Goal: Task Accomplishment & Management: Manage account settings

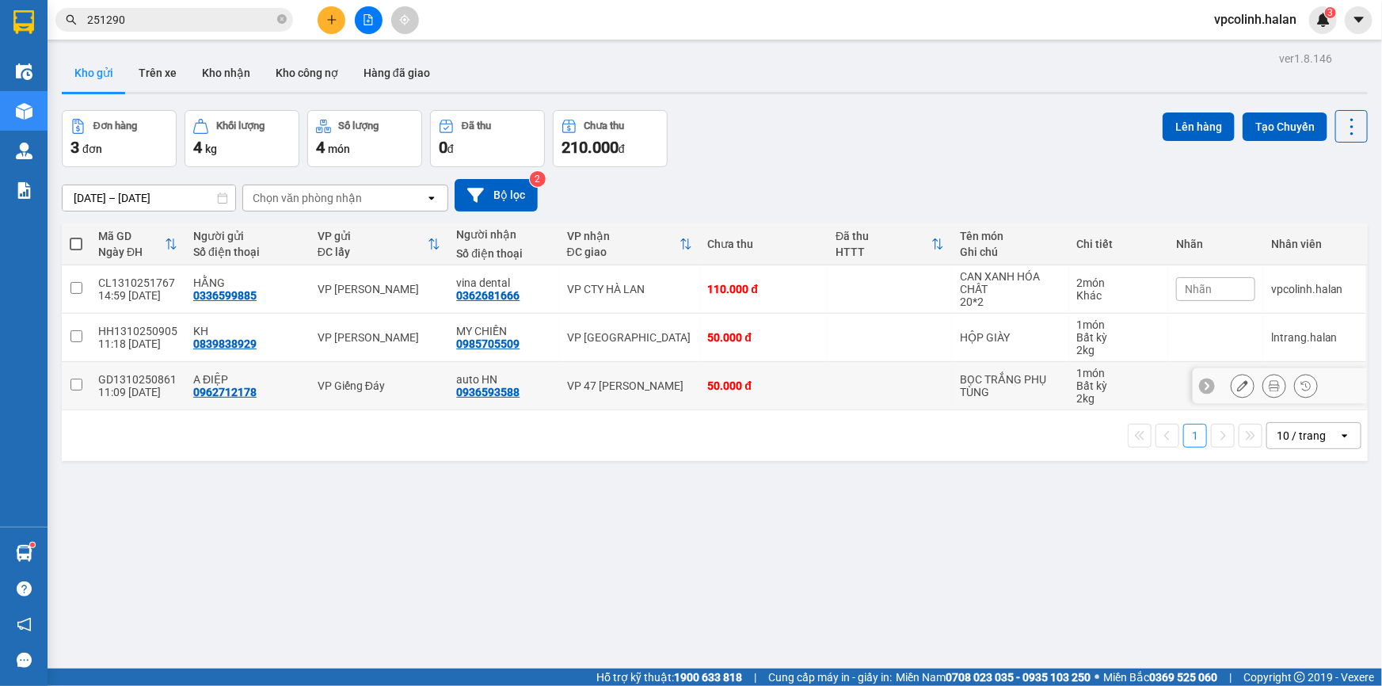
click at [840, 378] on td at bounding box center [890, 386] width 124 height 48
checkbox input "true"
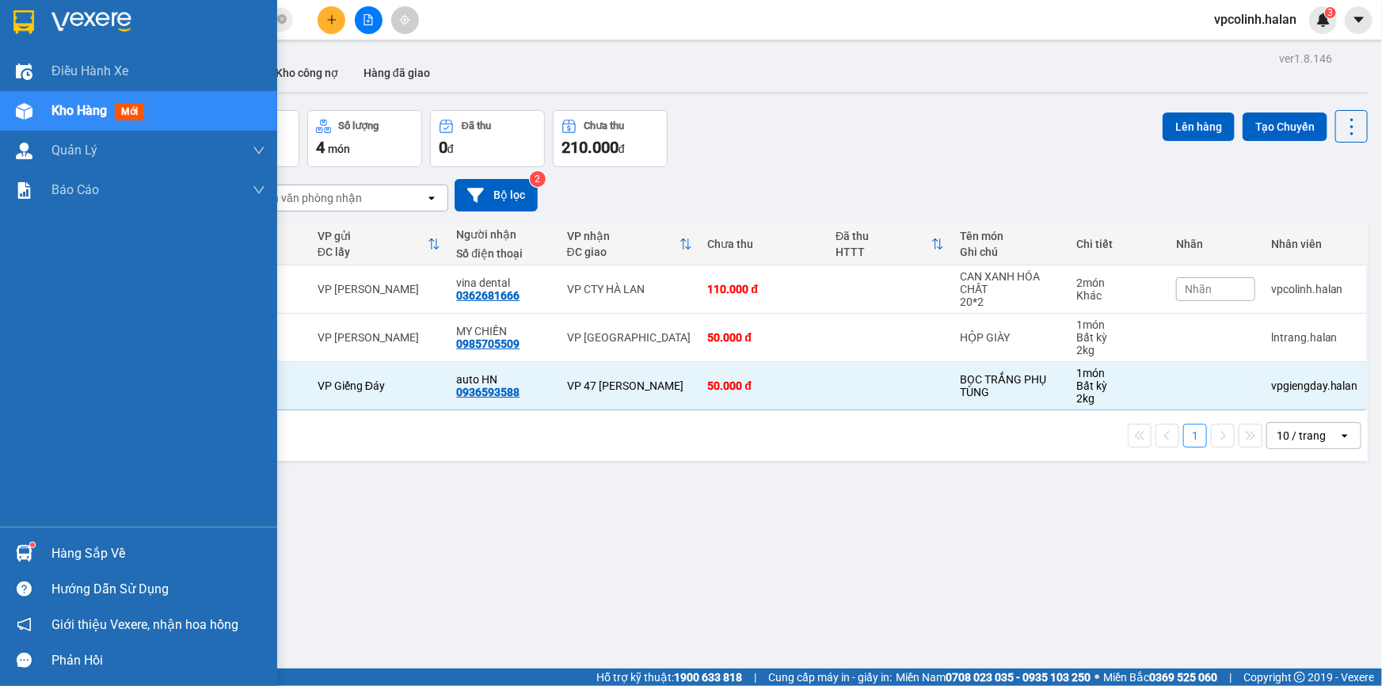
drag, startPoint x: 21, startPoint y: 550, endPoint x: 67, endPoint y: 551, distance: 46.7
click at [21, 551] on img at bounding box center [24, 553] width 17 height 17
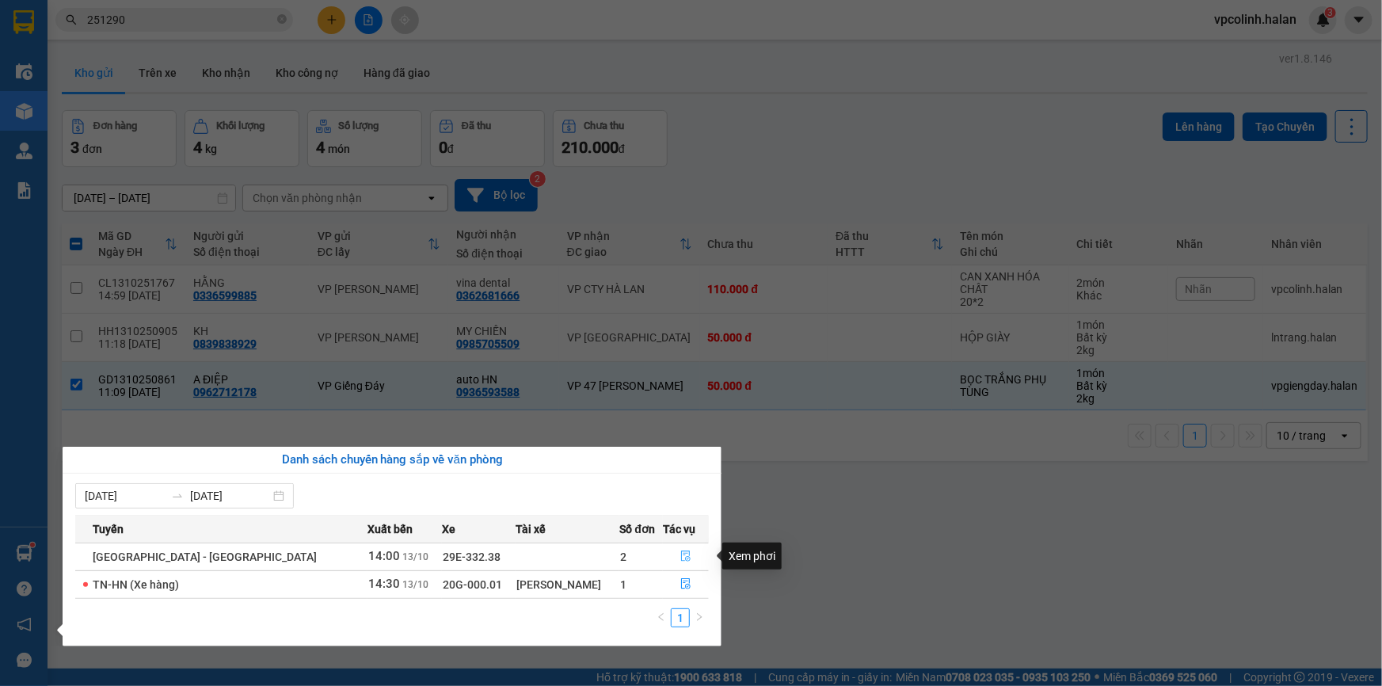
click at [681, 562] on icon "file-done" at bounding box center [686, 556] width 11 height 11
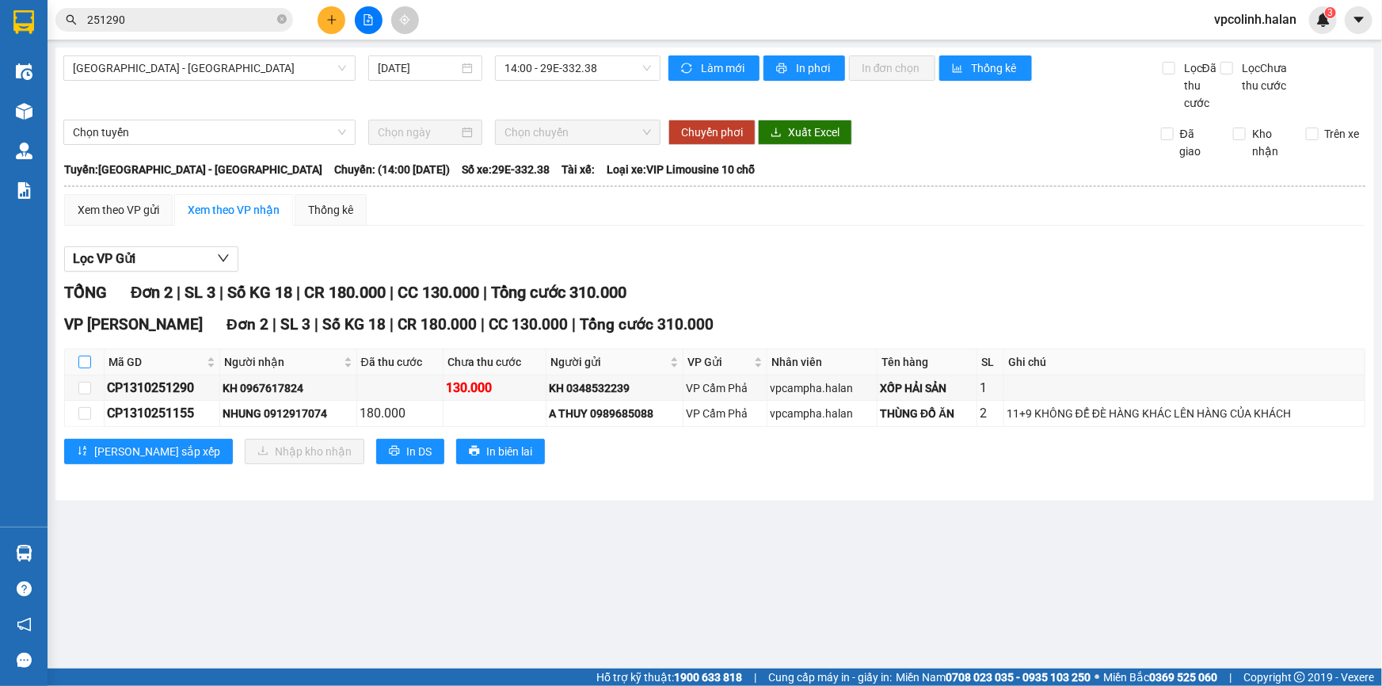
click at [90, 364] on input "checkbox" at bounding box center [84, 362] width 13 height 13
checkbox input "true"
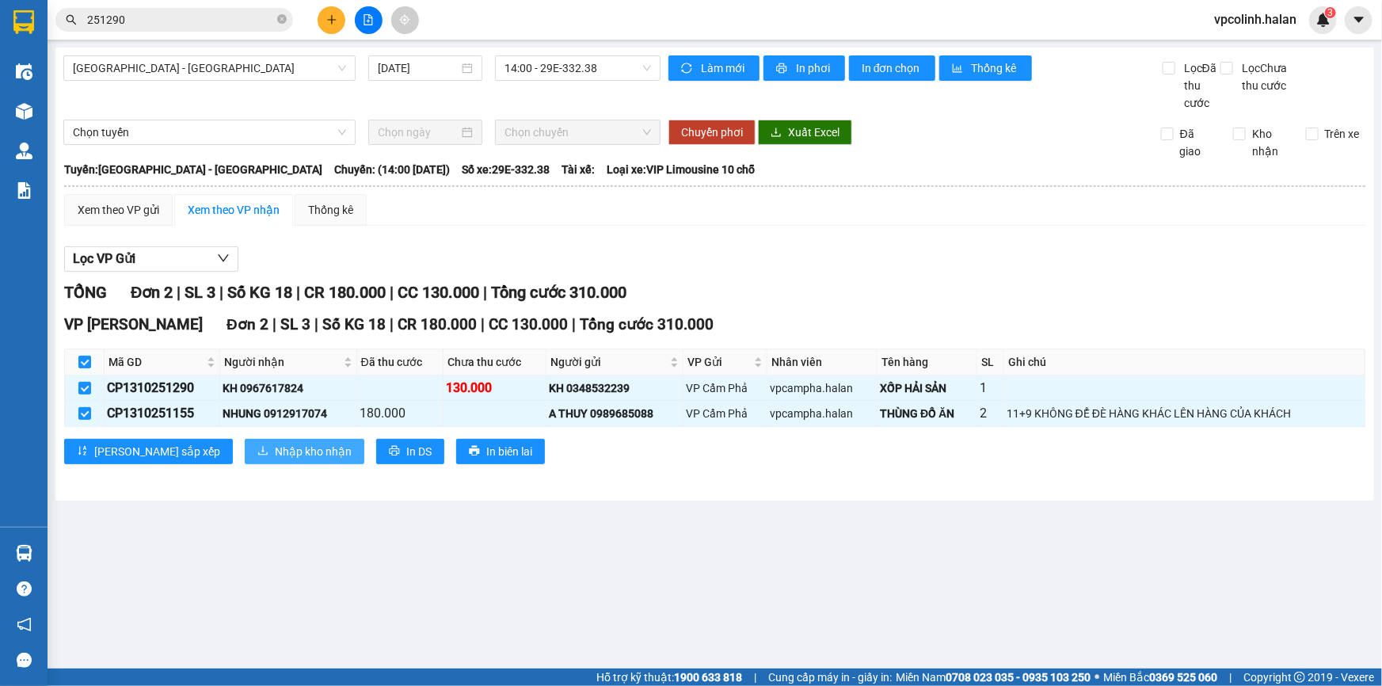
click at [275, 450] on span "Nhập kho nhận" at bounding box center [313, 451] width 77 height 17
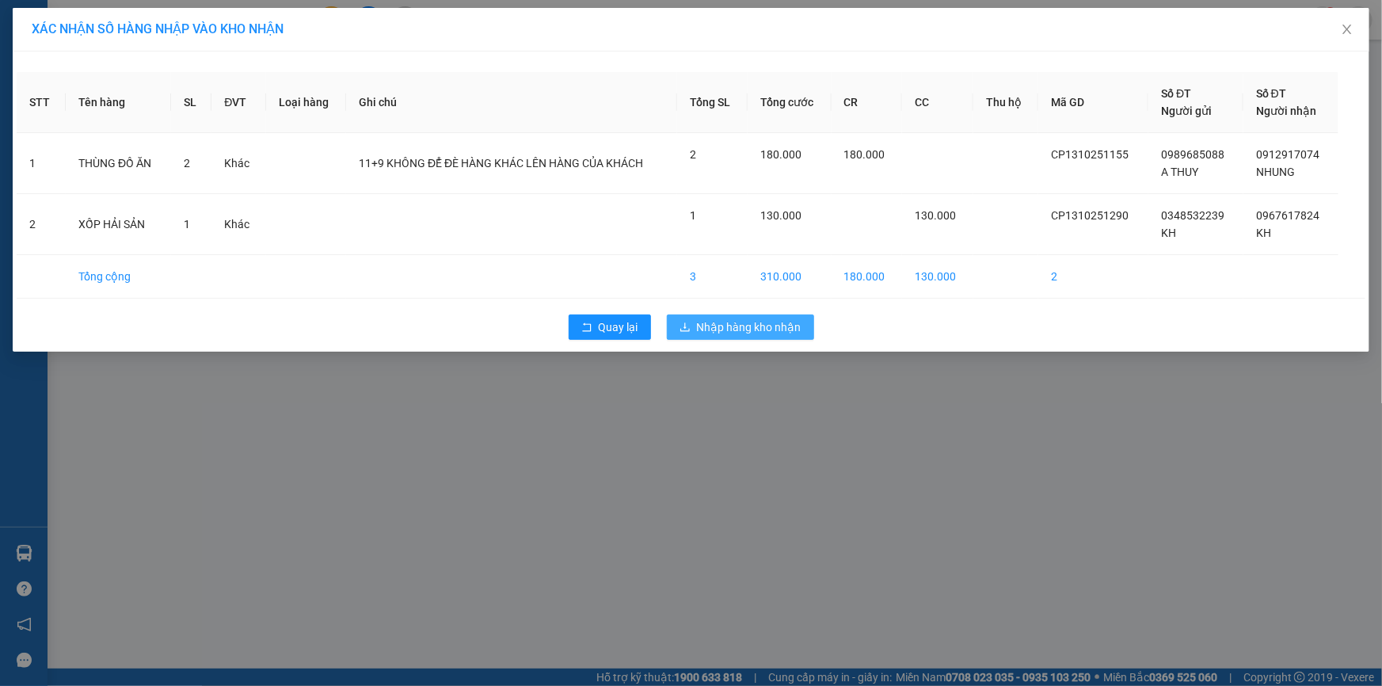
click at [754, 330] on span "Nhập hàng kho nhận" at bounding box center [749, 326] width 105 height 17
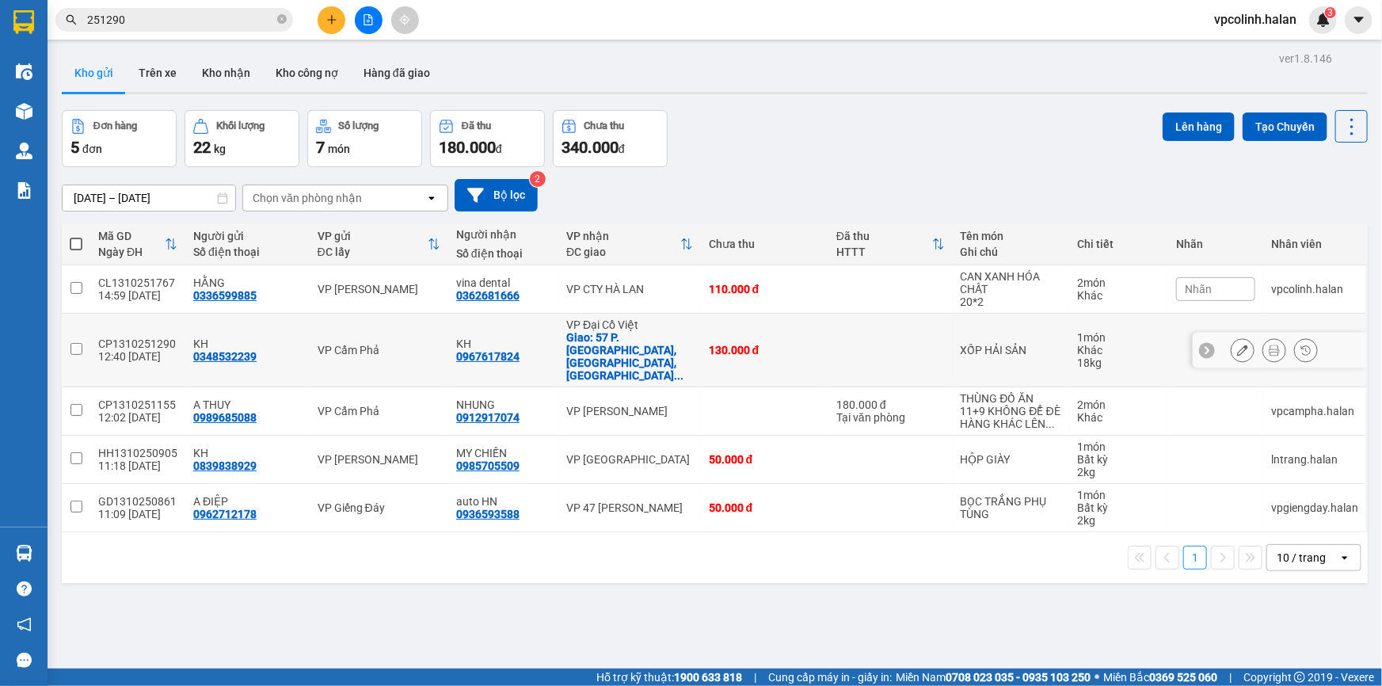
click at [878, 345] on td at bounding box center [891, 351] width 124 height 74
checkbox input "true"
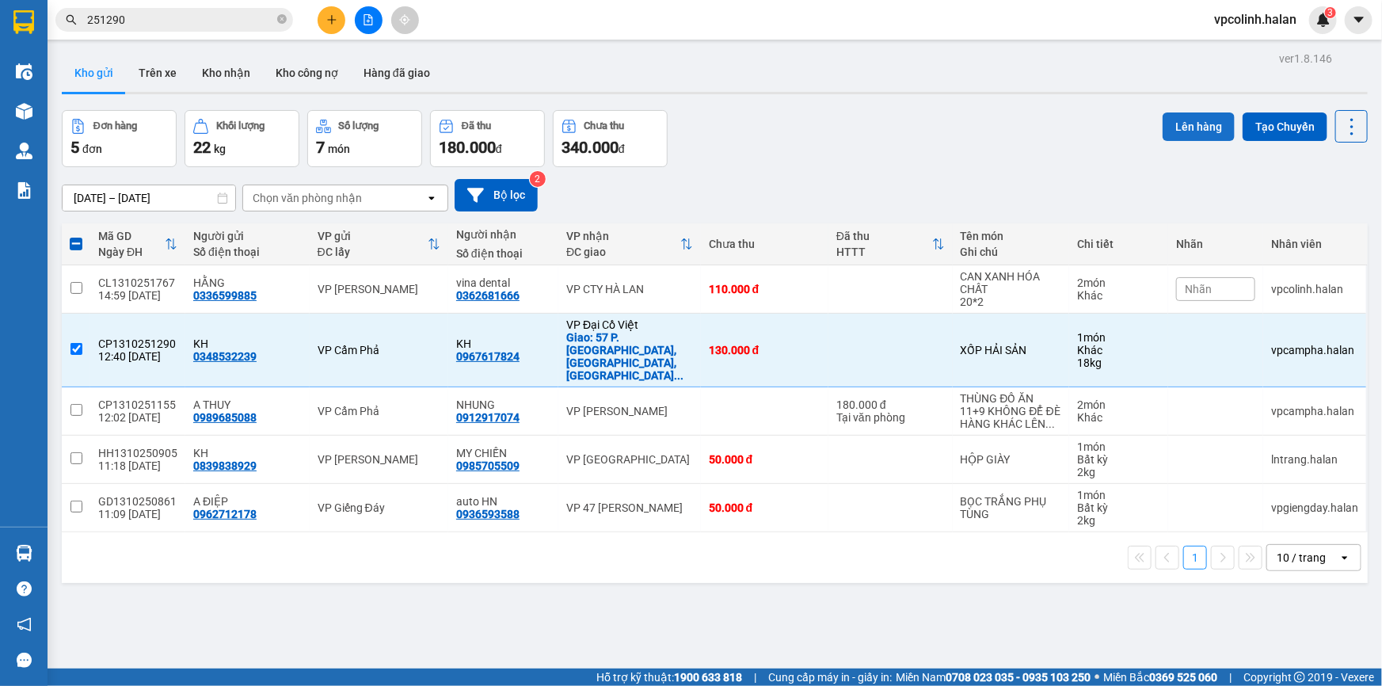
click at [1204, 120] on button "Lên hàng" at bounding box center [1199, 126] width 72 height 29
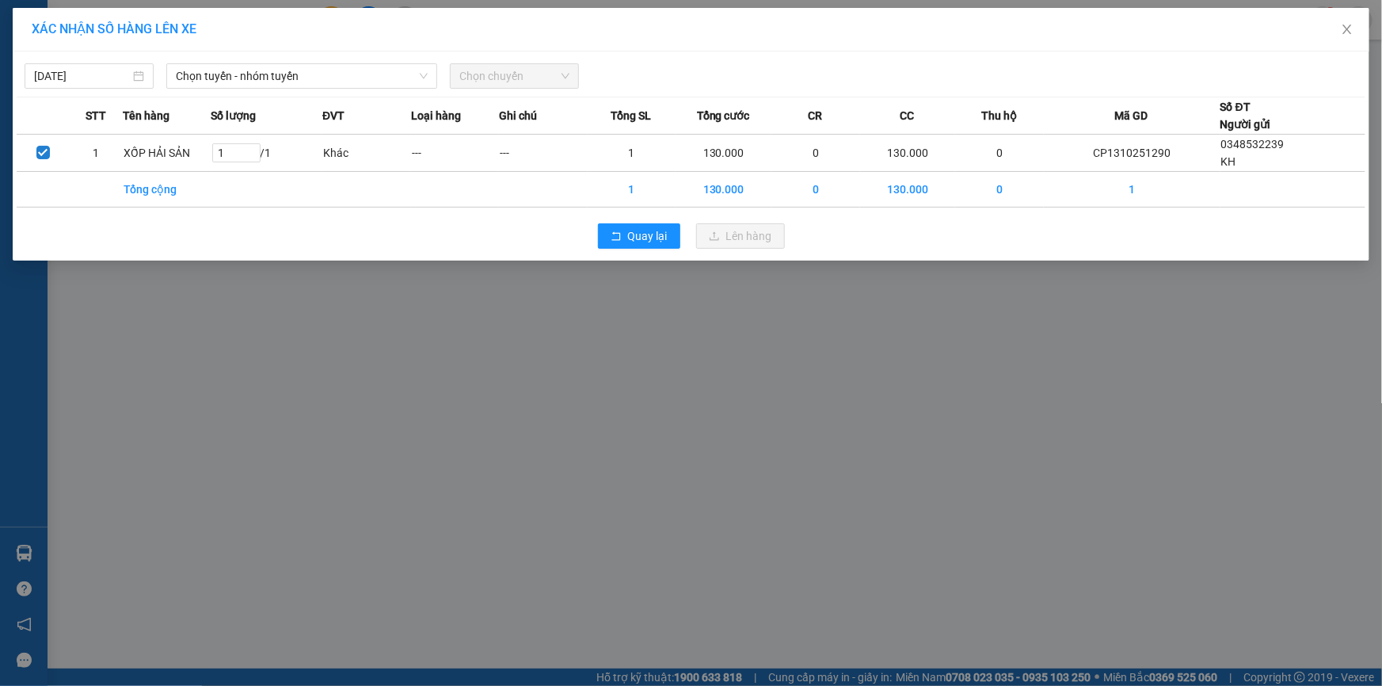
click at [708, 436] on div "XÁC NHẬN SỐ HÀNG LÊN XE [DATE] Chọn tuyến - nhóm tuyến Chọn chuyến STT Tên hàng…" at bounding box center [691, 343] width 1382 height 686
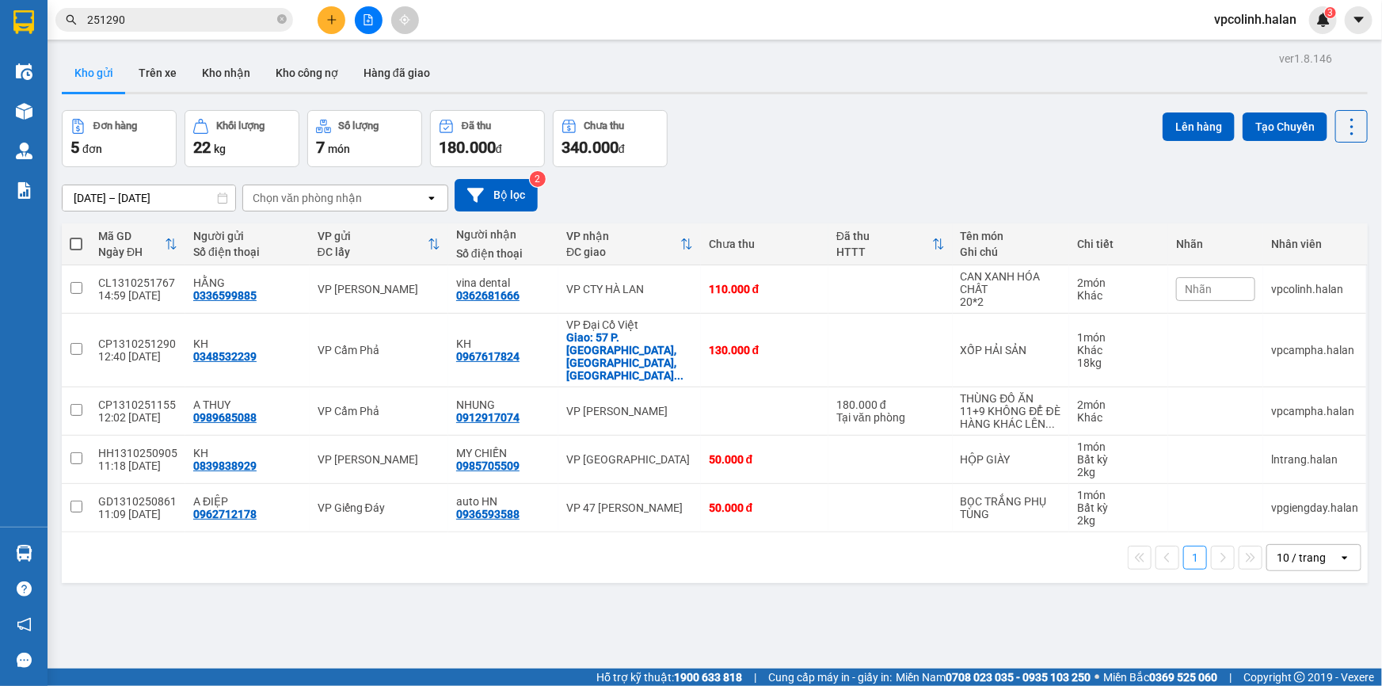
click at [1291, 145] on div "Lên hàng Tạo Chuyến" at bounding box center [1265, 138] width 205 height 57
click at [1243, 125] on button "Tạo Chuyến" at bounding box center [1285, 126] width 85 height 29
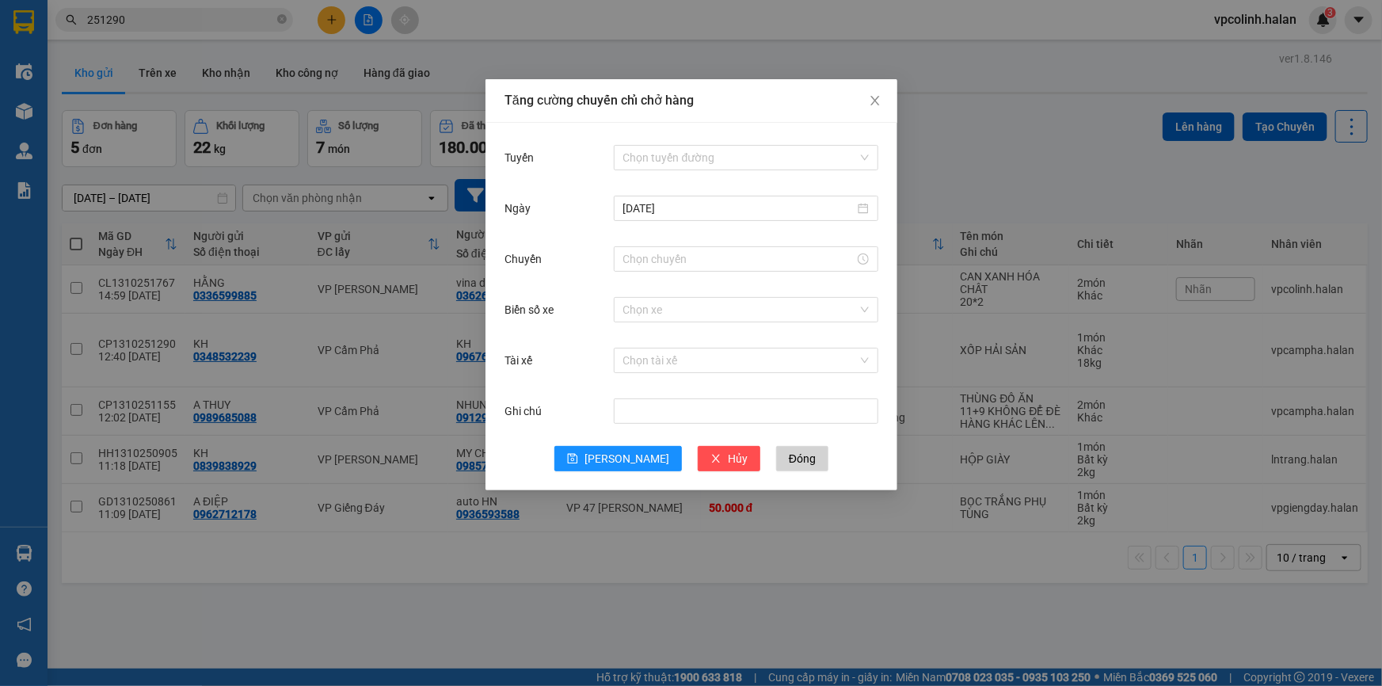
click at [834, 173] on div "Tuyến Chọn tuyến đường" at bounding box center [692, 167] width 374 height 51
drag, startPoint x: 809, startPoint y: 151, endPoint x: 821, endPoint y: 166, distance: 19.2
click at [809, 150] on input "Tuyến" at bounding box center [740, 158] width 235 height 24
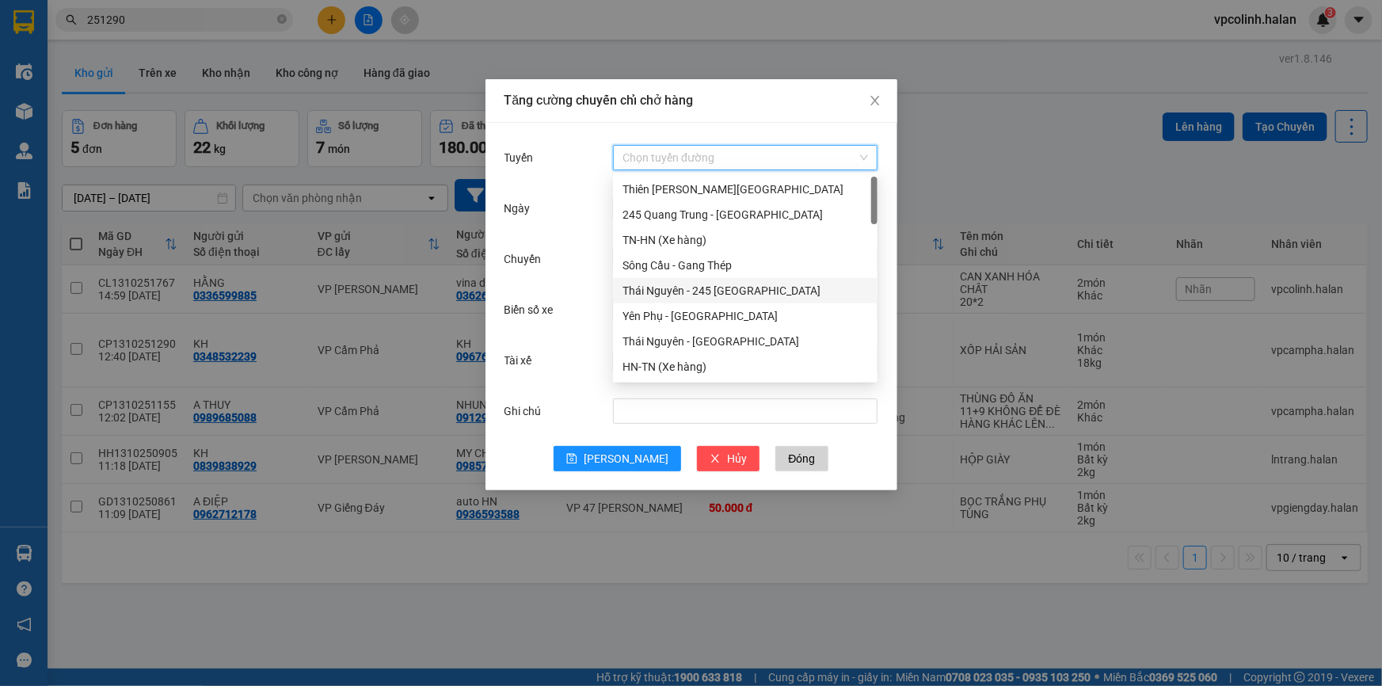
scroll to position [71, 0]
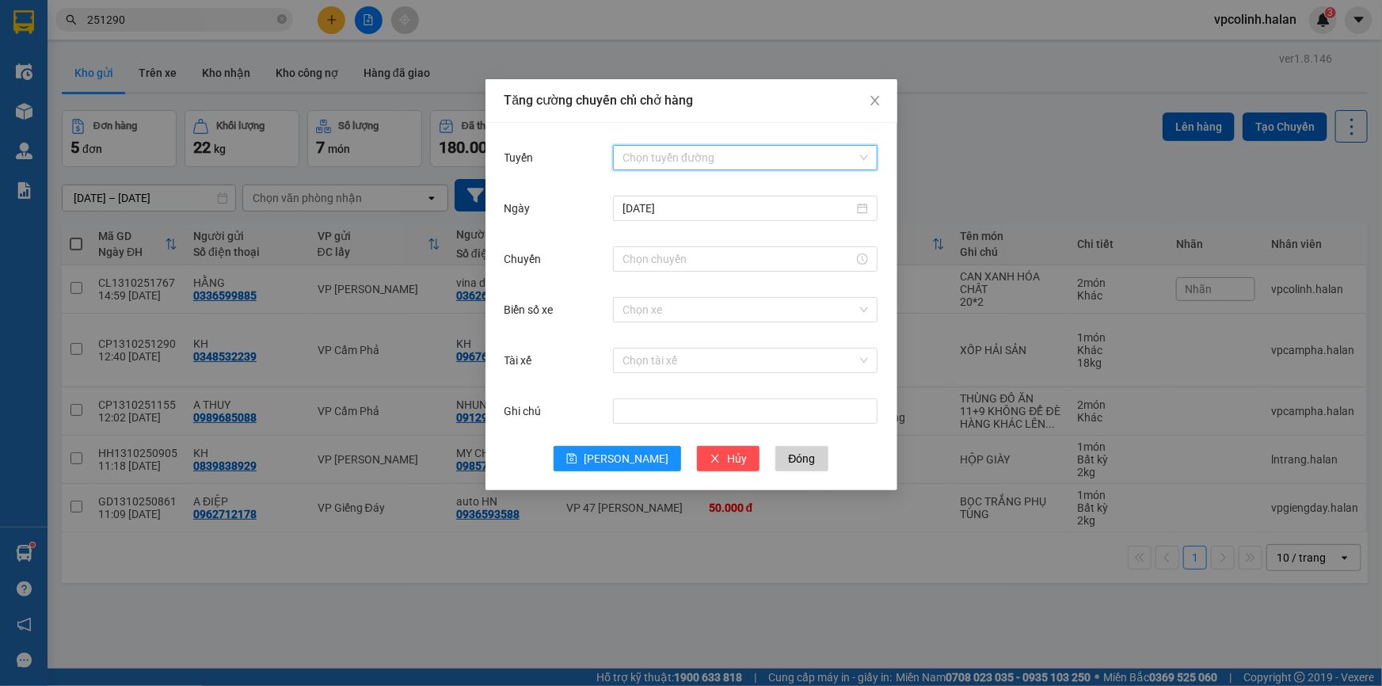
click at [721, 146] on input "Tuyến" at bounding box center [740, 158] width 235 height 24
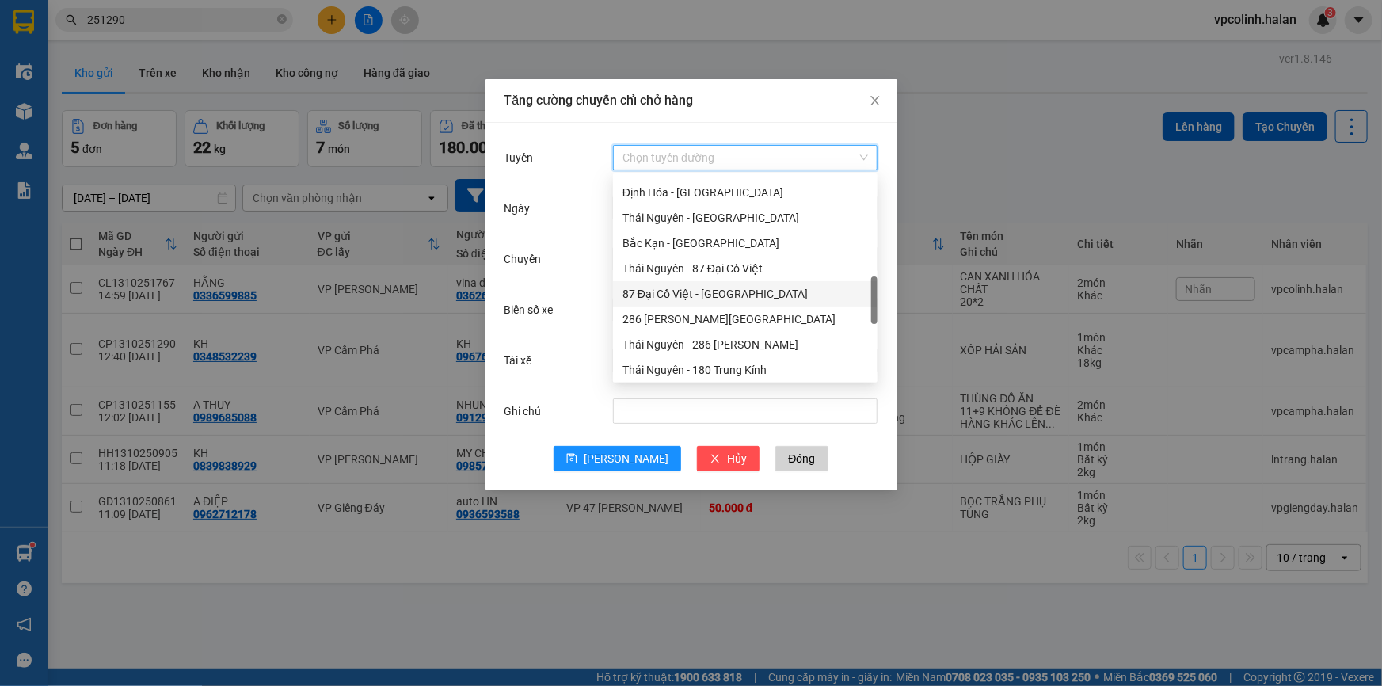
scroll to position [288, 0]
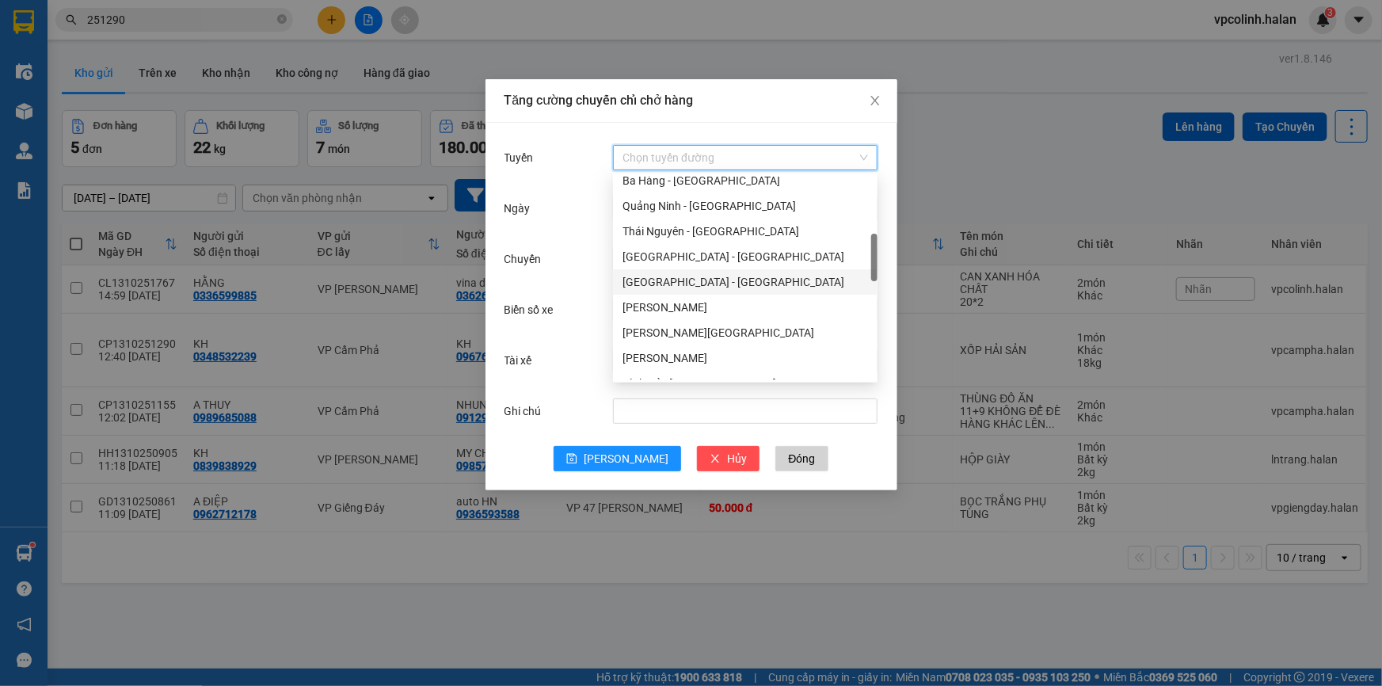
click at [692, 288] on div "[GEOGRAPHIC_DATA] - [GEOGRAPHIC_DATA]" at bounding box center [746, 281] width 246 height 17
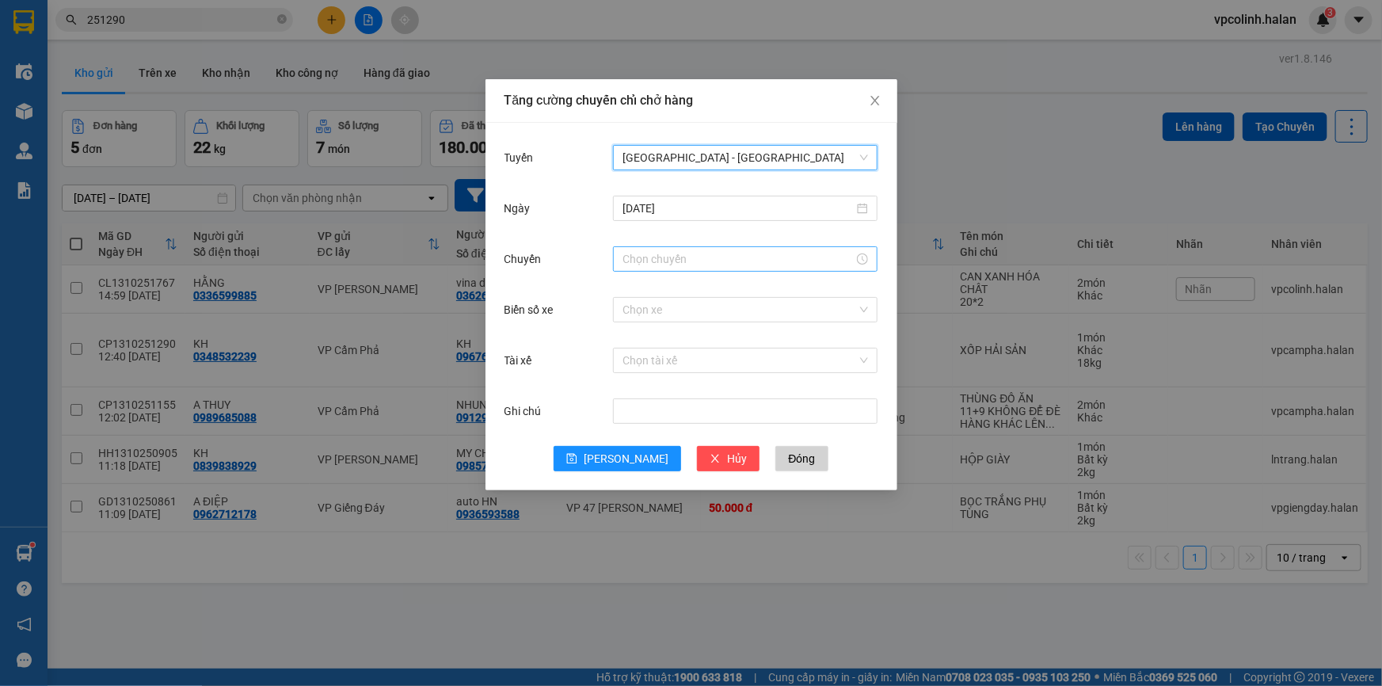
click at [654, 253] on input "Chuyến" at bounding box center [738, 258] width 231 height 17
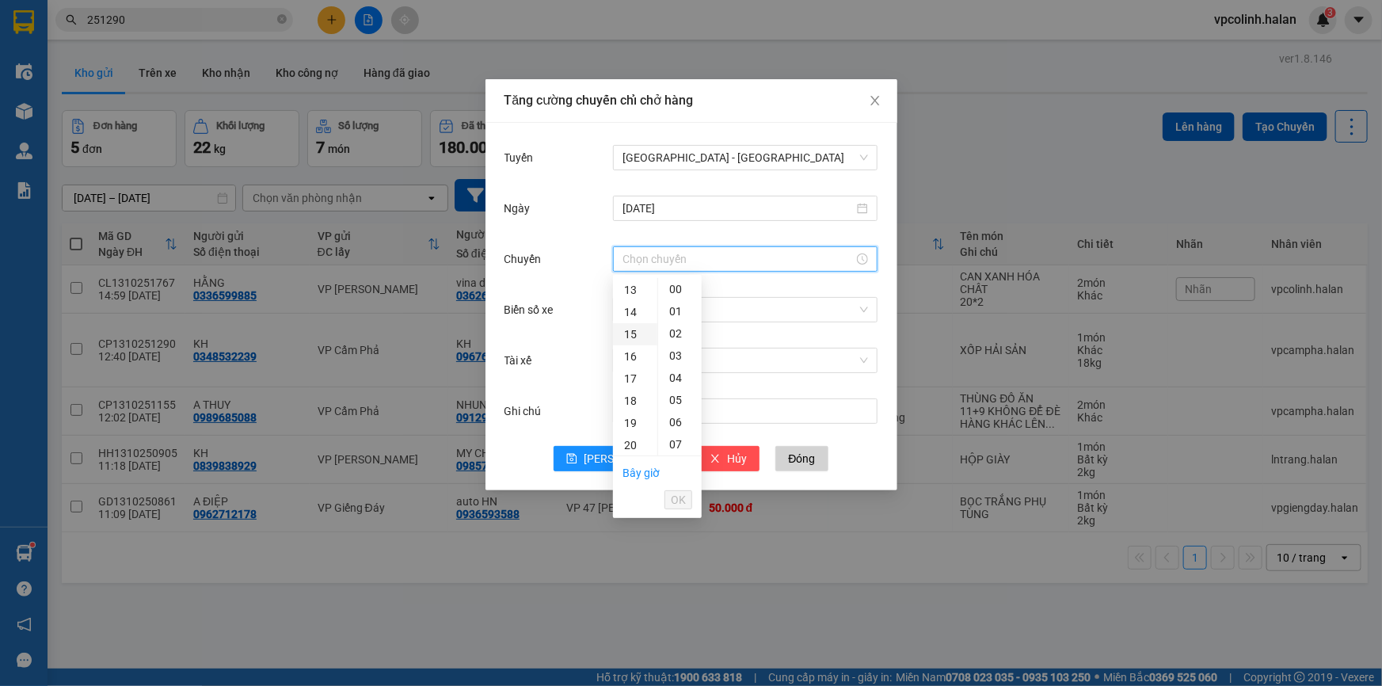
click at [634, 332] on div "15" at bounding box center [635, 334] width 44 height 22
click at [681, 382] on div "40" at bounding box center [680, 384] width 44 height 22
type input "15:40"
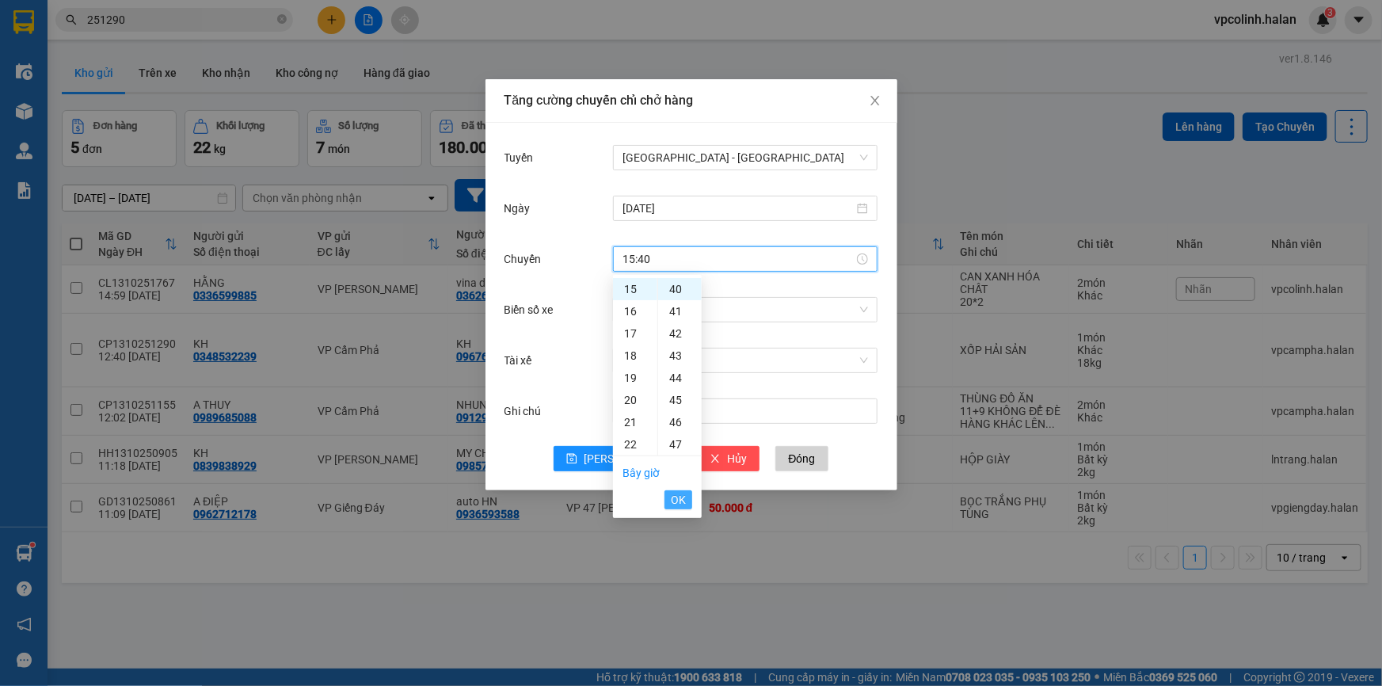
click at [680, 499] on span "OK" at bounding box center [678, 499] width 15 height 17
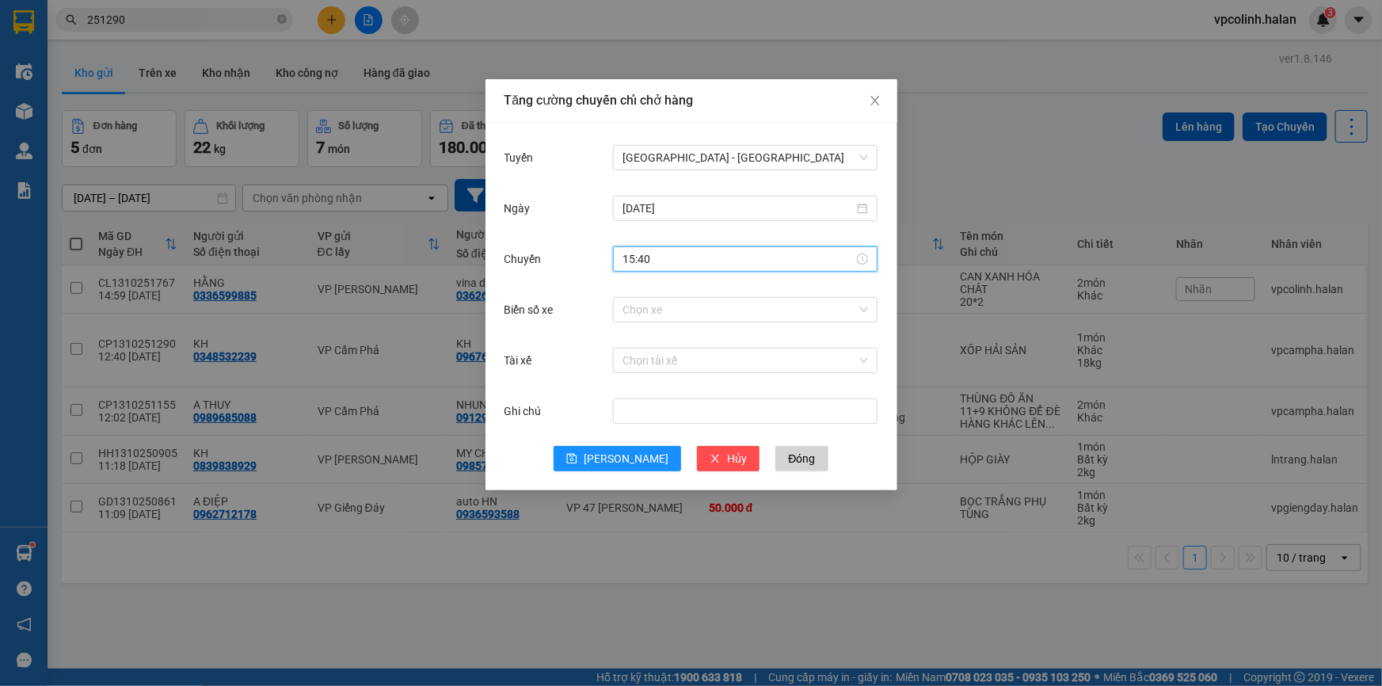
click at [665, 328] on div "Biển số xe Chọn xe" at bounding box center [692, 319] width 374 height 51
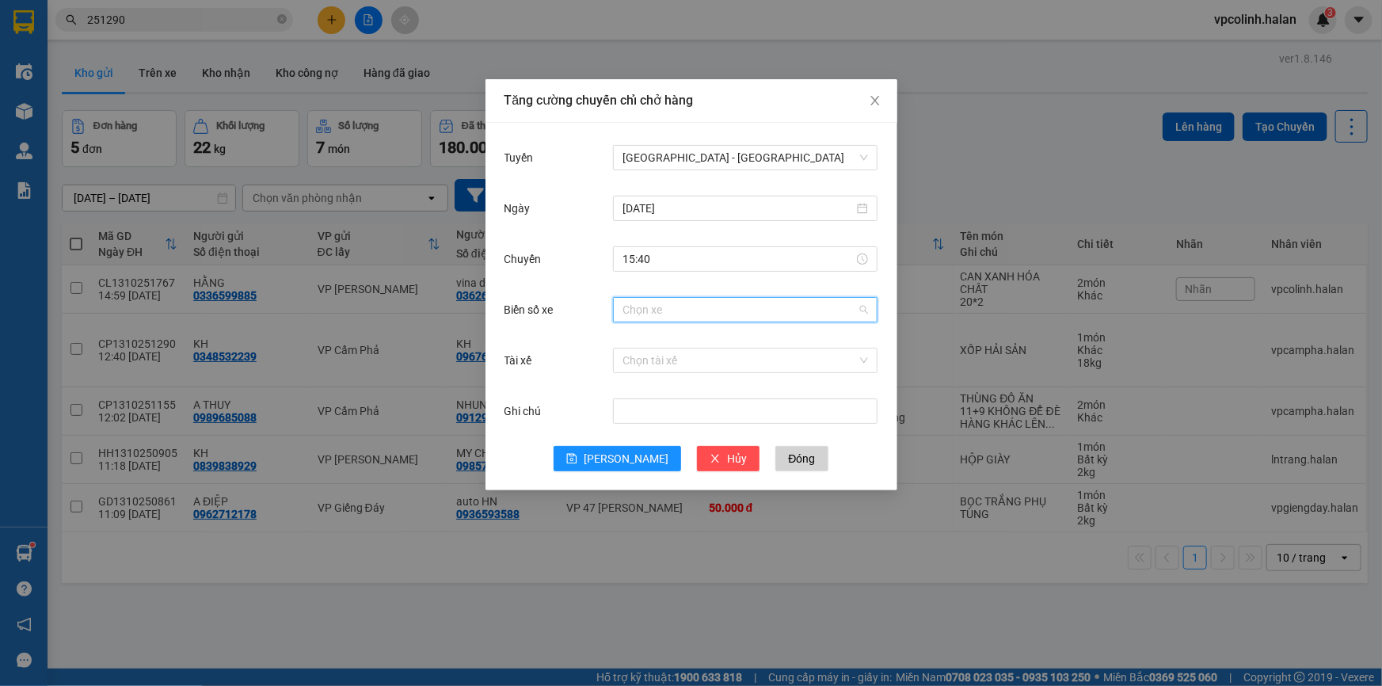
click at [665, 311] on input "Biển số xe" at bounding box center [740, 310] width 235 height 24
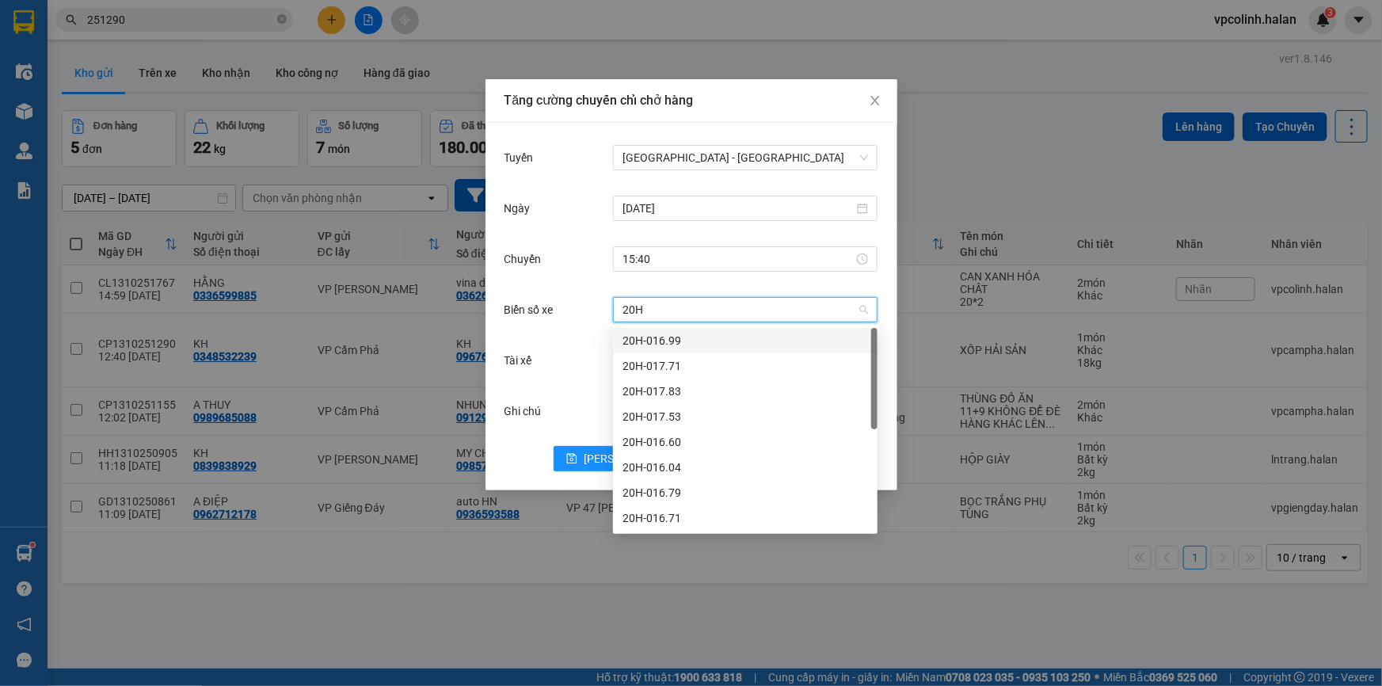
type input "20H-"
click at [666, 444] on div "20H-016.60" at bounding box center [746, 441] width 246 height 17
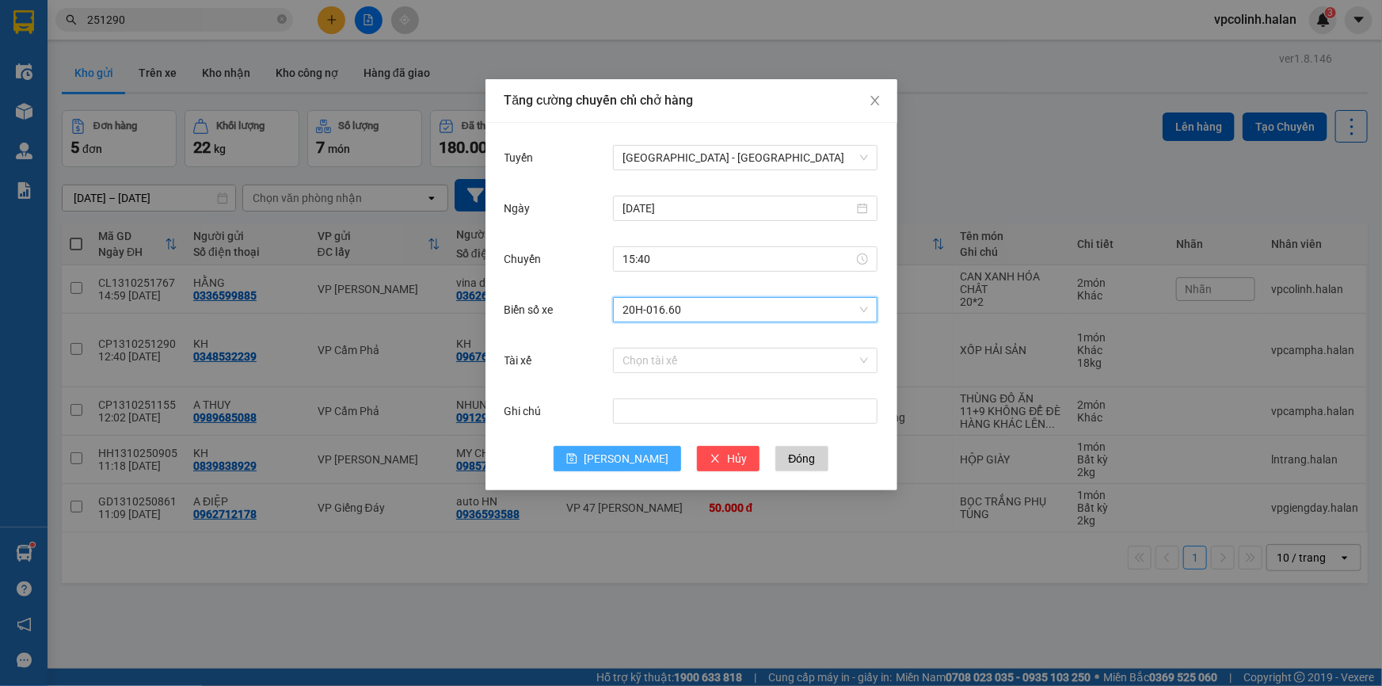
click at [594, 466] on button "[PERSON_NAME]" at bounding box center [618, 458] width 128 height 25
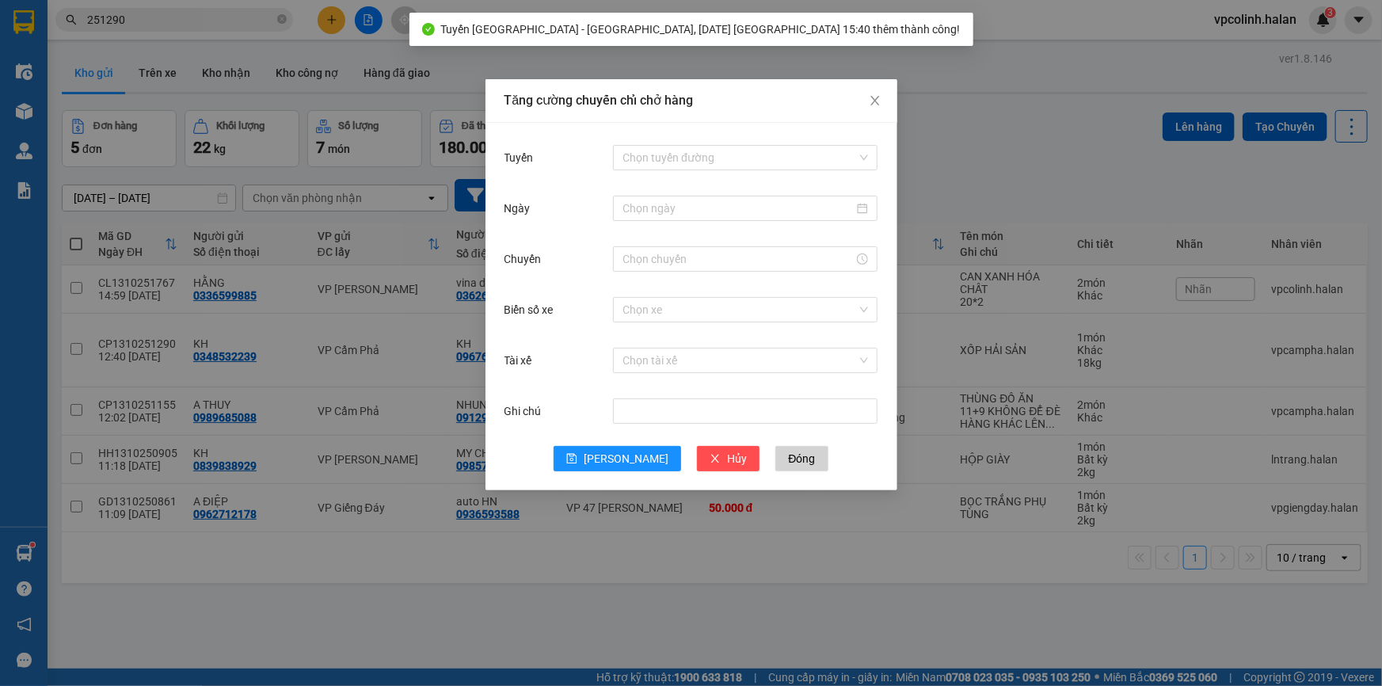
click at [571, 563] on div "Tăng cường chuyến chỉ chở hàng Tuyến Chọn tuyến đường Ngày Chuyến Biển số xe Ch…" at bounding box center [691, 343] width 1382 height 686
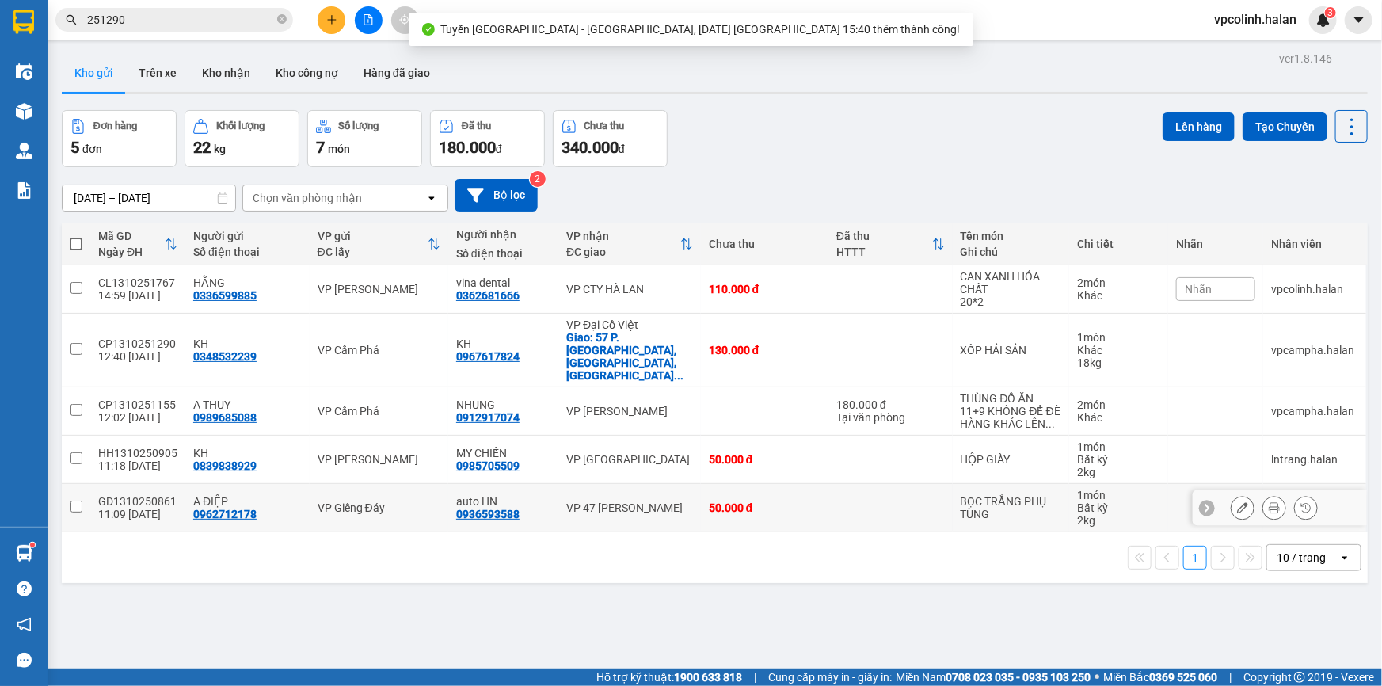
drag, startPoint x: 547, startPoint y: 482, endPoint x: 555, endPoint y: 472, distance: 12.4
click at [551, 484] on td "auto HN 0936593588" at bounding box center [503, 508] width 110 height 48
checkbox input "true"
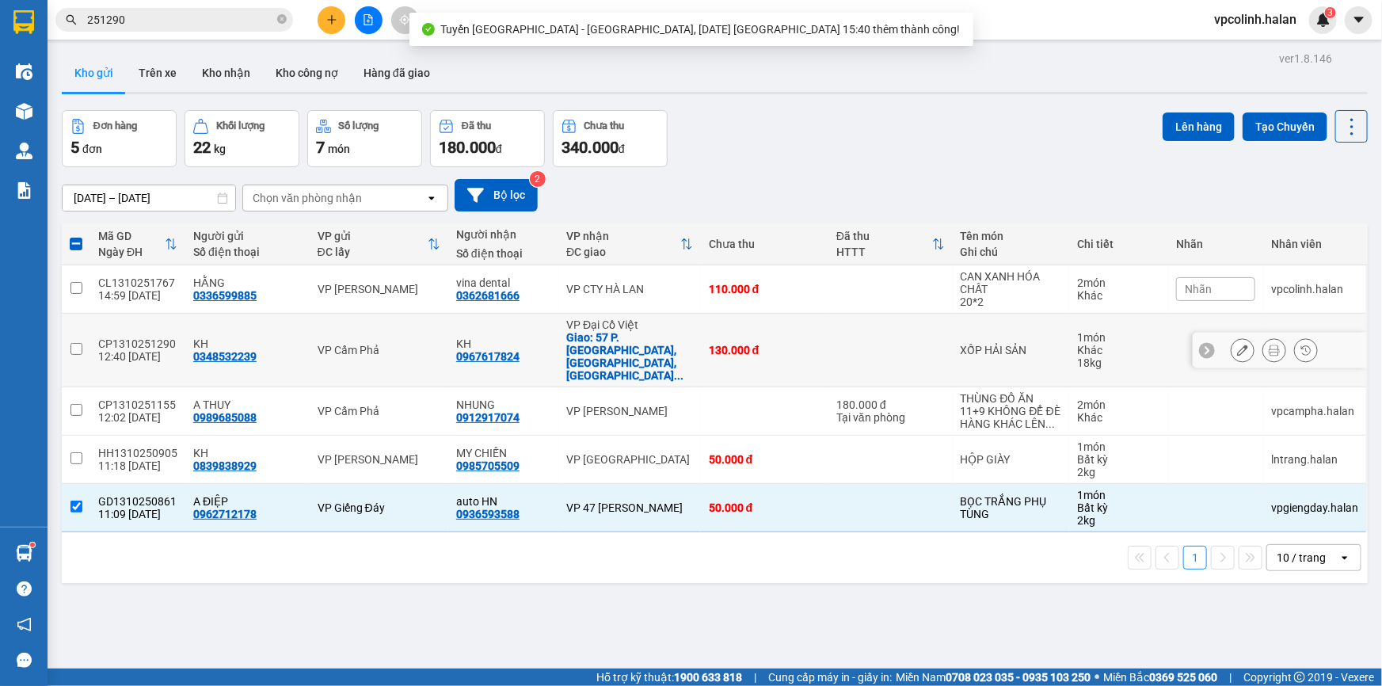
click at [559, 327] on td "VP Đại Cồ Việt Giao: 57 P. [GEOGRAPHIC_DATA], [GEOGRAPHIC_DATA], [GEOGRAPHIC_DA…" at bounding box center [630, 351] width 143 height 74
checkbox input "true"
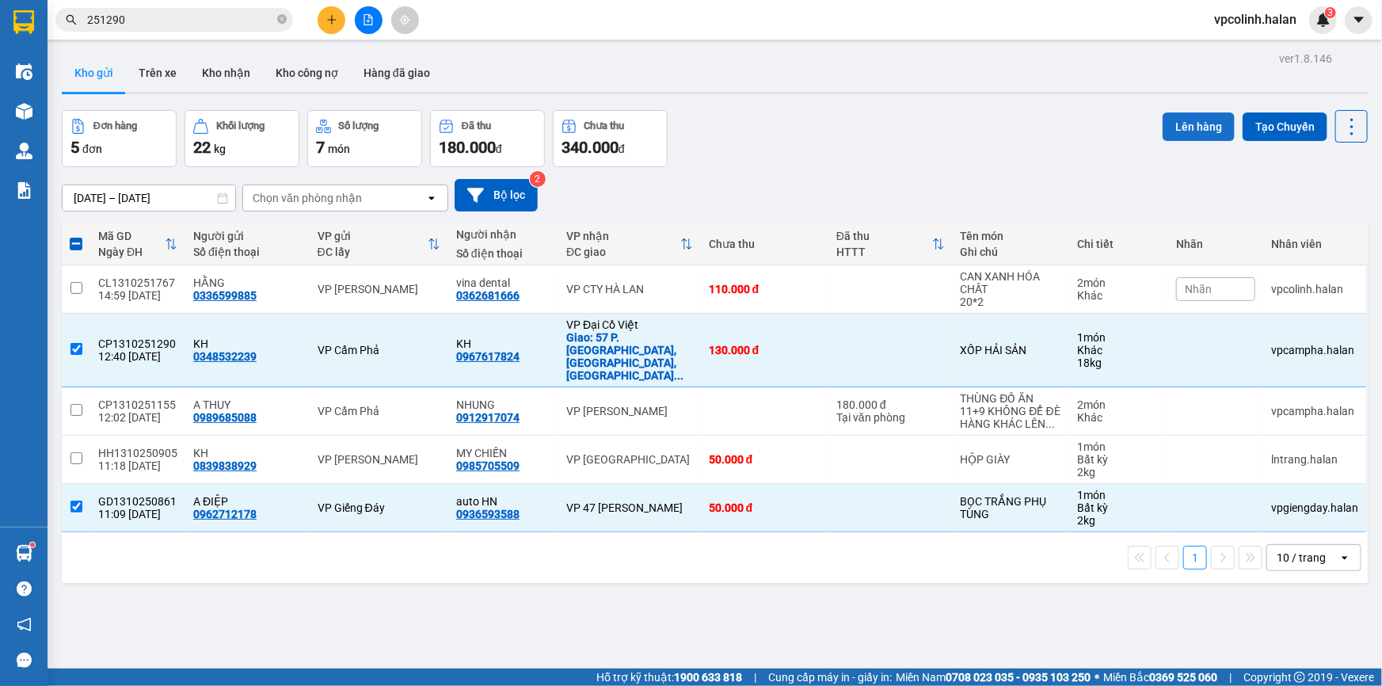
click at [1163, 130] on button "Lên hàng" at bounding box center [1199, 126] width 72 height 29
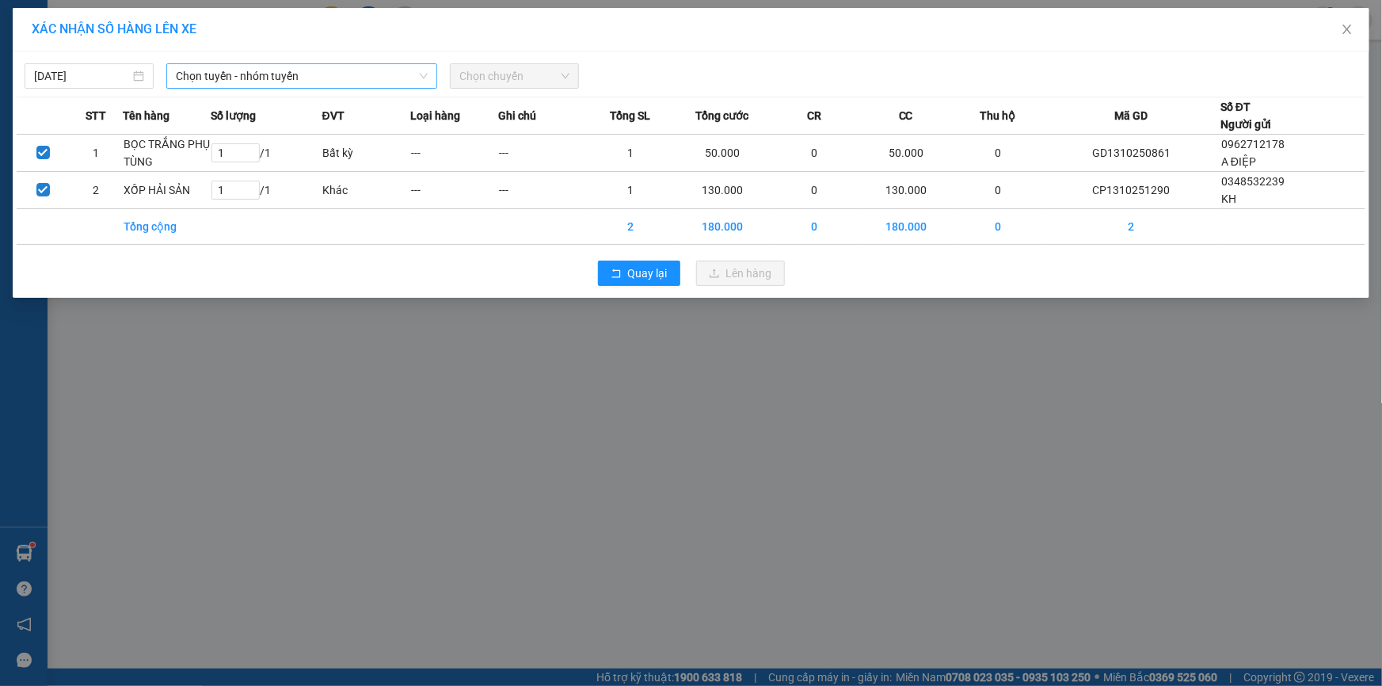
drag, startPoint x: 312, startPoint y: 57, endPoint x: 284, endPoint y: 85, distance: 39.2
click at [311, 59] on div "[DATE] Chọn tuyến - nhóm tuyến Chọn chuyến" at bounding box center [691, 71] width 1349 height 33
click at [283, 86] on span "Chọn tuyến - nhóm tuyến" at bounding box center [302, 76] width 252 height 24
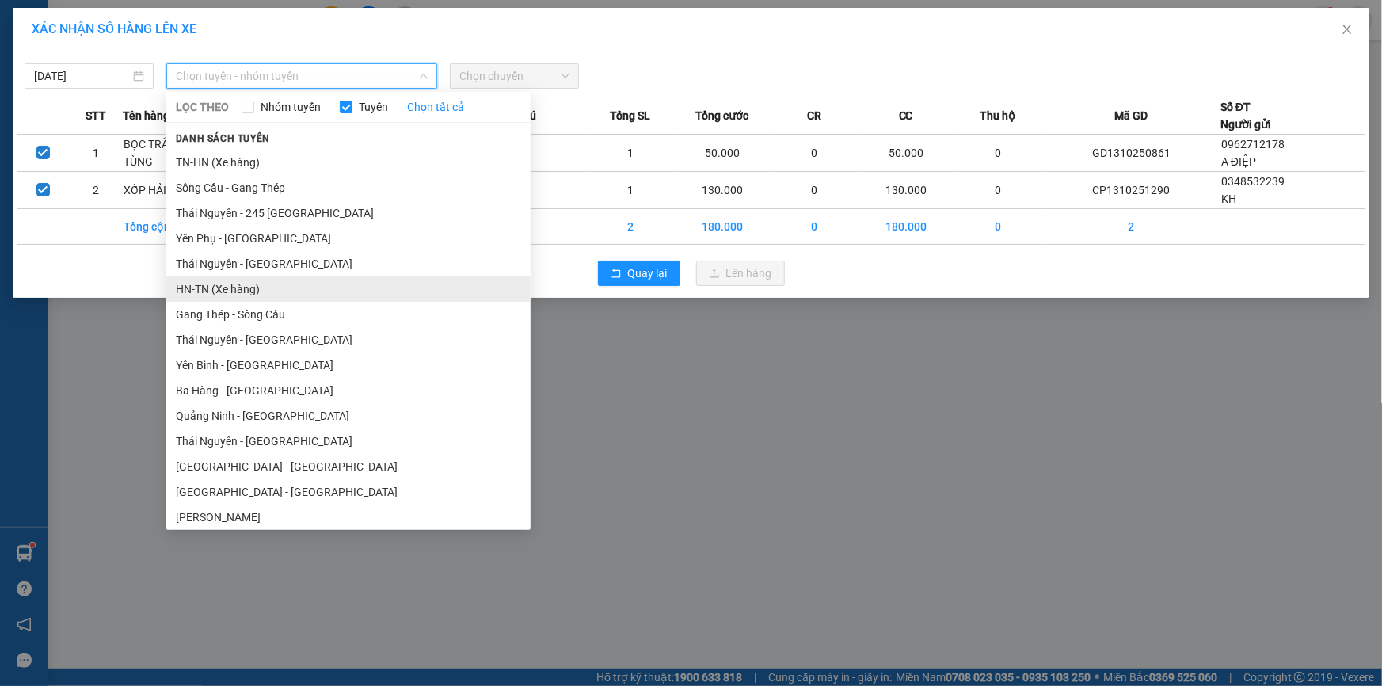
scroll to position [71, 0]
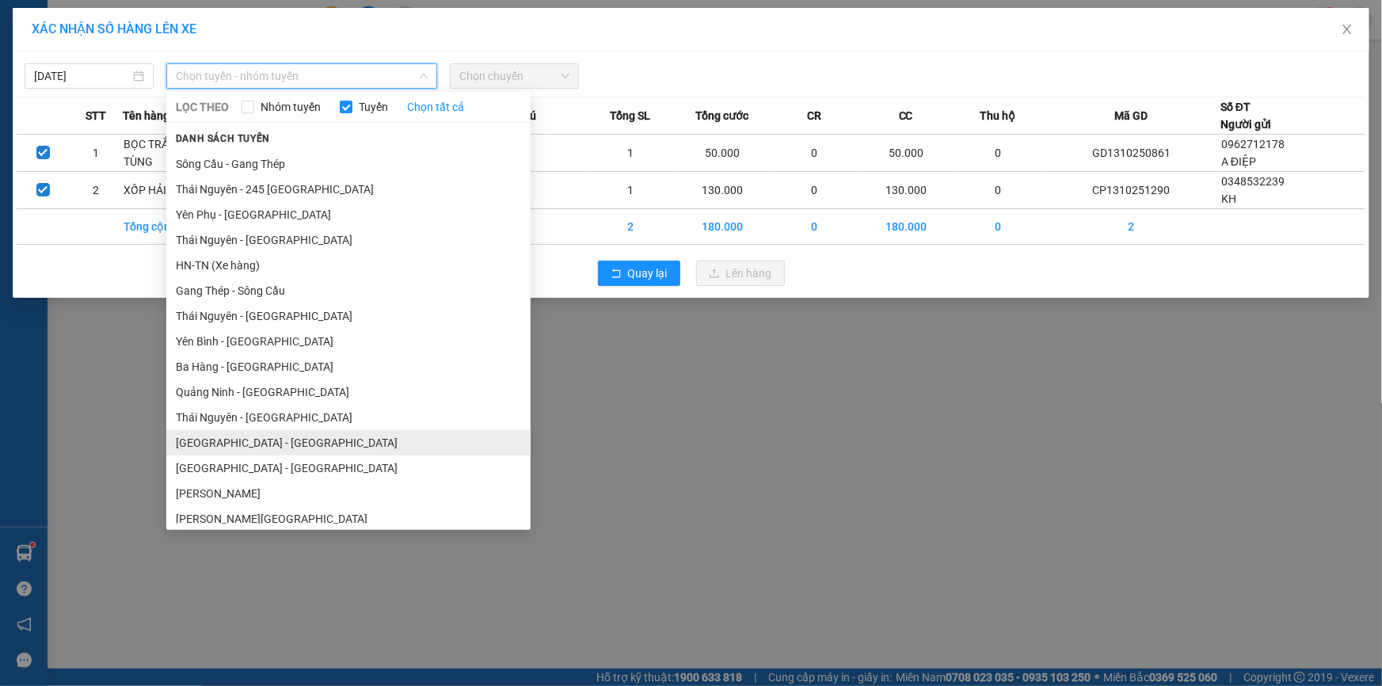
click at [204, 437] on li "[GEOGRAPHIC_DATA] - [GEOGRAPHIC_DATA]" at bounding box center [348, 442] width 364 height 25
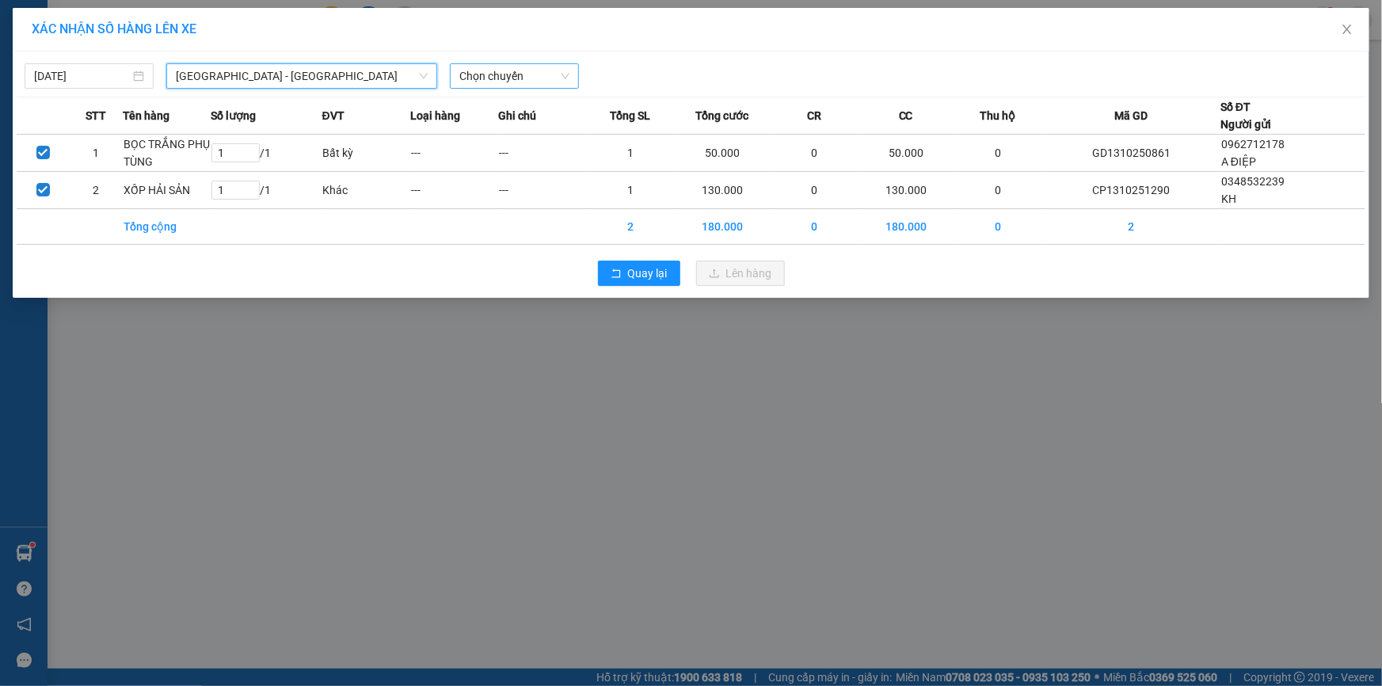
click at [484, 64] on span "Chọn chuyến" at bounding box center [514, 76] width 110 height 24
click at [262, 68] on span "[GEOGRAPHIC_DATA] - [GEOGRAPHIC_DATA]" at bounding box center [302, 76] width 252 height 24
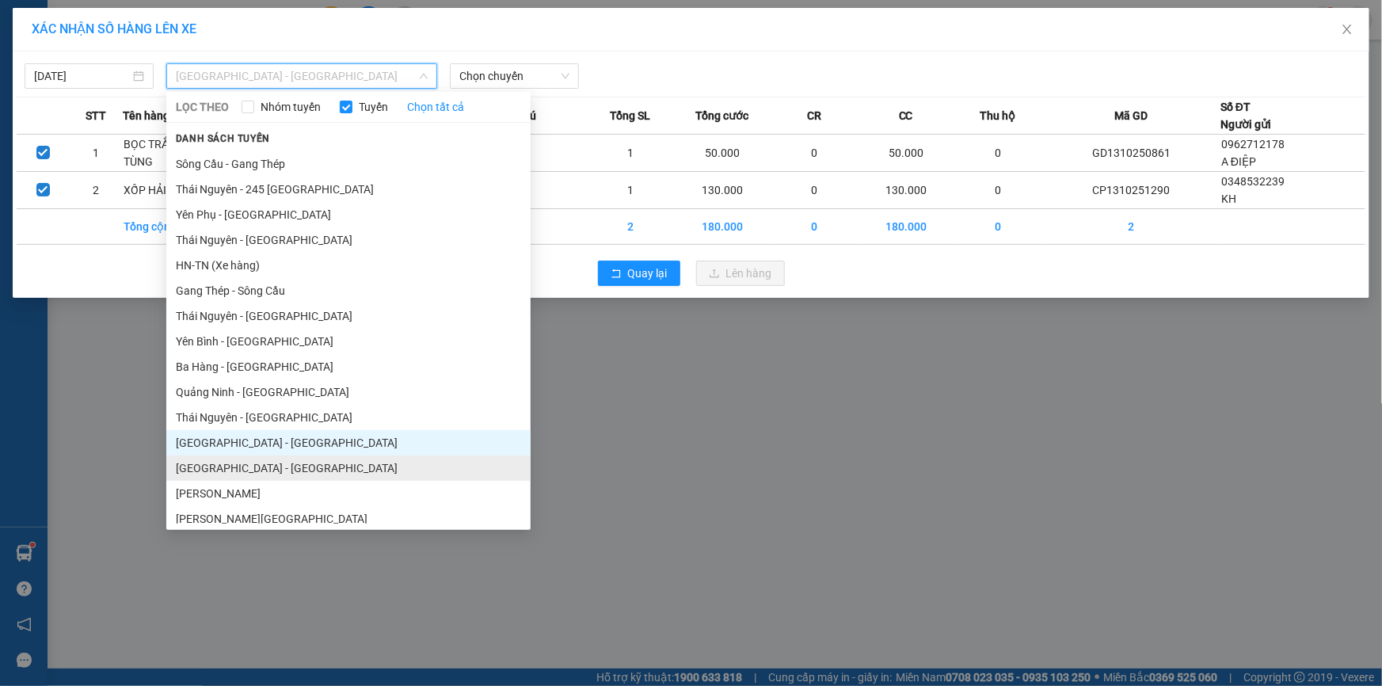
click at [231, 466] on li "[GEOGRAPHIC_DATA] - [GEOGRAPHIC_DATA]" at bounding box center [348, 468] width 364 height 25
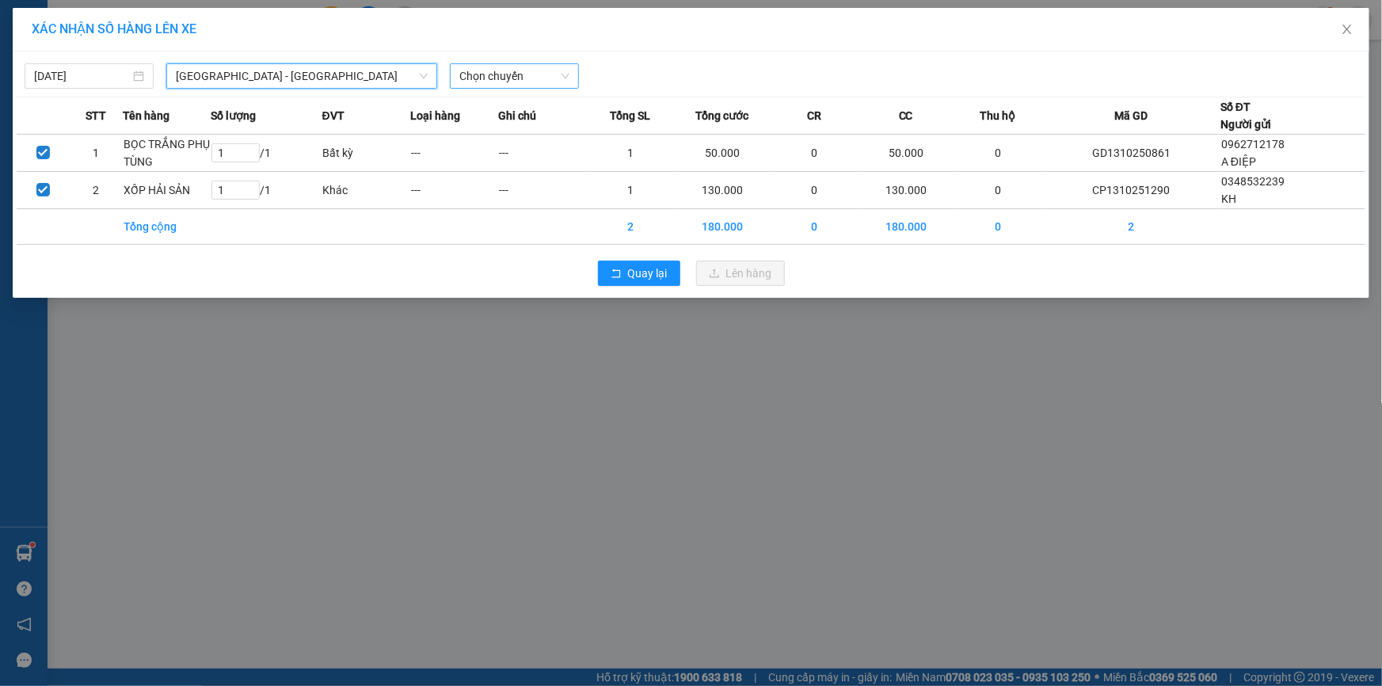
drag, startPoint x: 536, startPoint y: 57, endPoint x: 523, endPoint y: 78, distance: 24.6
click at [536, 59] on div "[DATE] [GEOGRAPHIC_DATA] - [GEOGRAPHIC_DATA] [GEOGRAPHIC_DATA] - [GEOGRAPHIC_DA…" at bounding box center [691, 71] width 1349 height 33
click at [523, 78] on span "Chọn chuyến" at bounding box center [514, 76] width 110 height 24
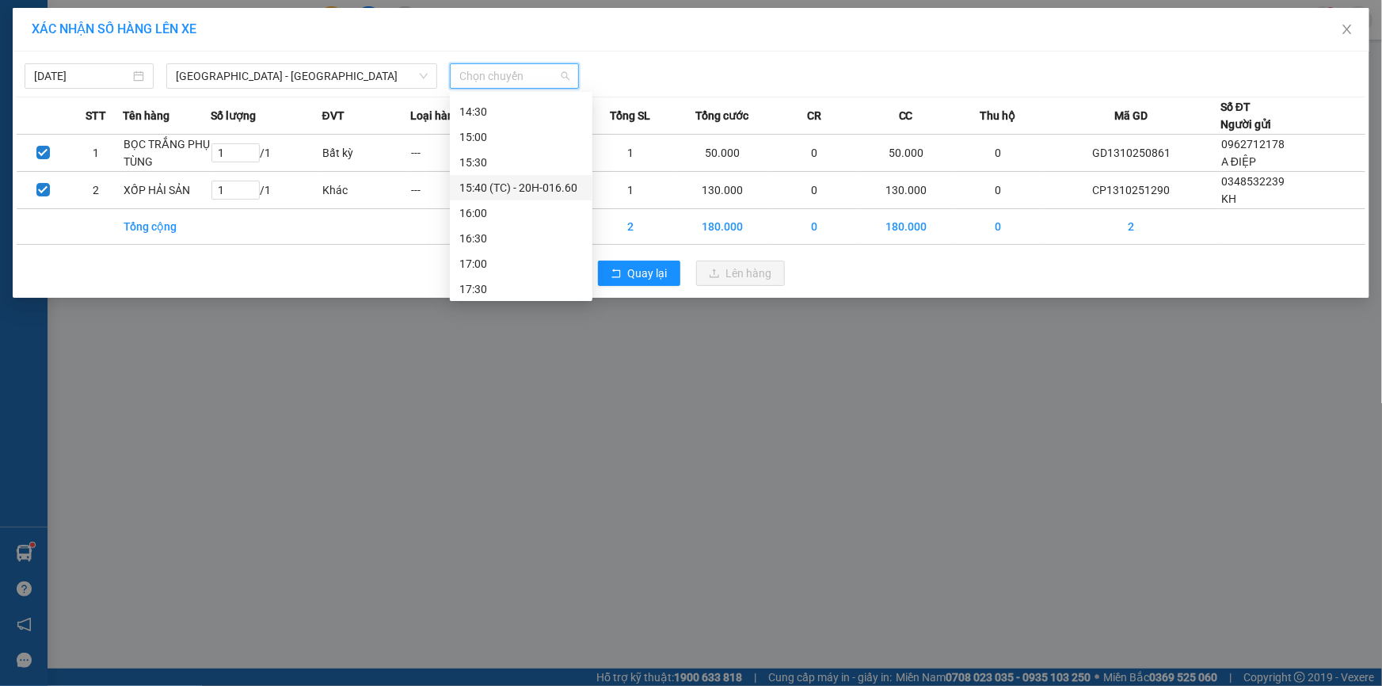
scroll to position [576, 0]
click at [557, 159] on div "15:40 (TC) - 20H-016.60" at bounding box center [521, 165] width 124 height 17
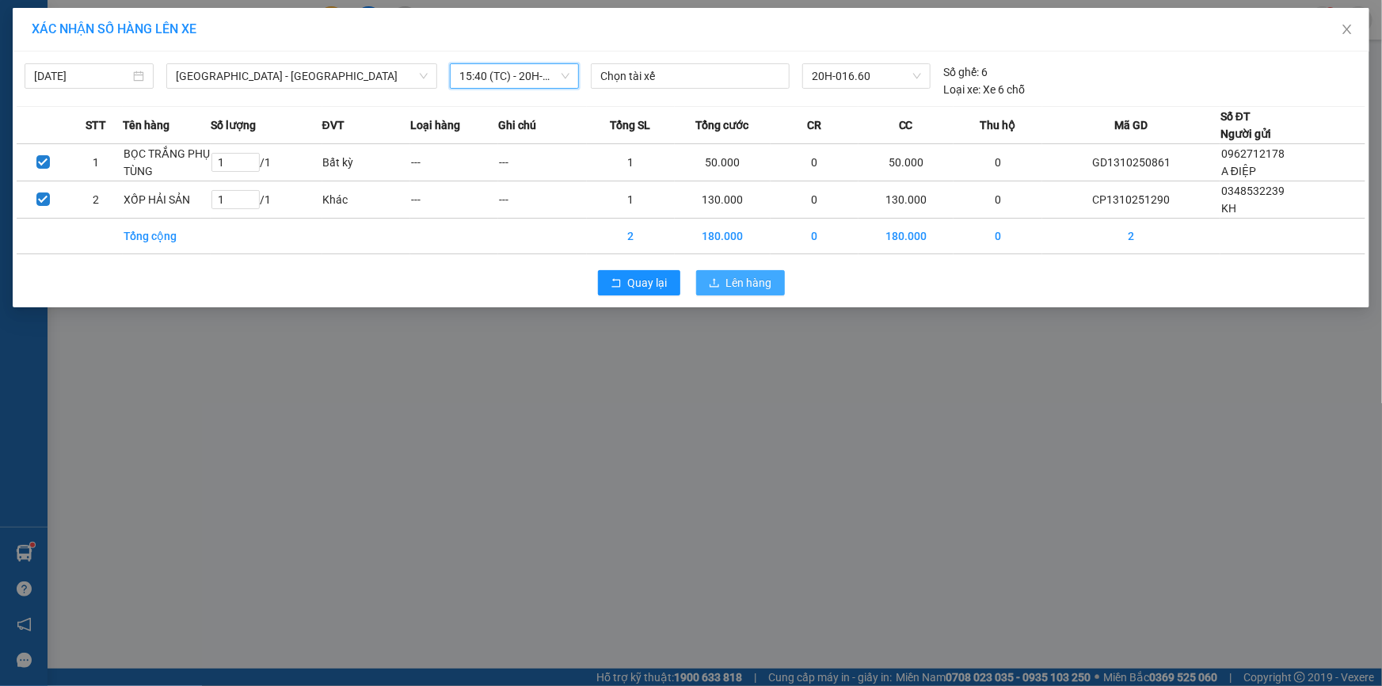
click at [740, 280] on span "Lên hàng" at bounding box center [749, 282] width 46 height 17
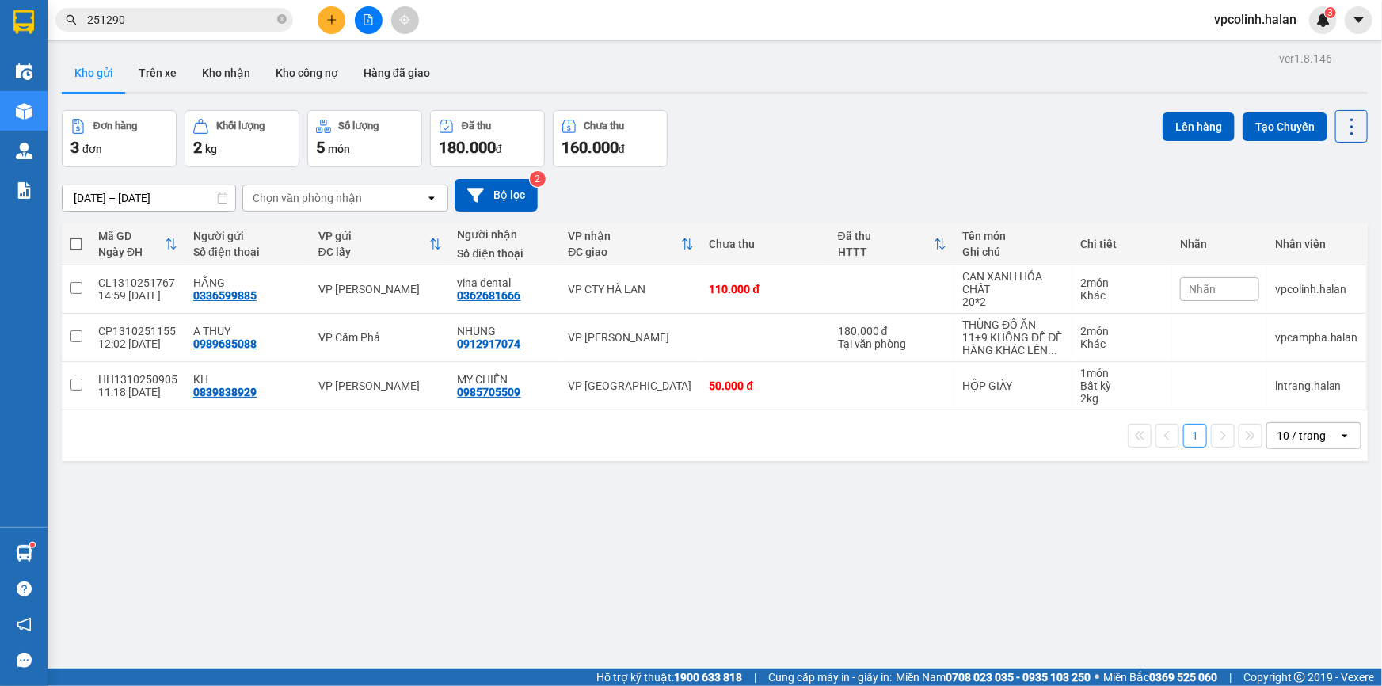
click at [334, 24] on icon "plus" at bounding box center [331, 19] width 11 height 11
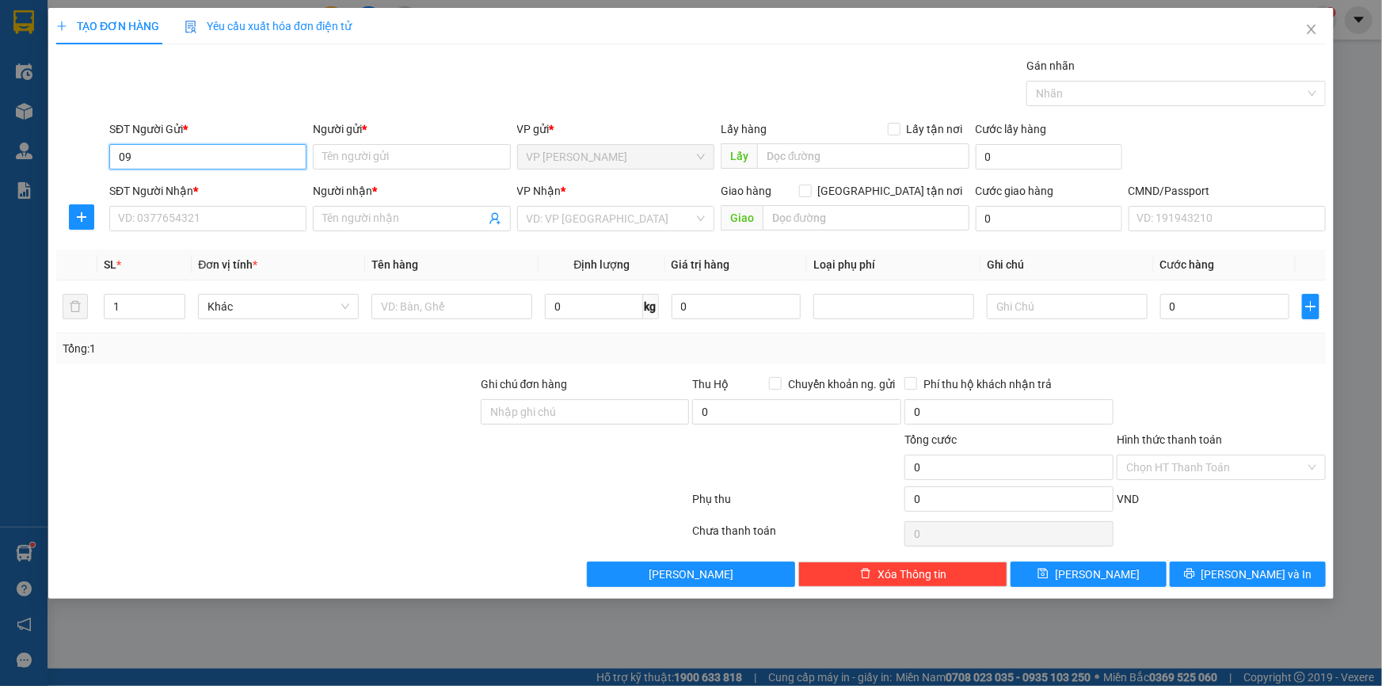
type input "0"
click at [208, 192] on div "0376122337 - [GEOGRAPHIC_DATA]" at bounding box center [208, 188] width 178 height 17
type input "0376122337"
type input "[PERSON_NAME]"
type input "0376122337"
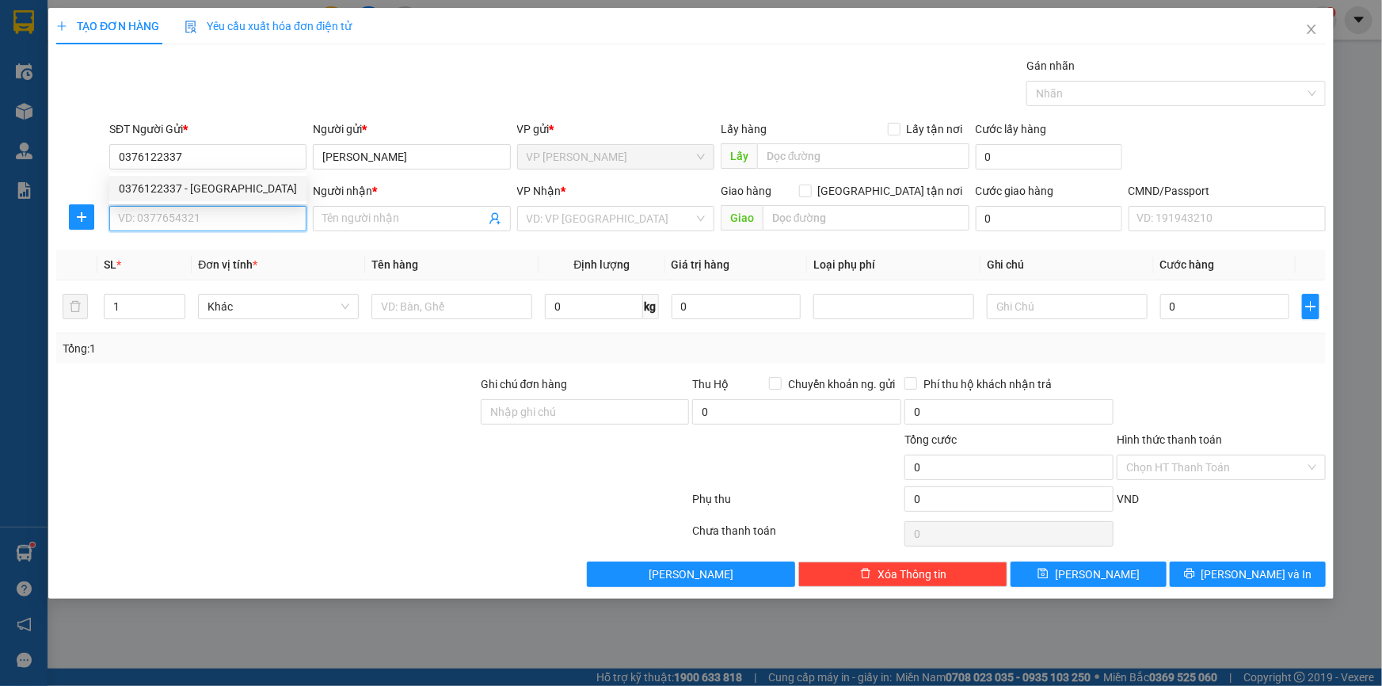
click at [212, 222] on input "SĐT Người Nhận *" at bounding box center [207, 218] width 197 height 25
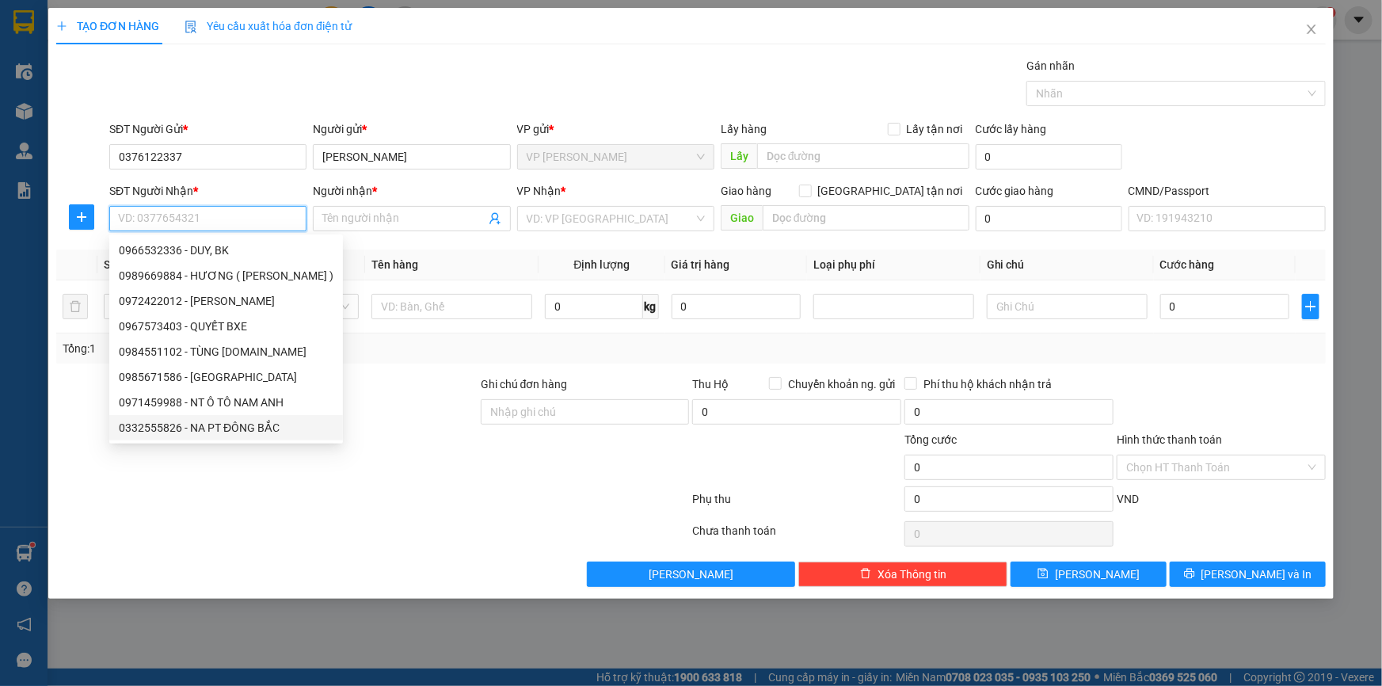
click at [228, 433] on div "0332555826 - NA PT ĐÔNG BẮC" at bounding box center [226, 427] width 215 height 17
type input "0332555826"
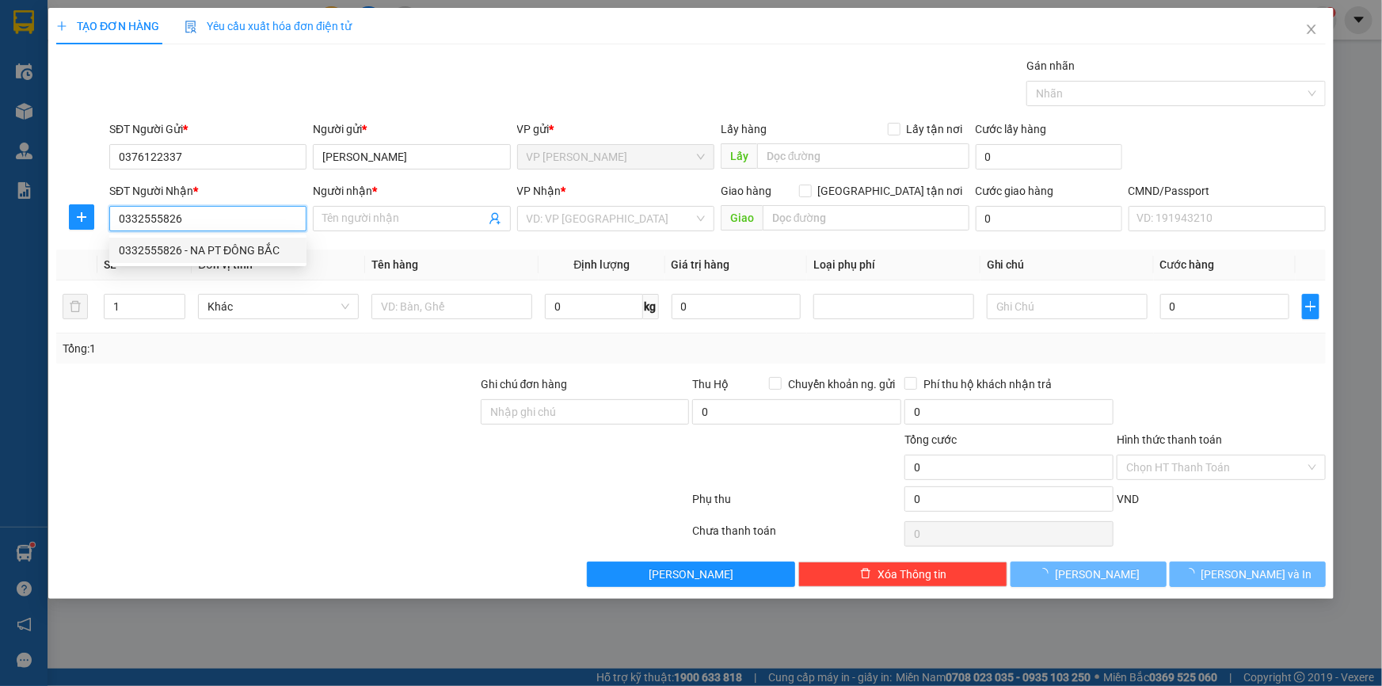
type input "NA PT ĐÔNG BẮC"
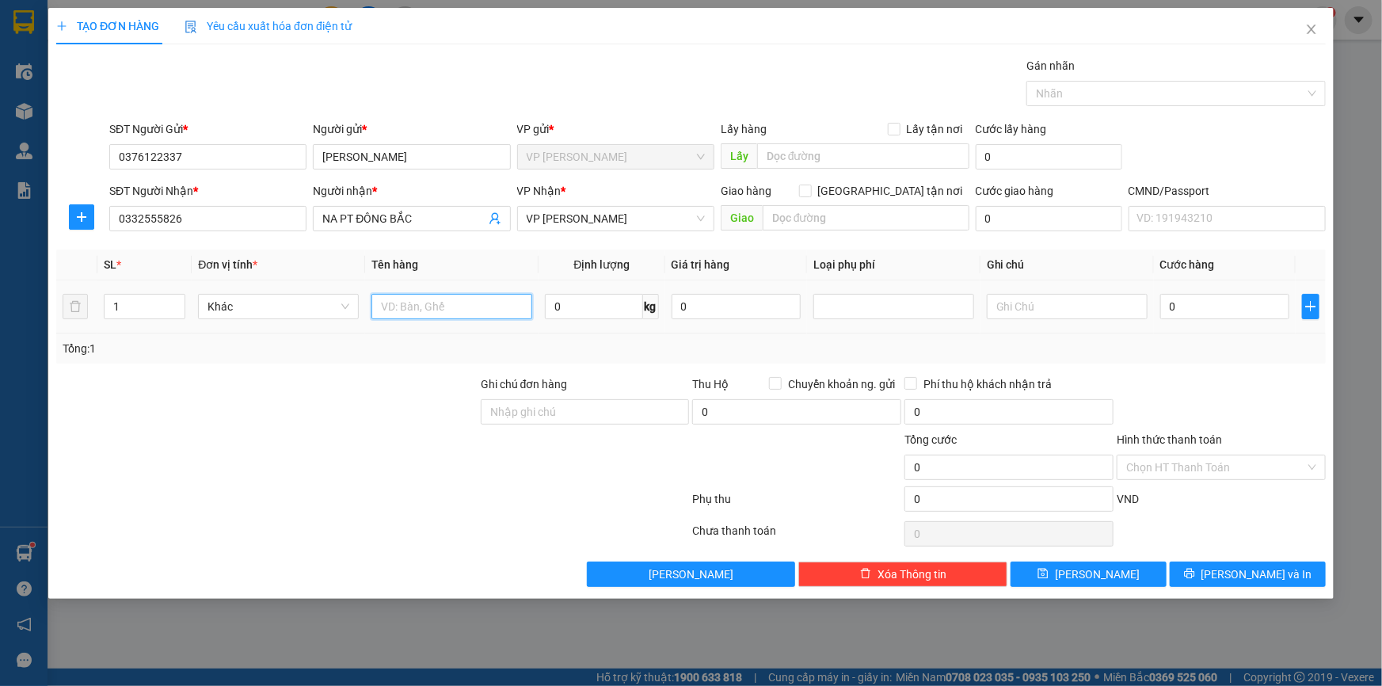
click at [442, 317] on input "text" at bounding box center [452, 306] width 161 height 25
type input "BỌC THẢM"
click at [570, 315] on input "0" at bounding box center [593, 306] width 97 height 25
type input "11"
click at [1206, 303] on input "0" at bounding box center [1225, 306] width 129 height 25
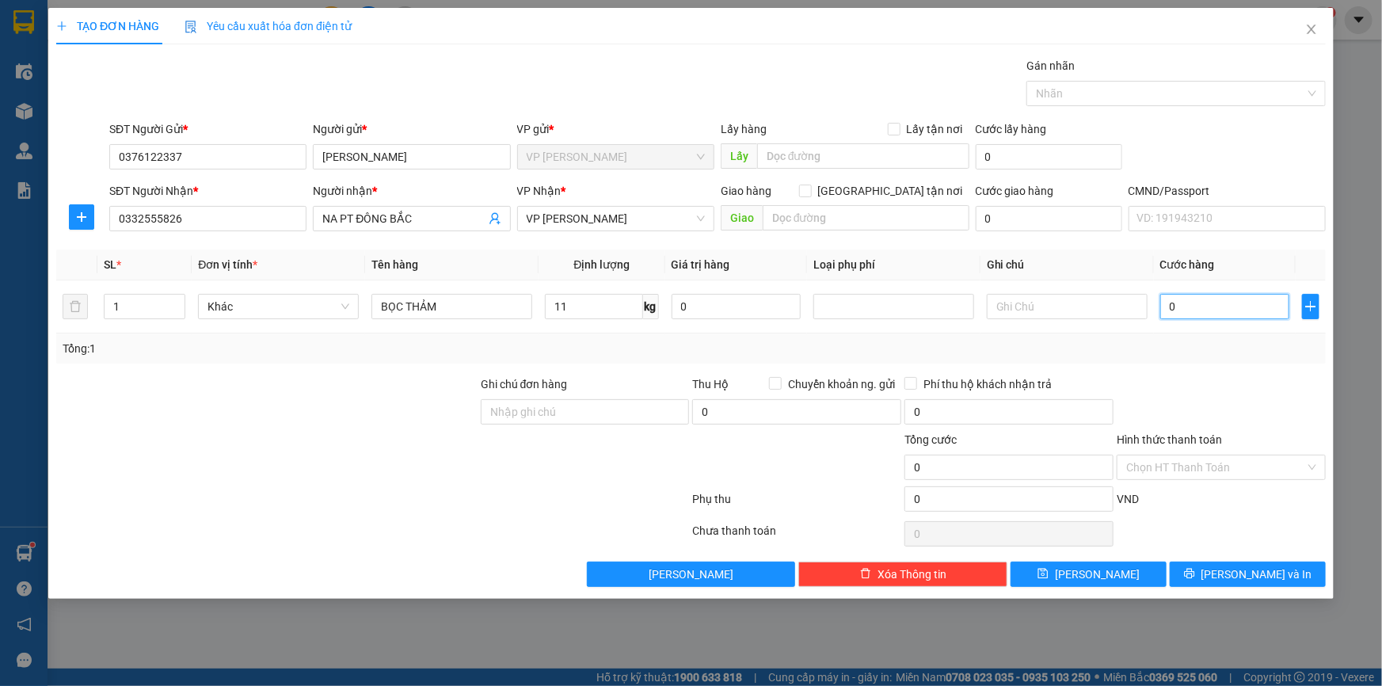
type input "5"
type input "50"
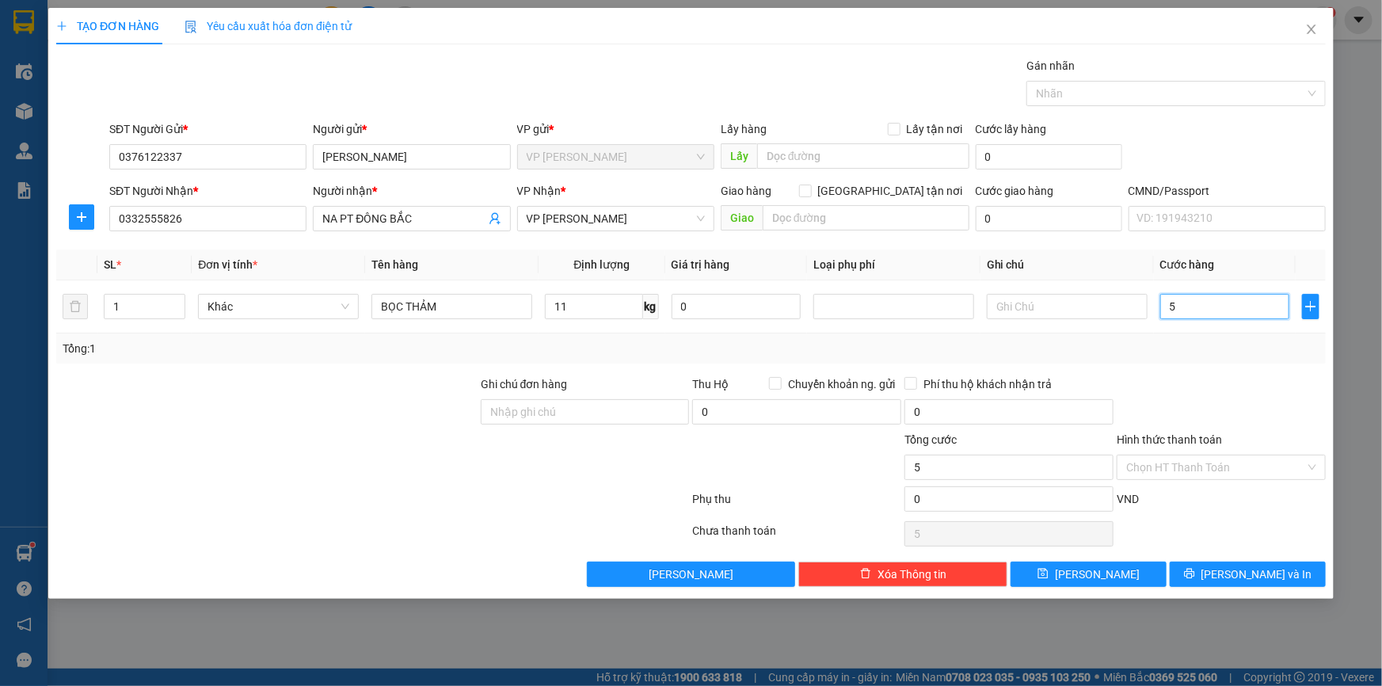
type input "50"
type input "500"
type input "5.000"
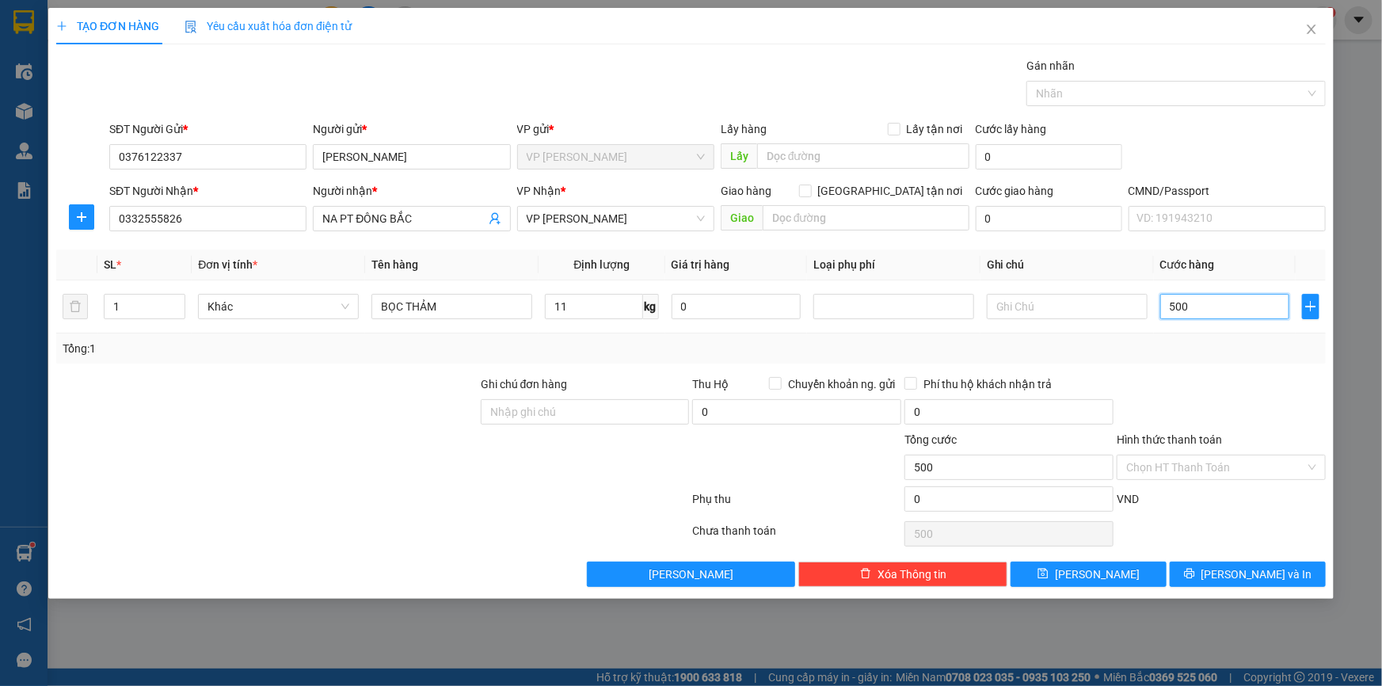
type input "5.000"
type input "50.000"
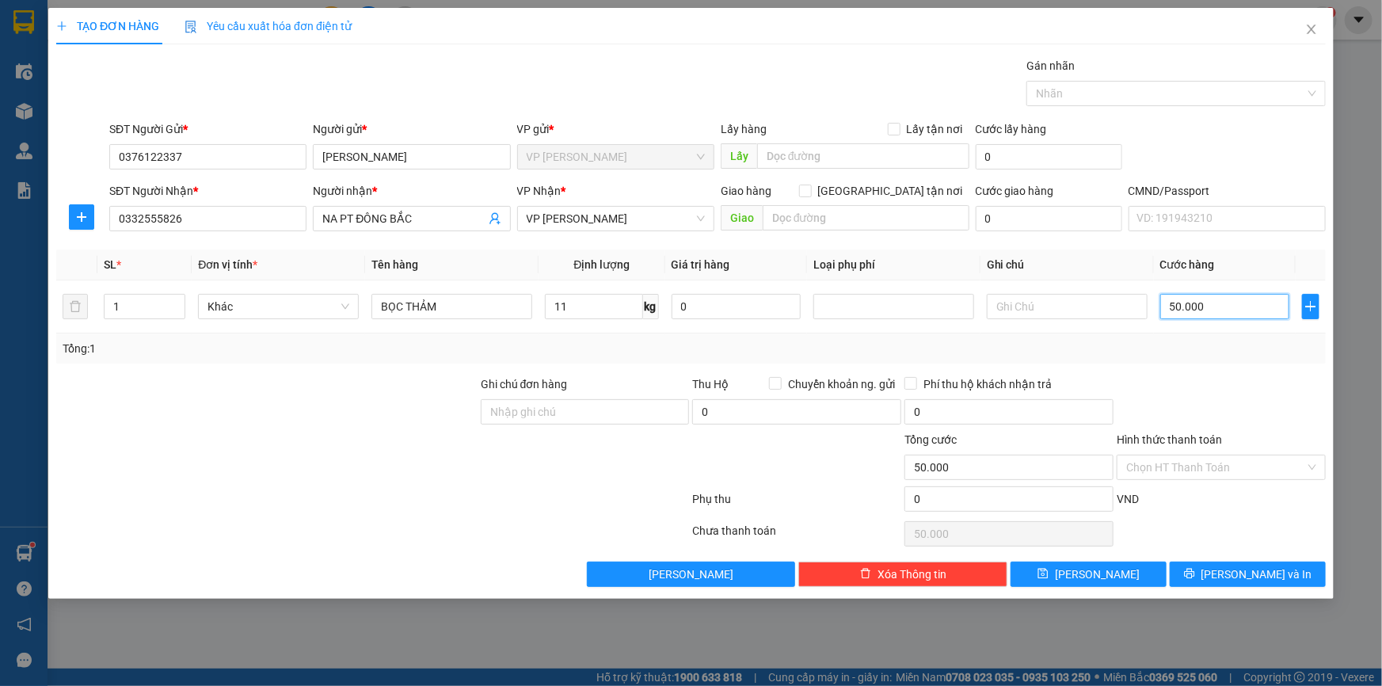
type input "50.000"
drag, startPoint x: 1231, startPoint y: 550, endPoint x: 1231, endPoint y: 563, distance: 13.5
click at [1230, 559] on div "Transit Pickup Surcharge Ids Transit Deliver Surcharge Ids Transit Deliver Surc…" at bounding box center [691, 322] width 1270 height 530
click at [1233, 566] on button "[PERSON_NAME] và In" at bounding box center [1248, 574] width 156 height 25
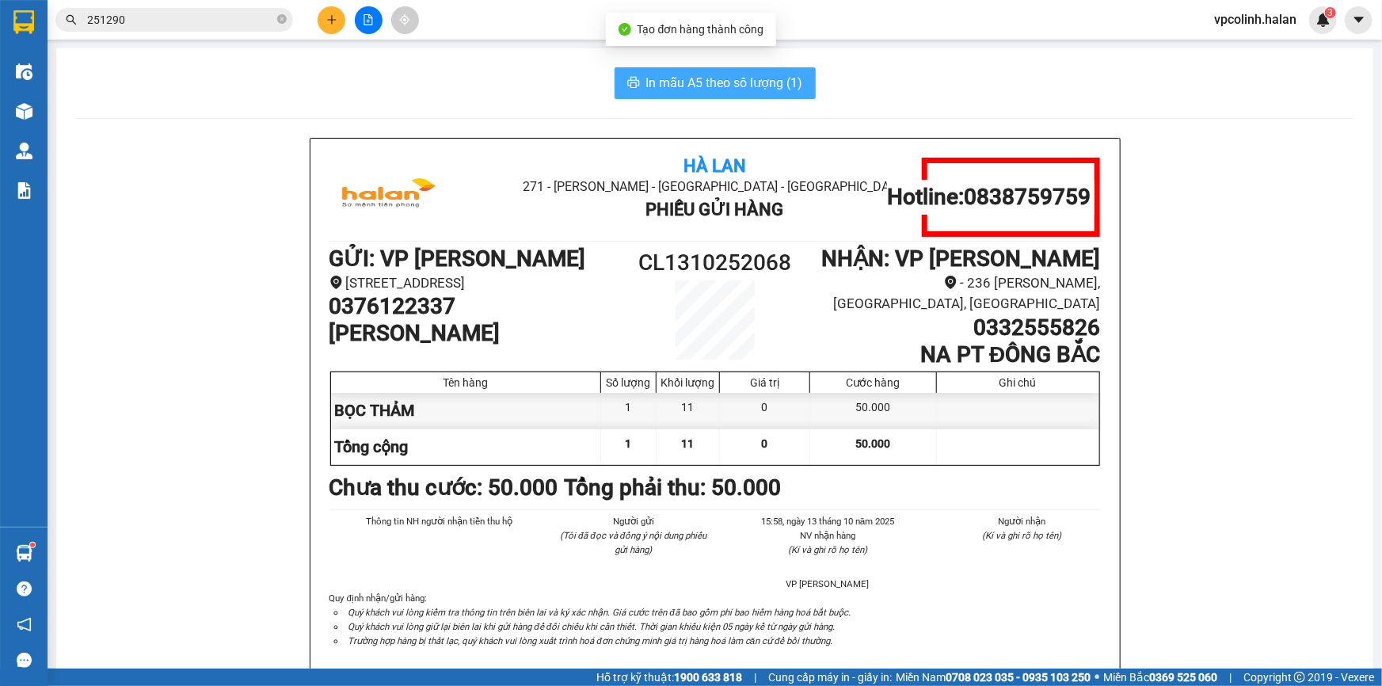
click at [631, 82] on icon "printer" at bounding box center [633, 82] width 13 height 13
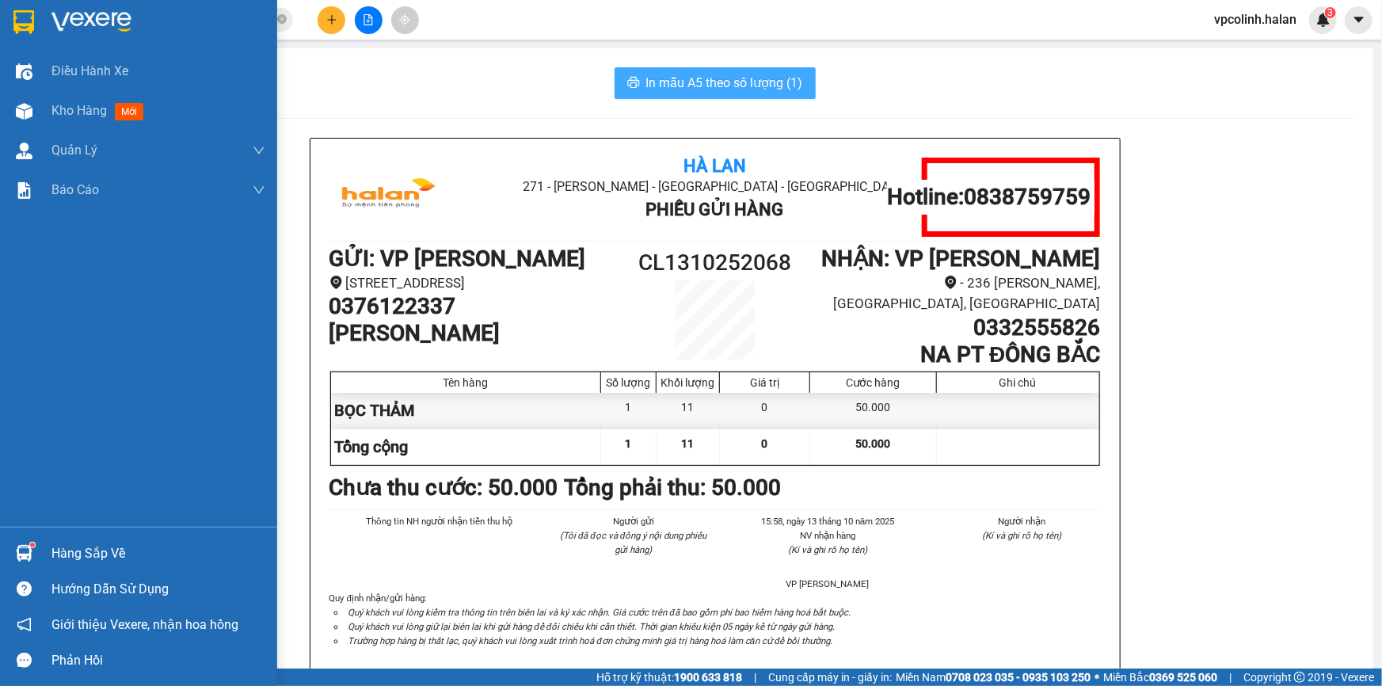
click at [24, 547] on img at bounding box center [24, 553] width 17 height 17
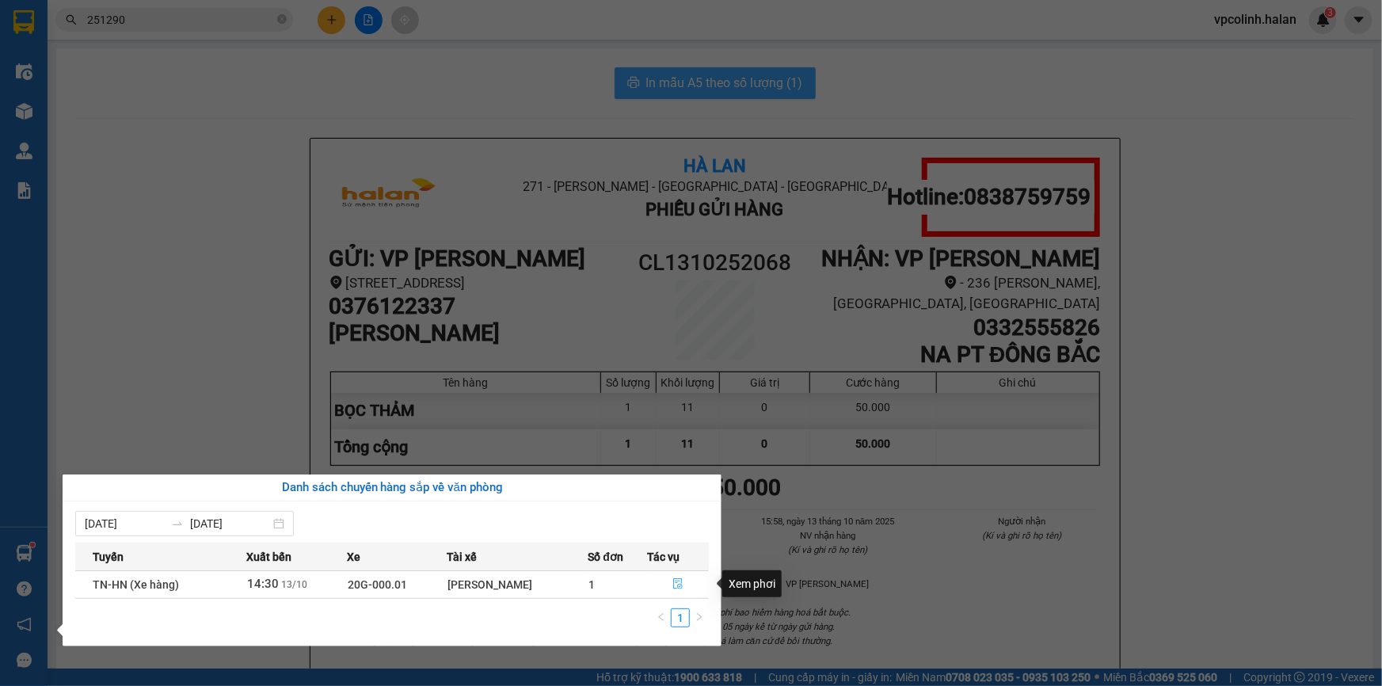
click at [681, 582] on icon "file-done" at bounding box center [678, 583] width 11 height 11
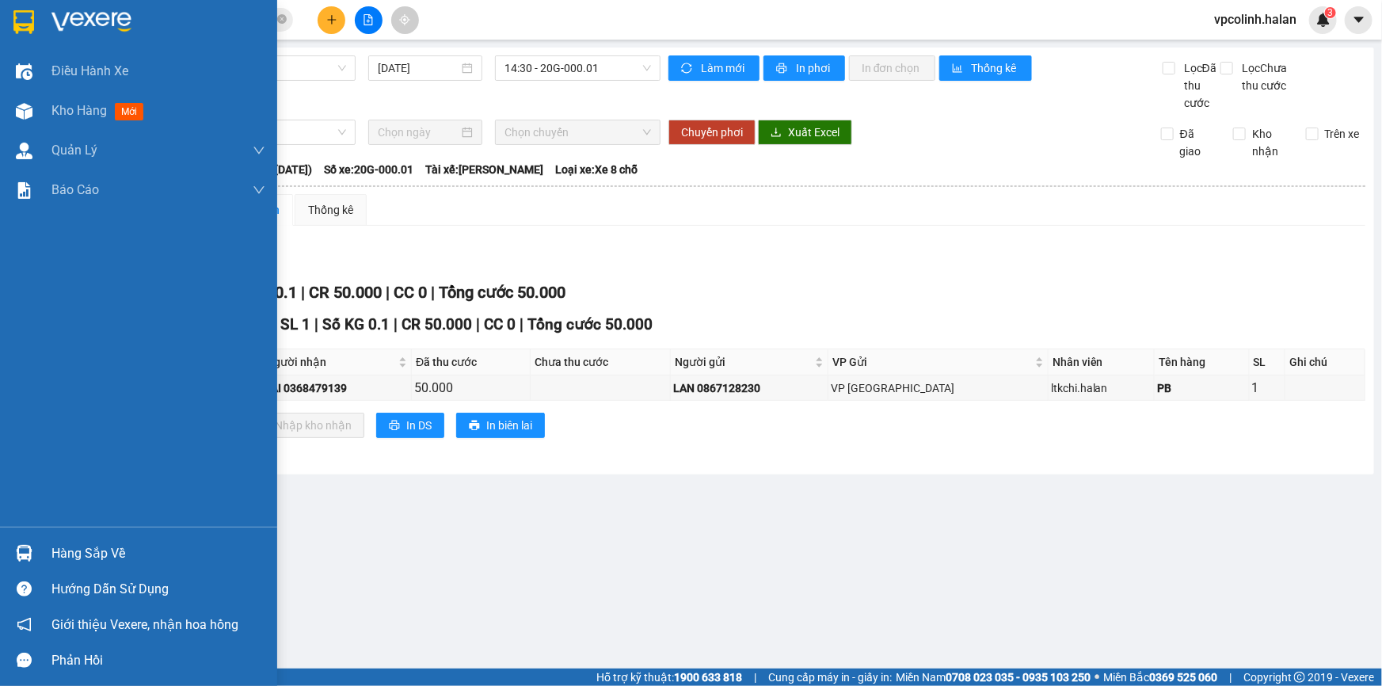
click at [56, 560] on div "Hàng sắp về" at bounding box center [158, 554] width 214 height 24
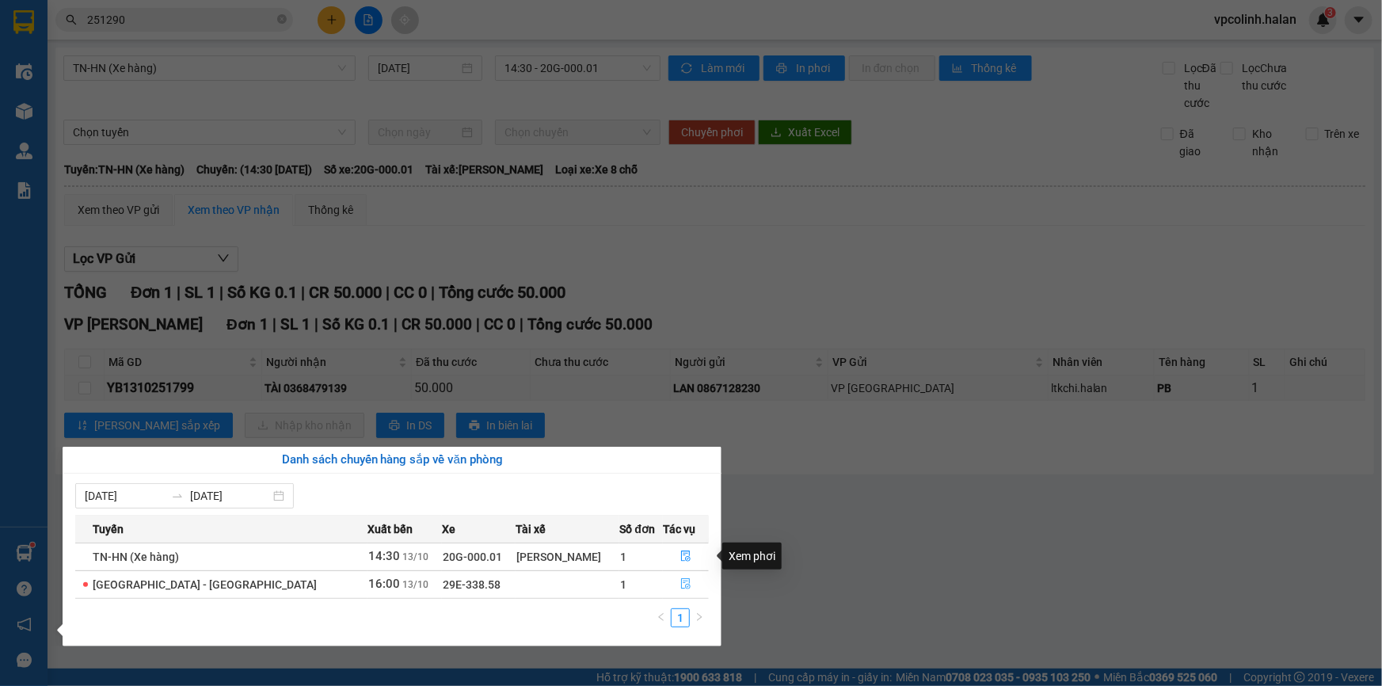
click at [688, 576] on button "button" at bounding box center [686, 584] width 44 height 25
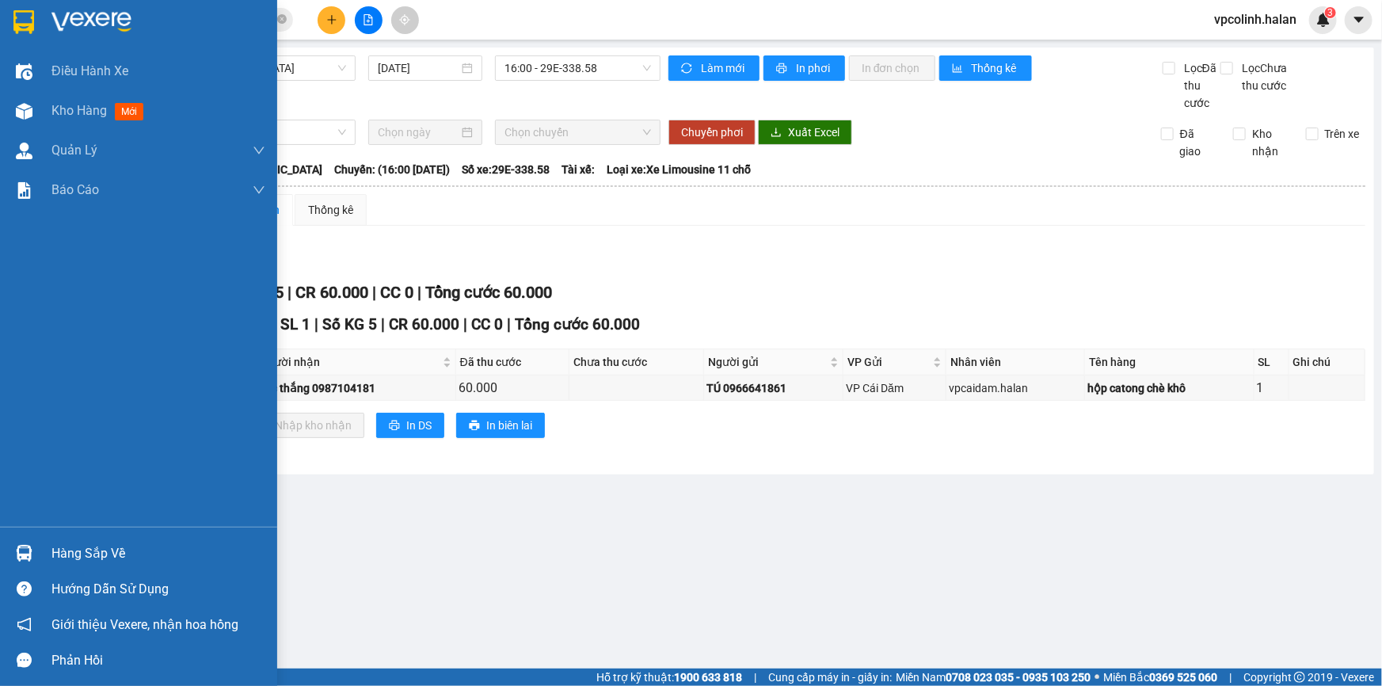
click at [74, 553] on div "Hàng sắp về" at bounding box center [158, 554] width 214 height 24
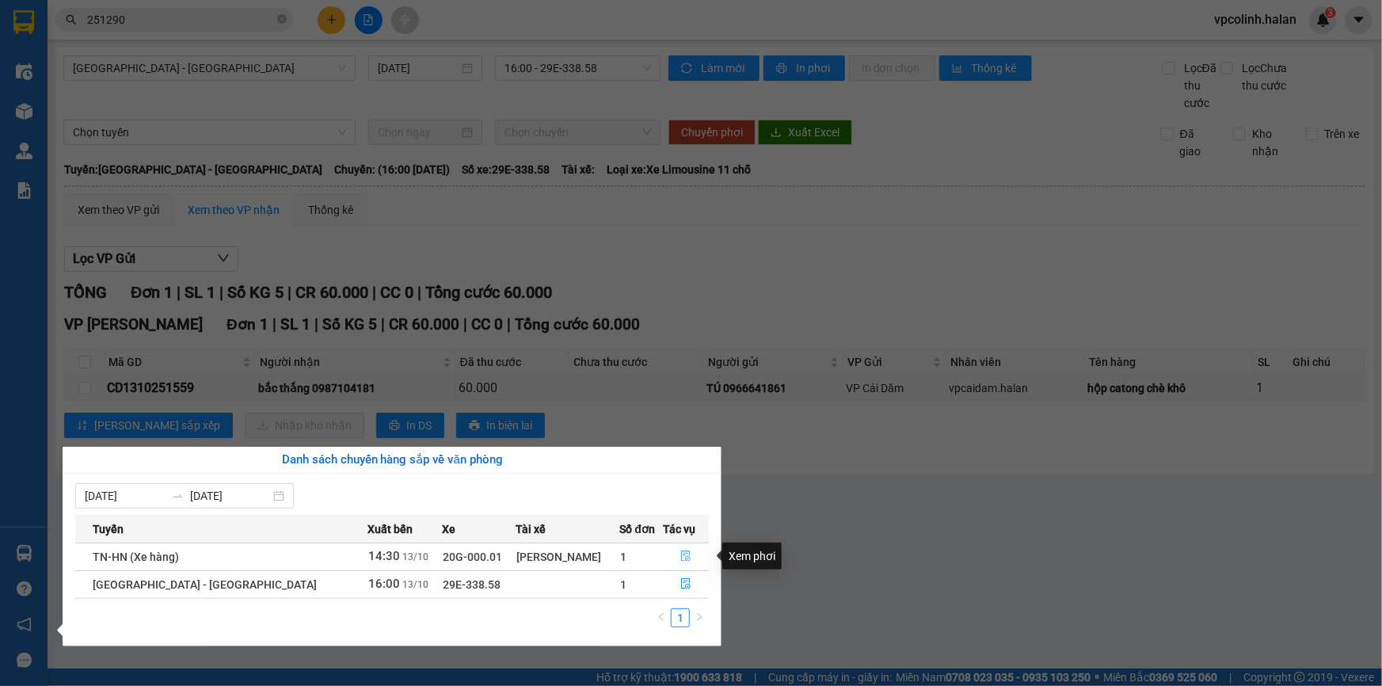
click at [679, 565] on button "button" at bounding box center [686, 556] width 44 height 25
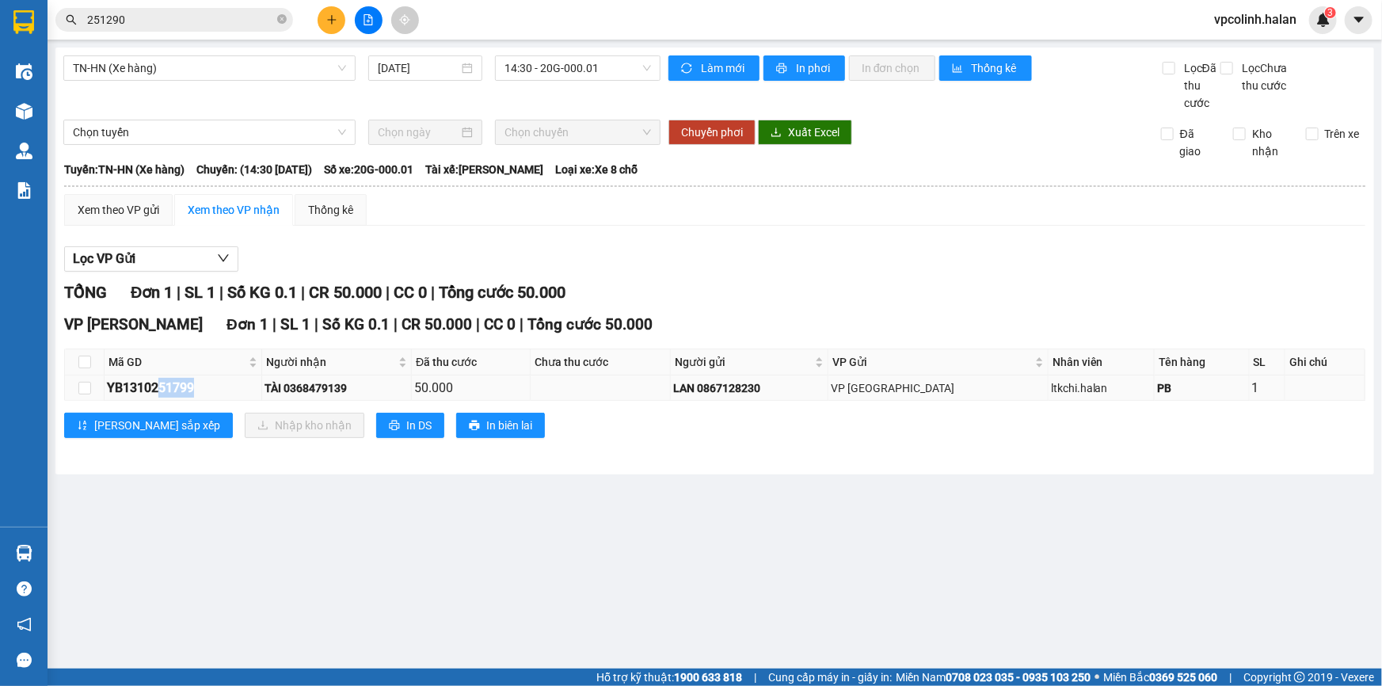
drag, startPoint x: 155, startPoint y: 392, endPoint x: 211, endPoint y: 383, distance: 56.1
click at [211, 383] on div "YB1310251799" at bounding box center [183, 388] width 152 height 20
copy div "51799"
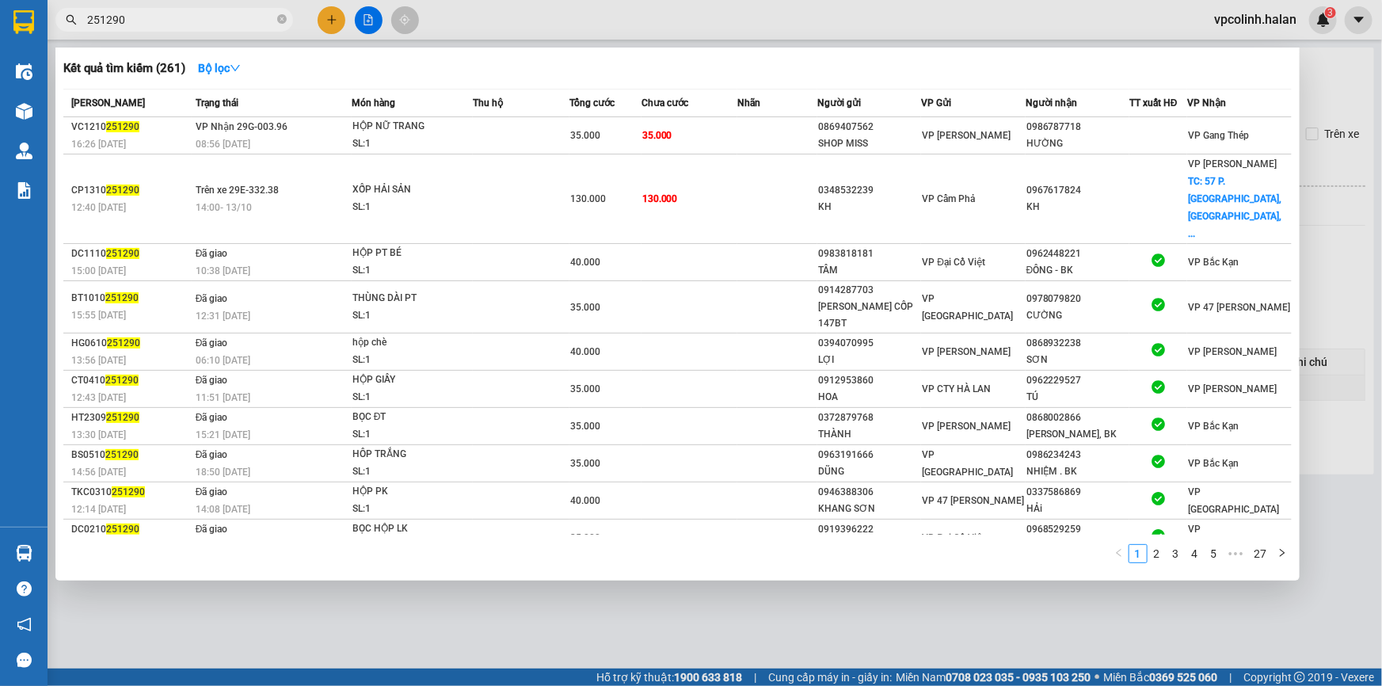
click at [177, 18] on input "251290" at bounding box center [180, 19] width 187 height 17
paste input "51799"
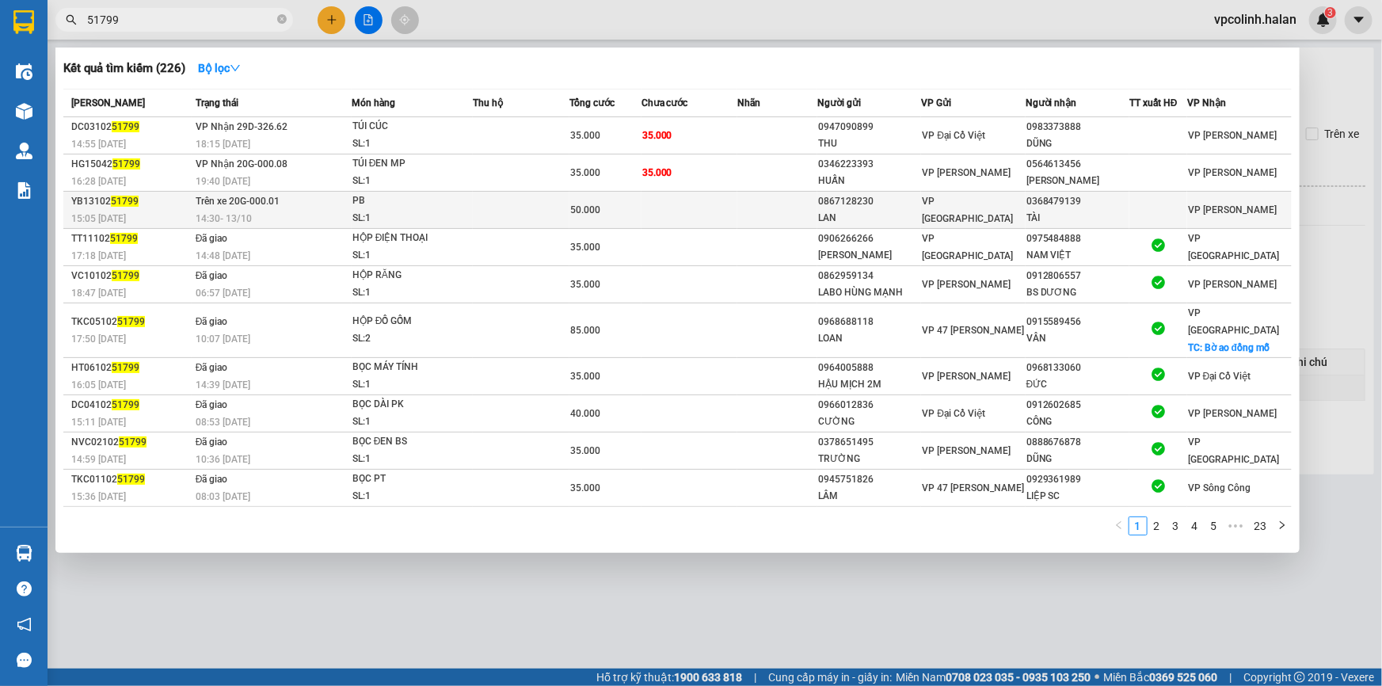
type input "51799"
click at [978, 202] on div "VP [GEOGRAPHIC_DATA]" at bounding box center [973, 210] width 102 height 35
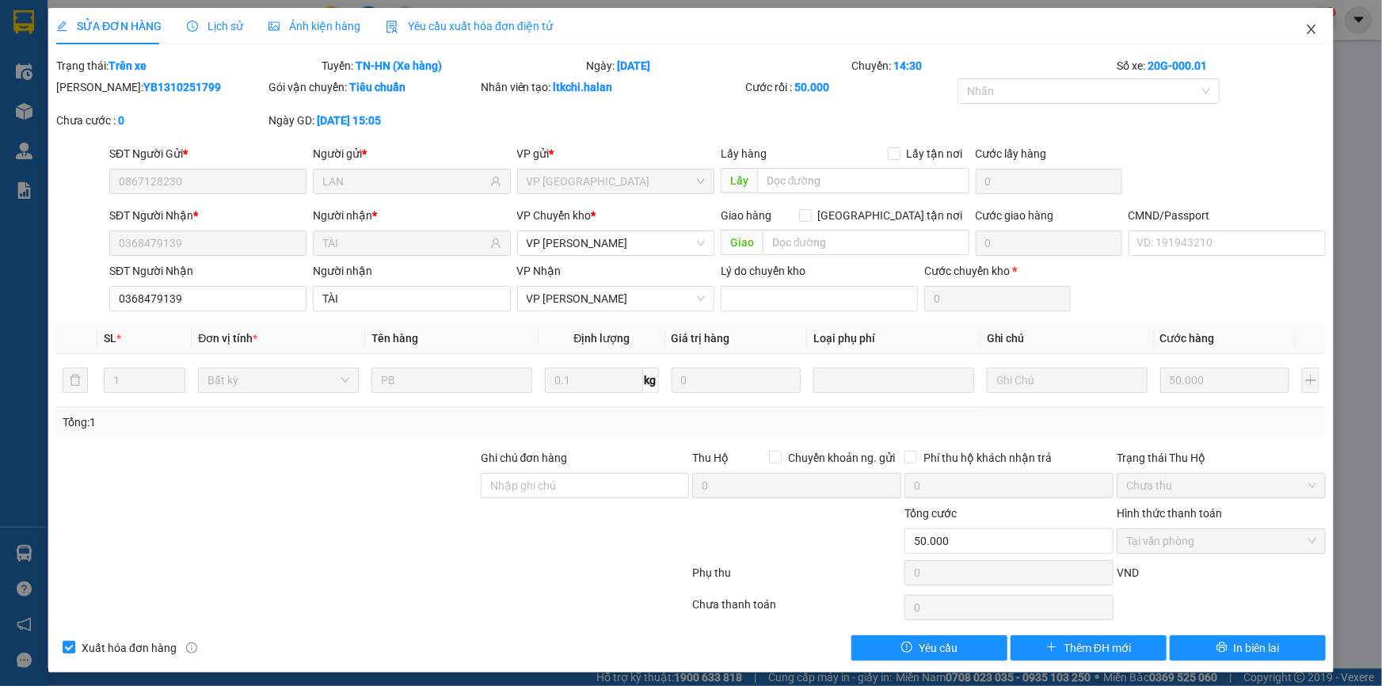
click at [1306, 30] on icon "close" at bounding box center [1312, 29] width 13 height 13
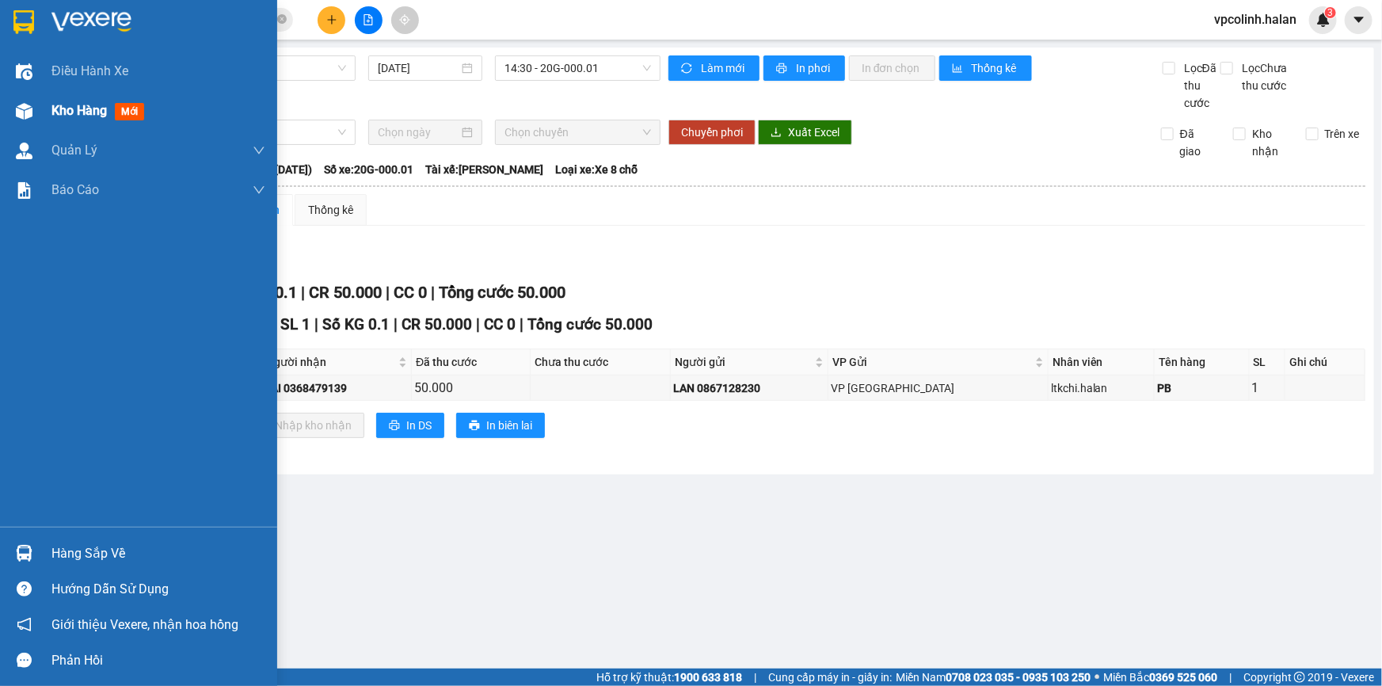
click at [32, 99] on div at bounding box center [24, 111] width 28 height 28
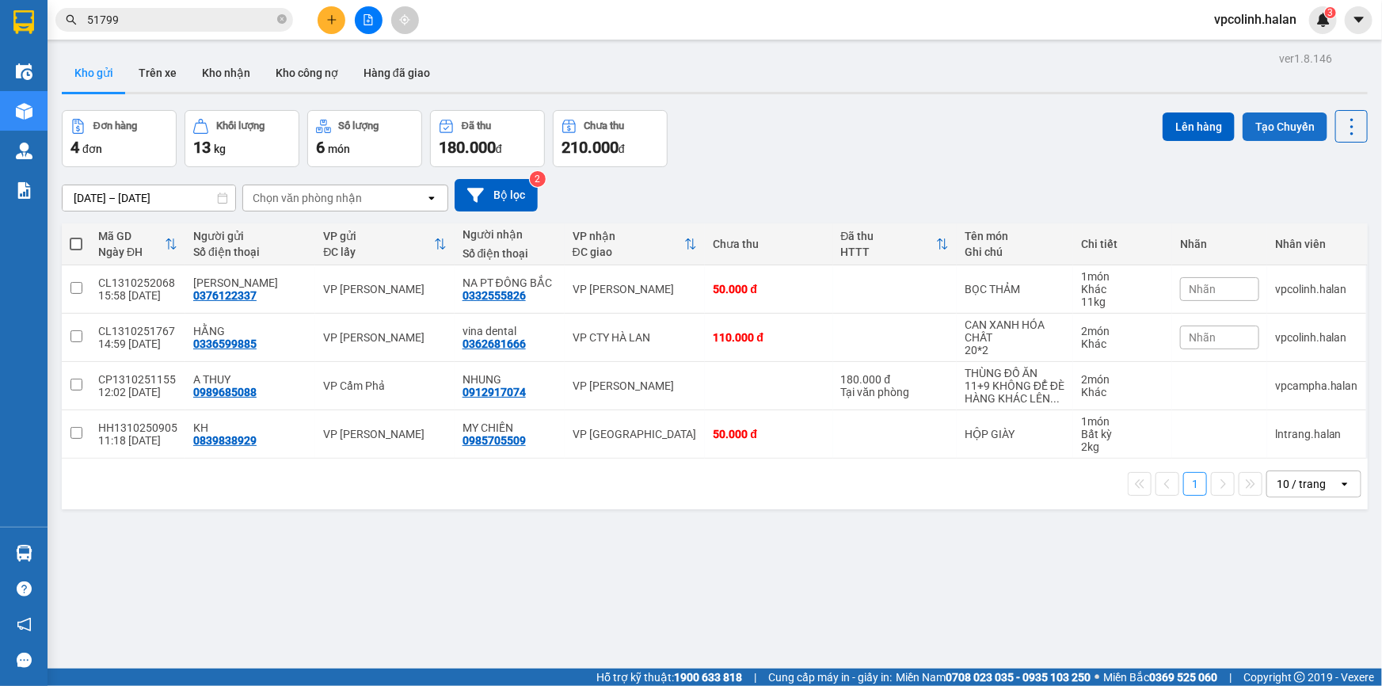
click at [1260, 114] on button "Tạo Chuyến" at bounding box center [1285, 126] width 85 height 29
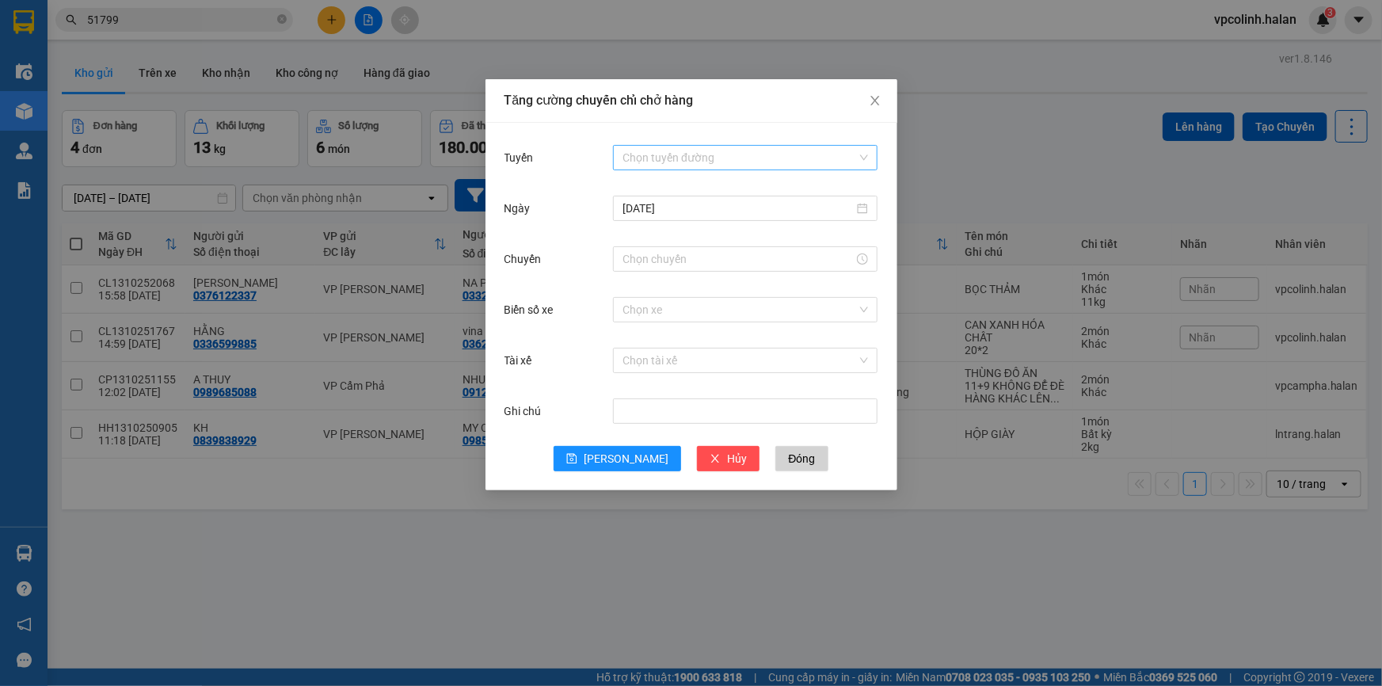
click at [850, 154] on input "Tuyến" at bounding box center [740, 158] width 235 height 24
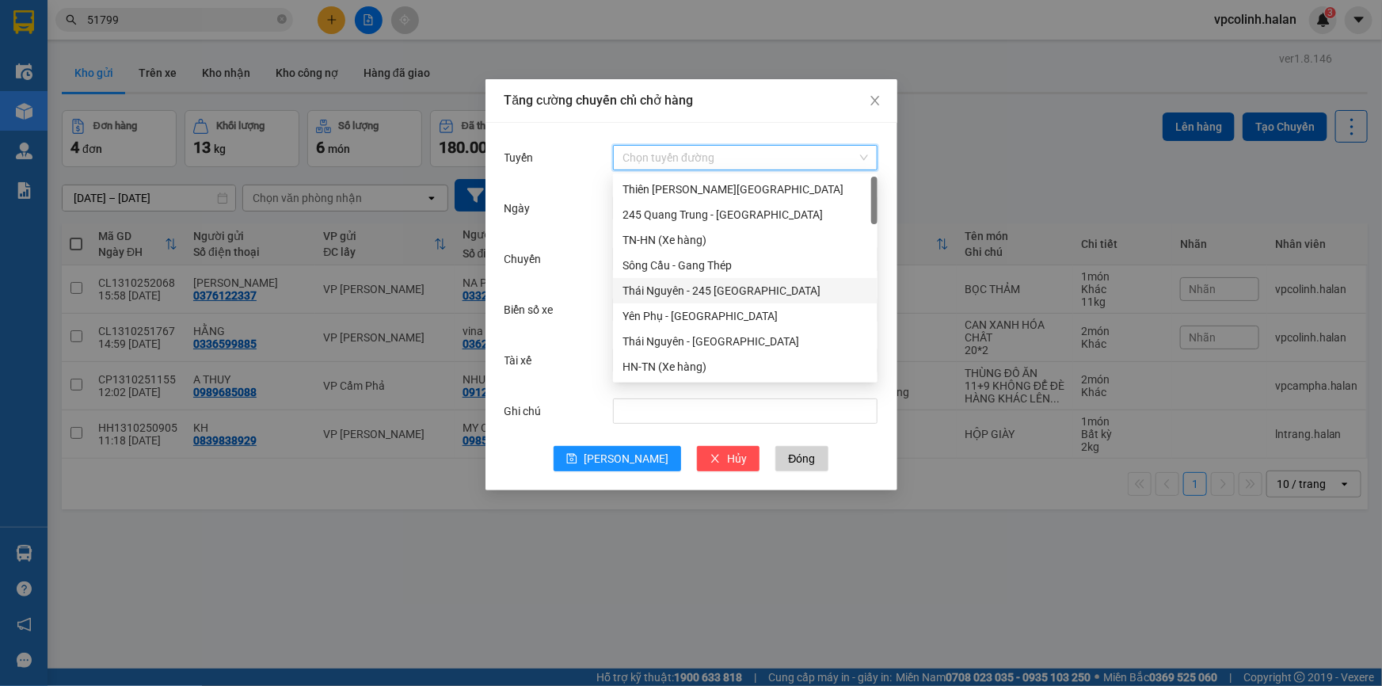
scroll to position [71, 0]
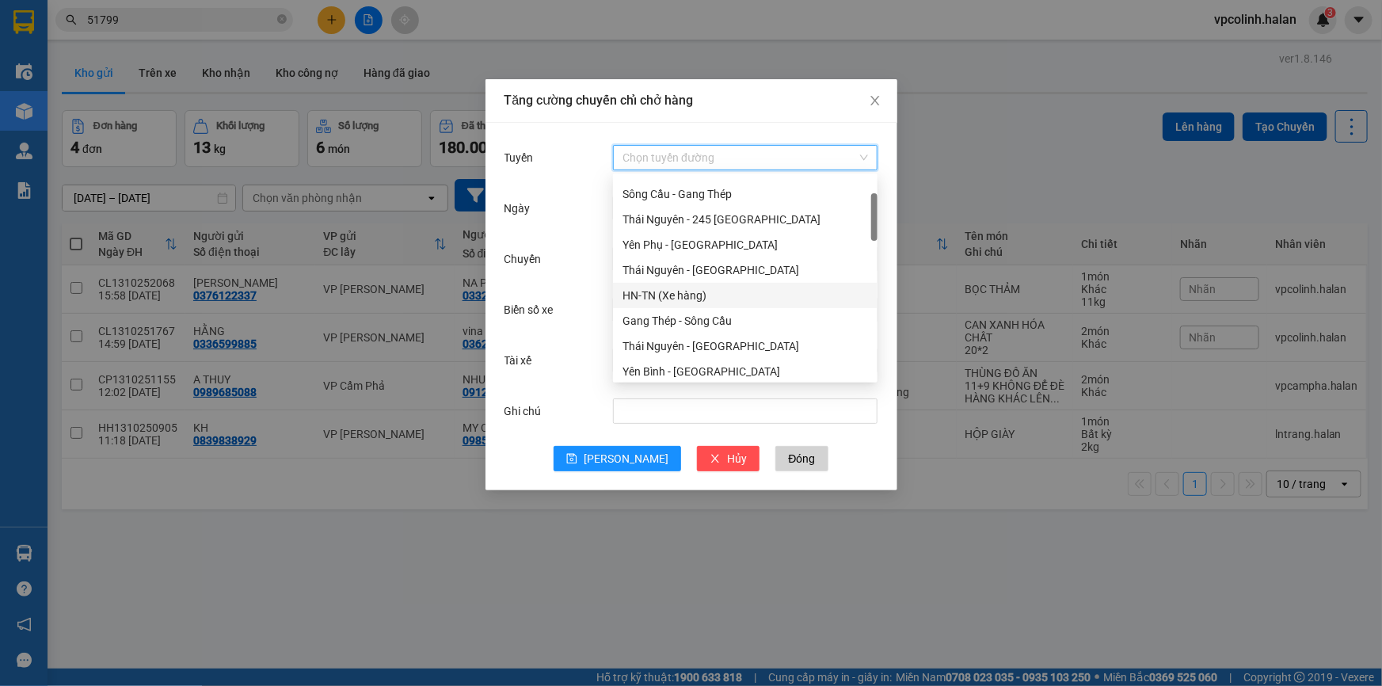
click at [661, 283] on div "HN-TN (Xe hàng)" at bounding box center [745, 295] width 265 height 25
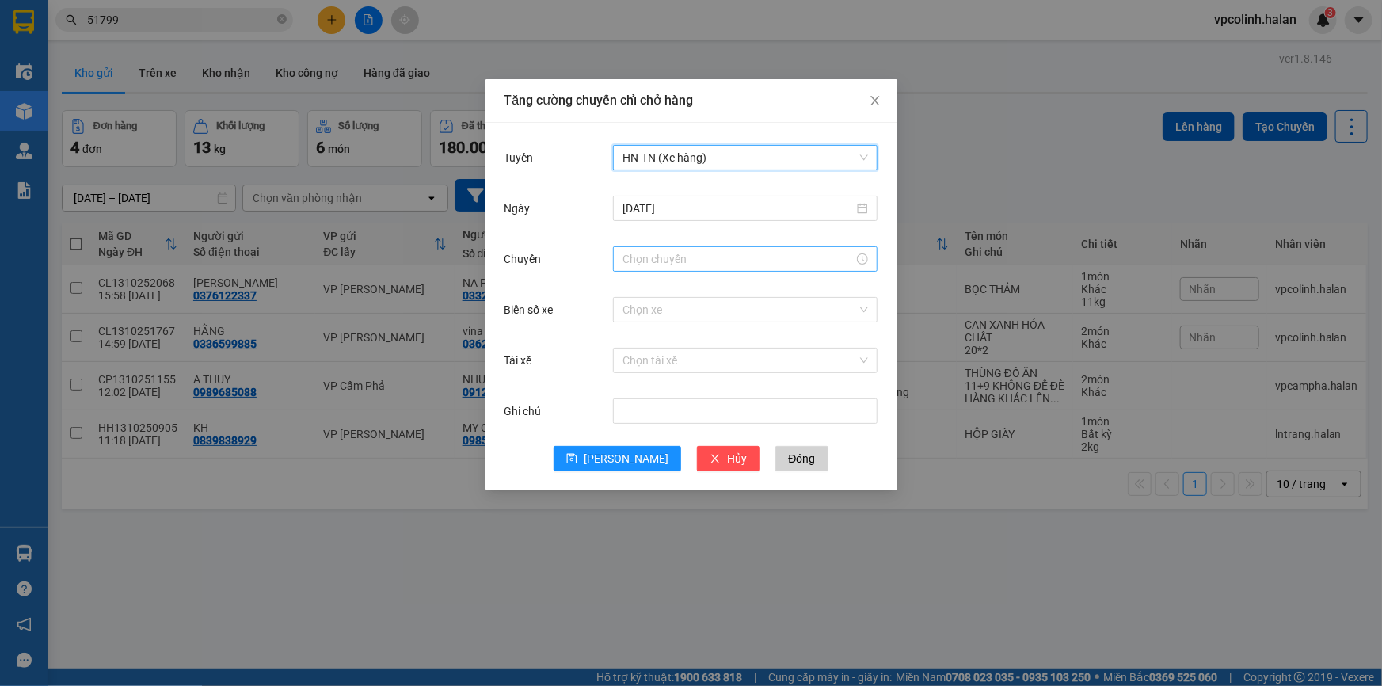
click at [645, 261] on input "Chuyến" at bounding box center [738, 258] width 231 height 17
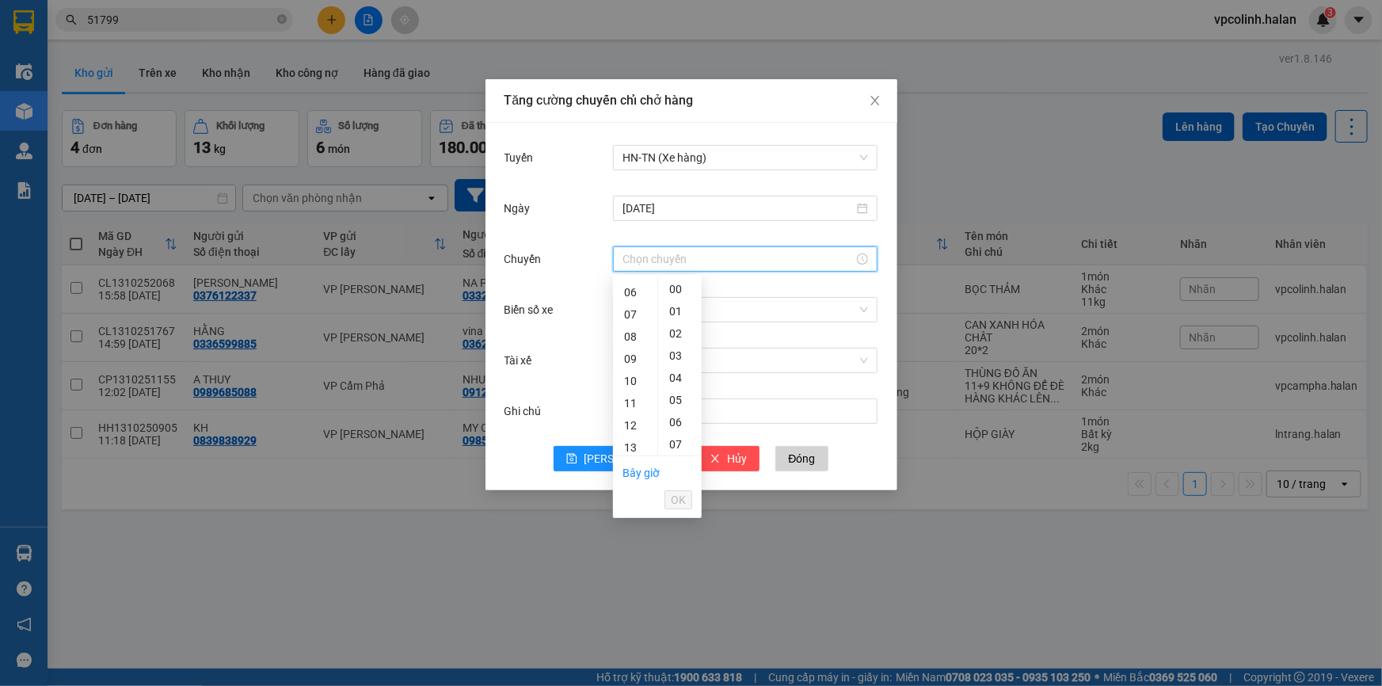
scroll to position [215, 0]
click at [627, 428] on div "16" at bounding box center [635, 429] width 44 height 22
click at [677, 425] on div "45" at bounding box center [680, 424] width 44 height 22
type input "16:45"
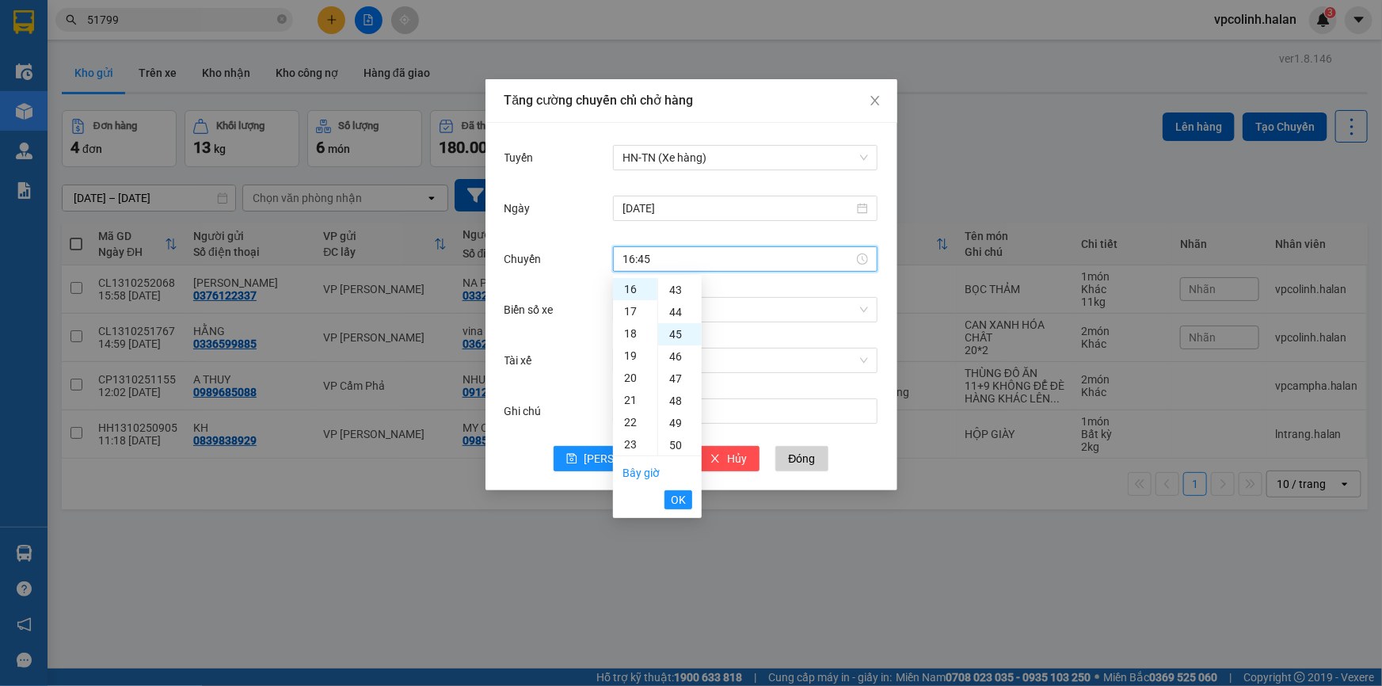
scroll to position [998, 0]
click at [681, 501] on span "OK" at bounding box center [678, 499] width 15 height 17
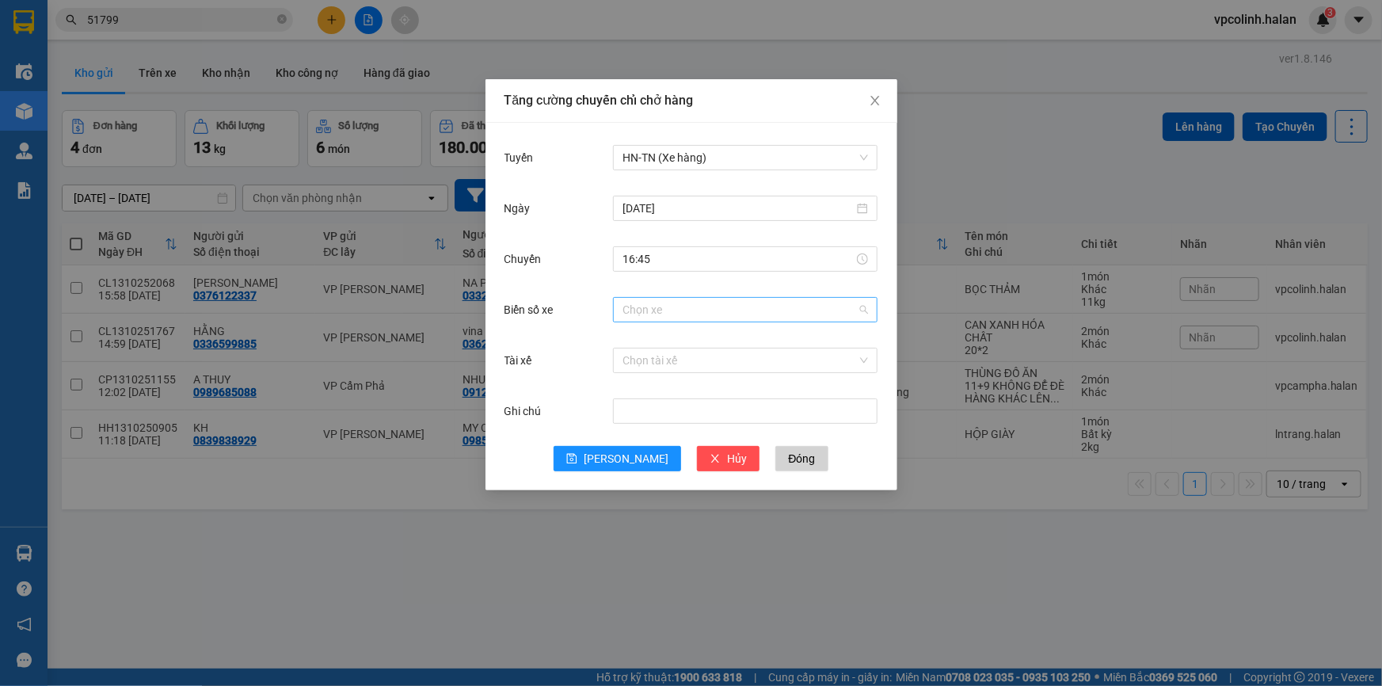
click at [712, 308] on input "Biển số xe" at bounding box center [740, 310] width 235 height 24
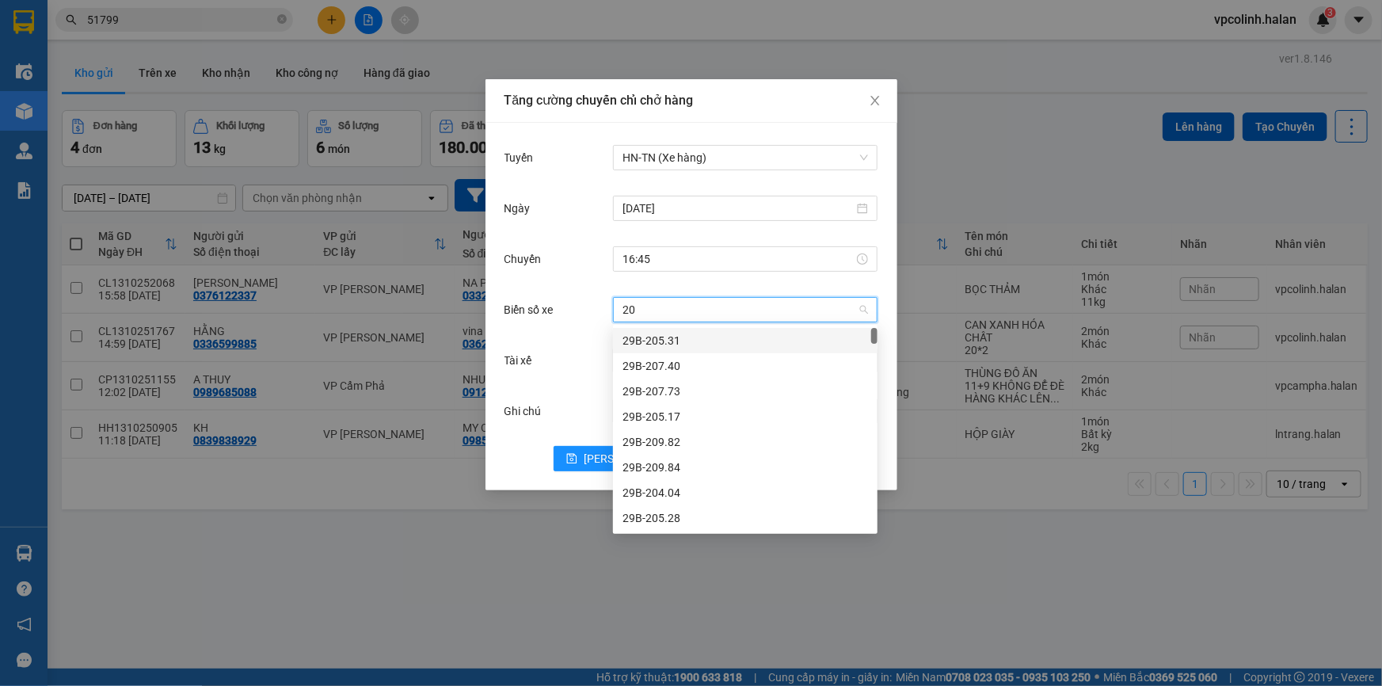
type input "20G"
click at [685, 466] on div "20G-000.01" at bounding box center [746, 467] width 246 height 17
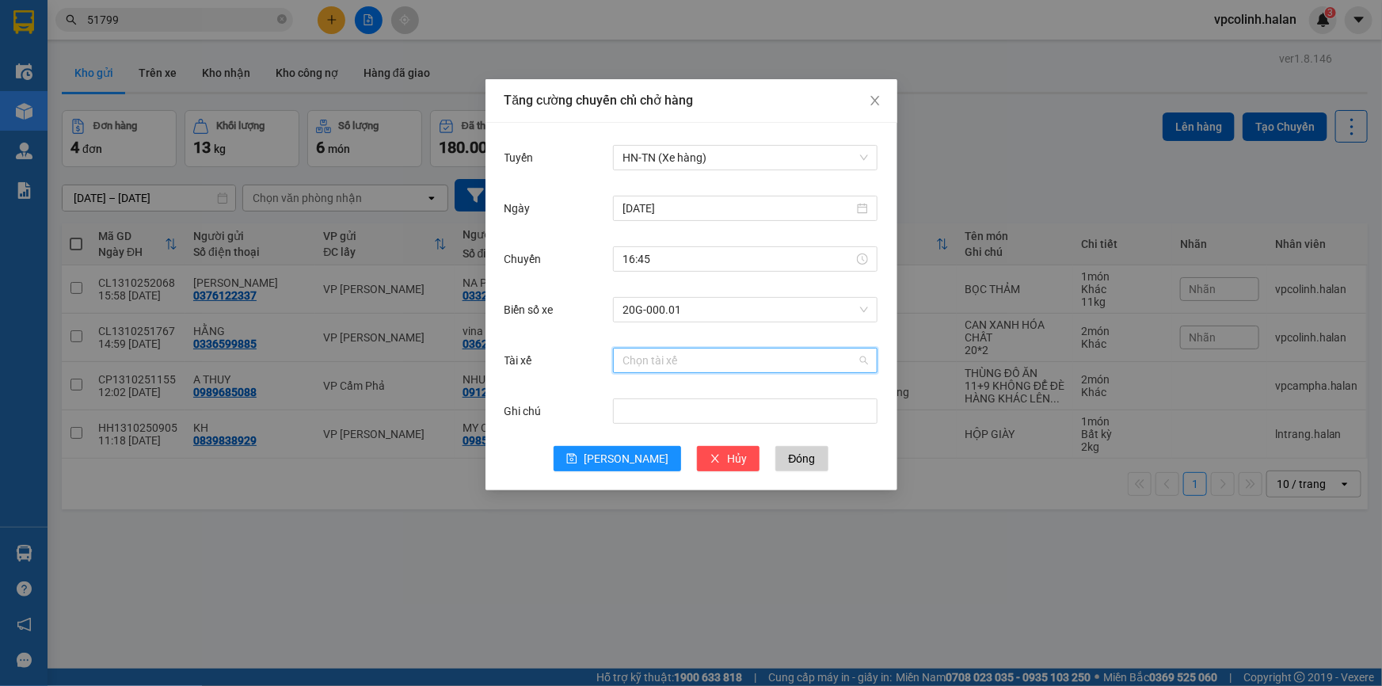
click at [655, 361] on input "Tài xế" at bounding box center [740, 361] width 235 height 24
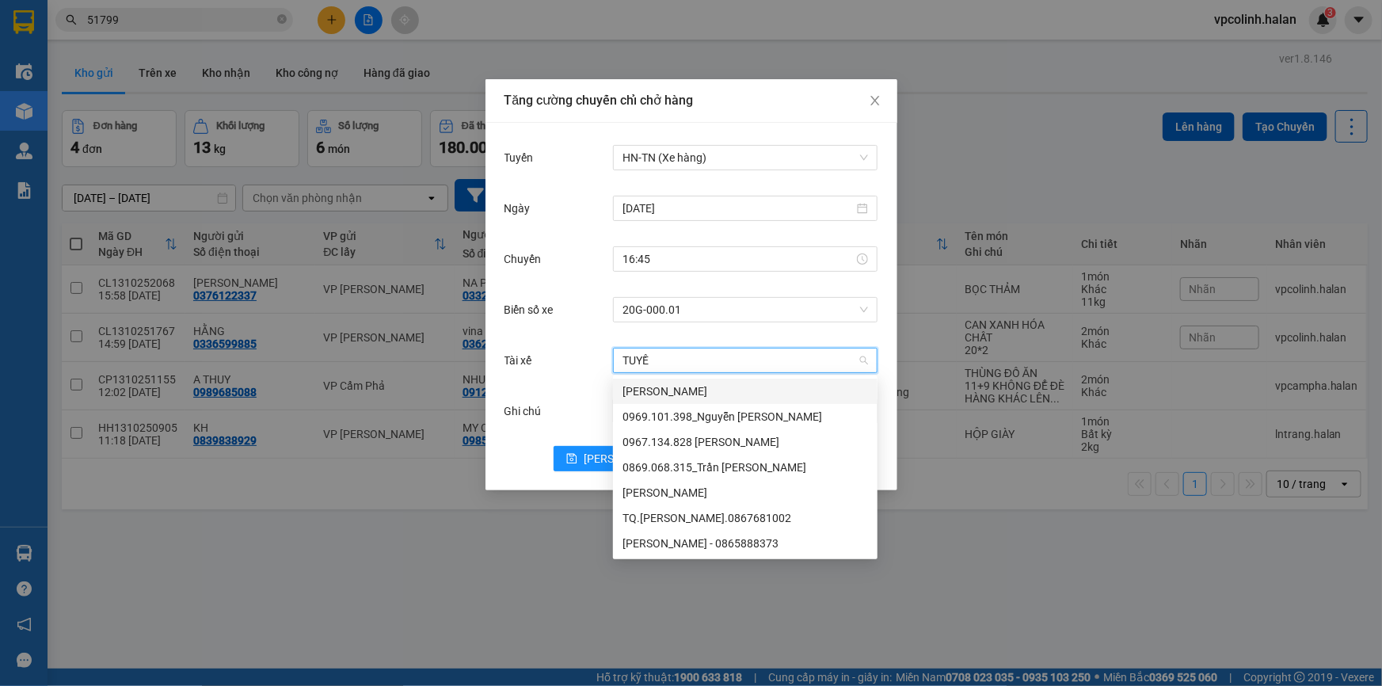
type input "TUYỀN"
click at [639, 395] on div "[PERSON_NAME]" at bounding box center [746, 391] width 246 height 17
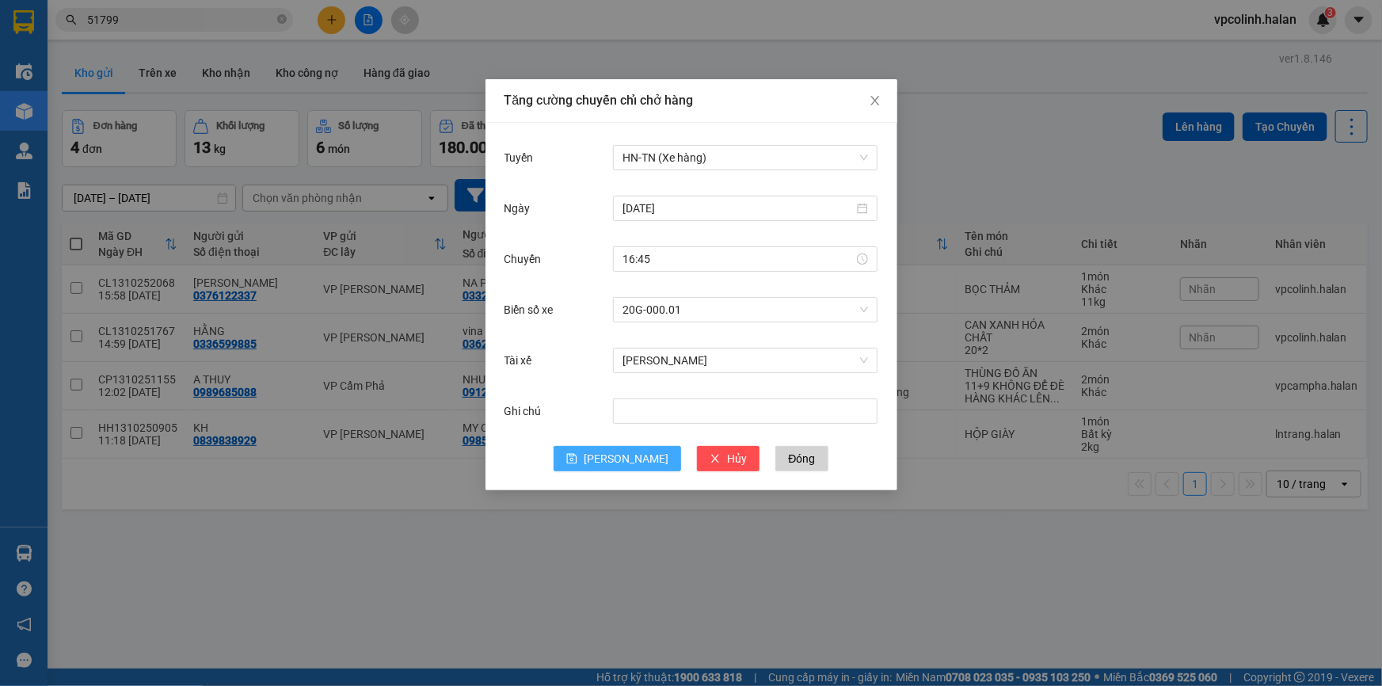
click at [635, 461] on span "[PERSON_NAME]" at bounding box center [626, 458] width 85 height 17
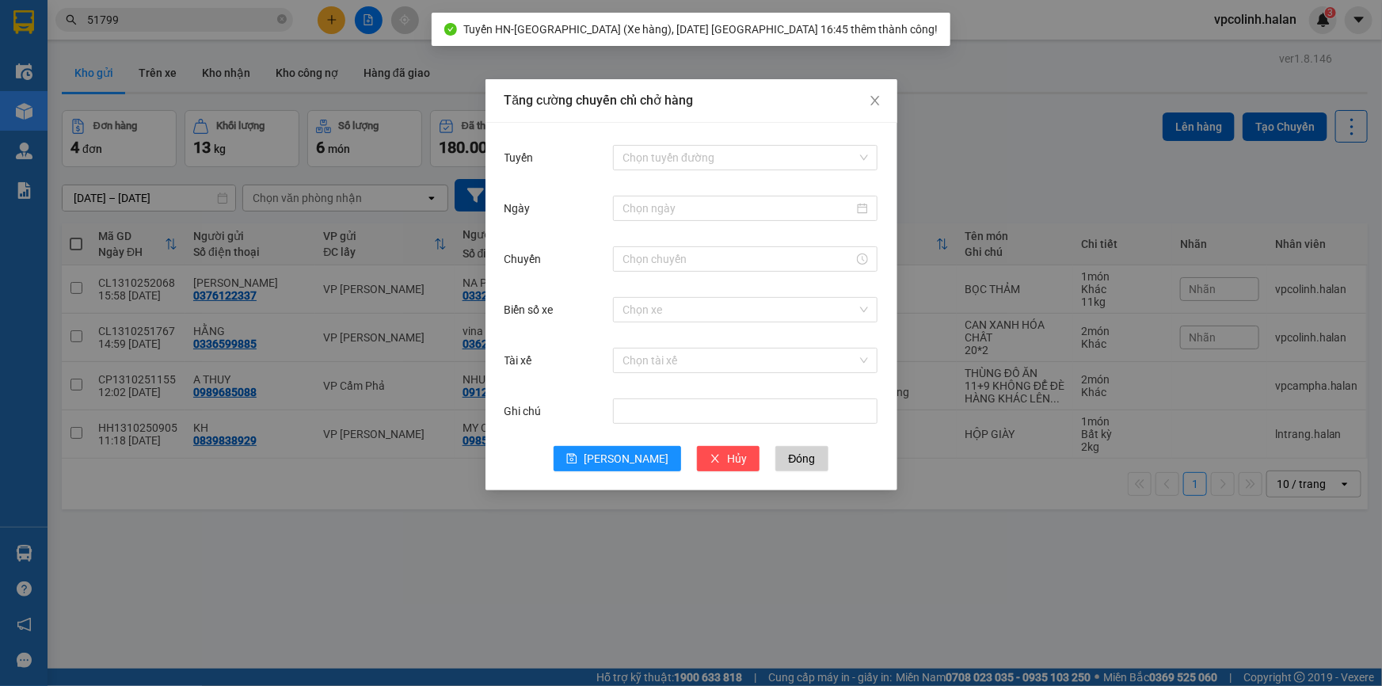
click at [546, 493] on div "Tăng cường chuyến chỉ chở hàng Tuyến Chọn tuyến đường Ngày Chuyến Biển số xe Ch…" at bounding box center [691, 343] width 1382 height 686
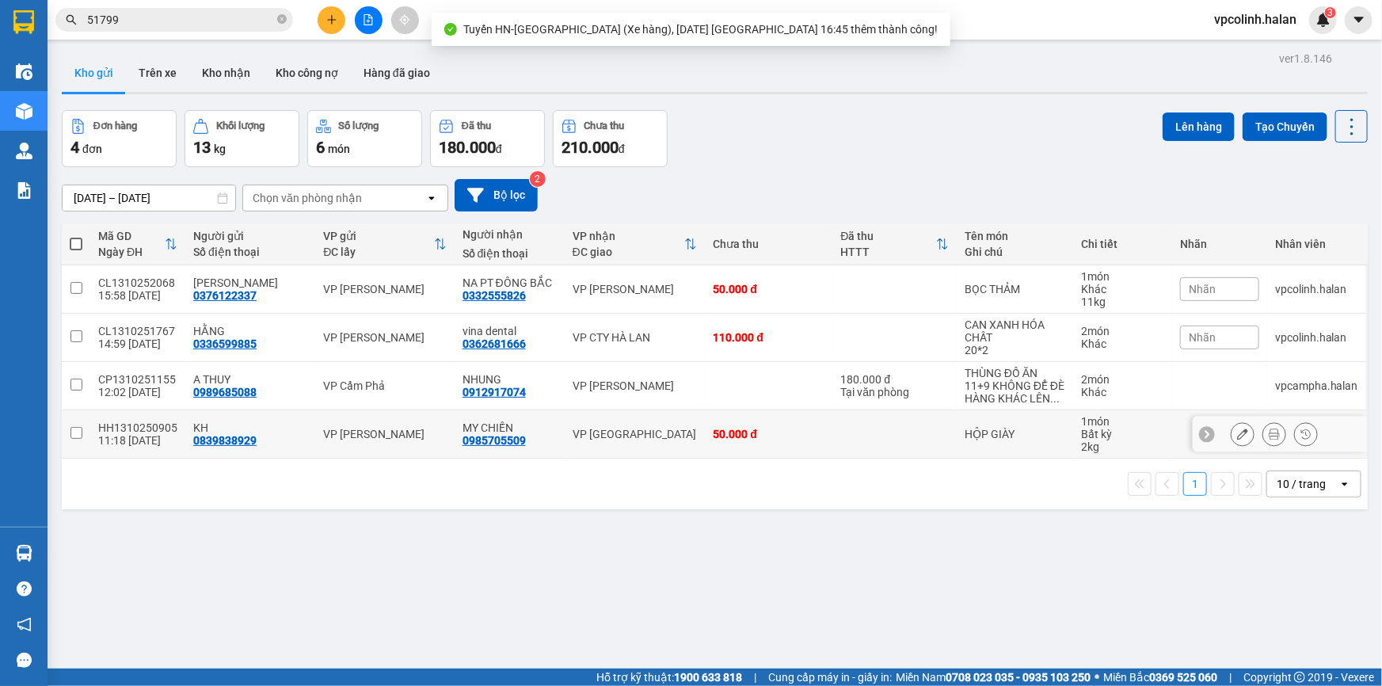
click at [410, 437] on div "VP [PERSON_NAME]" at bounding box center [384, 434] width 123 height 13
checkbox input "true"
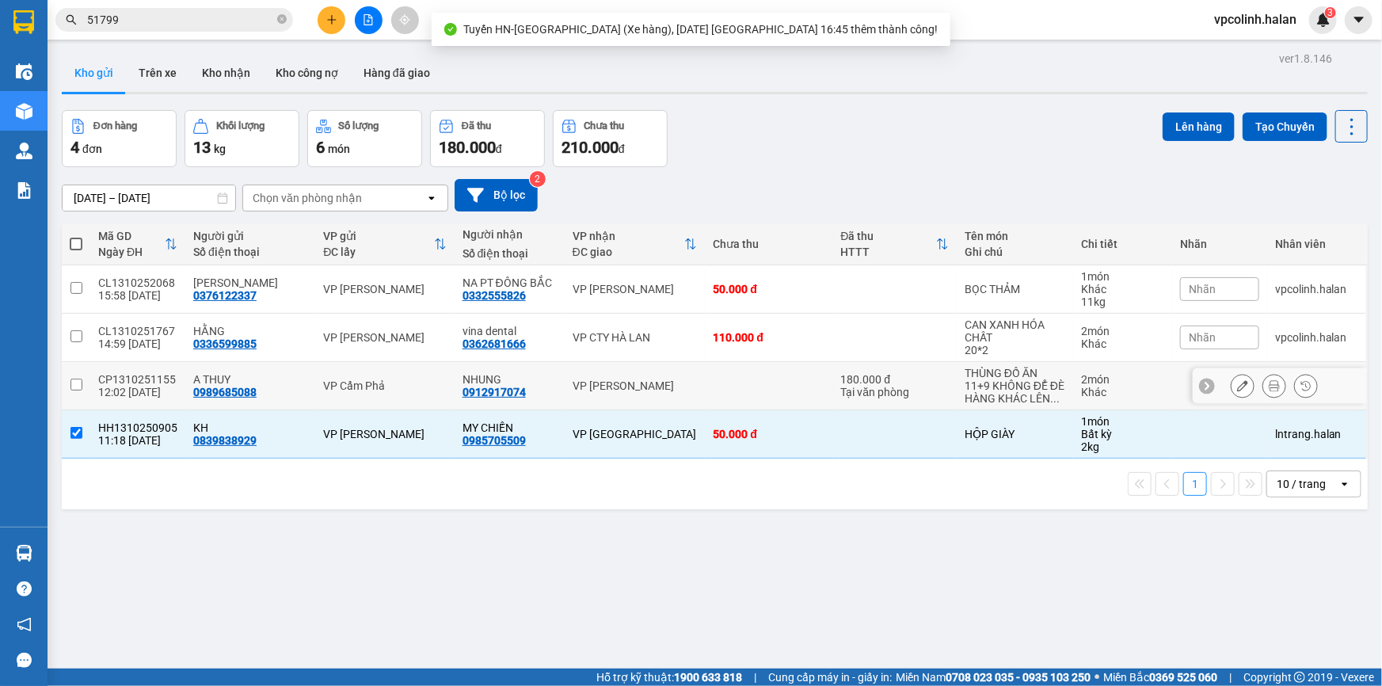
click at [394, 387] on div "VP Cẩm Phả" at bounding box center [384, 385] width 123 height 13
checkbox input "true"
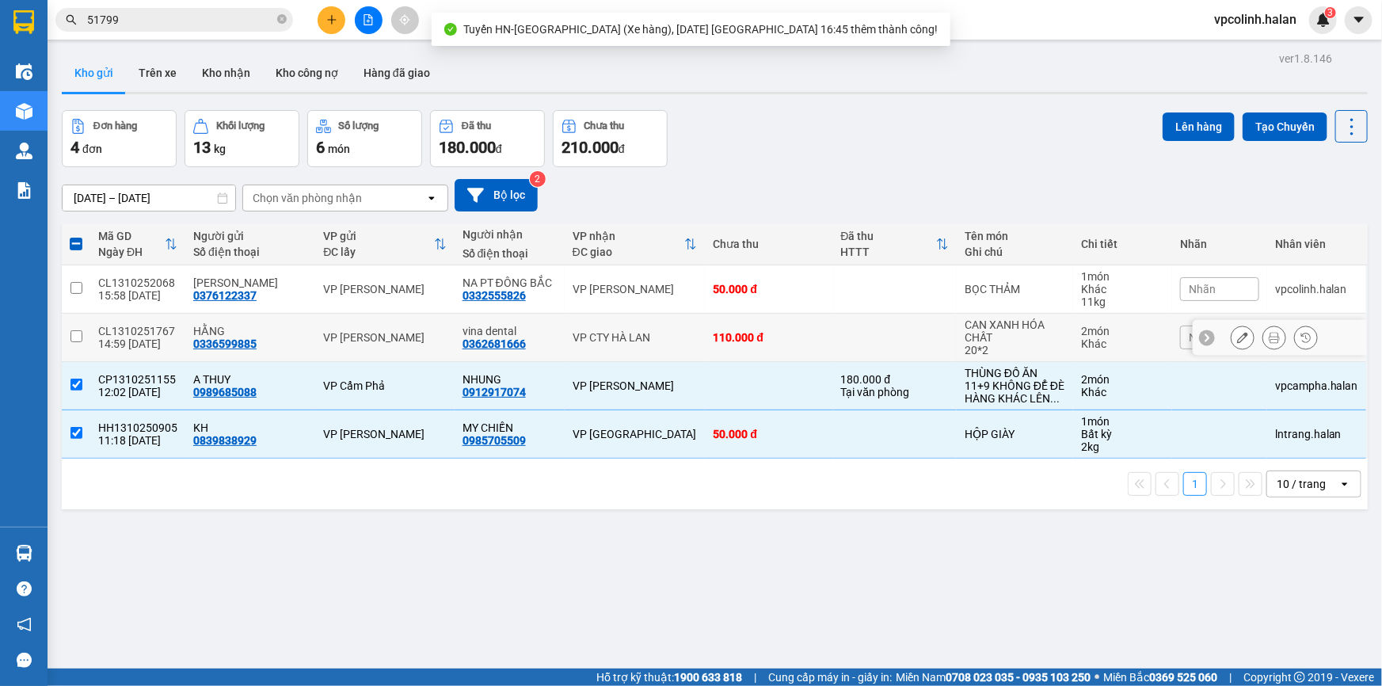
click at [394, 341] on div "VP [PERSON_NAME]" at bounding box center [384, 337] width 123 height 13
checkbox input "true"
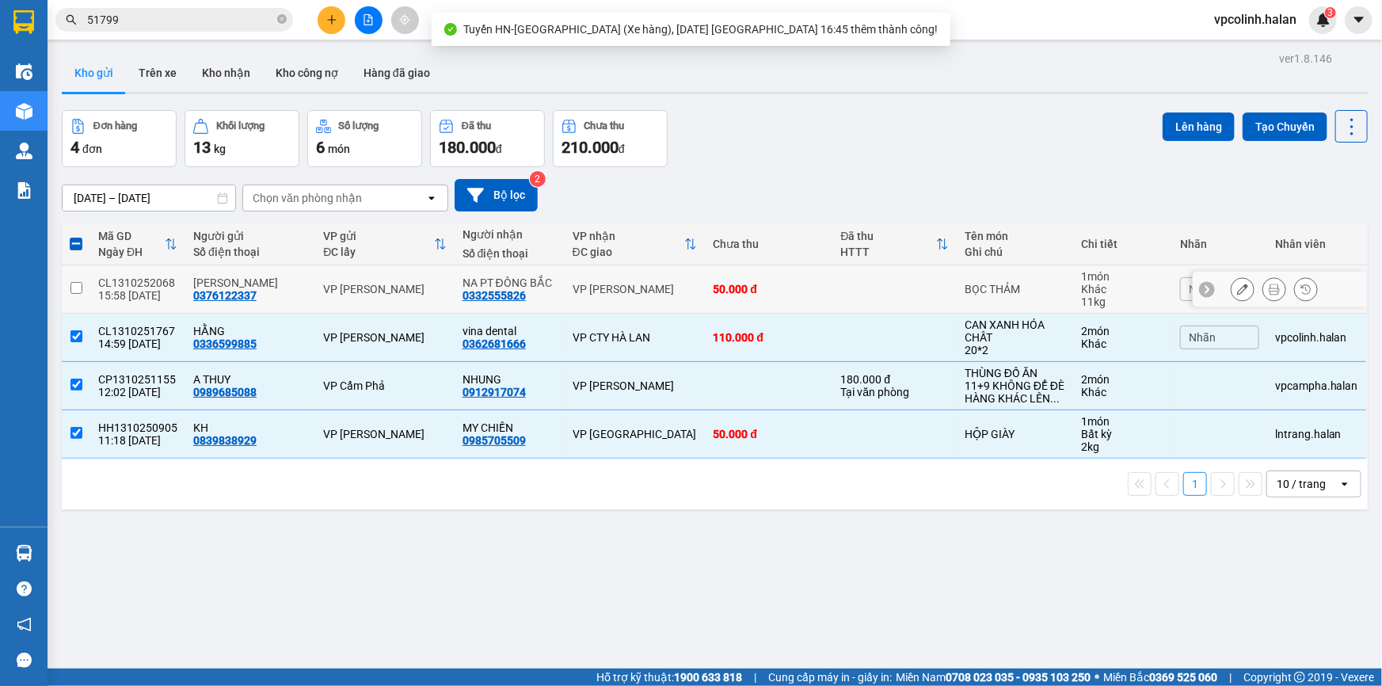
click at [398, 278] on td "VP [PERSON_NAME]" at bounding box center [384, 289] width 139 height 48
checkbox input "true"
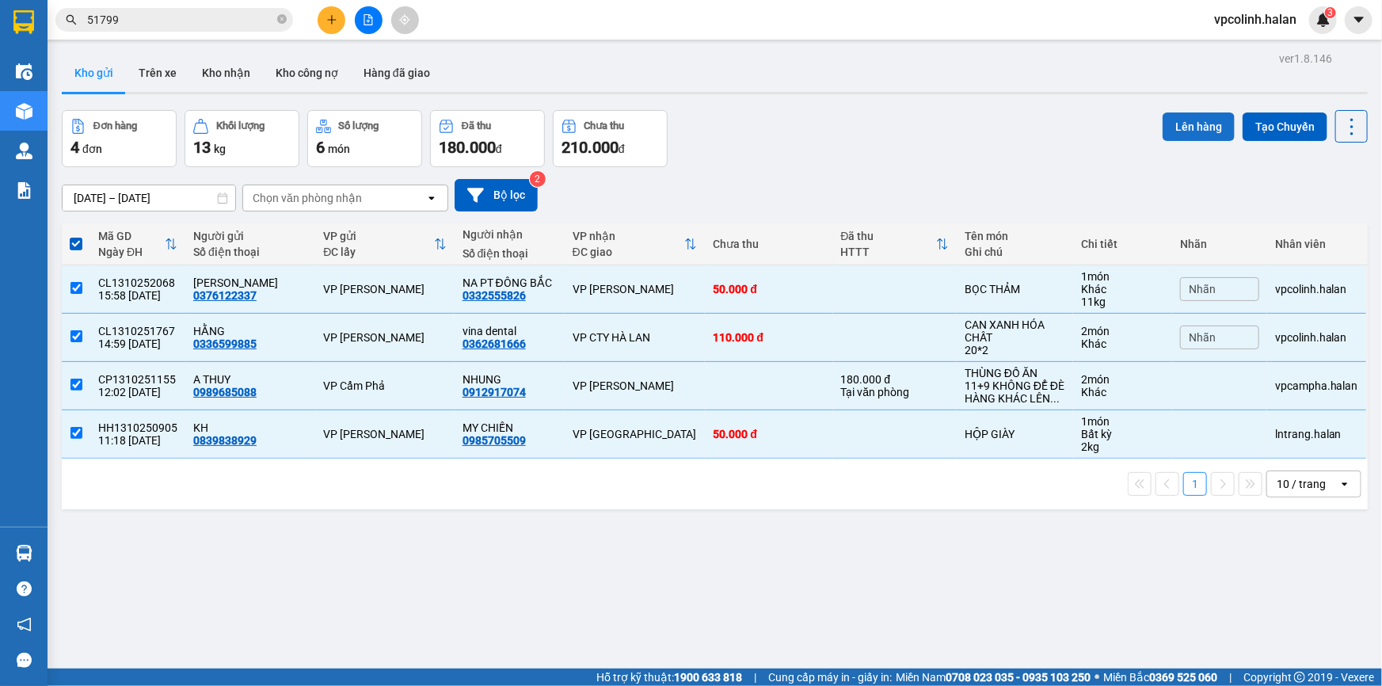
click at [1205, 119] on button "Lên hàng" at bounding box center [1199, 126] width 72 height 29
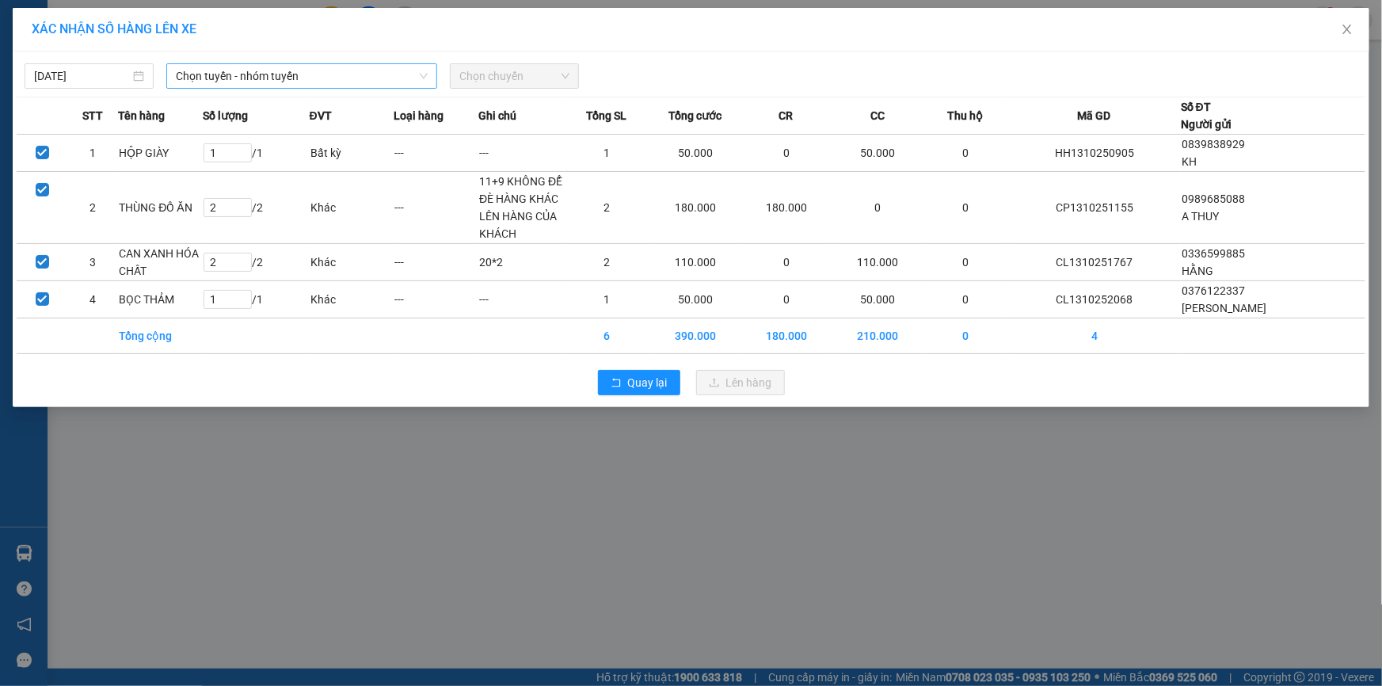
click at [372, 71] on span "Chọn tuyến - nhóm tuyến" at bounding box center [302, 76] width 252 height 24
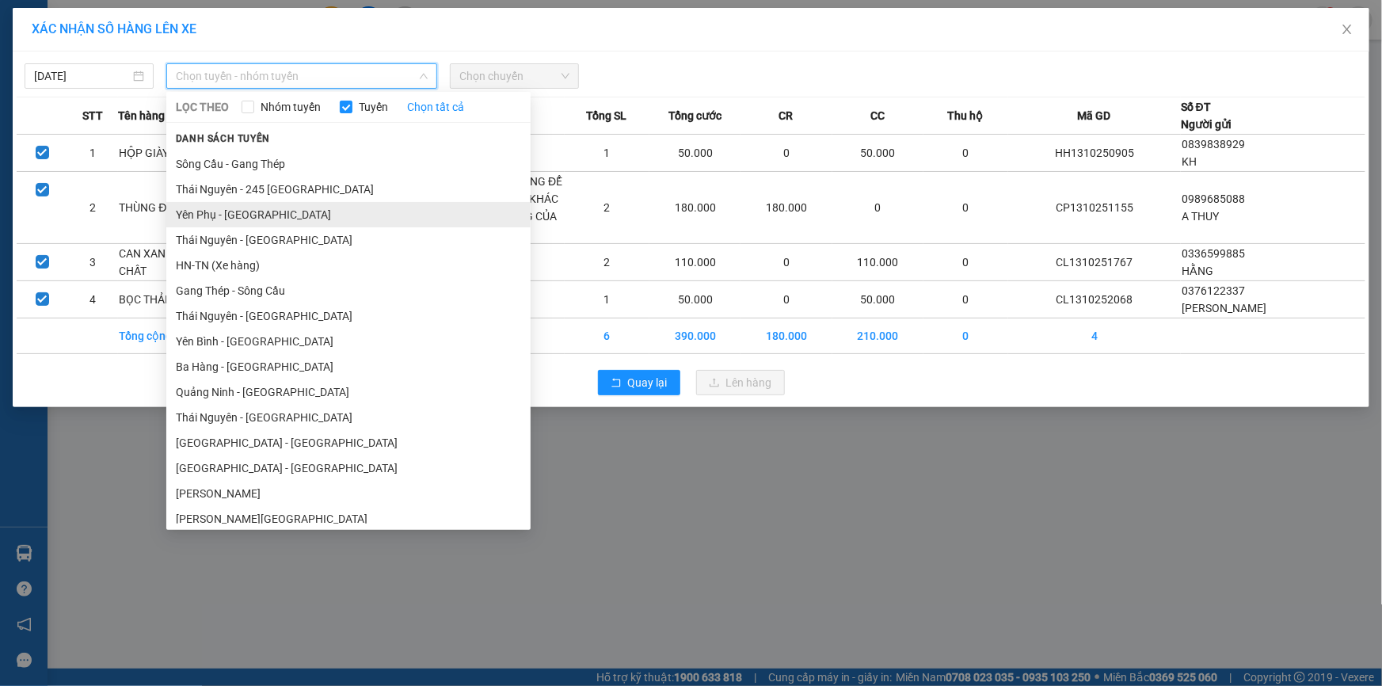
scroll to position [143, 0]
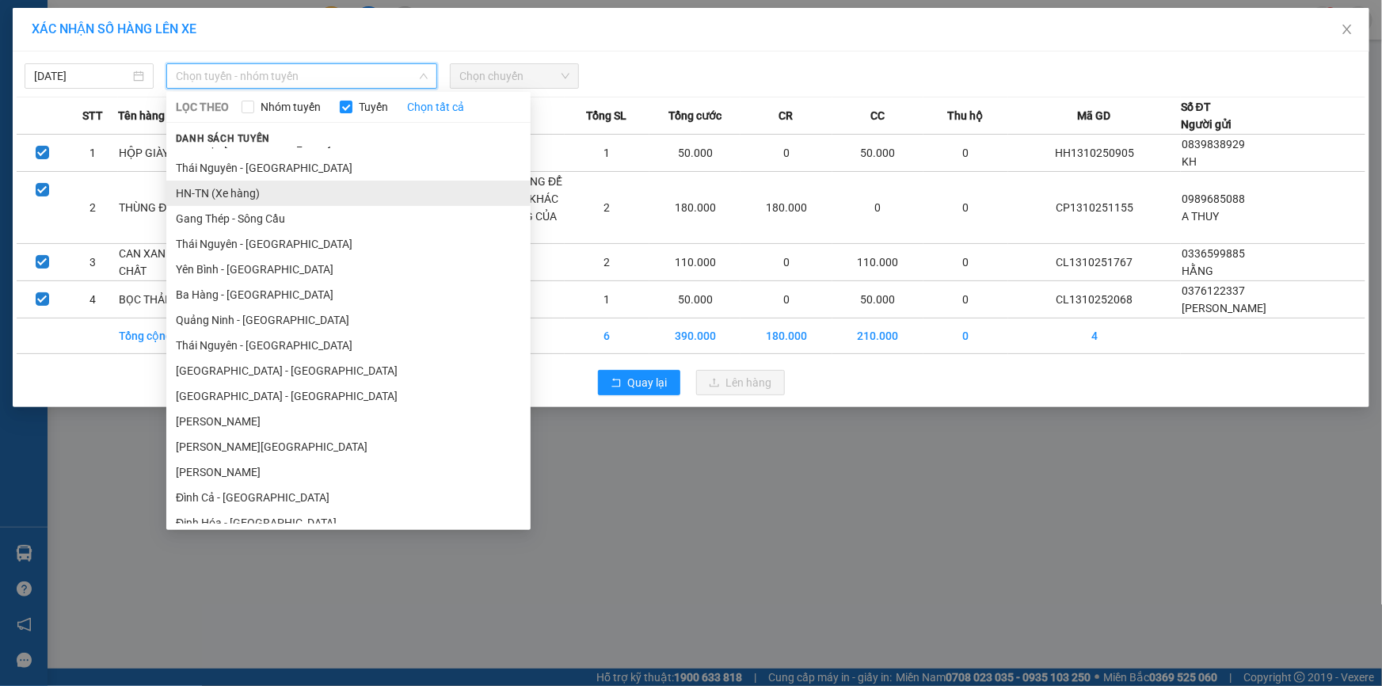
click at [232, 198] on li "HN-TN (Xe hàng)" at bounding box center [348, 193] width 364 height 25
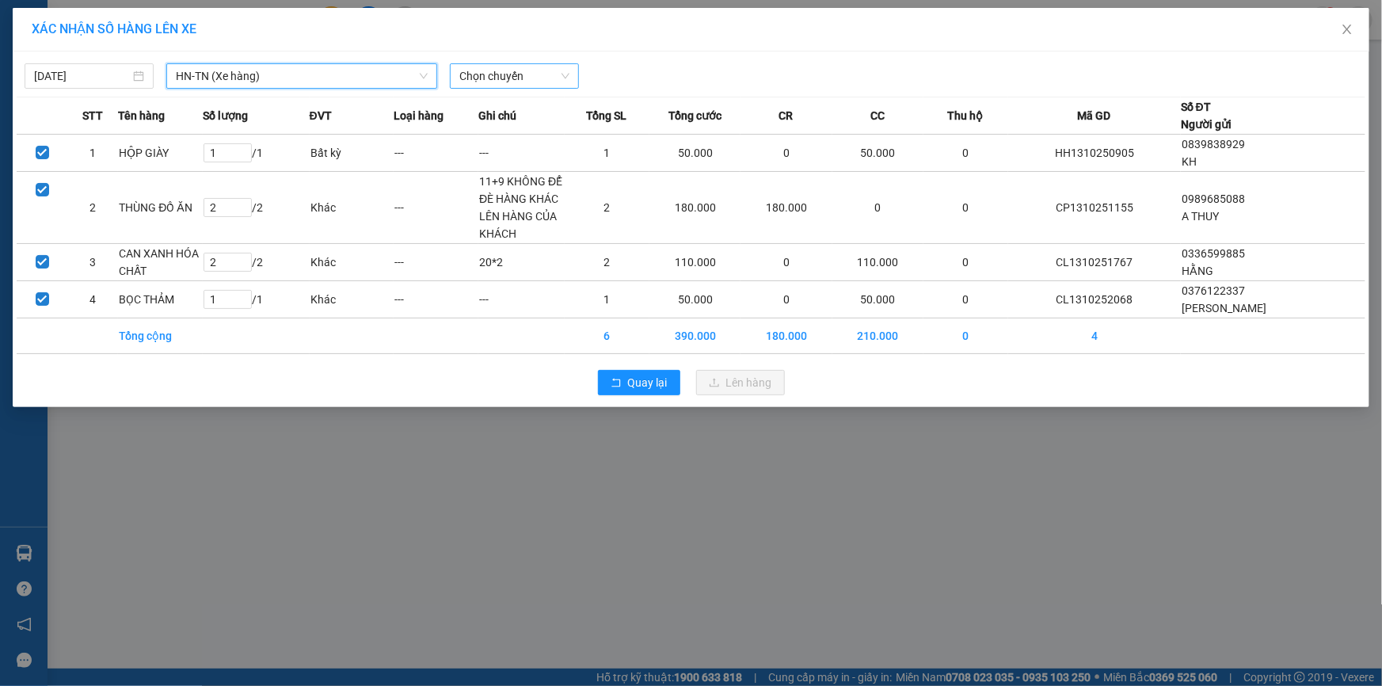
click at [481, 78] on span "Chọn chuyến" at bounding box center [514, 76] width 110 height 24
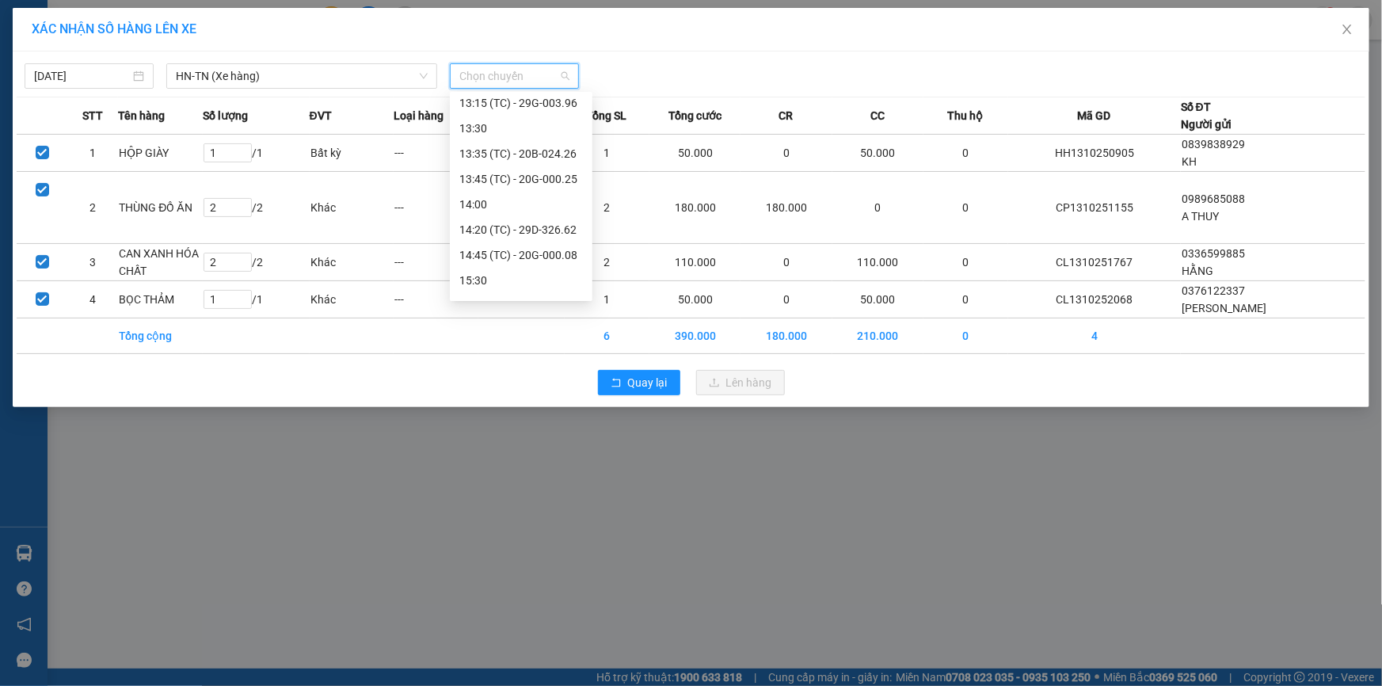
scroll to position [557, 0]
click at [524, 206] on div "16:45 (TC) - 20G-000.01" at bounding box center [521, 209] width 124 height 17
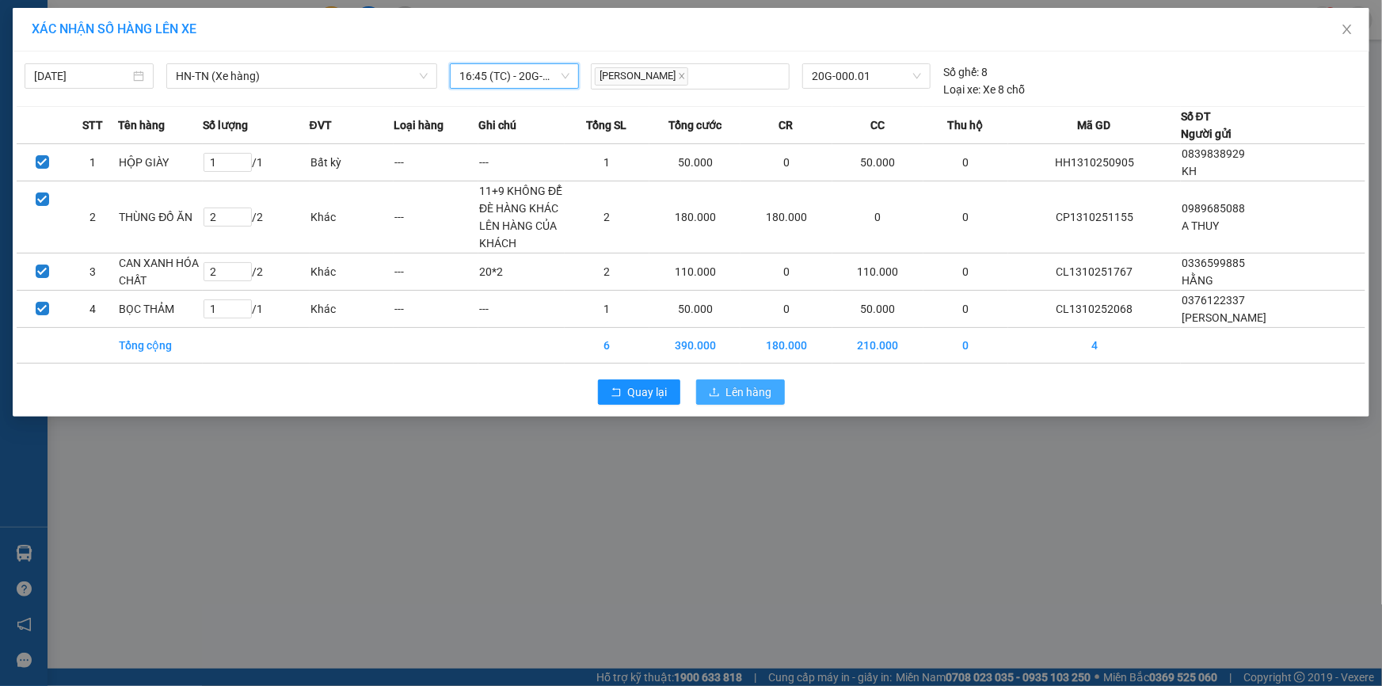
click at [743, 398] on span "Lên hàng" at bounding box center [749, 391] width 46 height 17
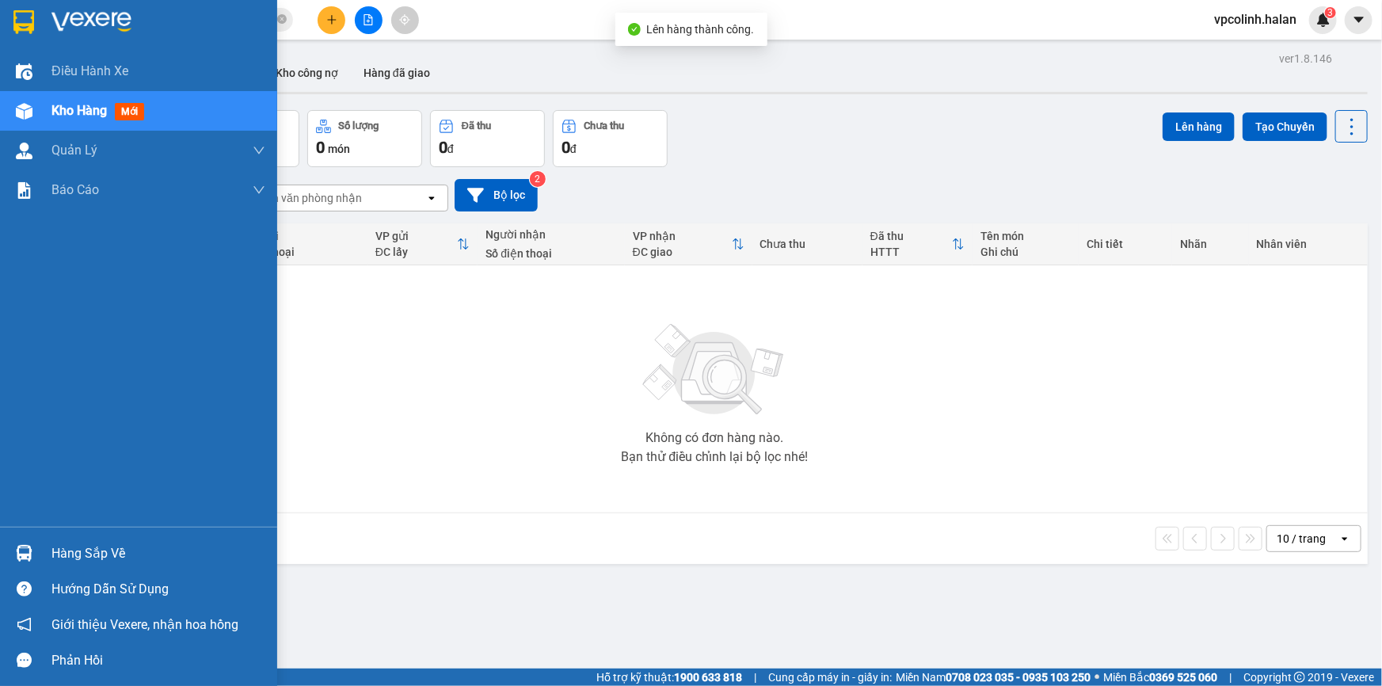
click at [36, 566] on div "Hàng sắp về" at bounding box center [138, 554] width 277 height 36
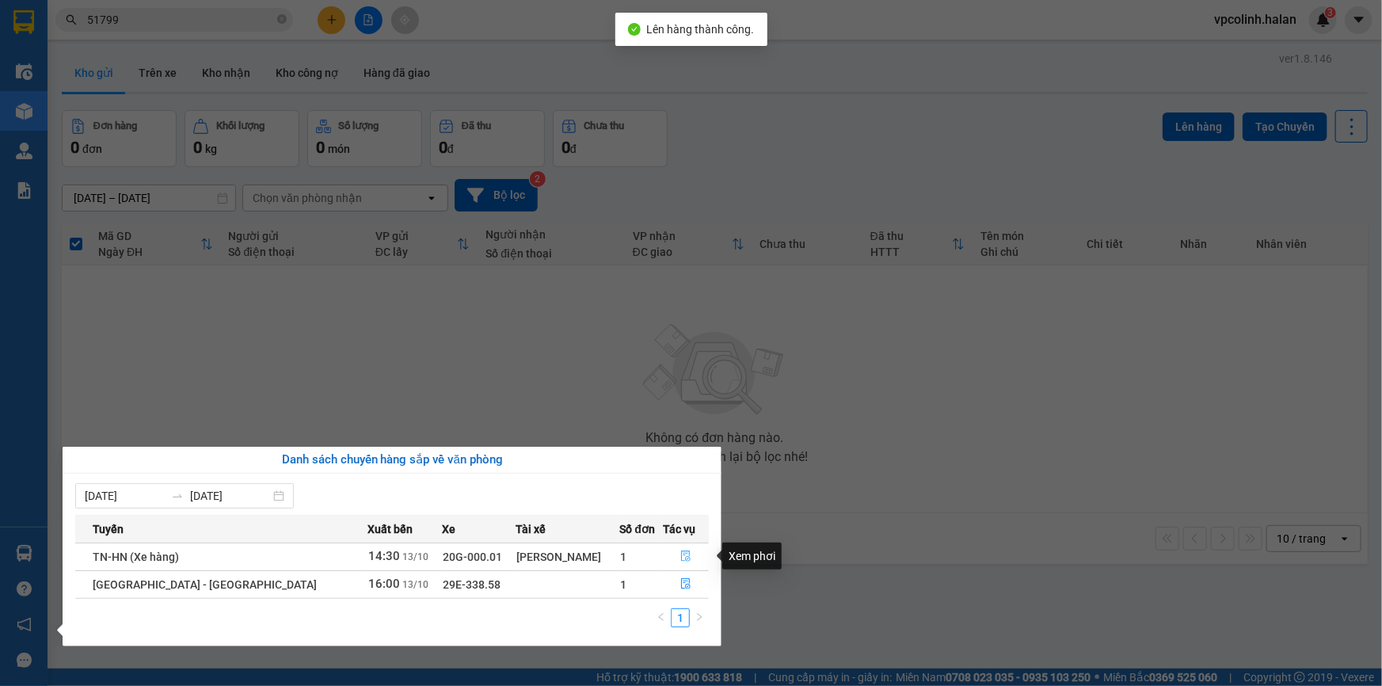
click at [686, 549] on button "button" at bounding box center [686, 556] width 44 height 25
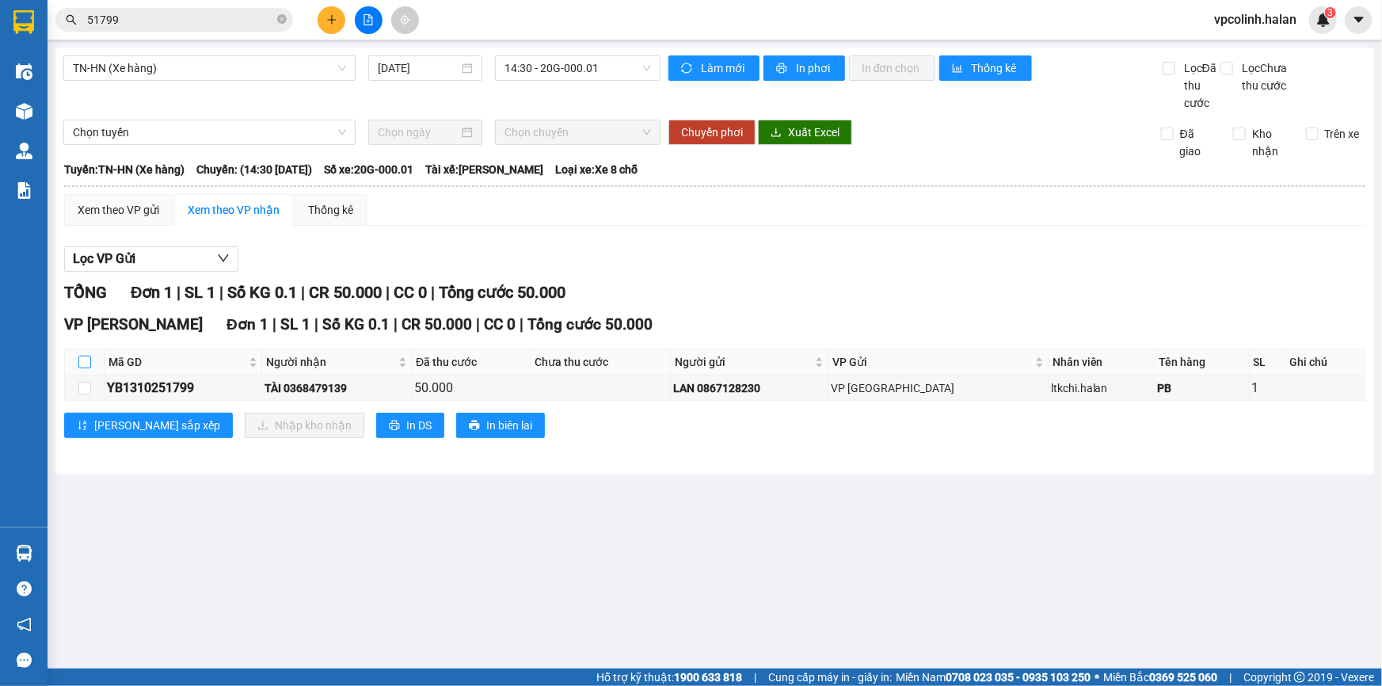
click at [82, 353] on label at bounding box center [84, 361] width 13 height 17
click at [82, 356] on input "checkbox" at bounding box center [84, 362] width 13 height 13
checkbox input "true"
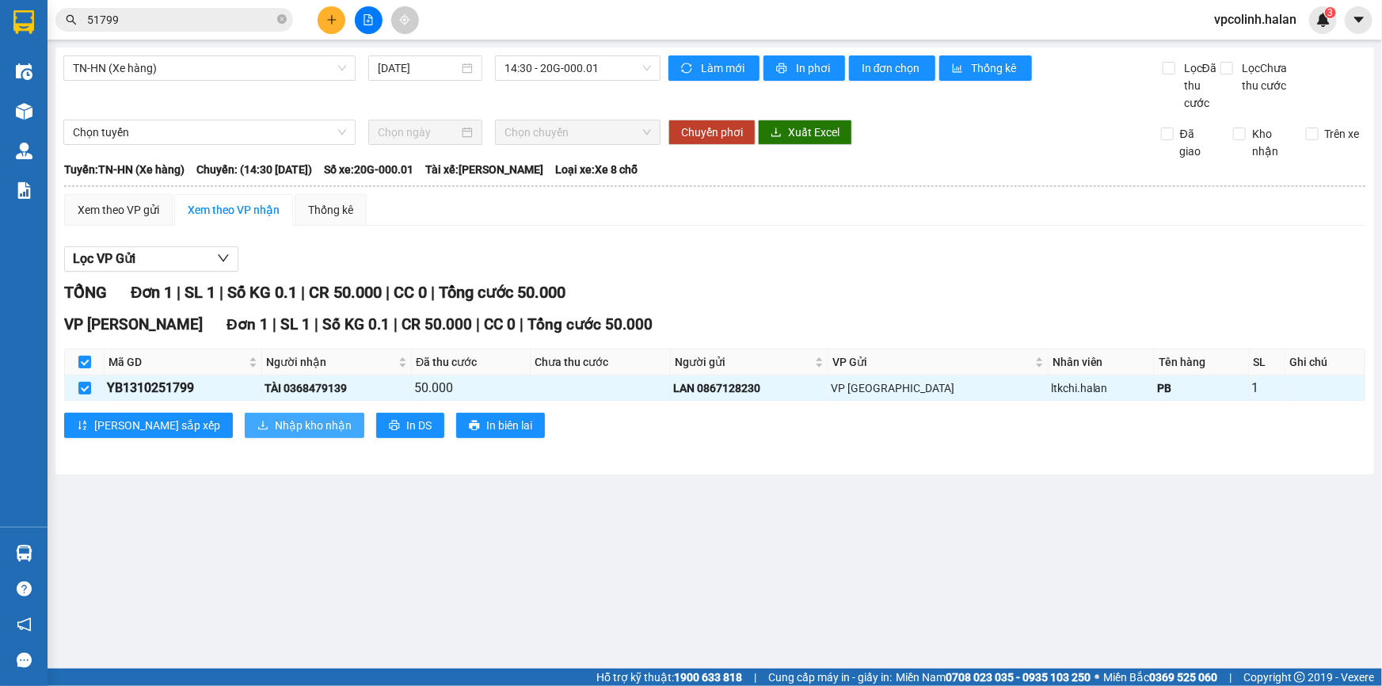
click at [275, 428] on span "Nhập kho nhận" at bounding box center [313, 425] width 77 height 17
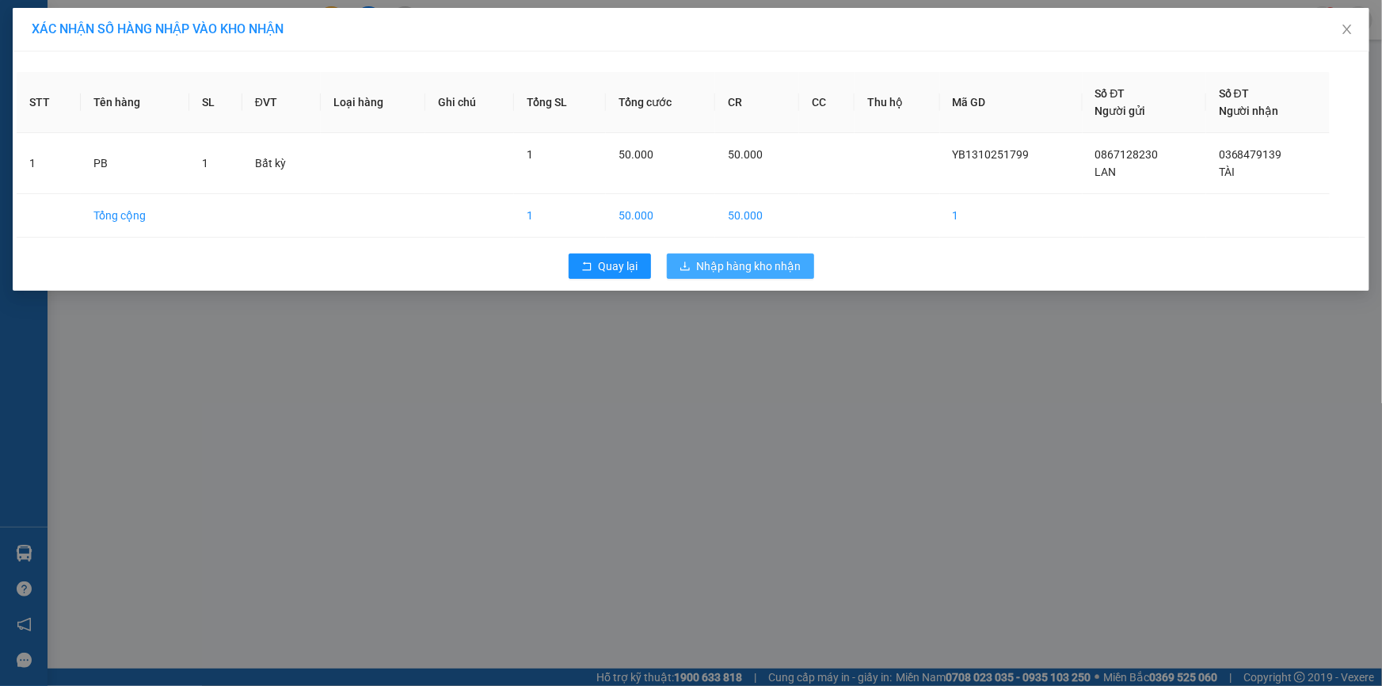
drag, startPoint x: 734, startPoint y: 269, endPoint x: 715, endPoint y: 308, distance: 43.6
click at [735, 267] on span "Nhập hàng kho nhận" at bounding box center [749, 265] width 105 height 17
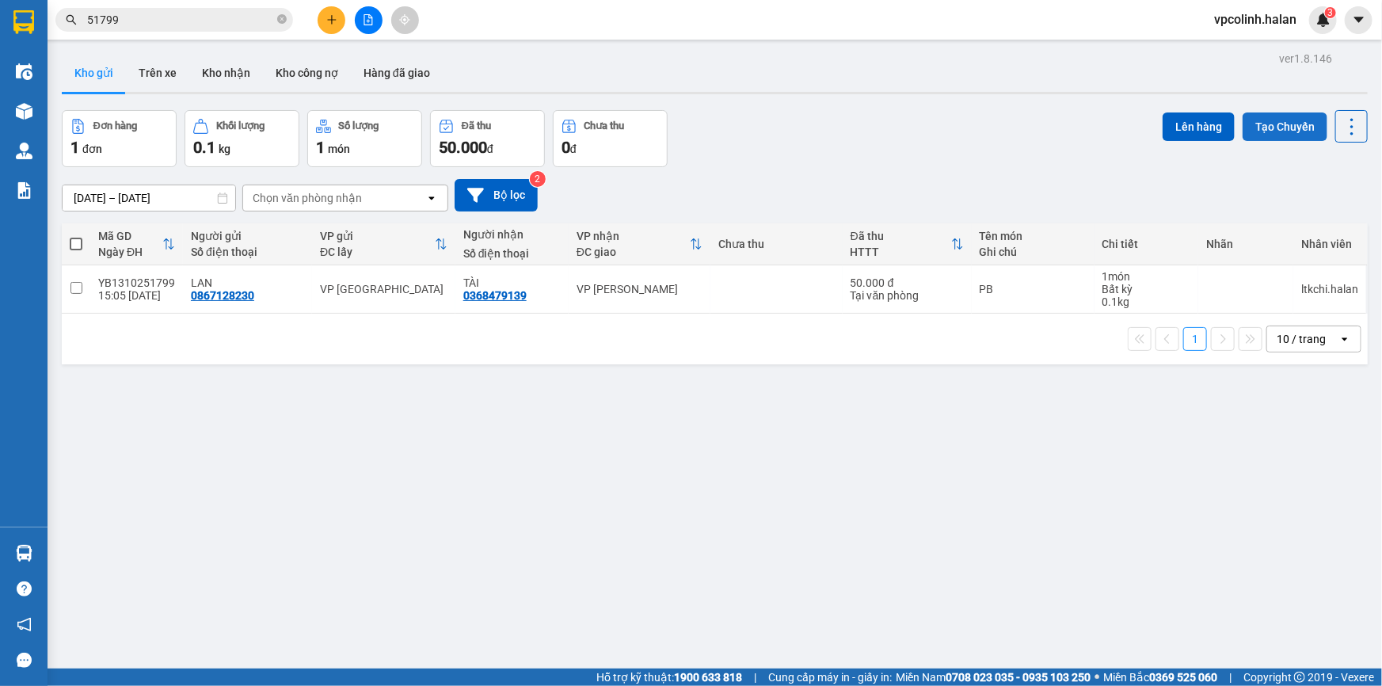
click at [1283, 133] on button "Tạo Chuyến" at bounding box center [1285, 126] width 85 height 29
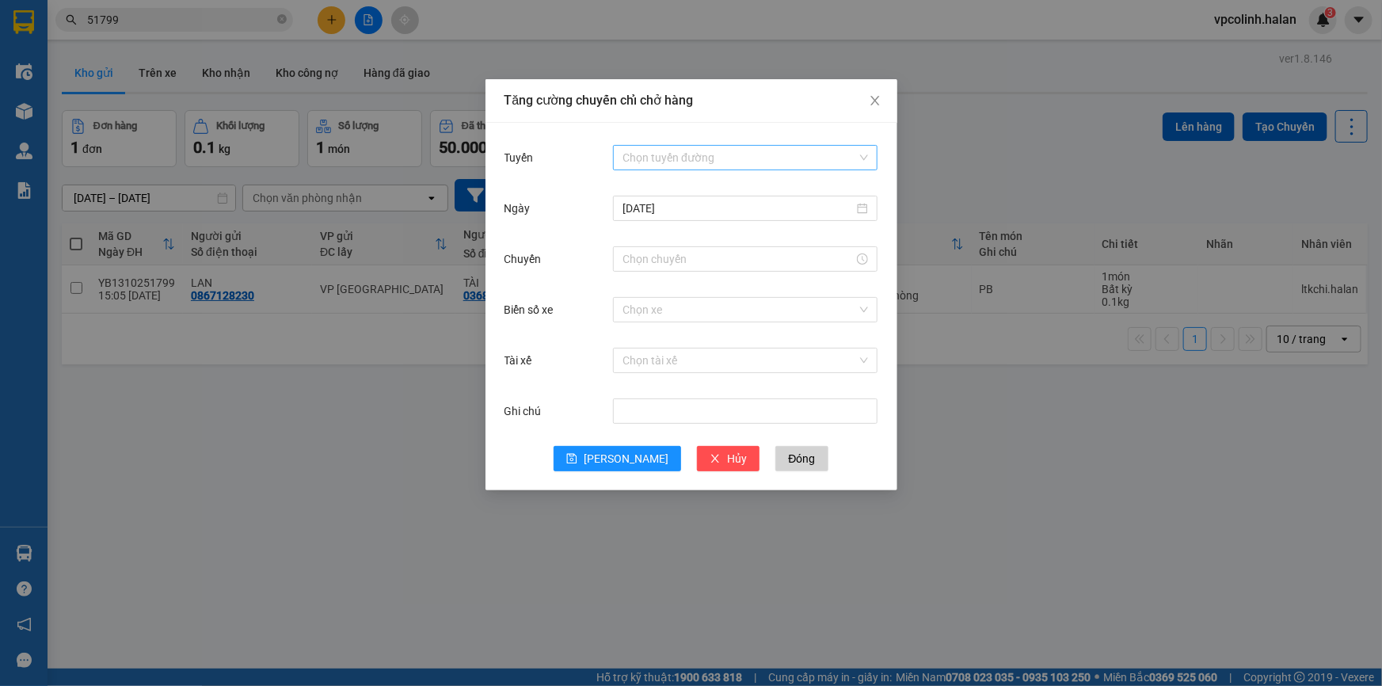
click at [736, 151] on input "Tuyến" at bounding box center [740, 158] width 235 height 24
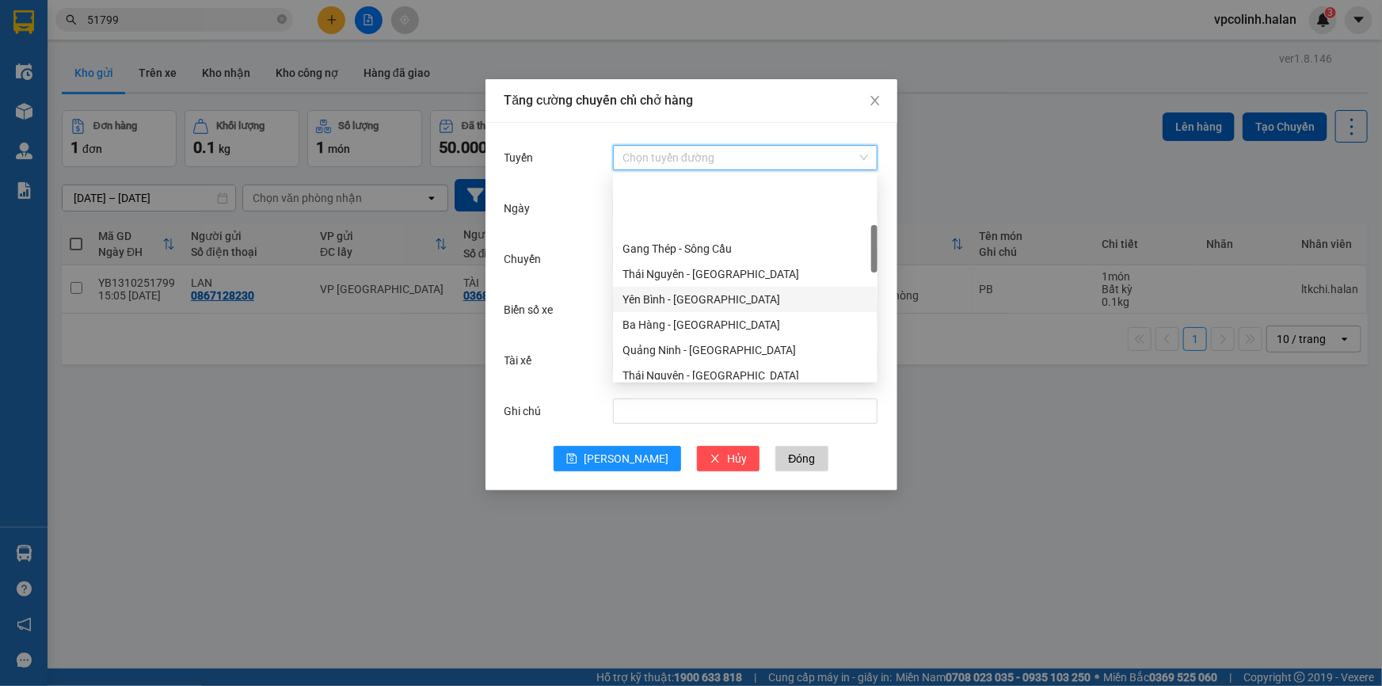
scroll to position [215, 0]
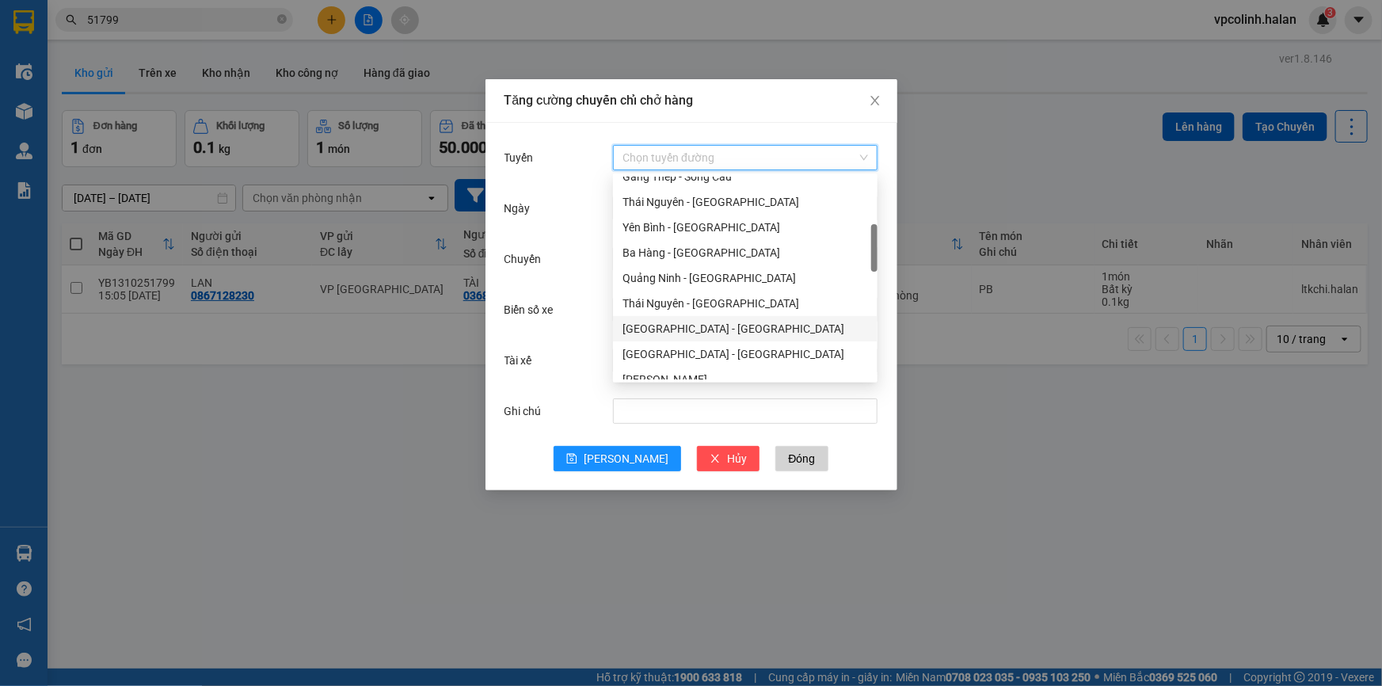
click at [673, 334] on div "[GEOGRAPHIC_DATA] - [GEOGRAPHIC_DATA]" at bounding box center [746, 328] width 246 height 17
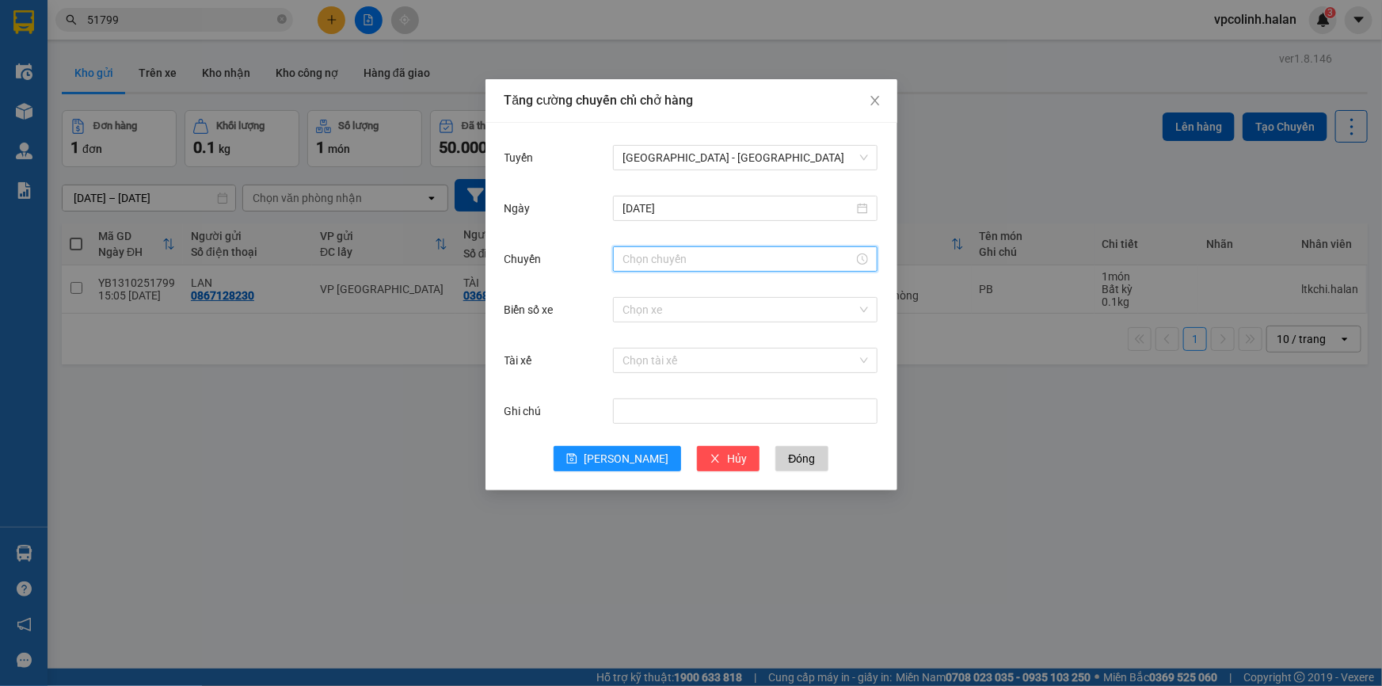
click at [650, 267] on input "Chuyến" at bounding box center [738, 258] width 231 height 17
click at [634, 362] on div "16" at bounding box center [635, 356] width 44 height 22
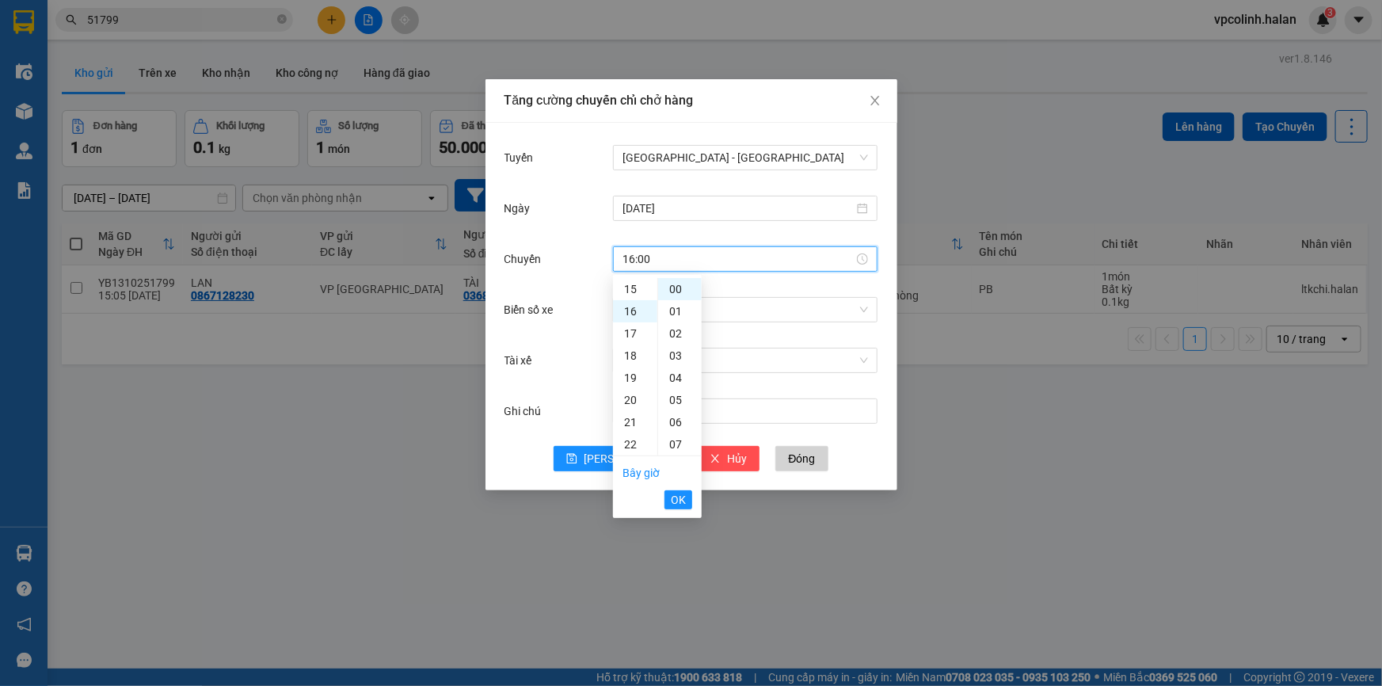
scroll to position [355, 0]
click at [681, 372] on div "20" at bounding box center [680, 373] width 44 height 22
type input "16:20"
click at [675, 501] on span "OK" at bounding box center [678, 499] width 15 height 17
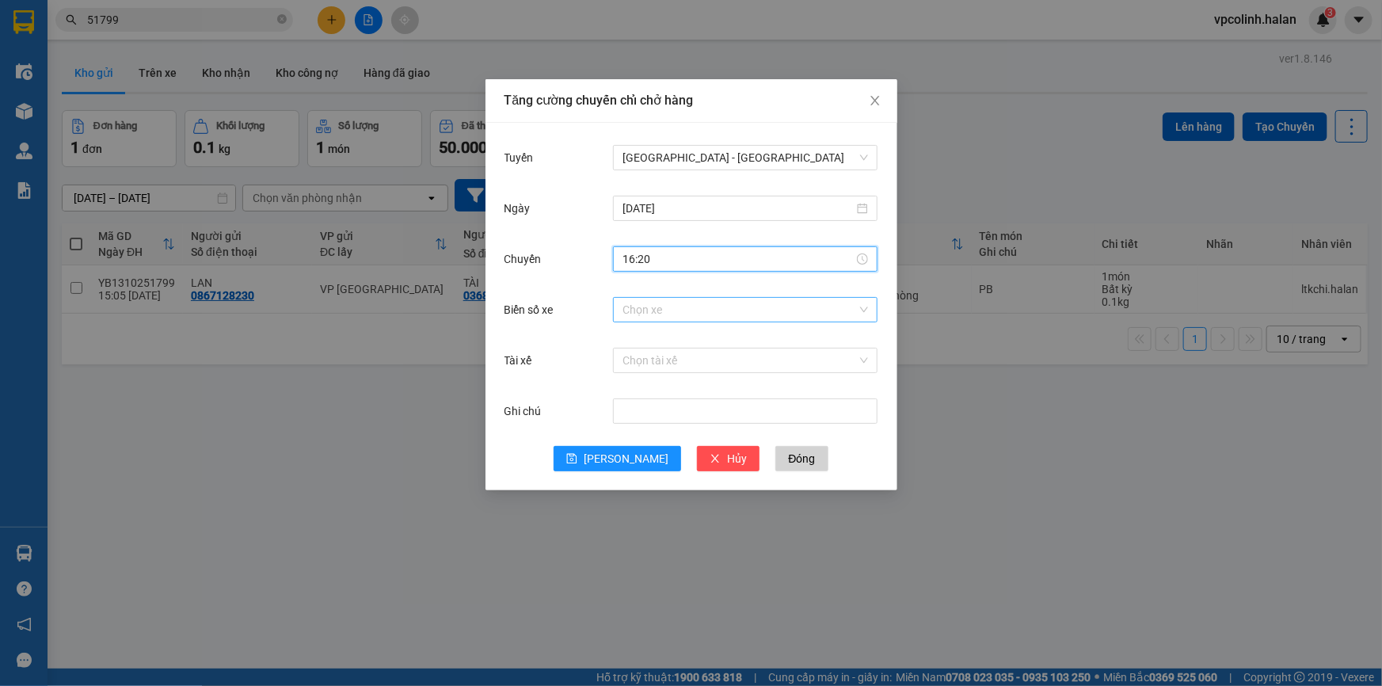
click at [665, 313] on input "Biển số xe" at bounding box center [740, 310] width 235 height 24
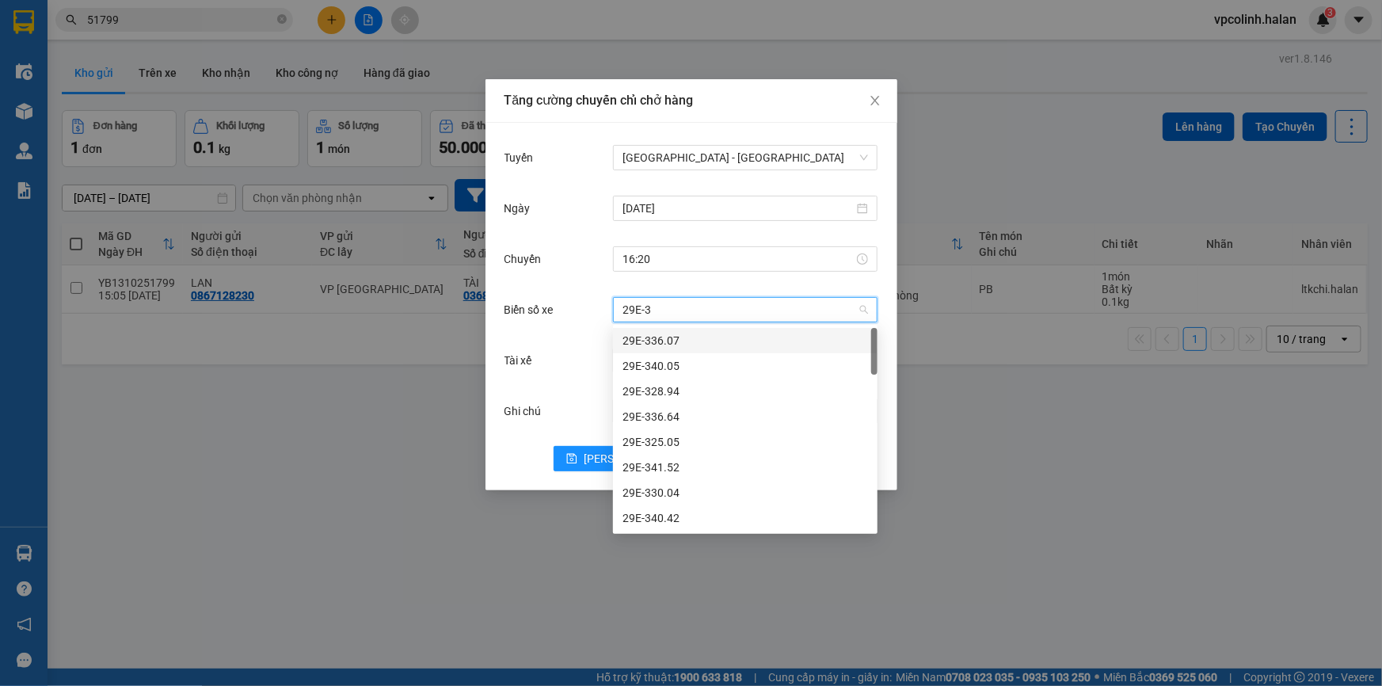
type input "29E-32"
click at [685, 468] on div "29E-328.19" at bounding box center [746, 467] width 246 height 17
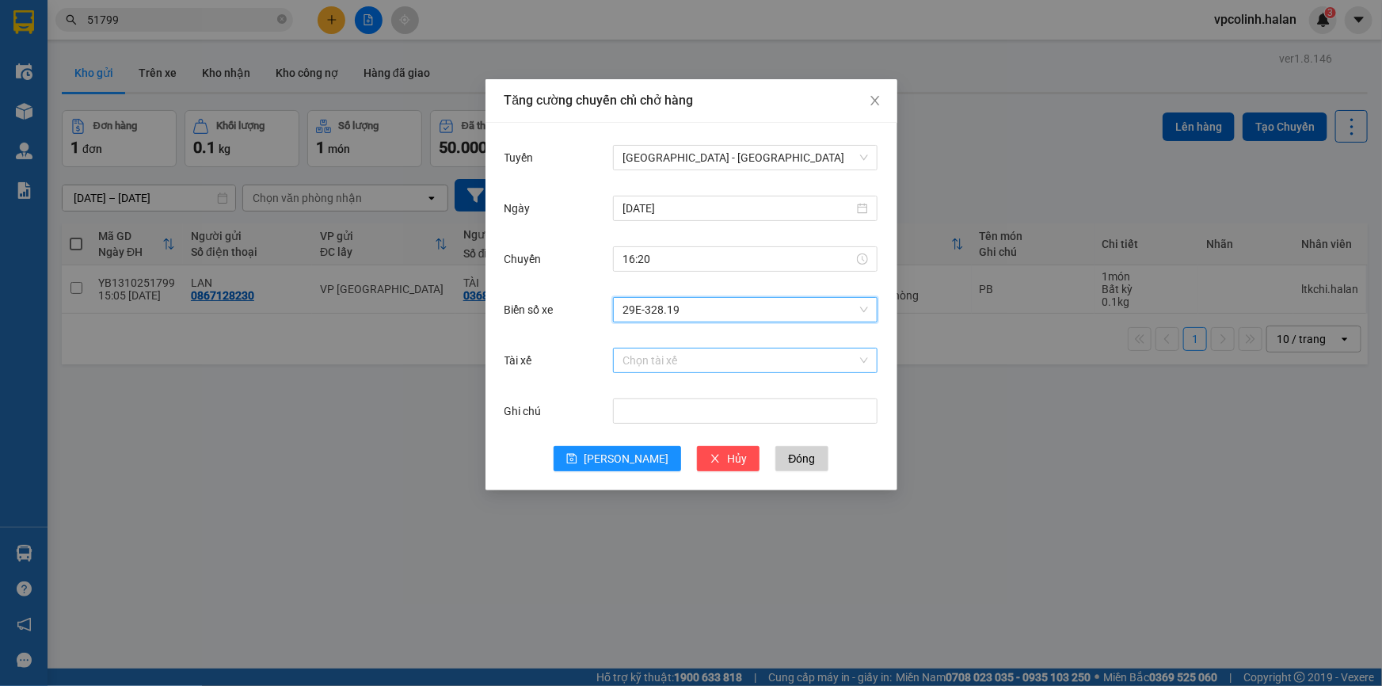
click at [686, 364] on input "Tài xế" at bounding box center [740, 361] width 235 height 24
click at [598, 466] on button "[PERSON_NAME]" at bounding box center [618, 458] width 128 height 25
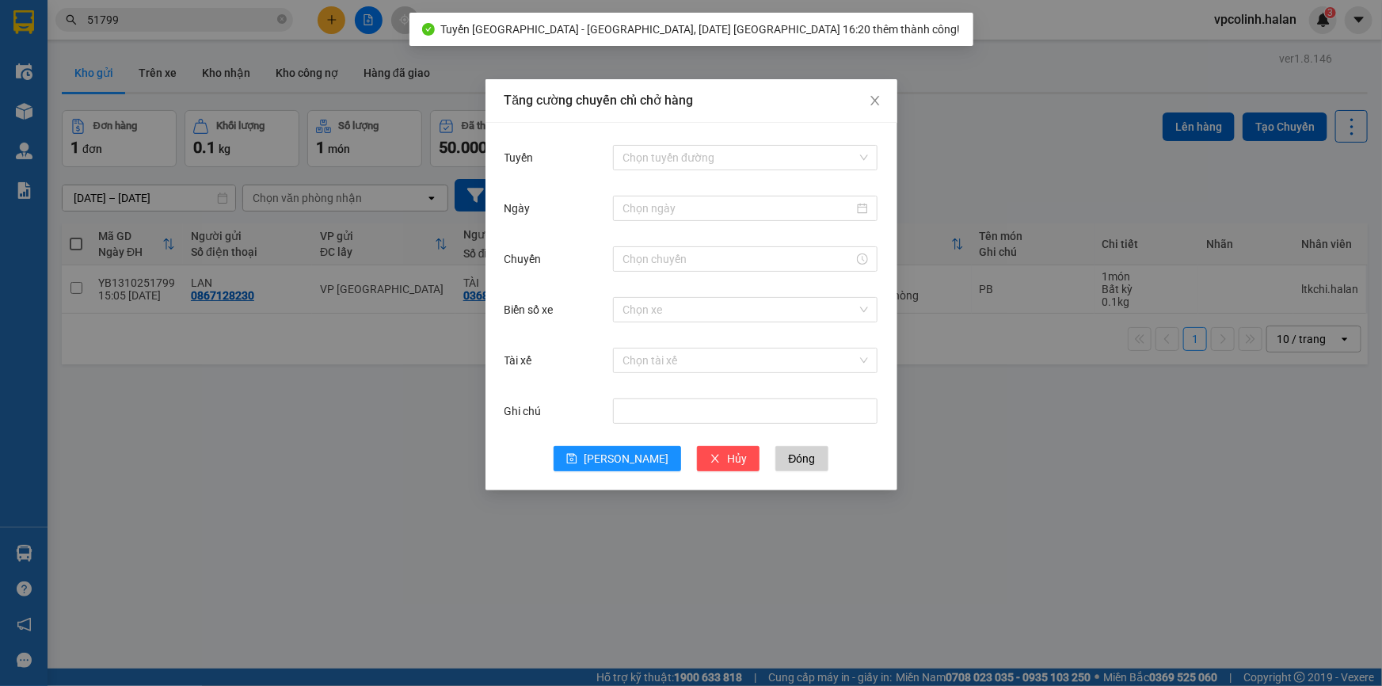
click at [559, 538] on div "Tăng cường chuyến chỉ chở hàng Tuyến Chọn tuyến đường Ngày Chuyến Biển số xe Ch…" at bounding box center [691, 343] width 1382 height 686
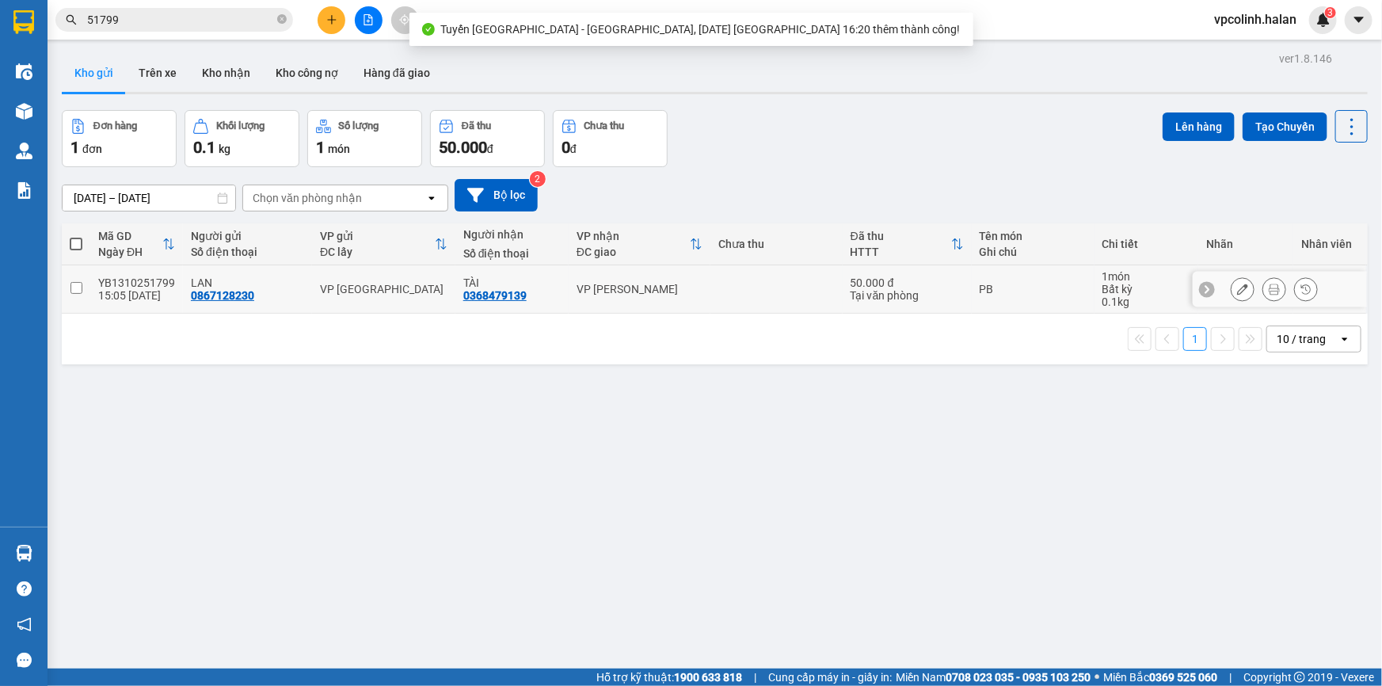
click at [380, 287] on div "VP [GEOGRAPHIC_DATA]" at bounding box center [384, 289] width 128 height 13
checkbox input "true"
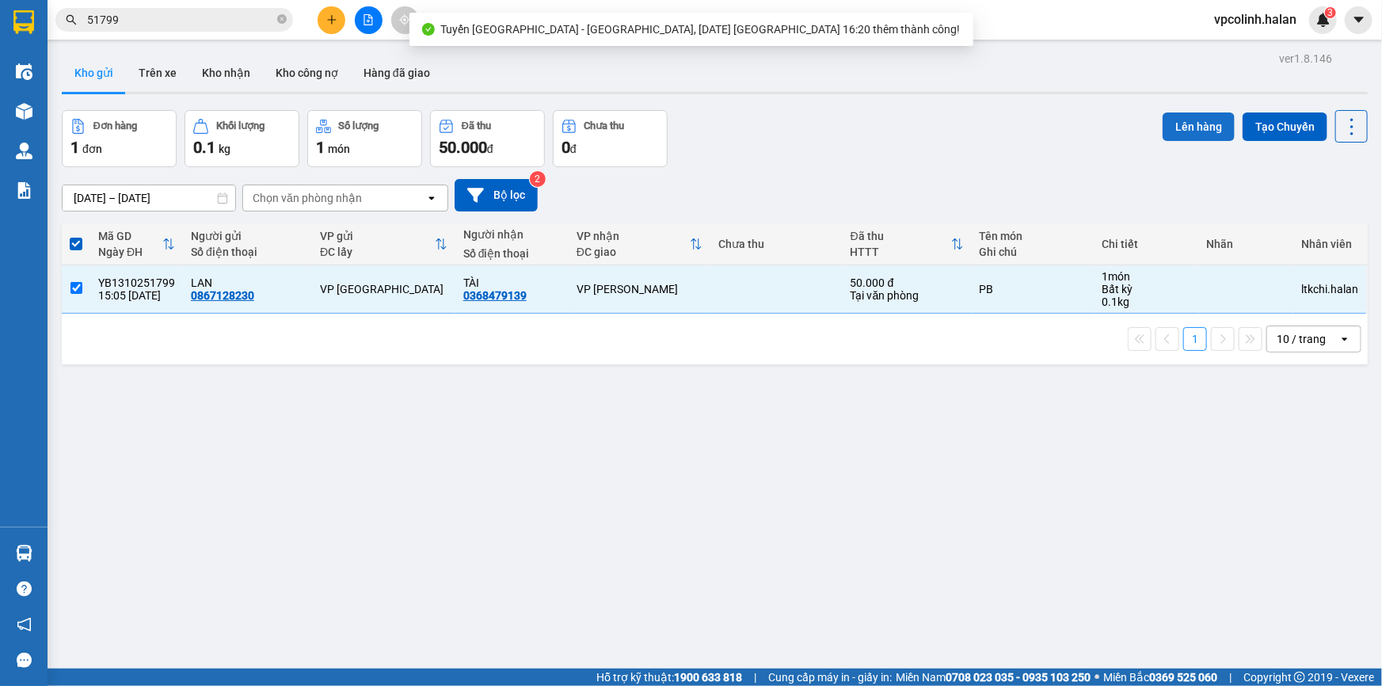
click at [1163, 119] on button "Lên hàng" at bounding box center [1199, 126] width 72 height 29
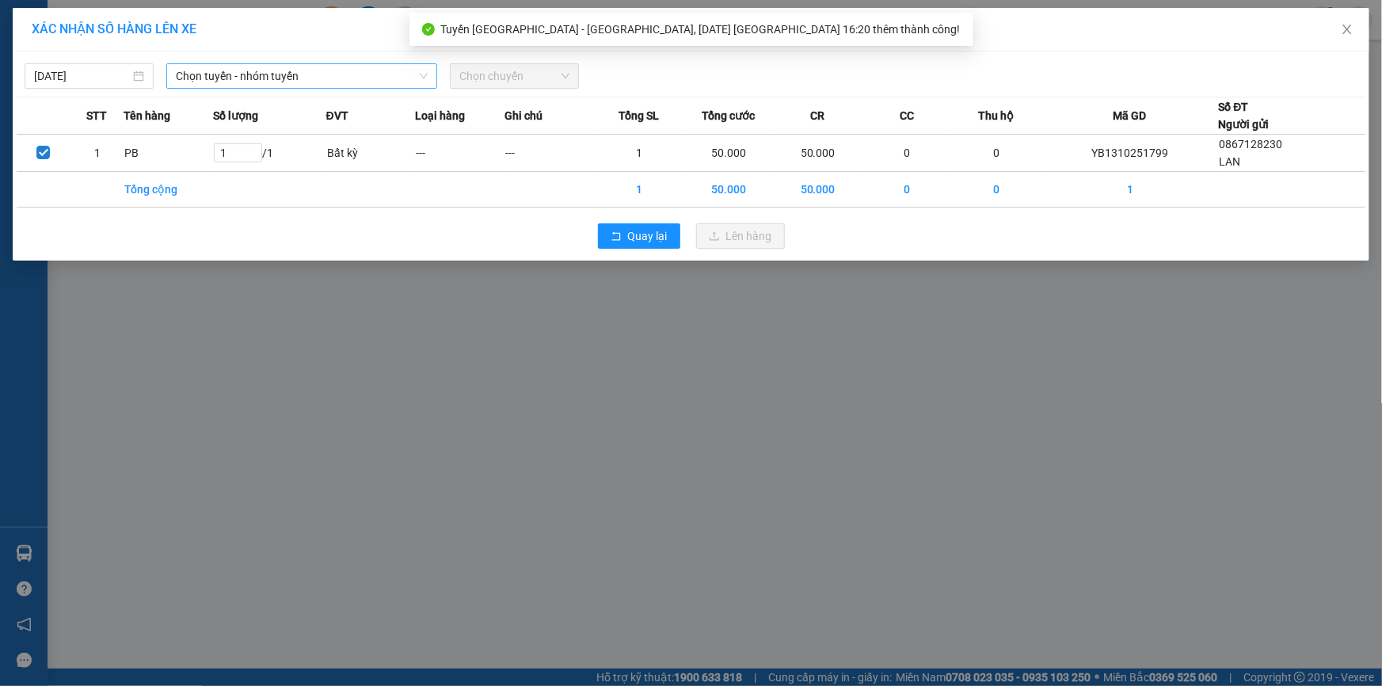
click at [257, 71] on span "Chọn tuyến - nhóm tuyến" at bounding box center [302, 76] width 252 height 24
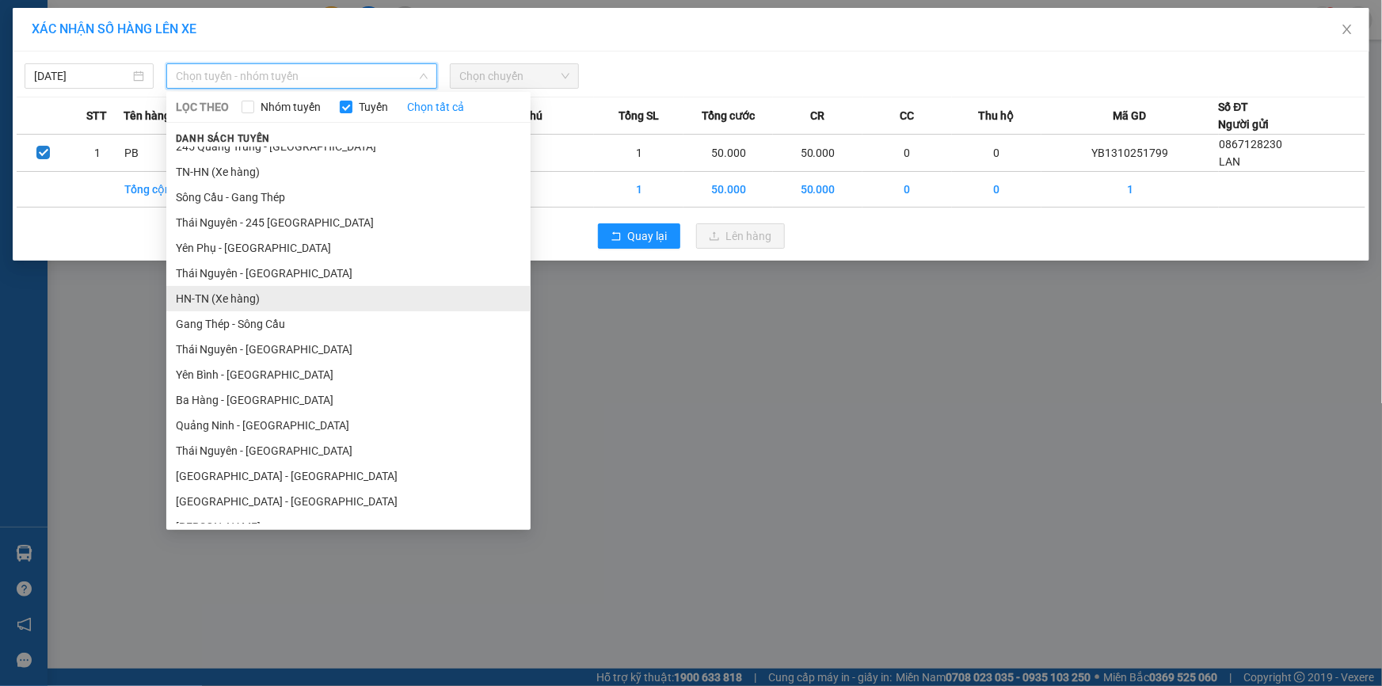
scroll to position [71, 0]
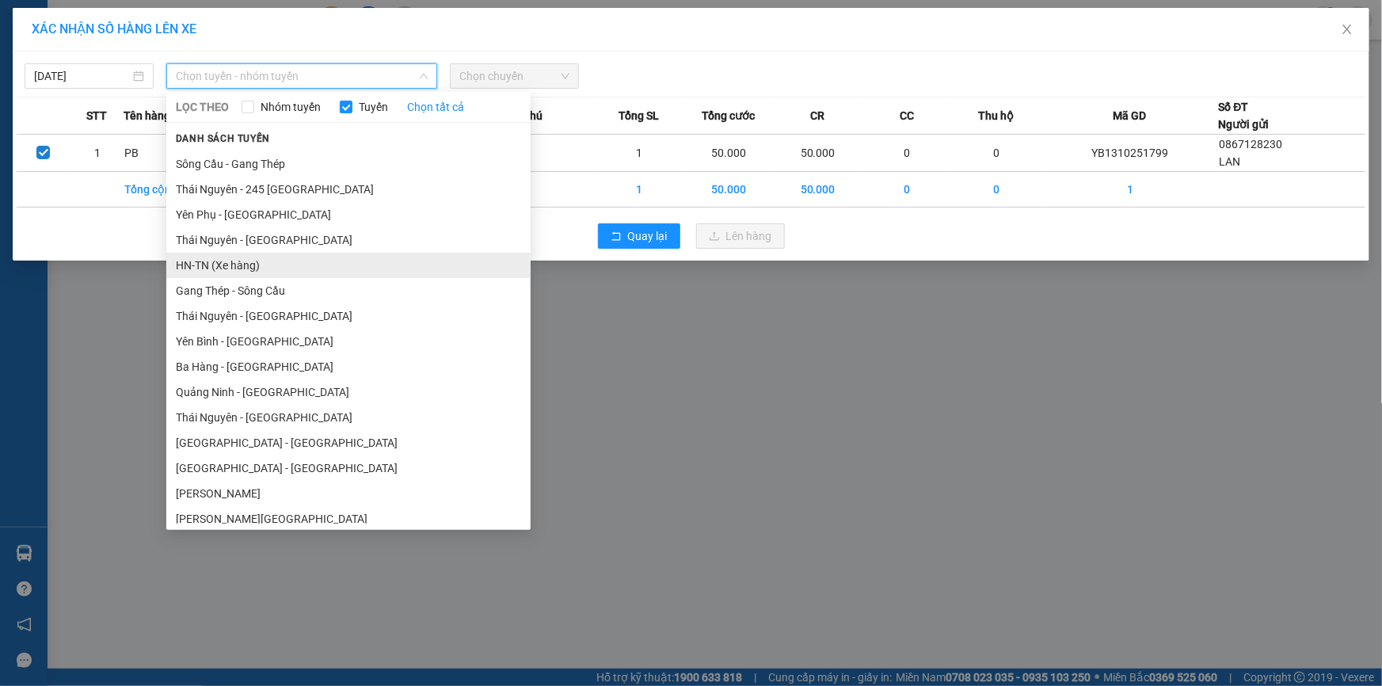
click at [251, 269] on li "HN-TN (Xe hàng)" at bounding box center [348, 265] width 364 height 25
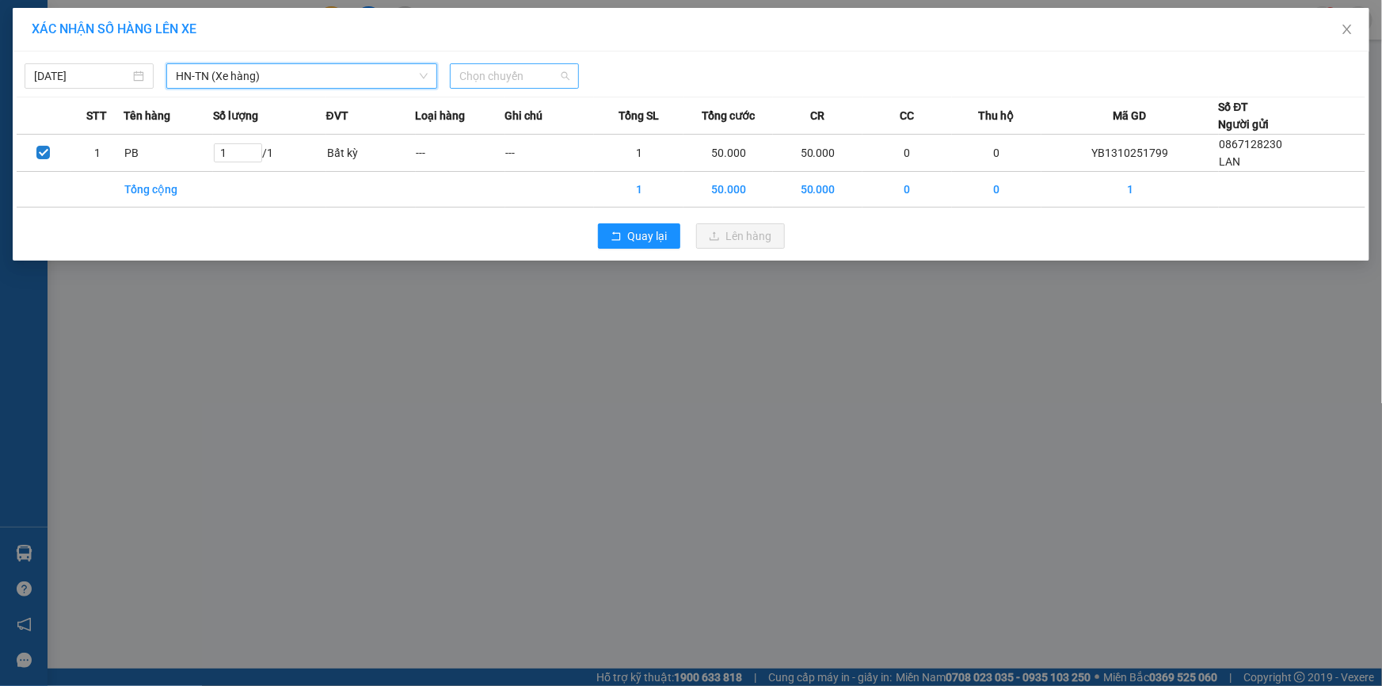
click at [535, 78] on span "Chọn chuyến" at bounding box center [514, 76] width 110 height 24
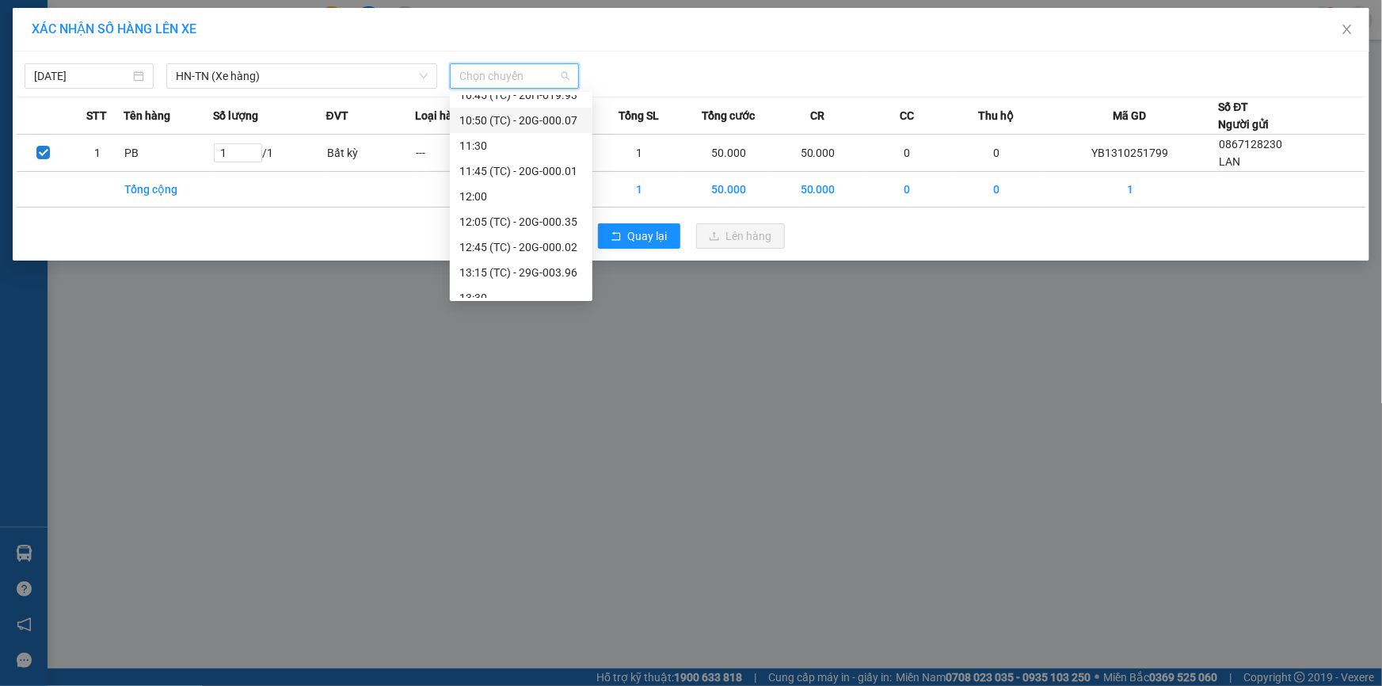
scroll to position [215, 0]
click at [346, 93] on div "[DATE] HN-[GEOGRAPHIC_DATA] (Xe hàng) LỌC THEO Nhóm tuyến Tuyến Chọn tất cả Dan…" at bounding box center [691, 155] width 1357 height 209
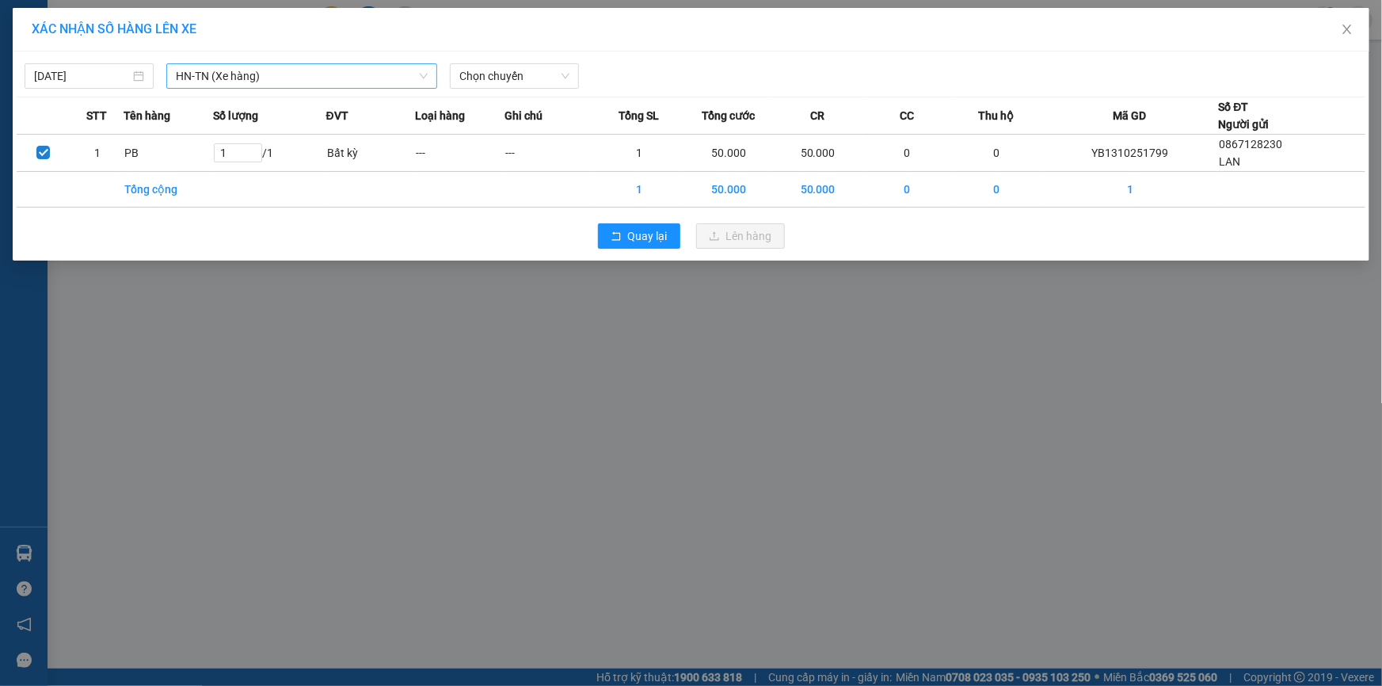
click at [346, 86] on span "HN-TN (Xe hàng)" at bounding box center [302, 76] width 252 height 24
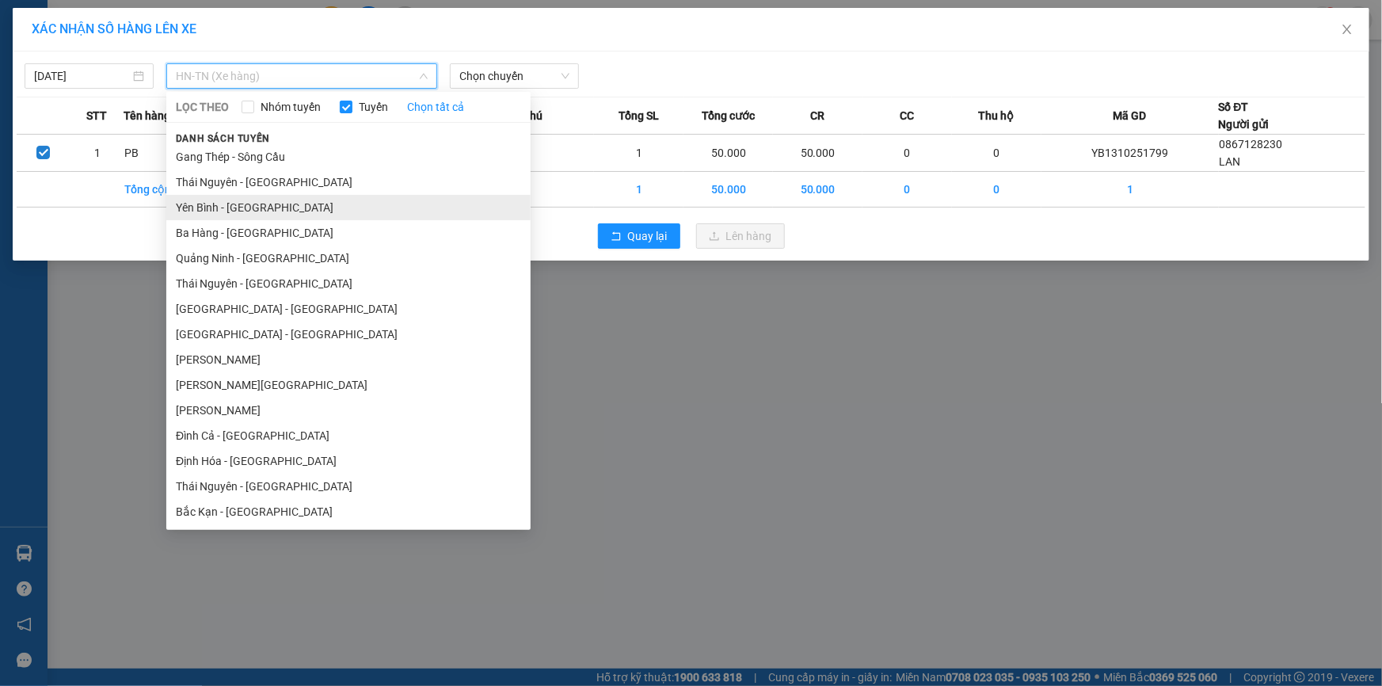
scroll to position [288, 0]
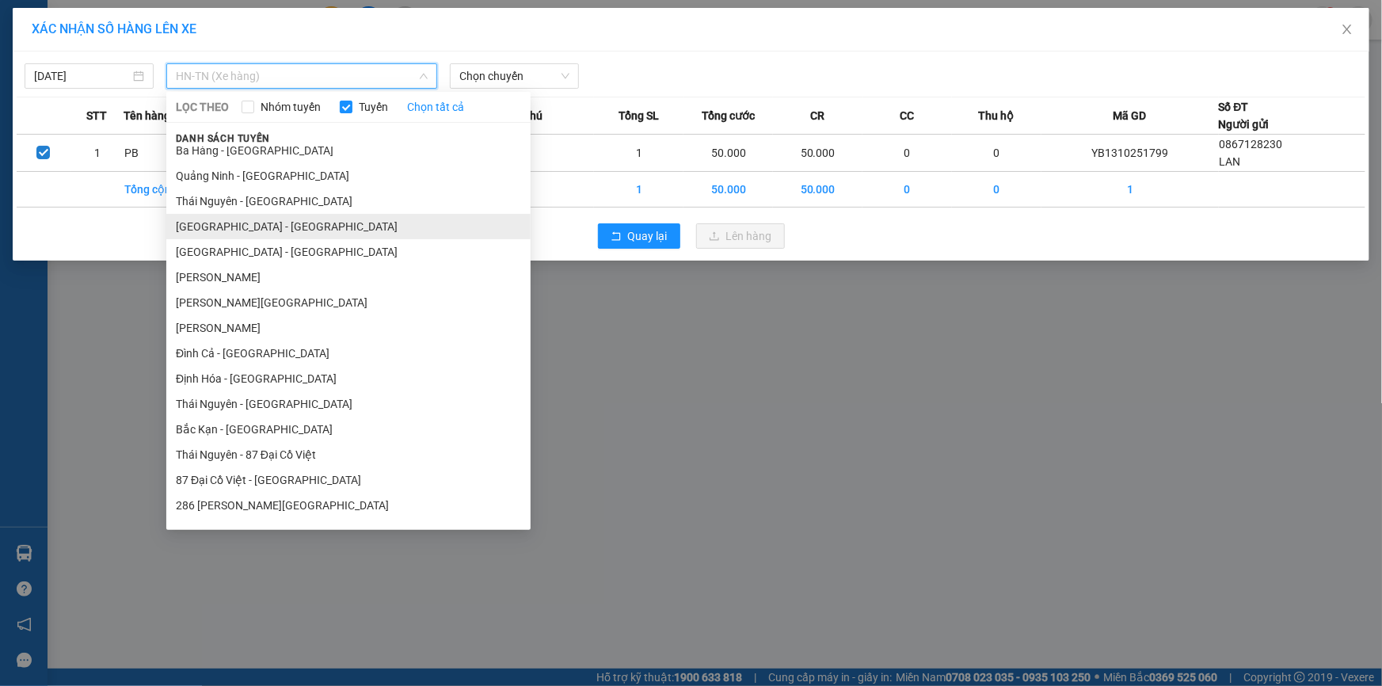
click at [231, 215] on li "[GEOGRAPHIC_DATA] - [GEOGRAPHIC_DATA]" at bounding box center [348, 226] width 364 height 25
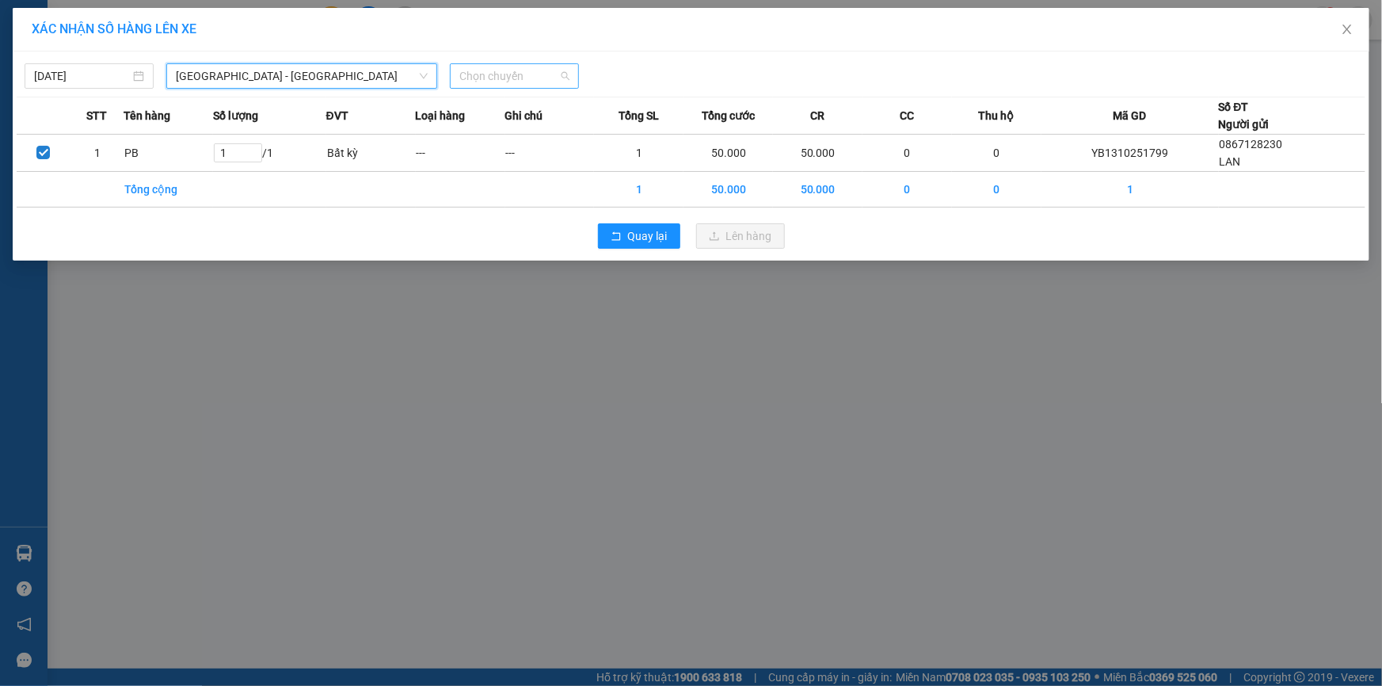
click at [524, 79] on span "Chọn chuyến" at bounding box center [514, 76] width 110 height 24
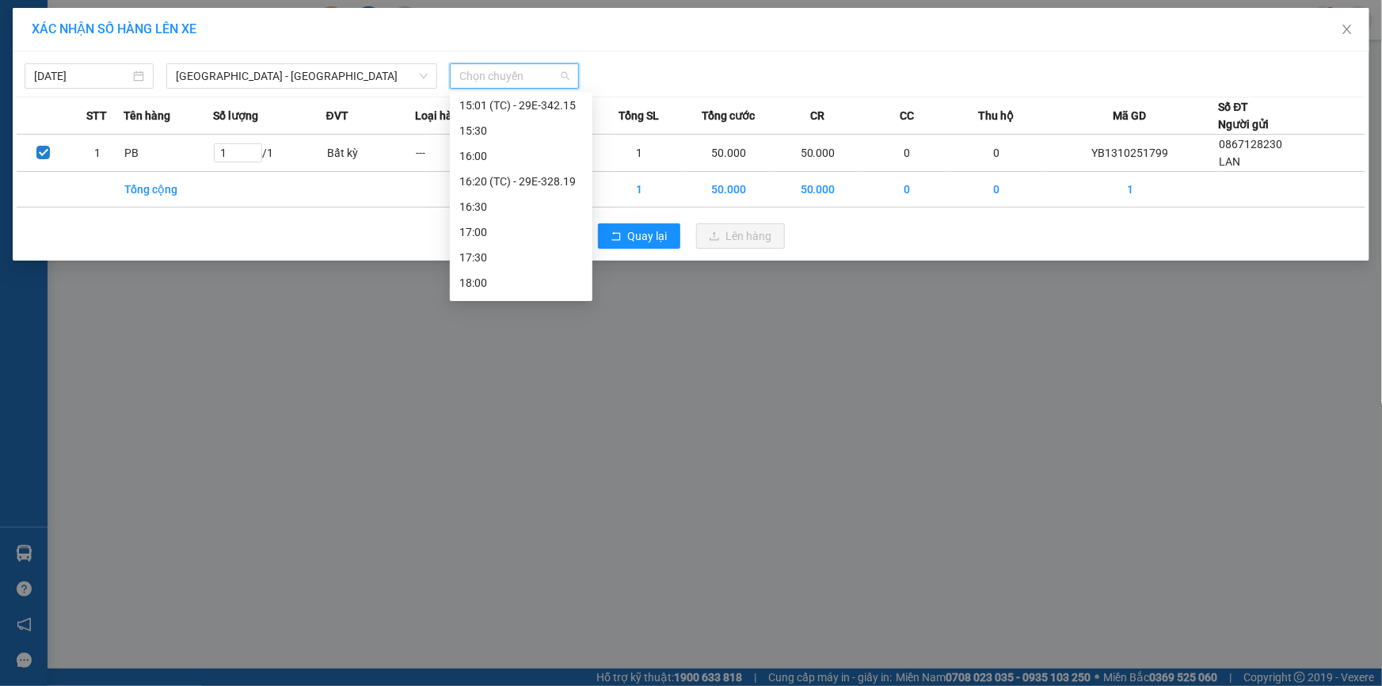
scroll to position [720, 0]
click at [543, 186] on div "16:30" at bounding box center [521, 198] width 143 height 25
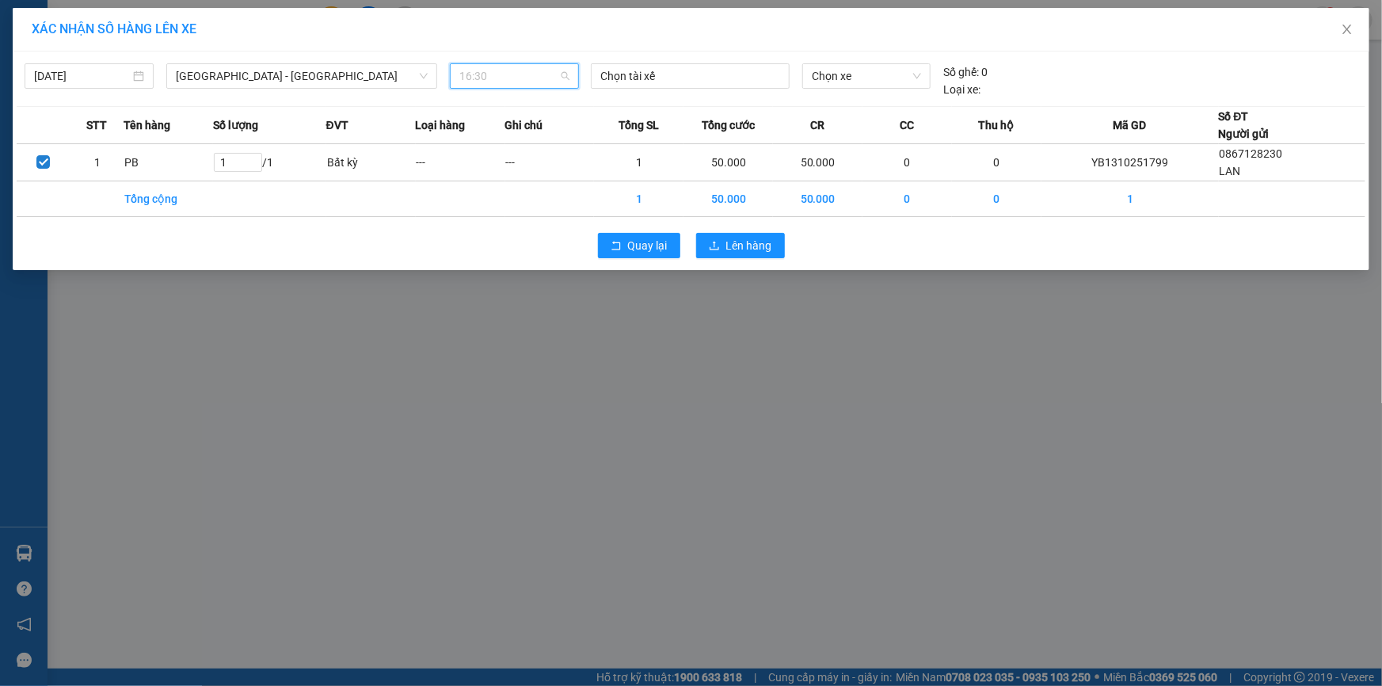
click at [547, 76] on span "16:30" at bounding box center [514, 76] width 110 height 24
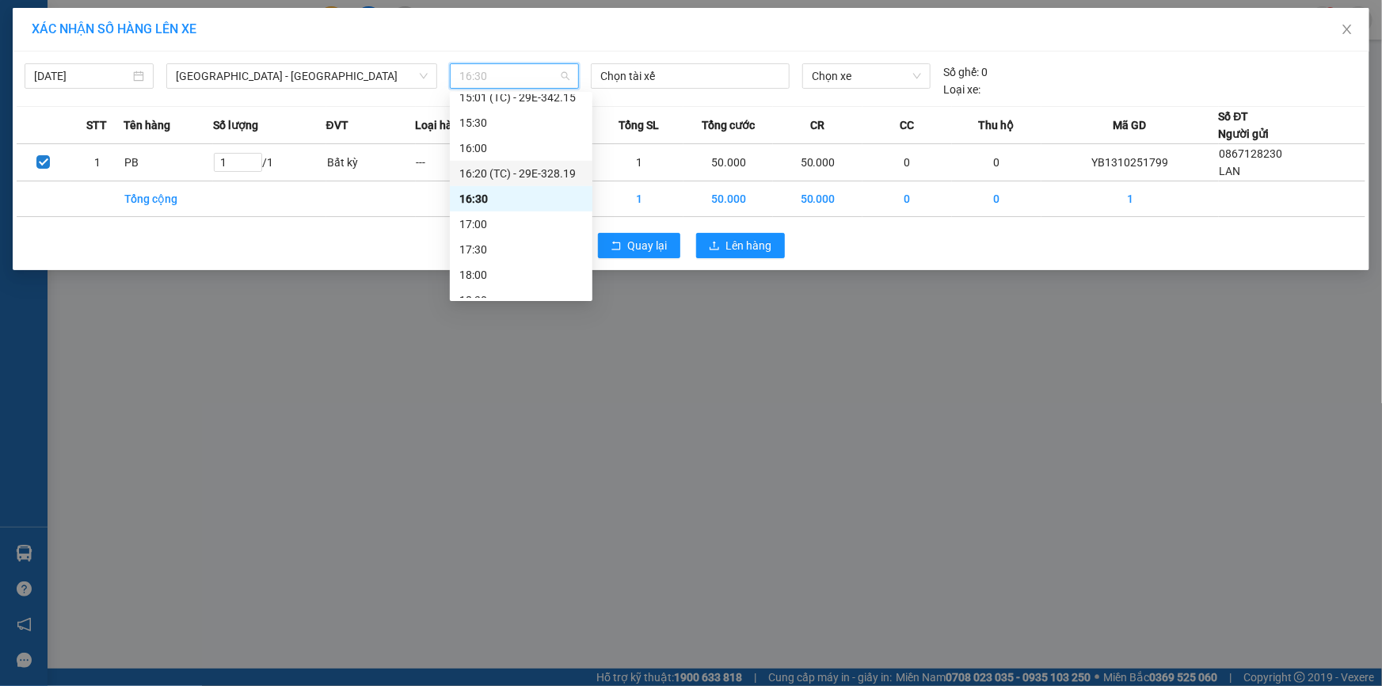
drag, startPoint x: 540, startPoint y: 166, endPoint x: 561, endPoint y: 205, distance: 43.9
click at [540, 166] on div "16:20 (TC) - 29E-328.19" at bounding box center [521, 173] width 124 height 17
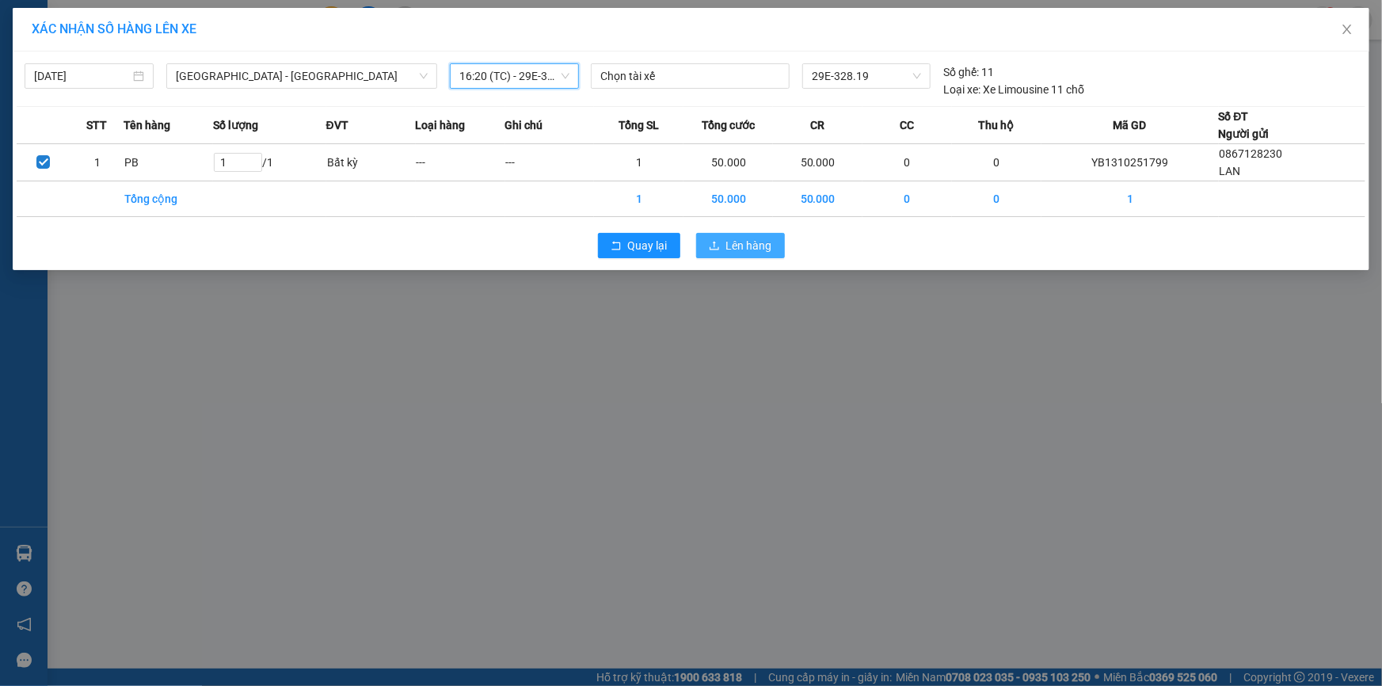
click at [733, 246] on span "Lên hàng" at bounding box center [749, 245] width 46 height 17
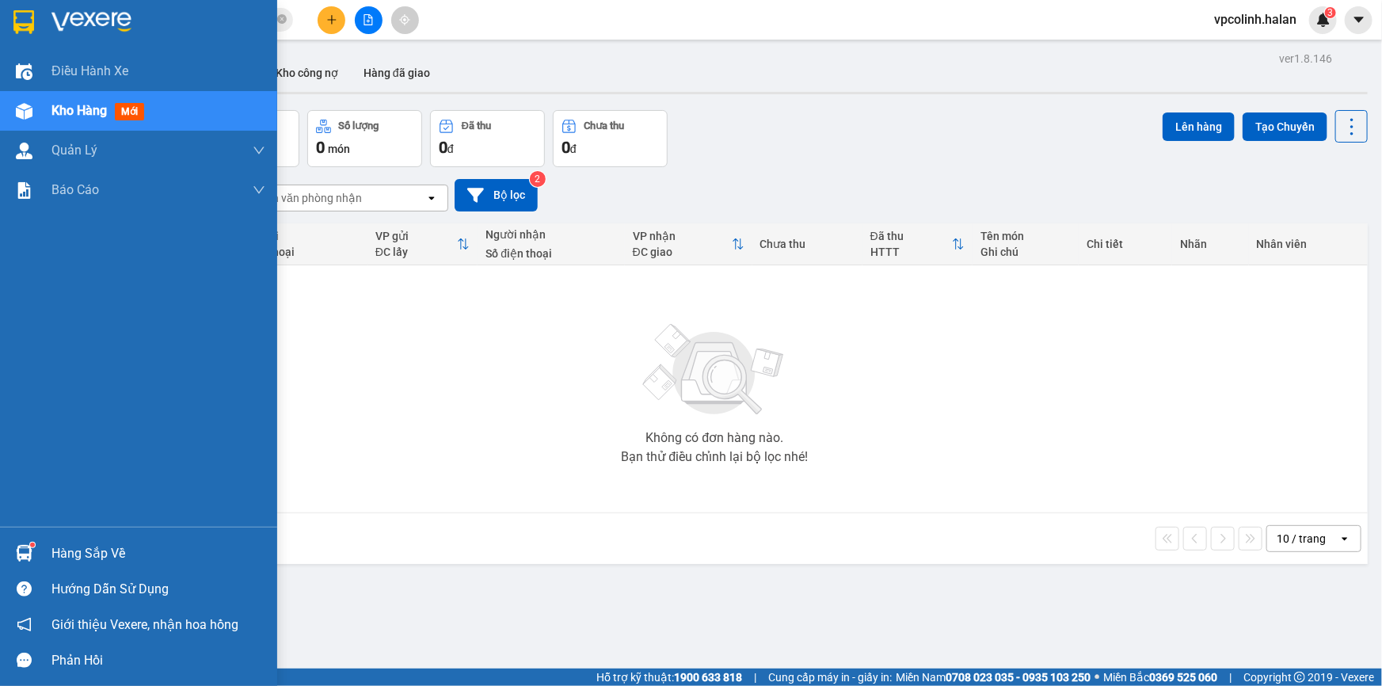
click at [0, 559] on div "Hàng sắp về" at bounding box center [138, 554] width 277 height 36
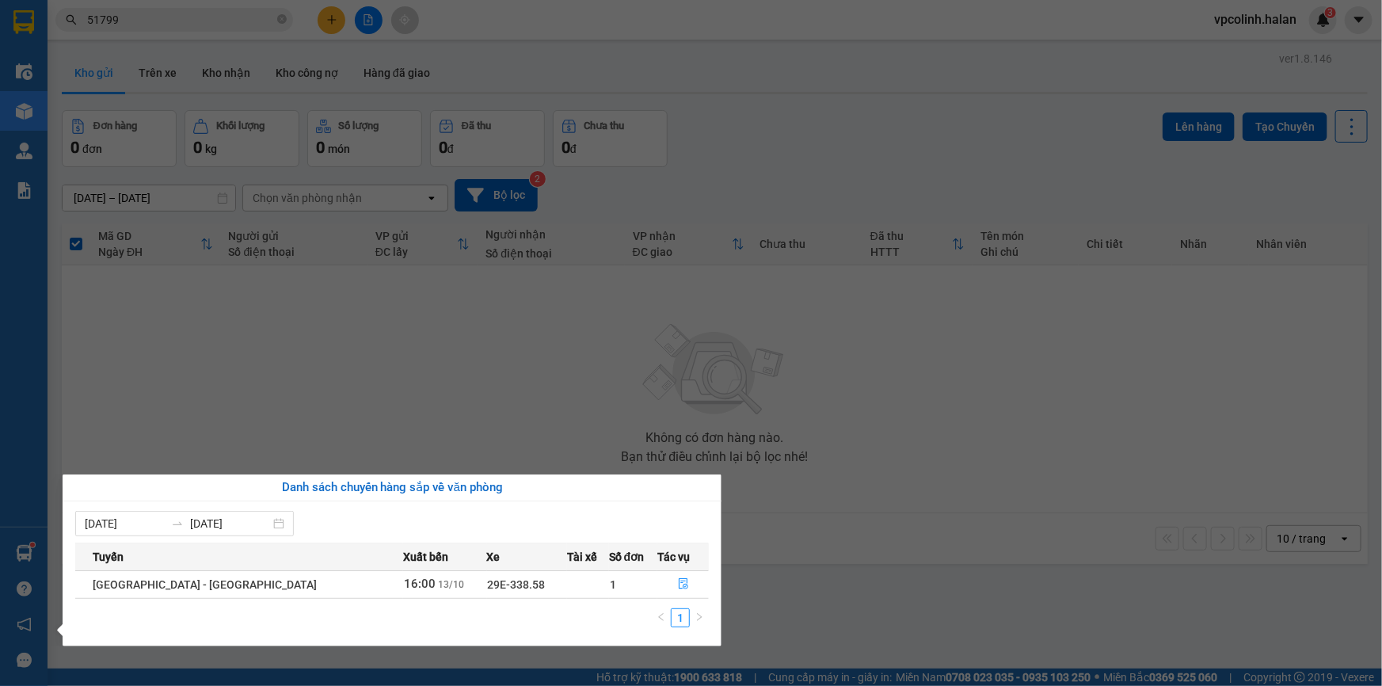
click at [853, 493] on section "Kết quả tìm kiếm ( 226 ) Bộ lọc Mã ĐH Trạng thái Món hàng Thu hộ Tổng cước Chưa…" at bounding box center [691, 343] width 1382 height 686
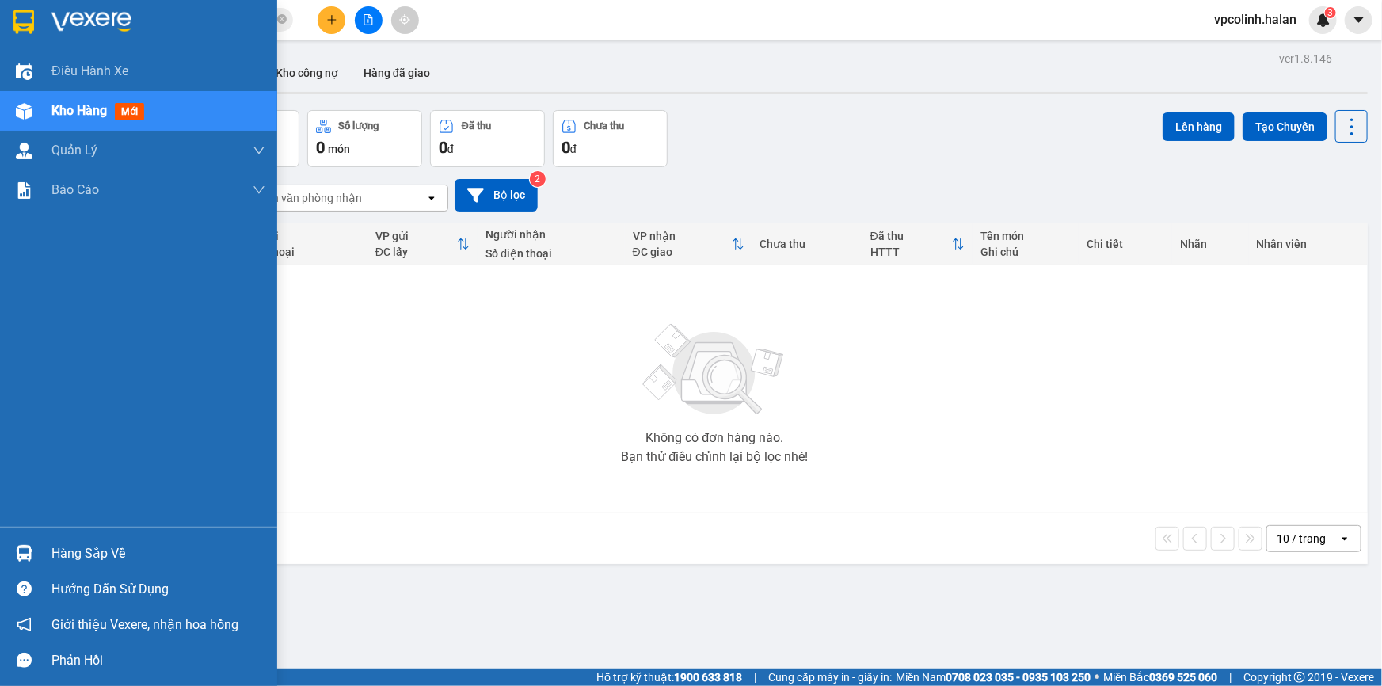
click at [24, 550] on img at bounding box center [24, 553] width 17 height 17
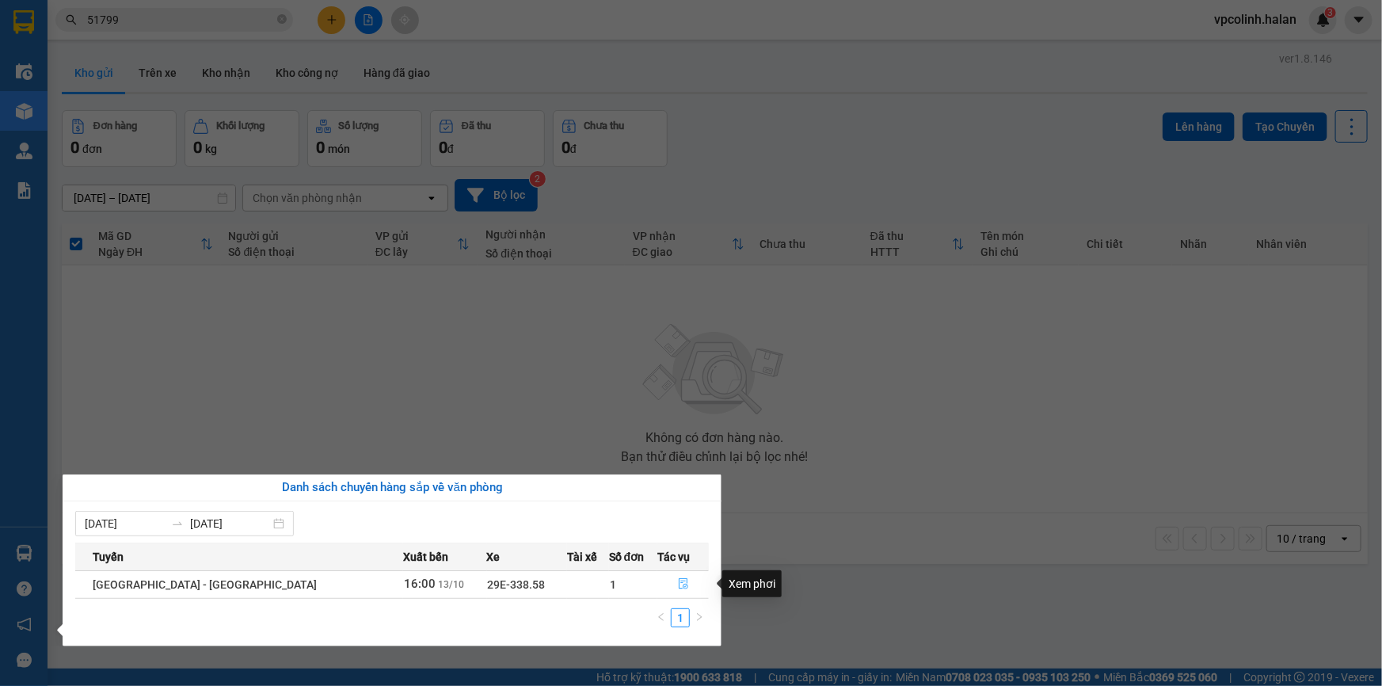
click at [688, 587] on button "button" at bounding box center [683, 584] width 50 height 25
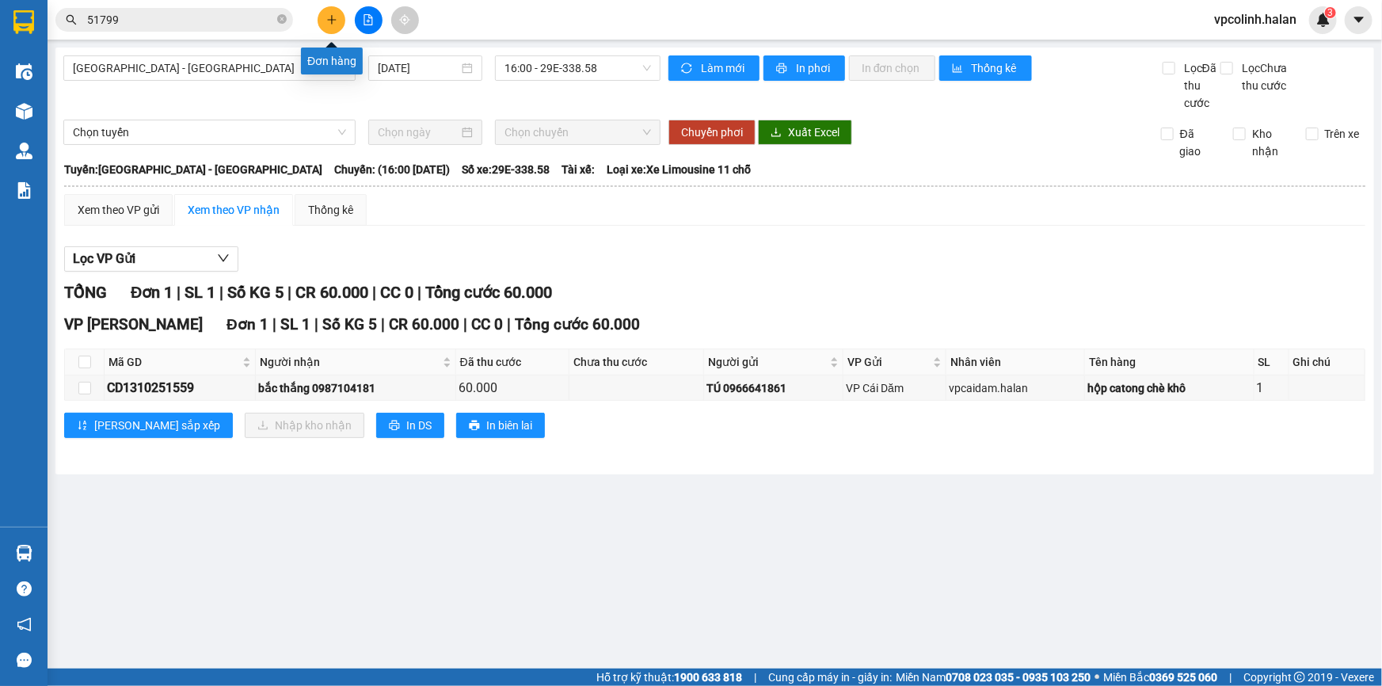
click at [331, 24] on icon "plus" at bounding box center [331, 19] width 11 height 11
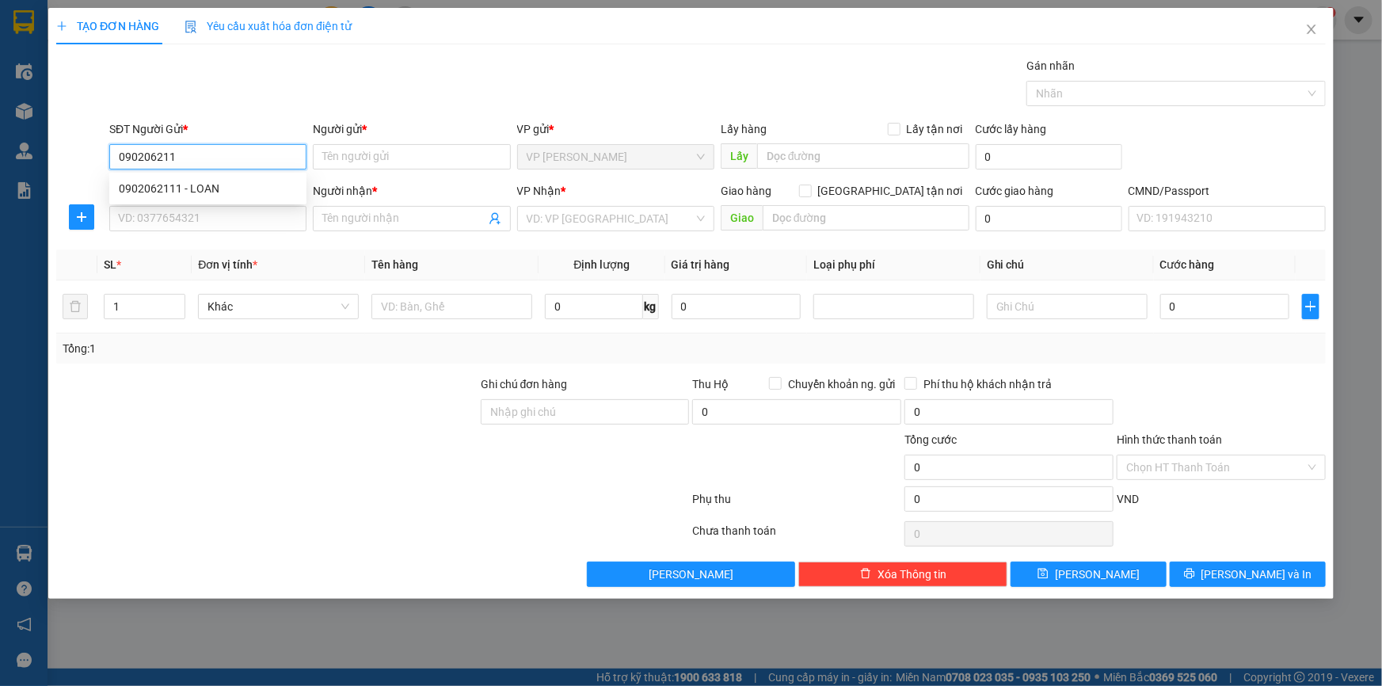
type input "0902062111"
click at [231, 198] on div "0902062111 - LOAN" at bounding box center [207, 188] width 197 height 25
type input "LOAN"
type input "0902062111"
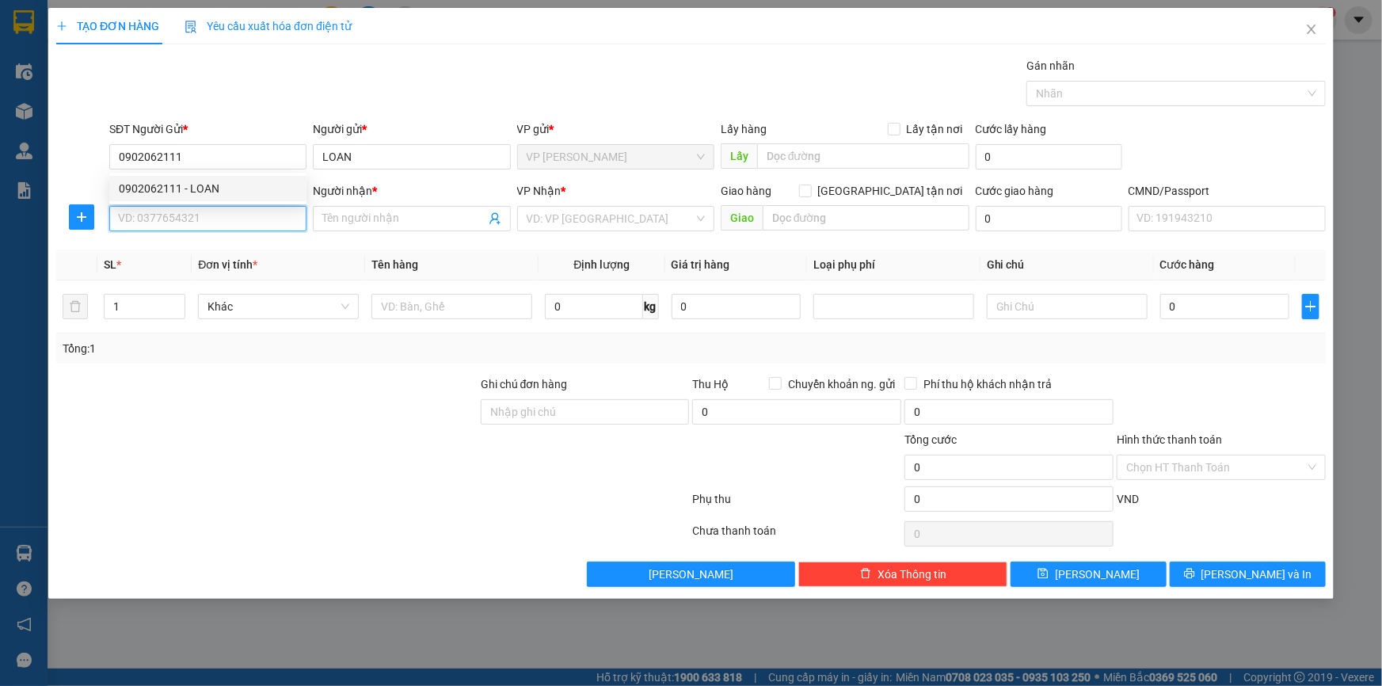
click at [230, 222] on input "SĐT Người Nhận *" at bounding box center [207, 218] width 197 height 25
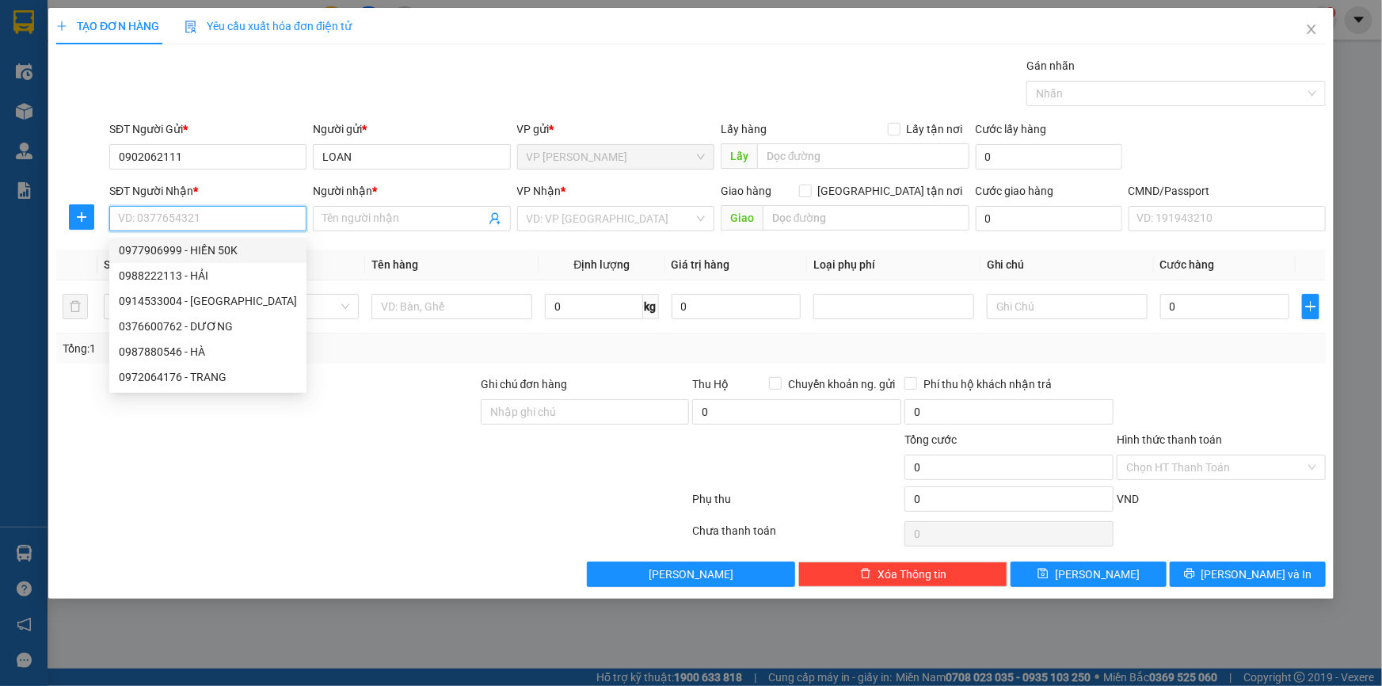
click at [231, 252] on div "0977906999 - HIỀN 50K" at bounding box center [208, 250] width 178 height 17
type input "0977906999"
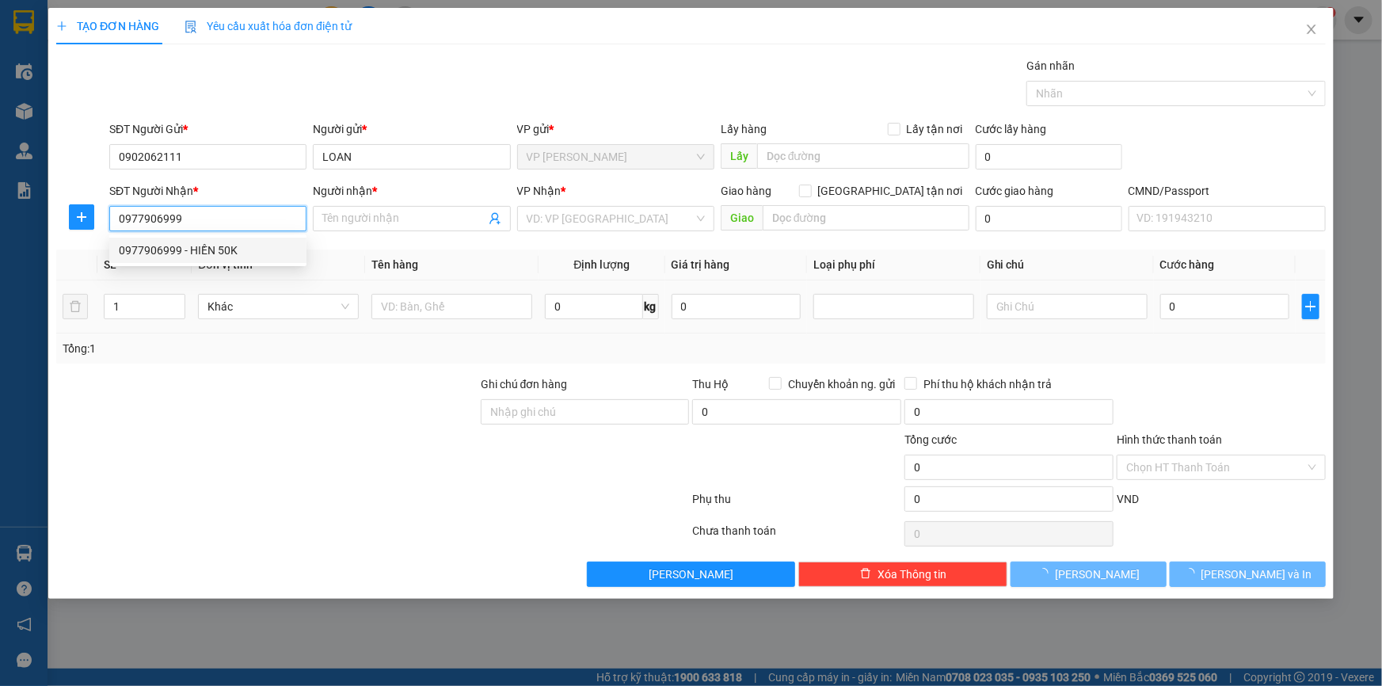
type input "HIỀN 50K"
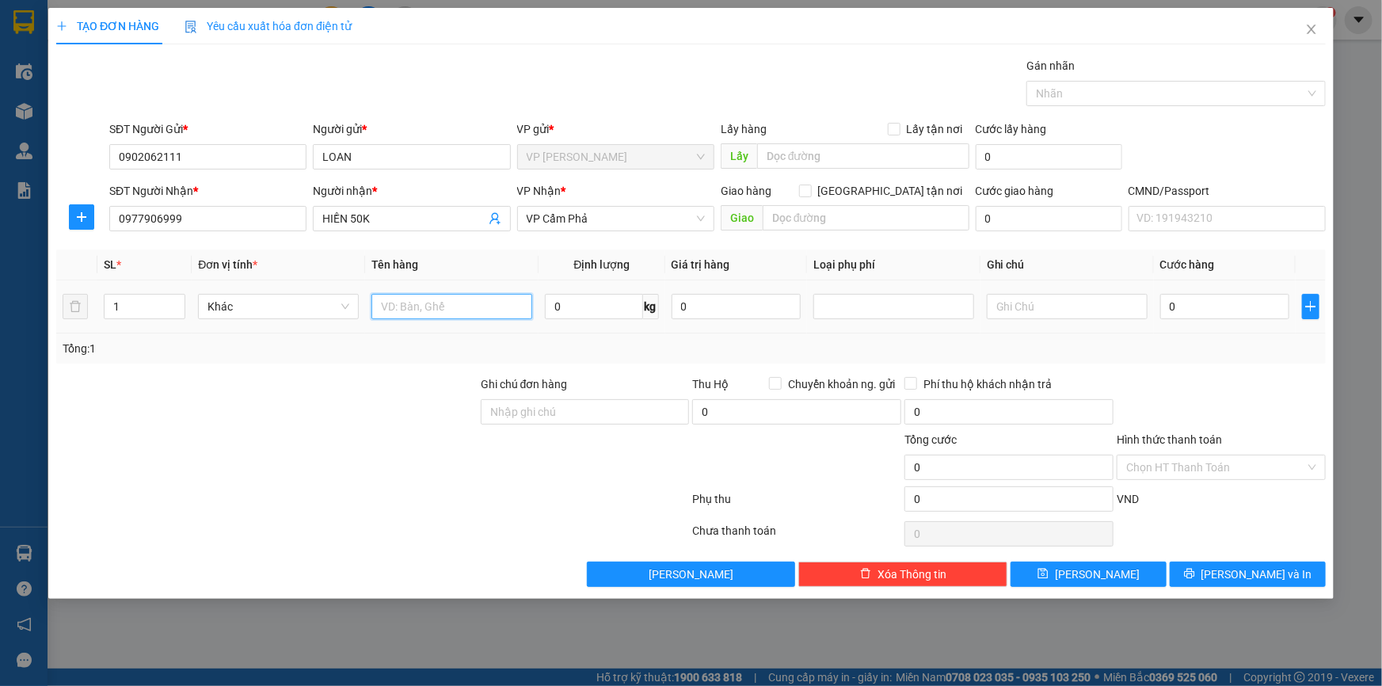
click at [444, 314] on input "text" at bounding box center [452, 306] width 161 height 25
type input "BỌC ĐEN QA"
click at [1191, 309] on input "0" at bounding box center [1225, 306] width 129 height 25
type input "5"
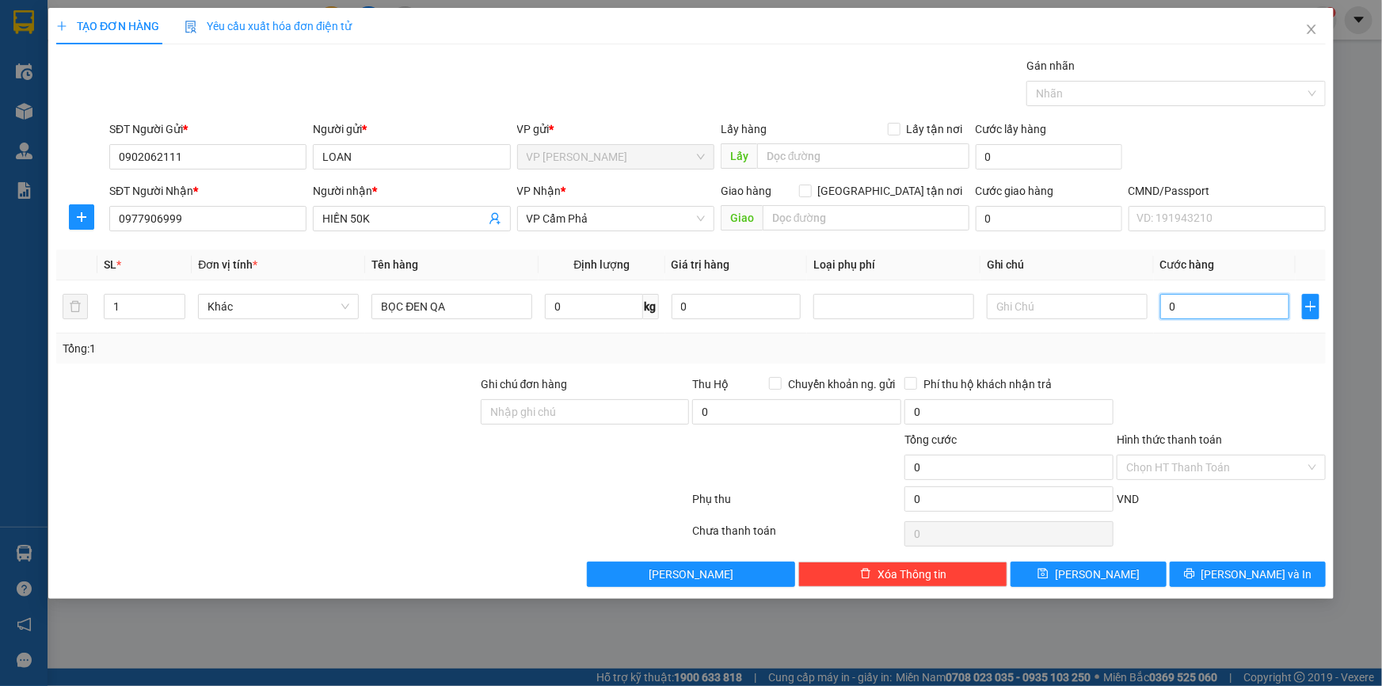
type input "5"
type input "50"
type input "500"
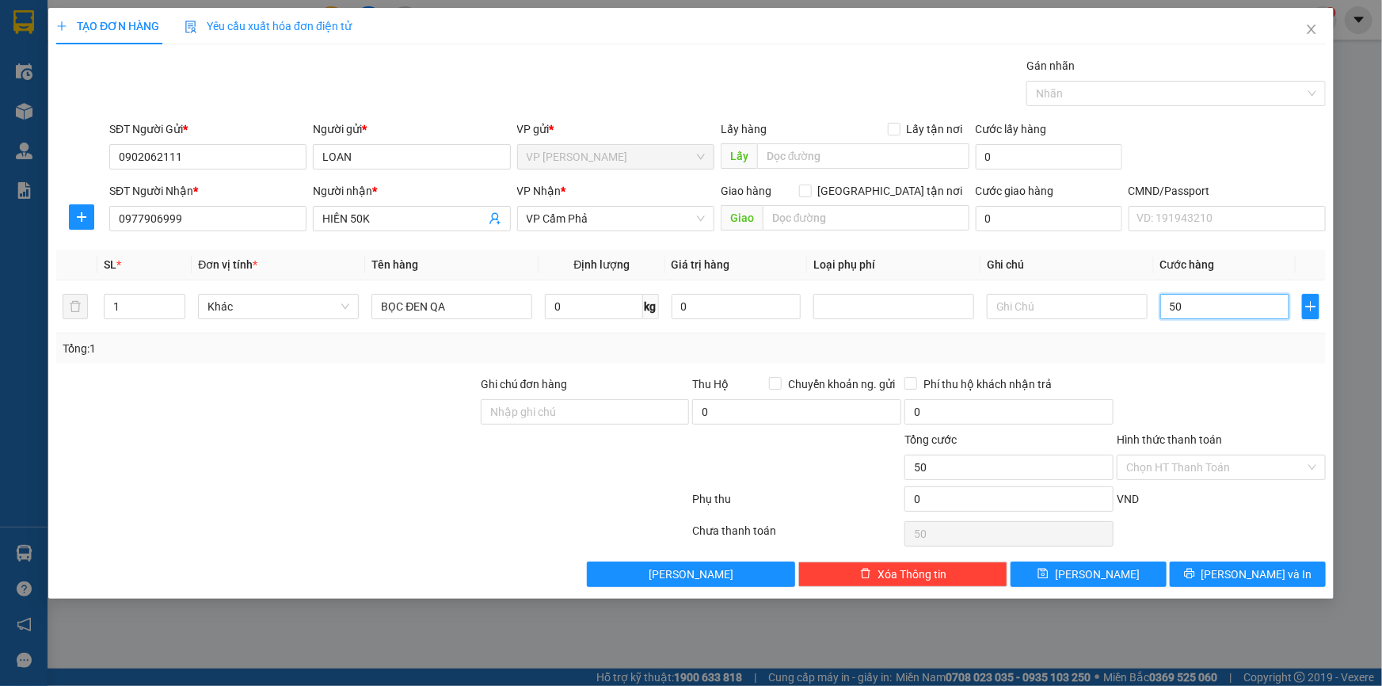
type input "500"
type input "5.000"
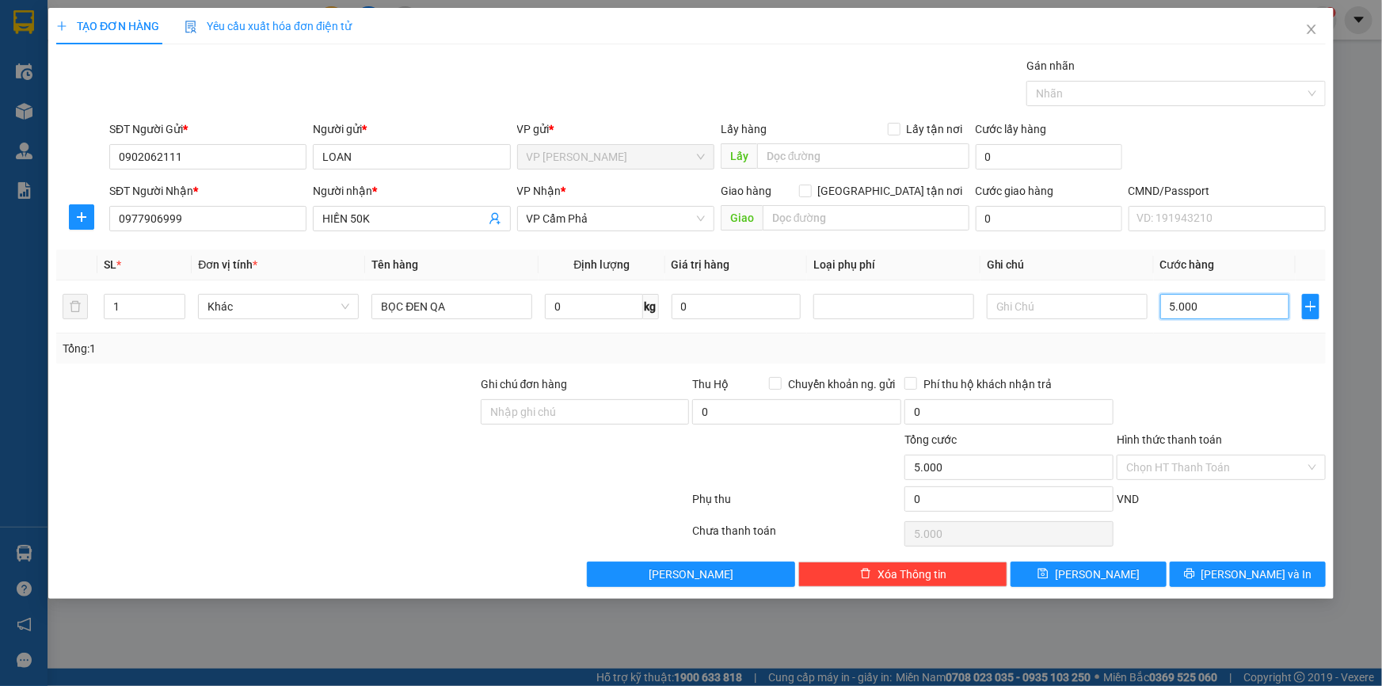
type input "50.000"
drag, startPoint x: 1237, startPoint y: 566, endPoint x: 1206, endPoint y: 514, distance: 60.7
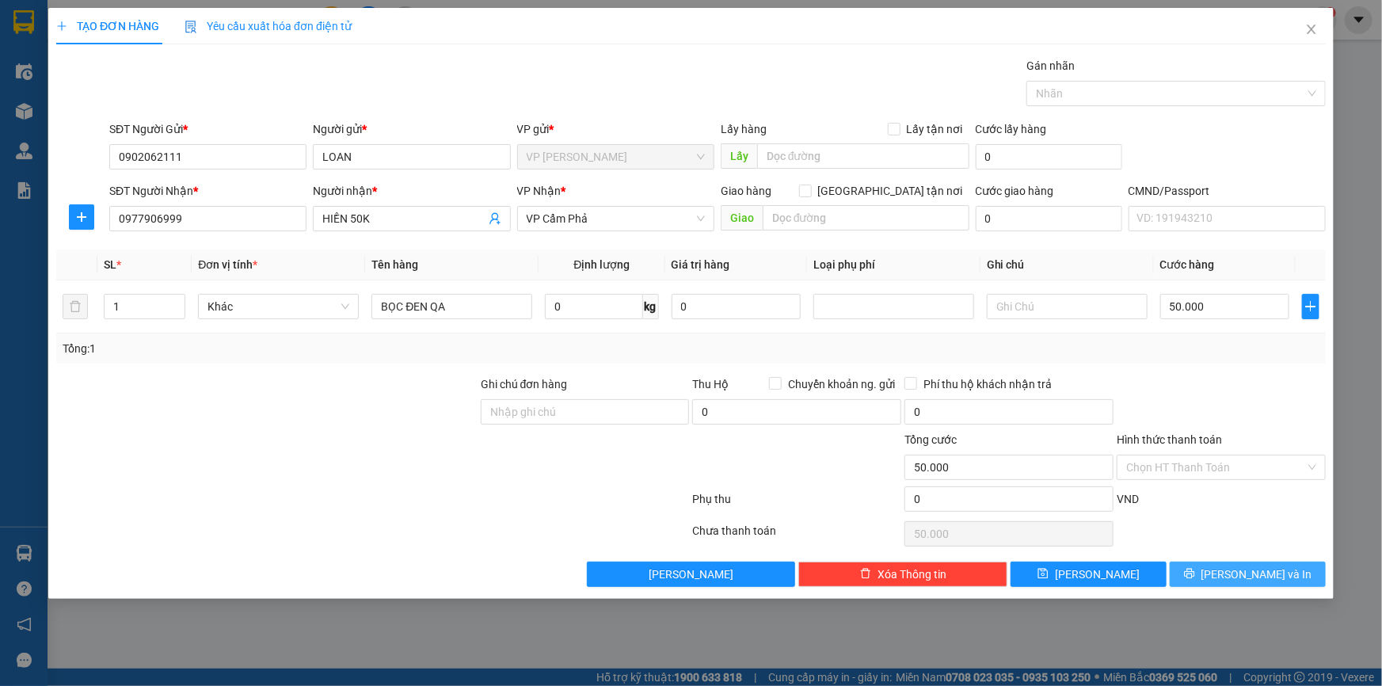
click at [1236, 562] on button "[PERSON_NAME] và In" at bounding box center [1248, 574] width 156 height 25
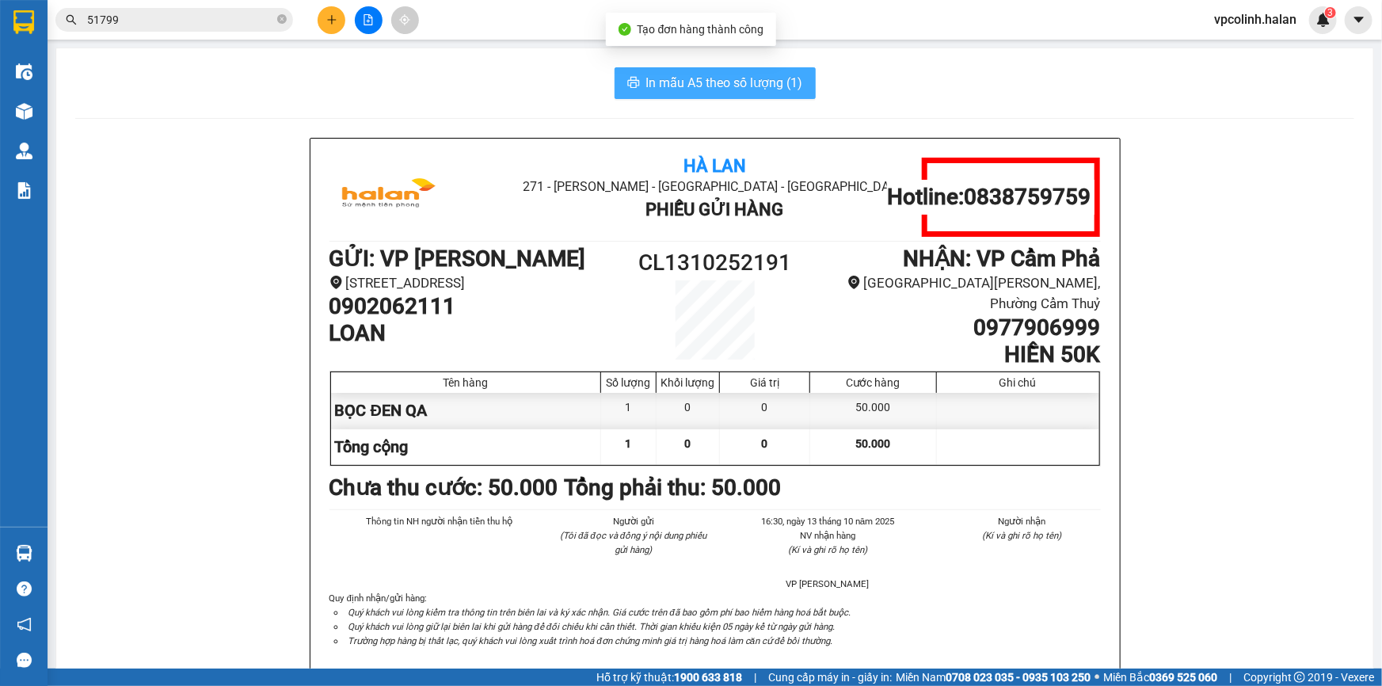
drag, startPoint x: 753, startPoint y: 86, endPoint x: 761, endPoint y: 97, distance: 12.5
click at [758, 85] on span "In mẫu A5 theo số lượng (1)" at bounding box center [724, 83] width 157 height 20
click at [326, 25] on icon "plus" at bounding box center [331, 19] width 11 height 11
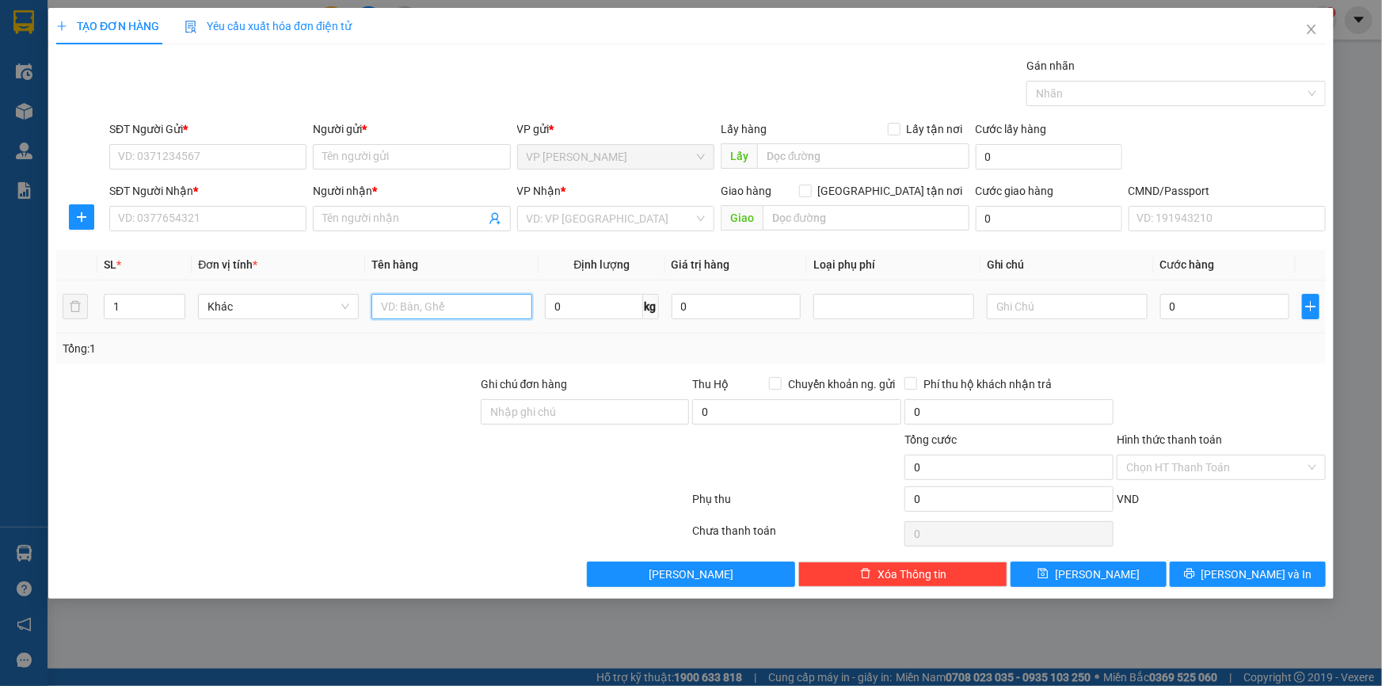
click at [430, 304] on input "text" at bounding box center [452, 306] width 161 height 25
type input "BỌC TRẮNG QA"
click at [619, 299] on input "0" at bounding box center [593, 306] width 97 height 25
type input "3"
click at [242, 158] on input "SĐT Người Gửi *" at bounding box center [207, 156] width 197 height 25
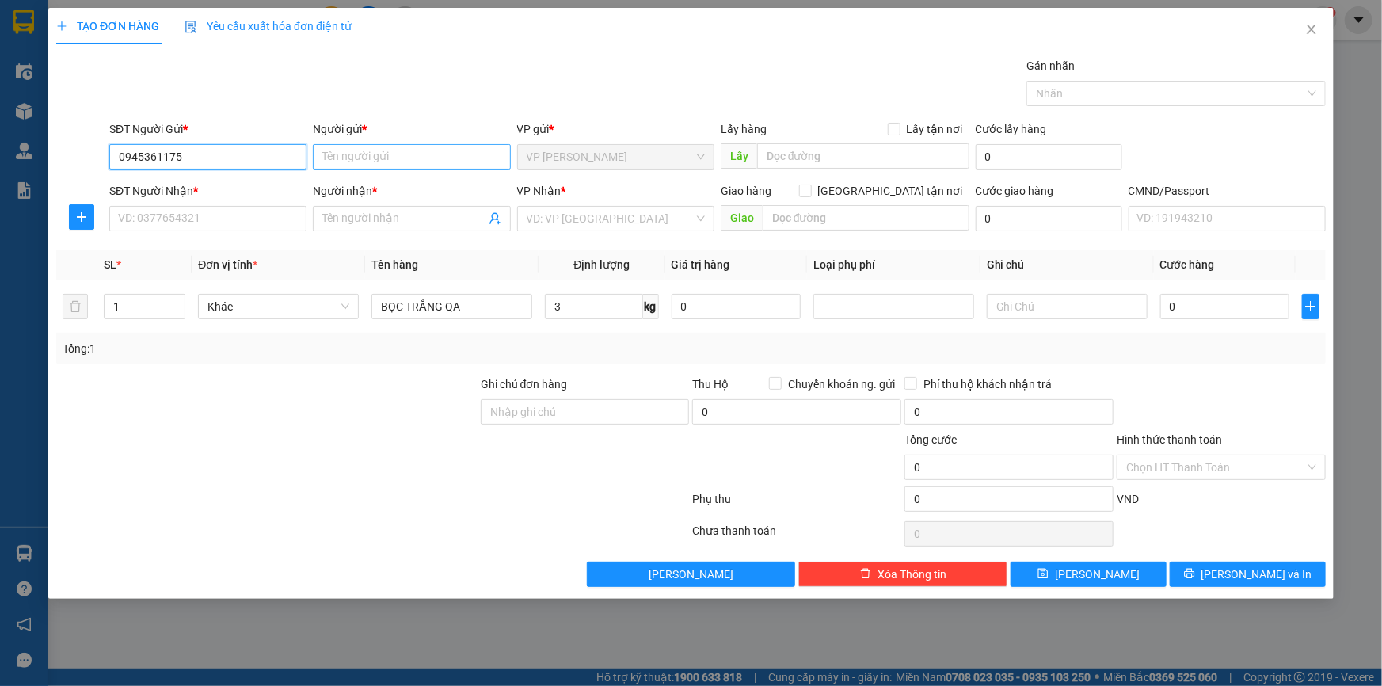
type input "0945361175"
click at [379, 154] on input "Người gửi *" at bounding box center [411, 156] width 197 height 25
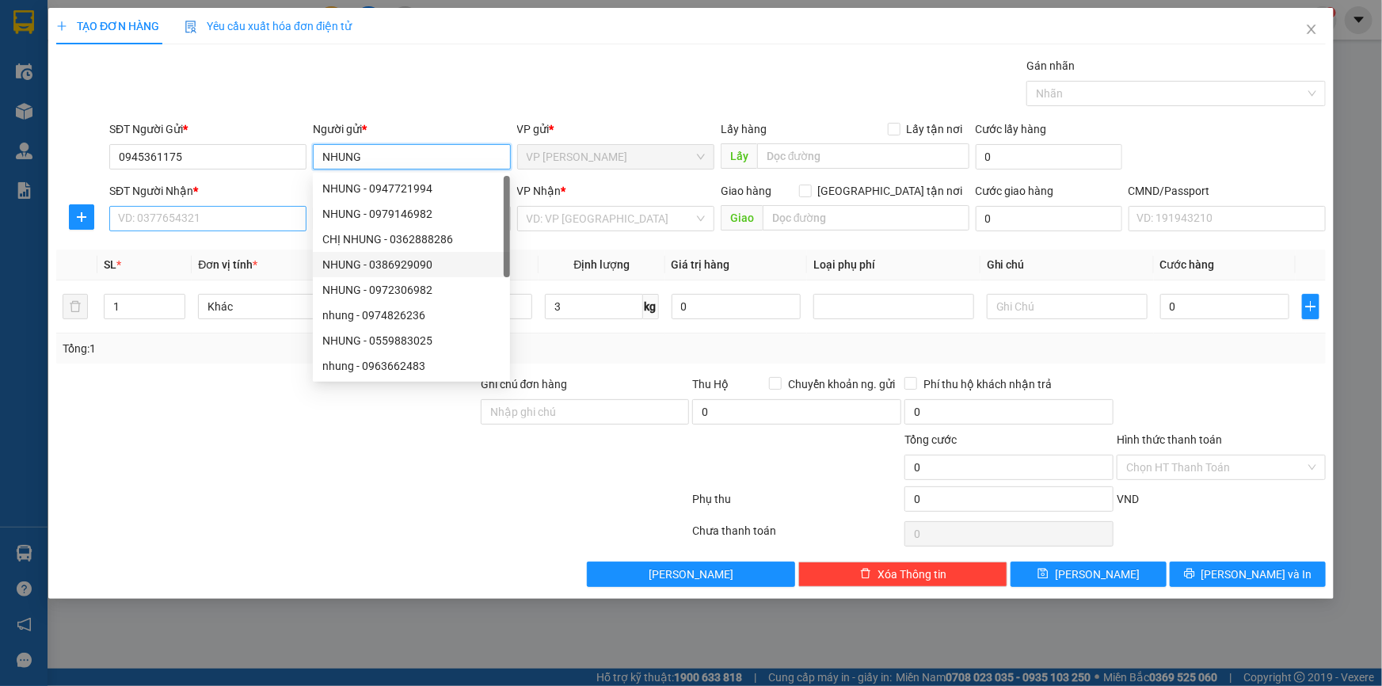
type input "NHUNG"
click at [273, 217] on input "SĐT Người Nhận *" at bounding box center [207, 218] width 197 height 25
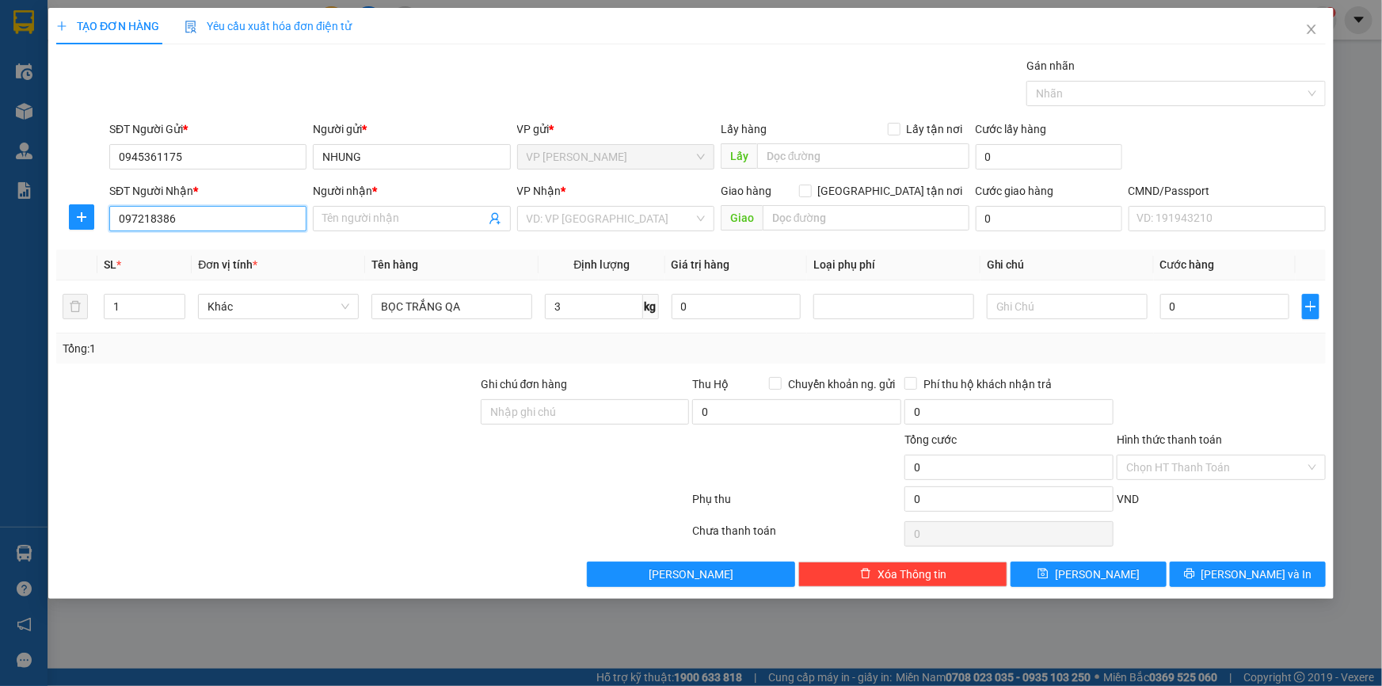
type input "0972183863"
click at [247, 250] on div "0972183863 - ÔNG DŨNG TAXI" at bounding box center [208, 250] width 178 height 17
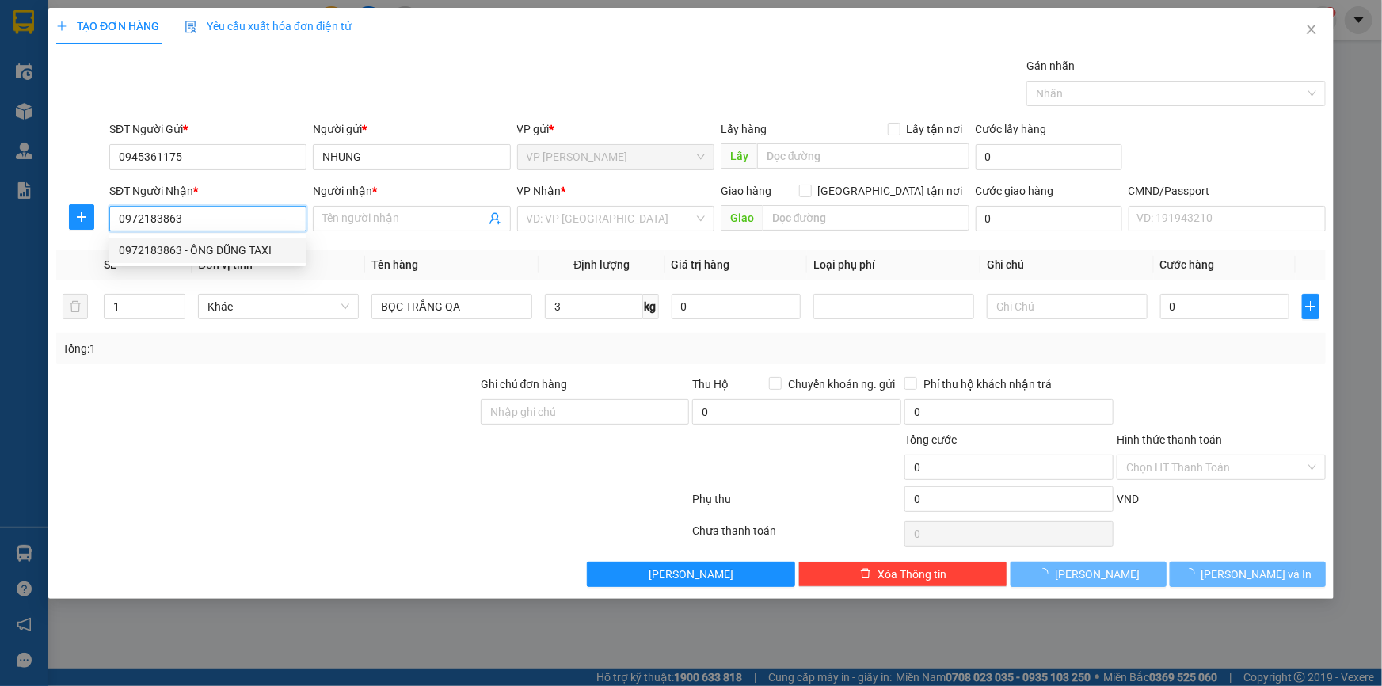
type input "ÔNG DŨNG TAXI"
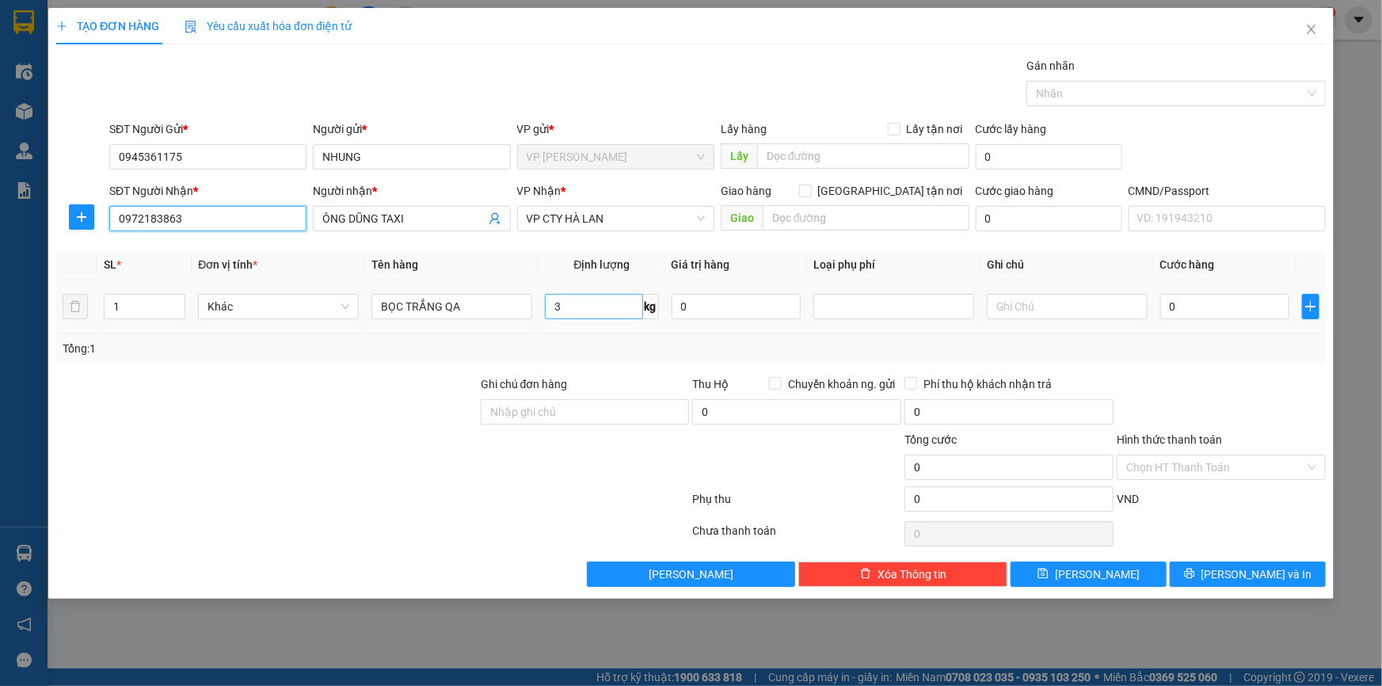
type input "0972183863"
click at [1173, 291] on div "0" at bounding box center [1225, 307] width 129 height 32
click at [1188, 315] on input "0" at bounding box center [1225, 306] width 129 height 25
type input "47"
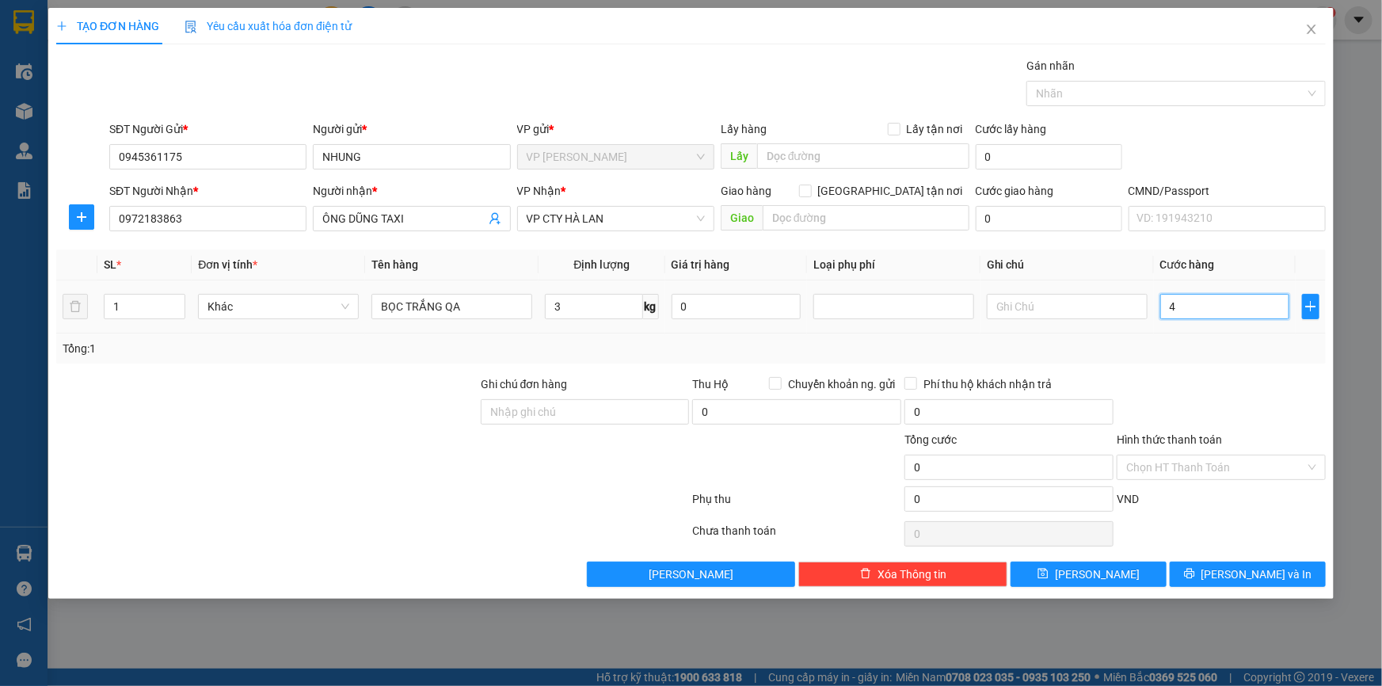
type input "47"
type input "470"
type input "4.700"
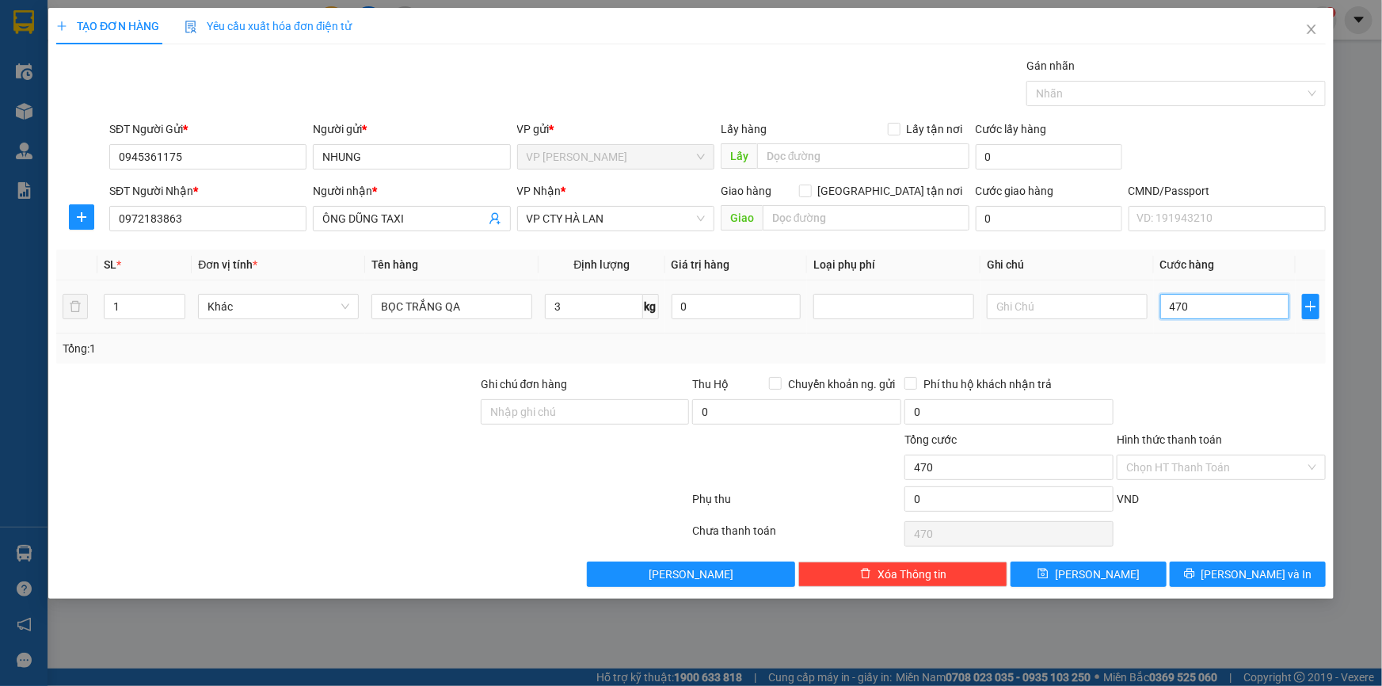
type input "4.700"
type input "47.000"
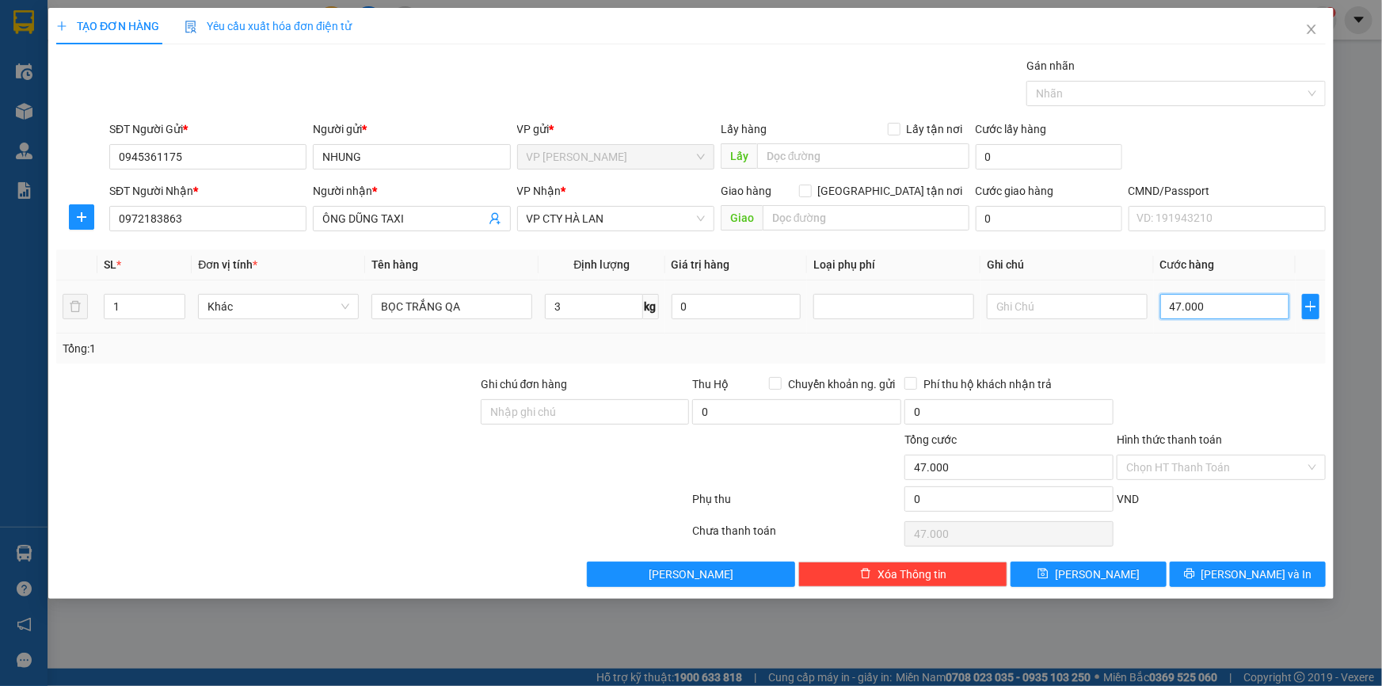
type input "4.700"
type input "470"
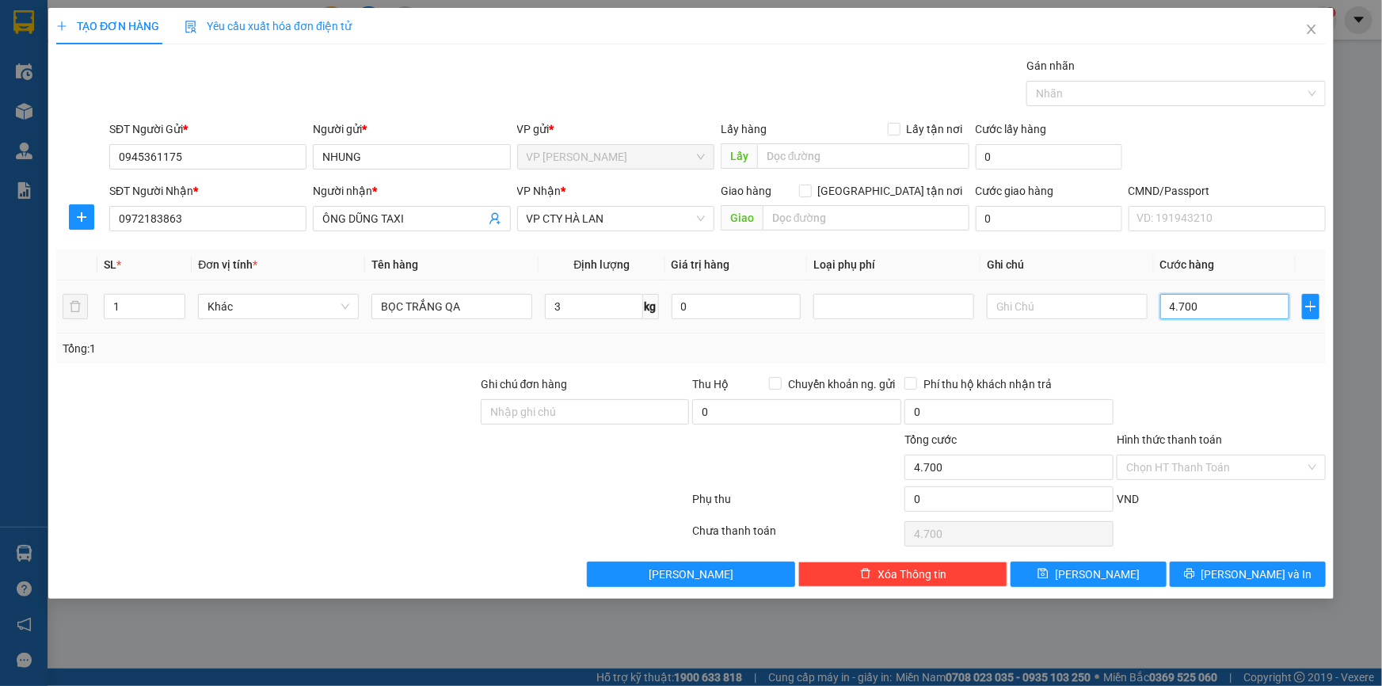
type input "470"
type input "47"
type input "4"
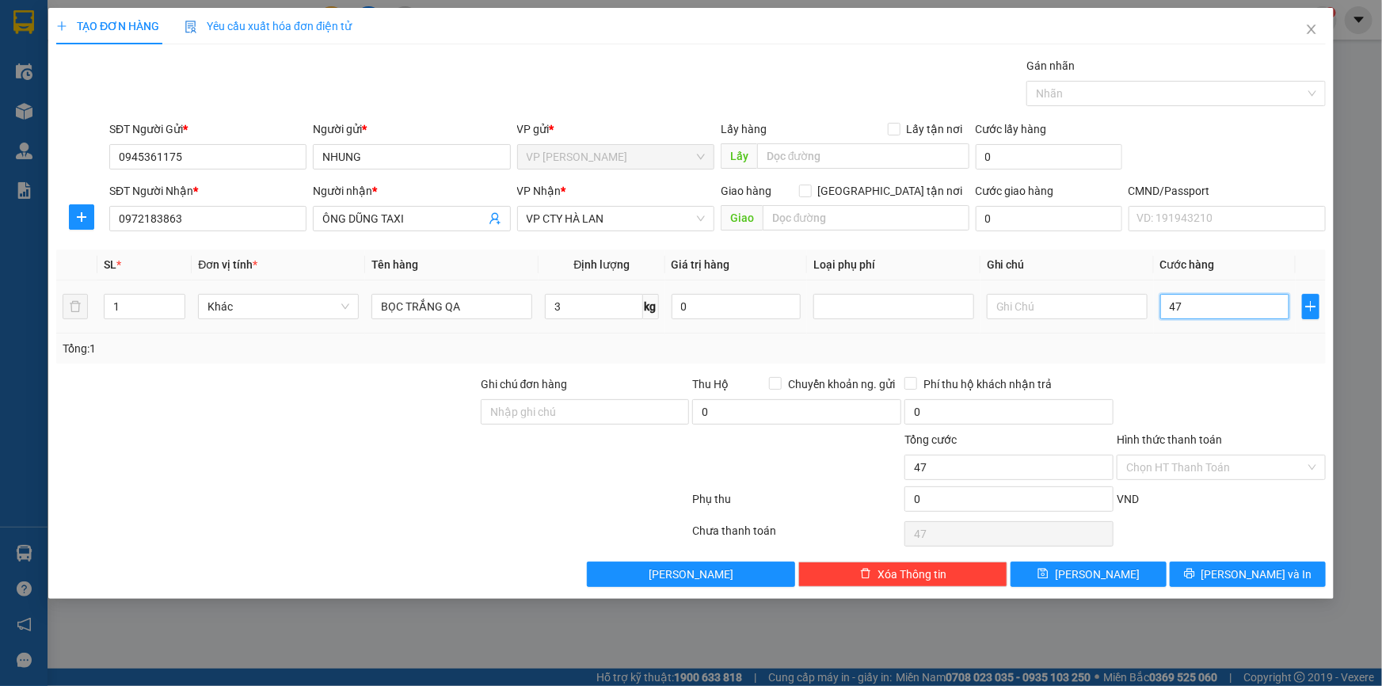
type input "4"
type input "40"
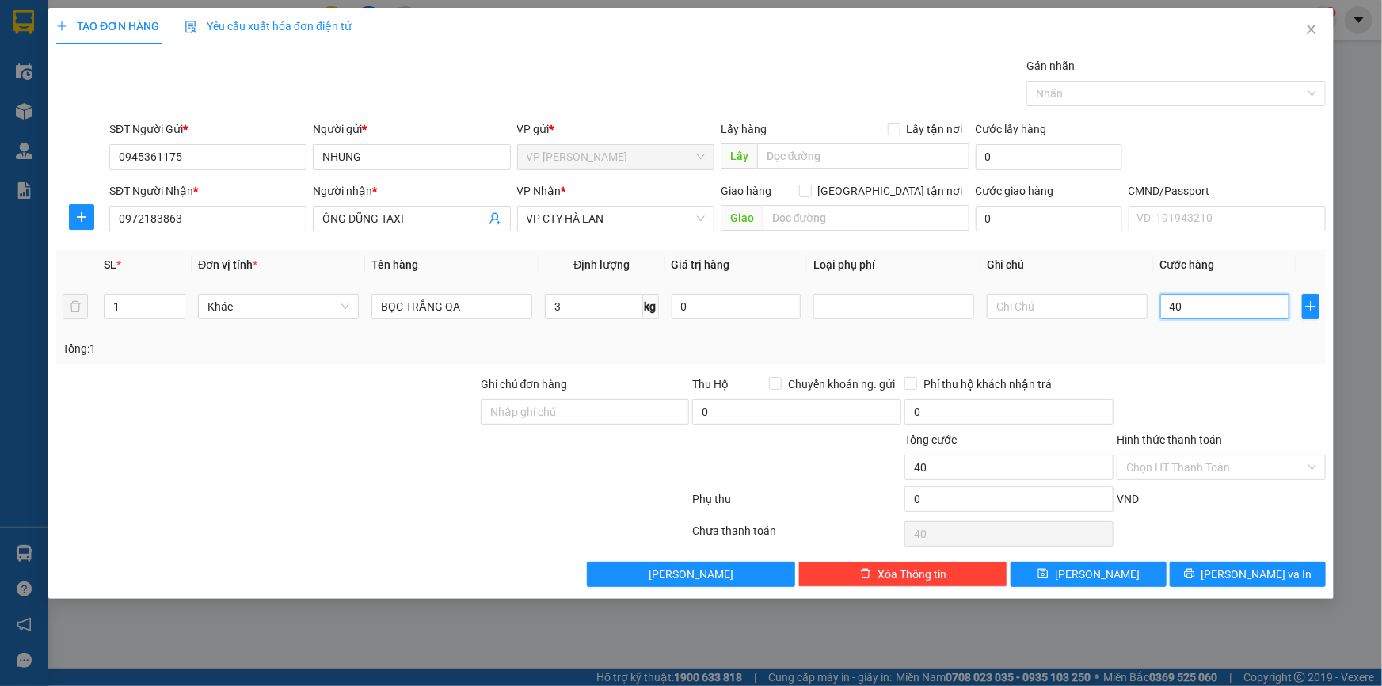
type input "400"
type input "4.000"
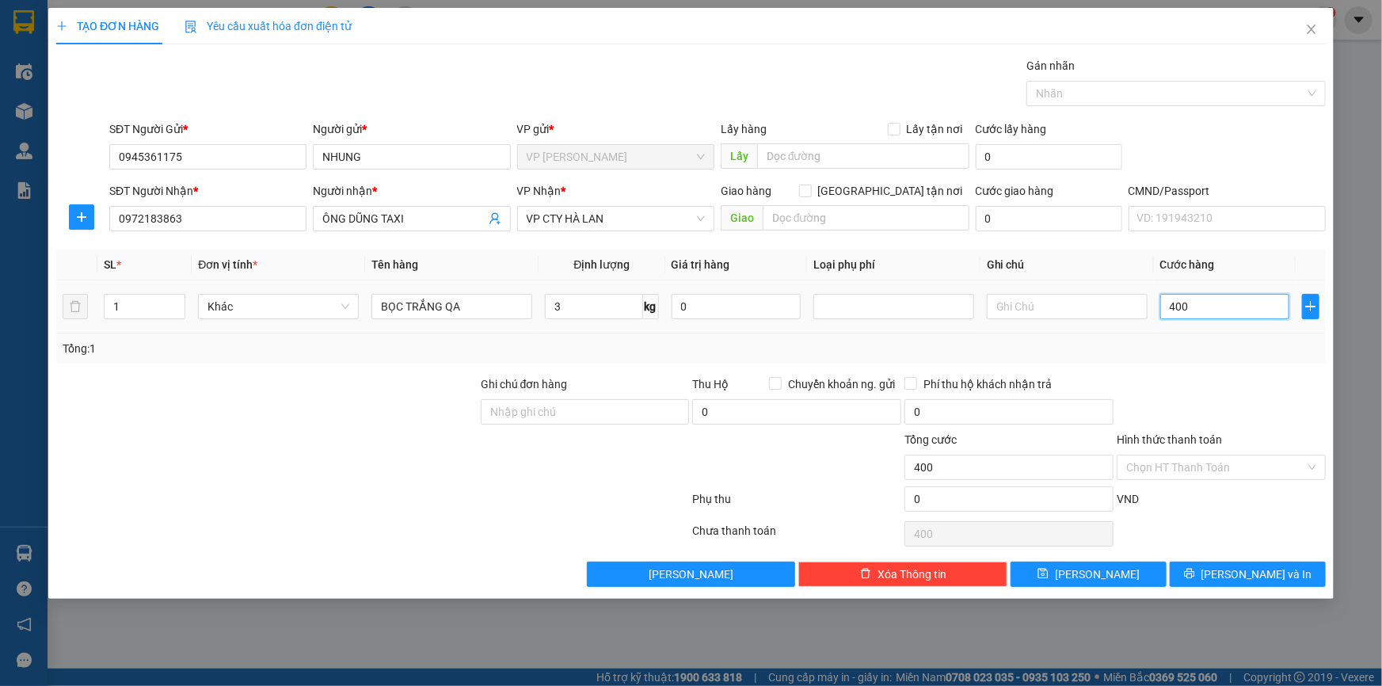
type input "4.000"
type input "40.000"
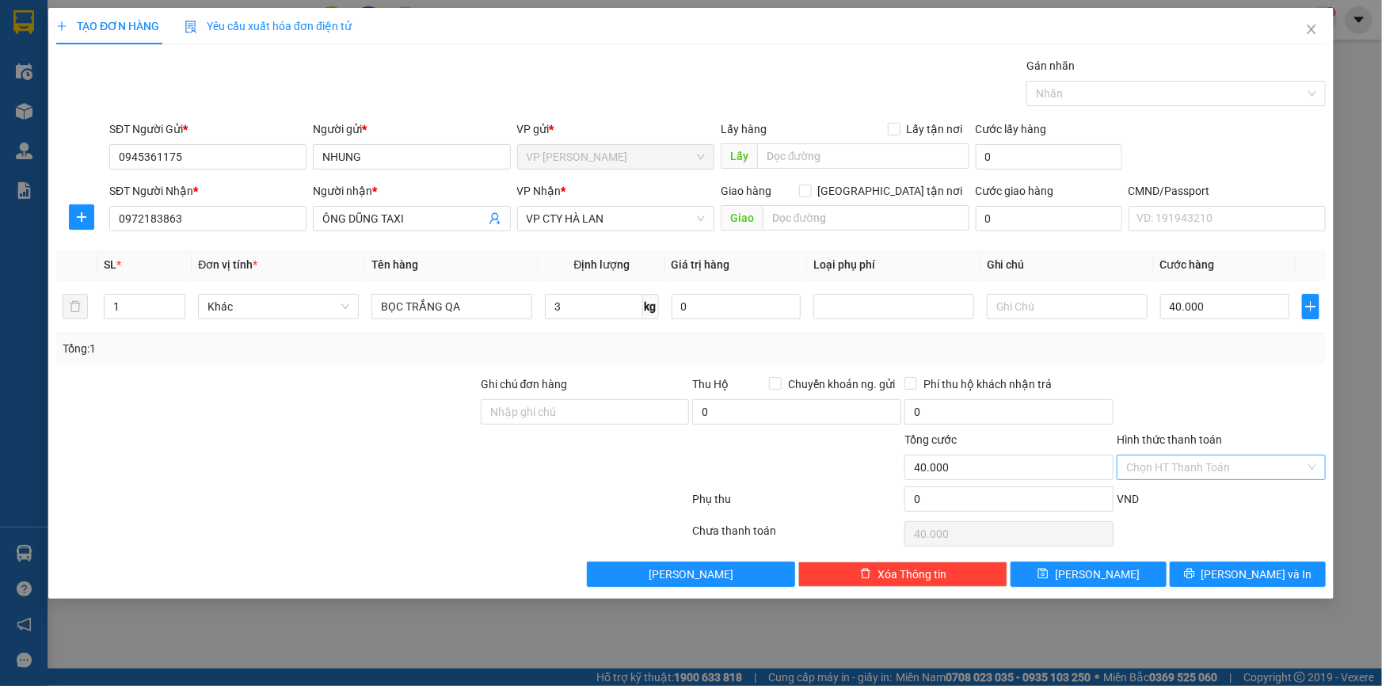
click at [1212, 460] on input "Hình thức thanh toán" at bounding box center [1216, 468] width 179 height 24
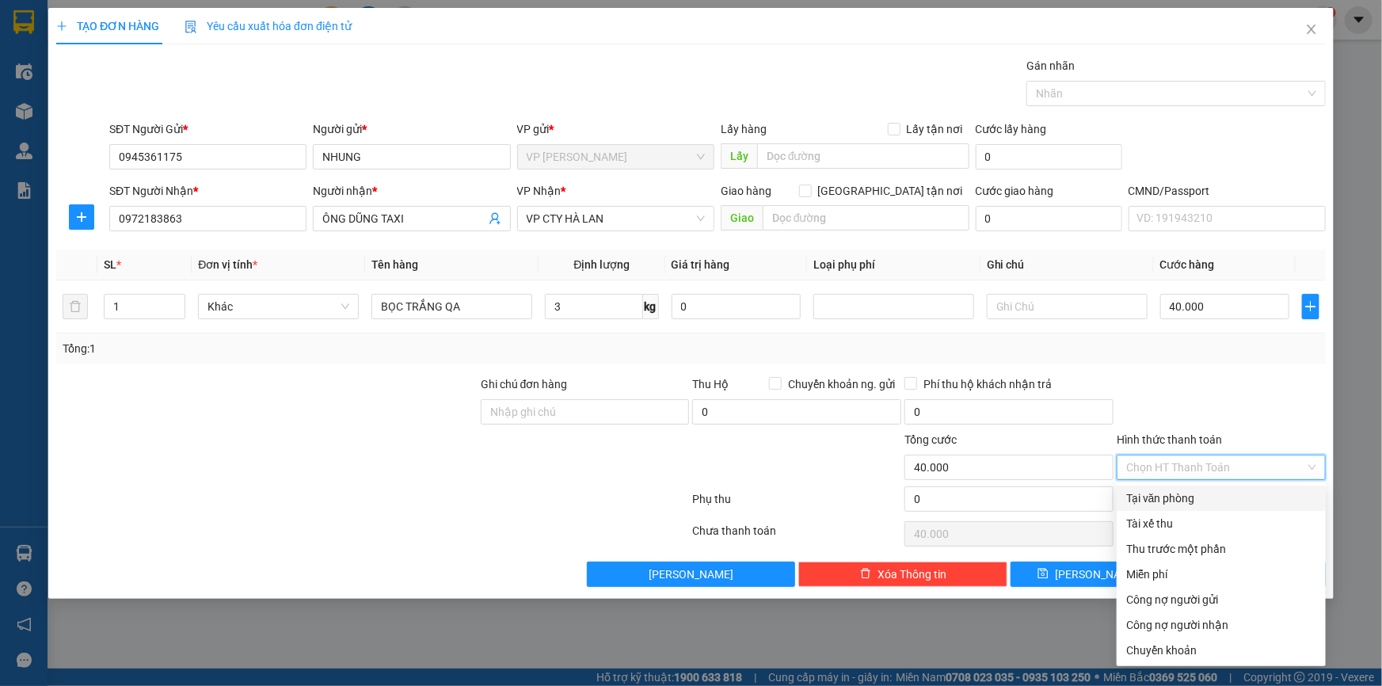
click at [1176, 499] on div "Tại văn phòng" at bounding box center [1222, 498] width 190 height 17
type input "0"
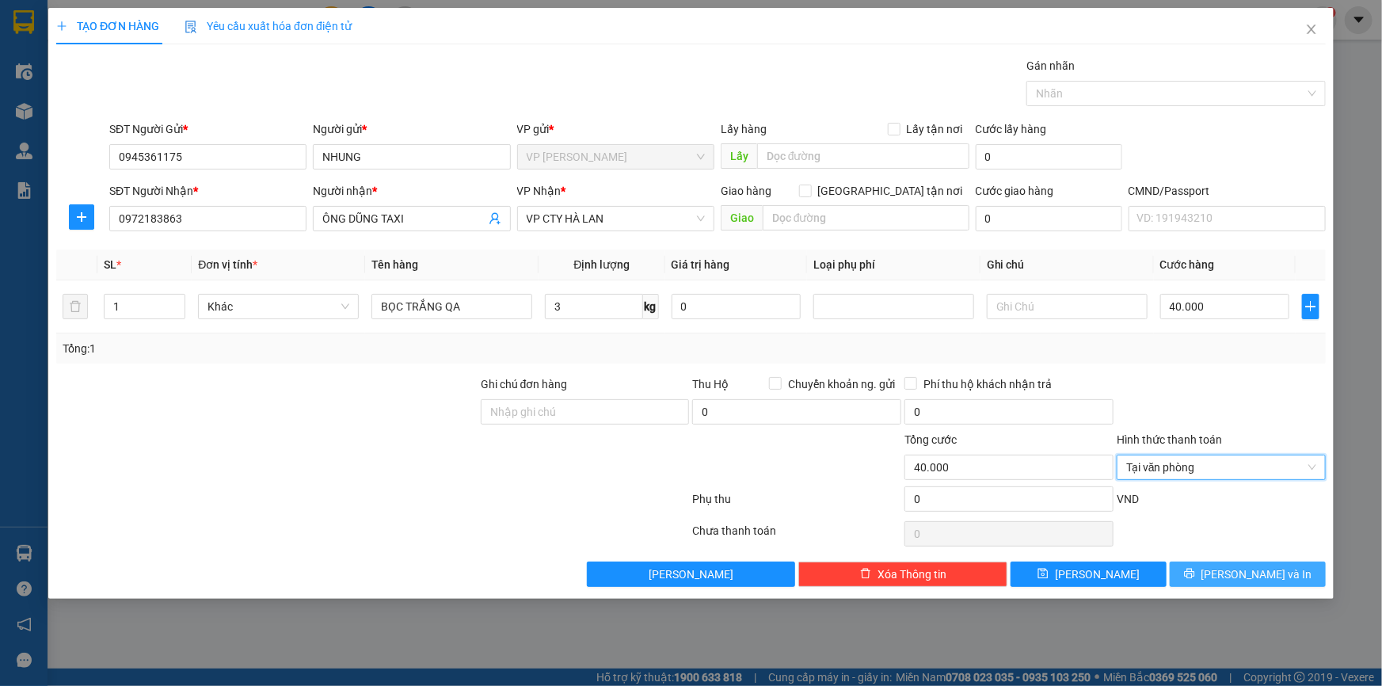
click at [1205, 574] on button "[PERSON_NAME] và In" at bounding box center [1248, 574] width 156 height 25
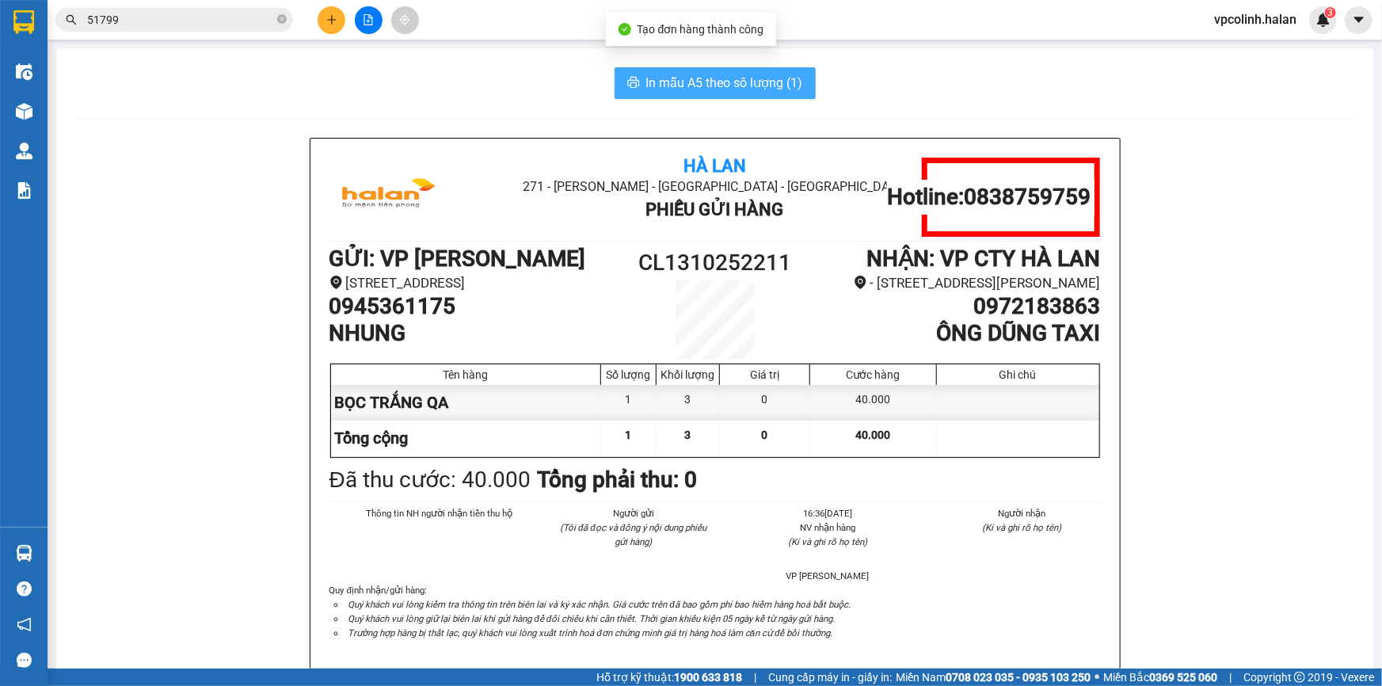
click at [701, 86] on span "In mẫu A5 theo số lượng (1)" at bounding box center [724, 83] width 157 height 20
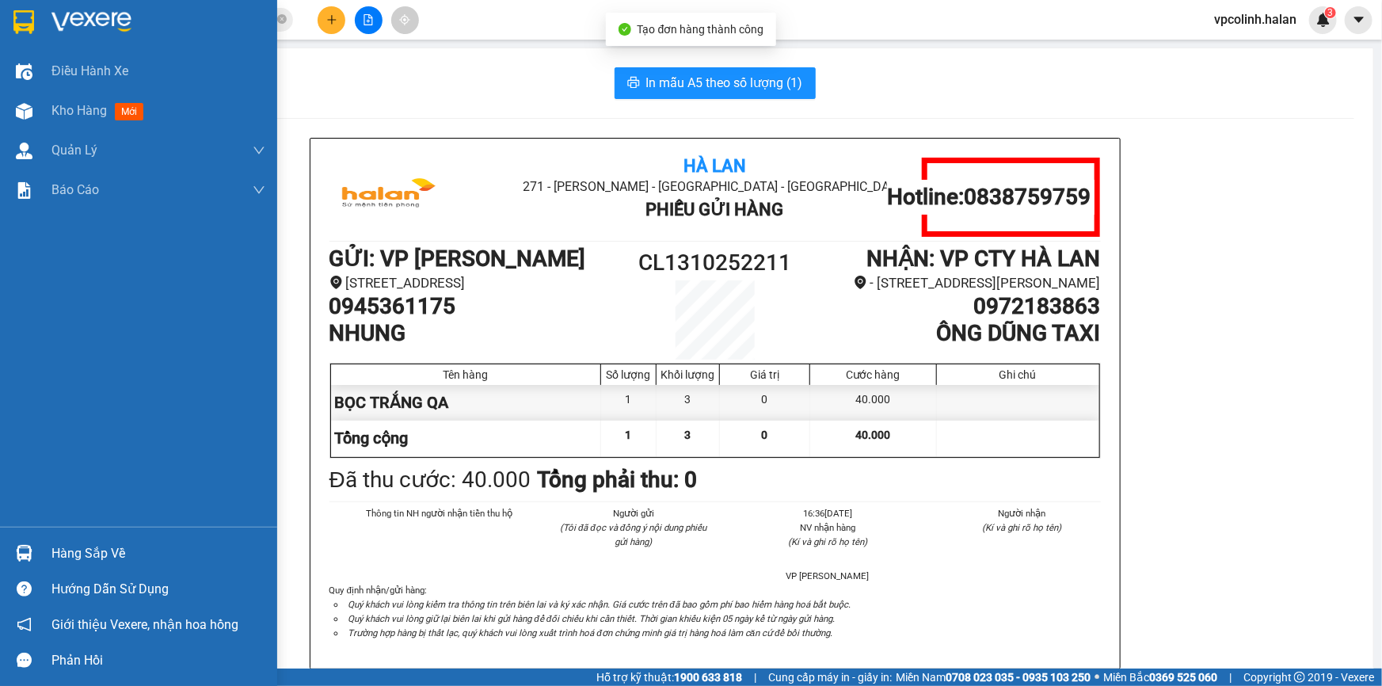
drag, startPoint x: 29, startPoint y: 557, endPoint x: 35, endPoint y: 551, distance: 8.4
click at [30, 557] on img at bounding box center [24, 553] width 17 height 17
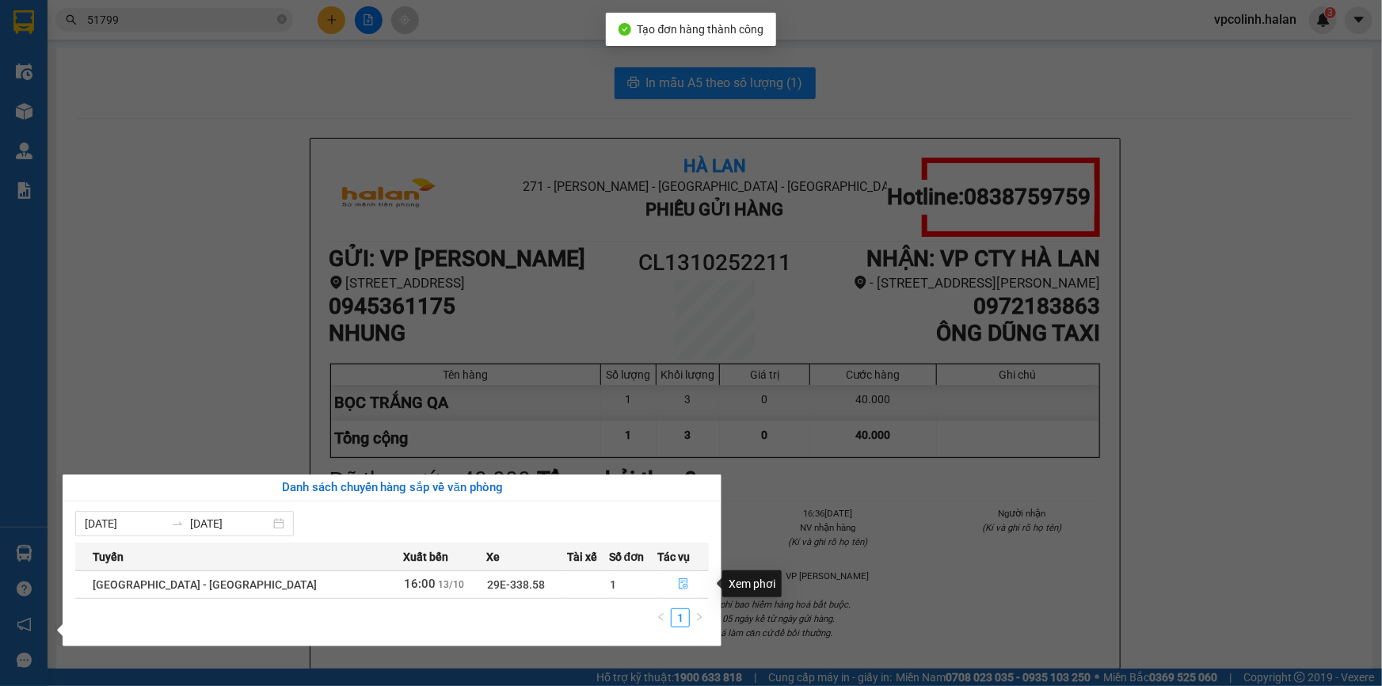
click at [664, 583] on button "button" at bounding box center [683, 584] width 50 height 25
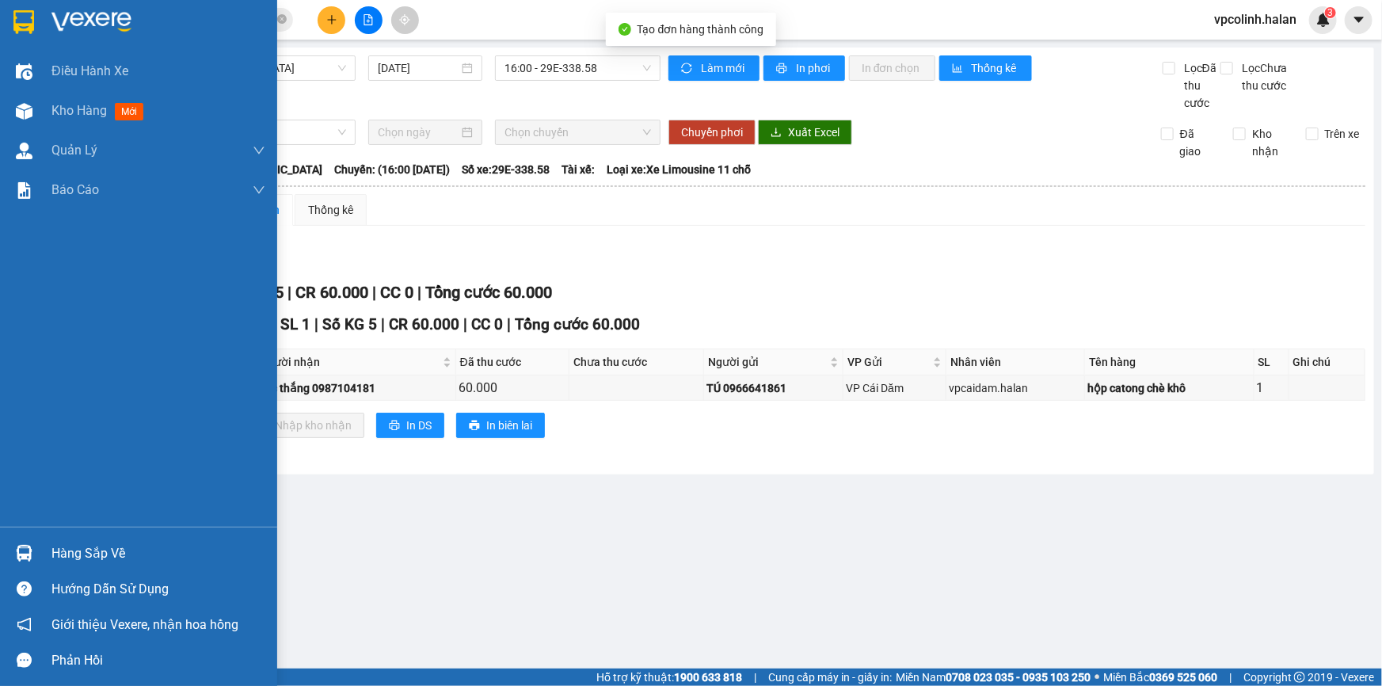
click at [20, 556] on img at bounding box center [24, 553] width 17 height 17
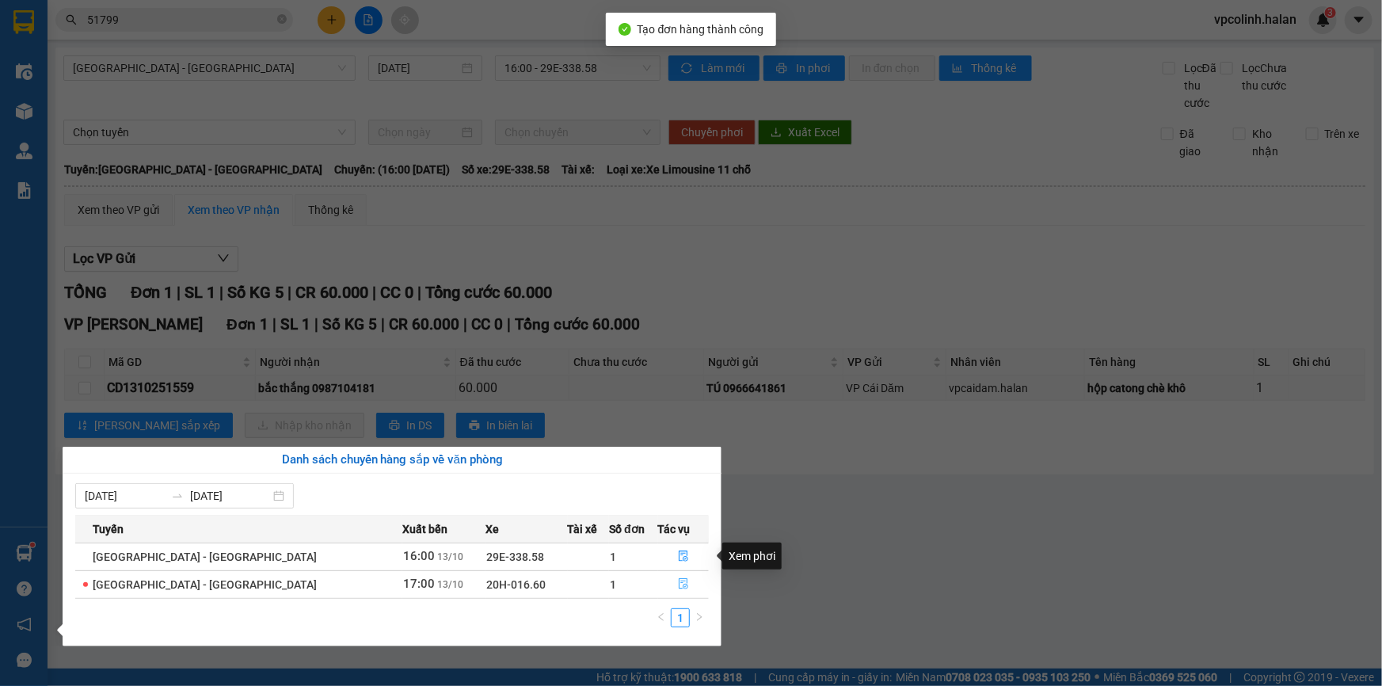
click at [663, 582] on button "button" at bounding box center [684, 584] width 50 height 25
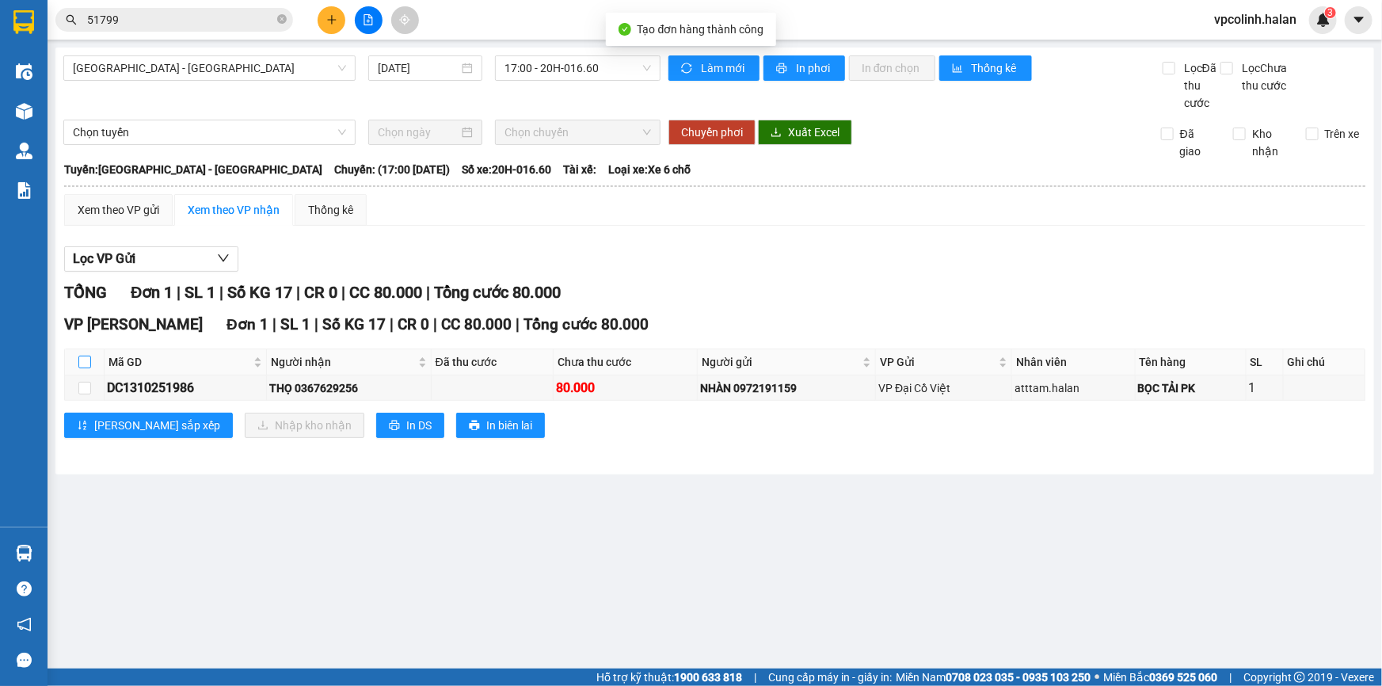
click at [79, 363] on input "checkbox" at bounding box center [84, 362] width 13 height 13
checkbox input "true"
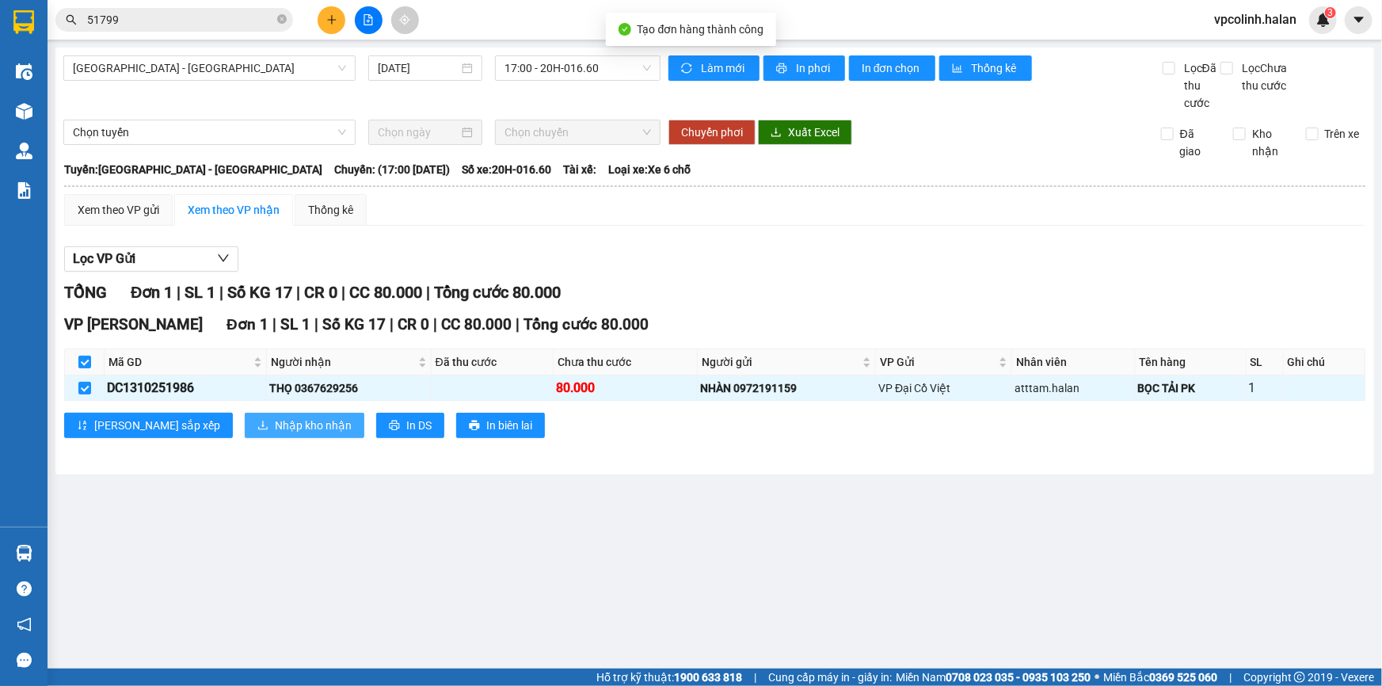
click at [275, 426] on span "Nhập kho nhận" at bounding box center [313, 425] width 77 height 17
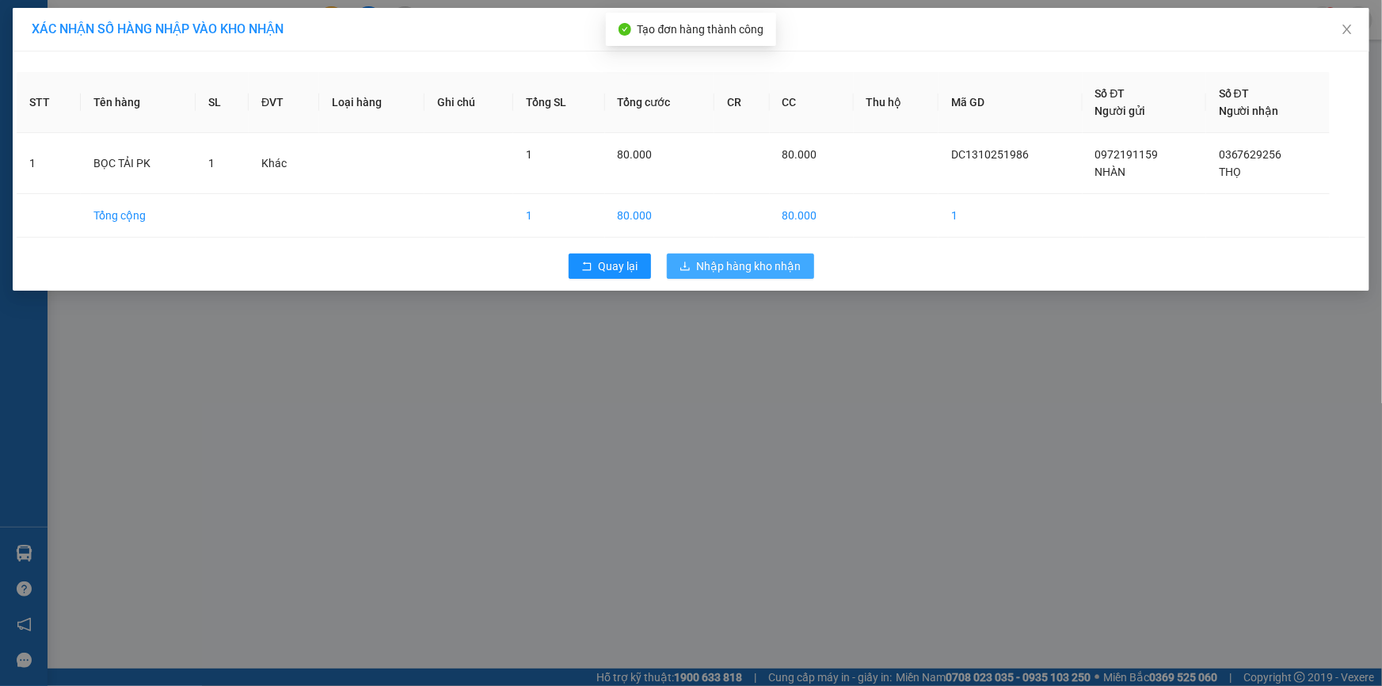
click at [696, 262] on button "Nhập hàng kho nhận" at bounding box center [740, 266] width 147 height 25
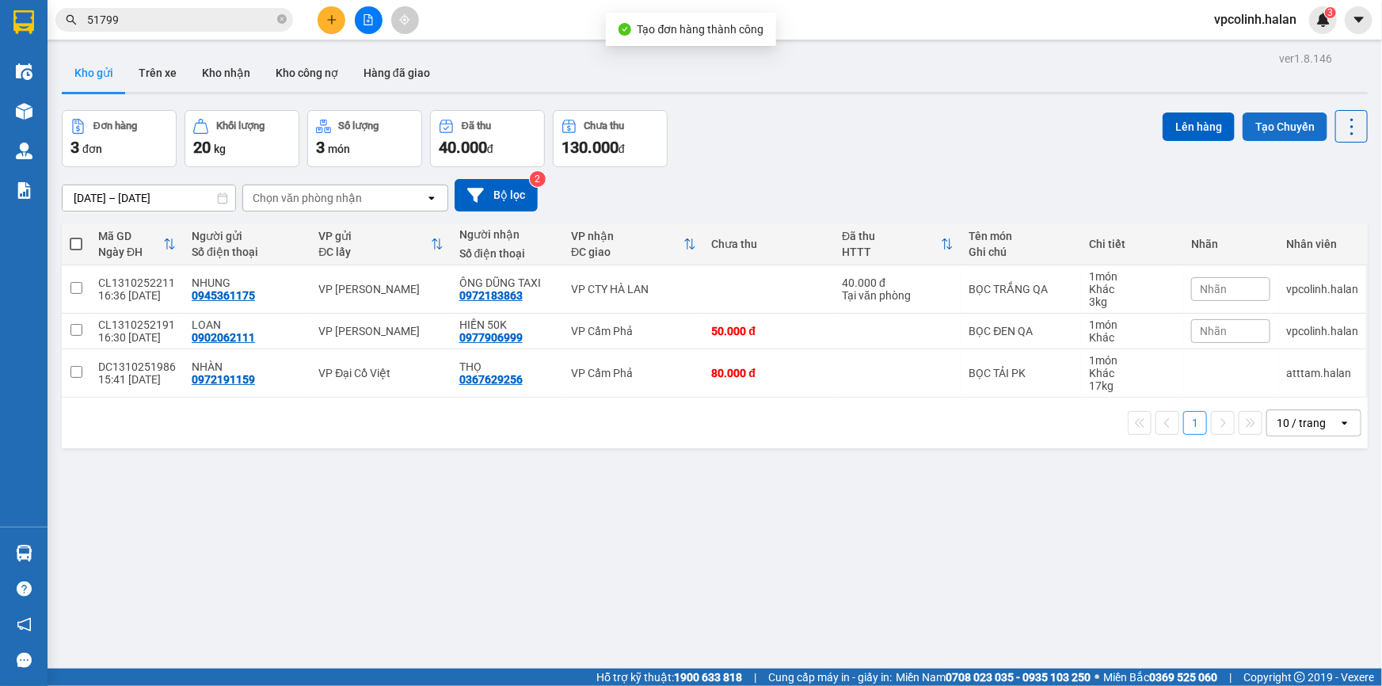
click at [1291, 128] on button "Tạo Chuyến" at bounding box center [1285, 126] width 85 height 29
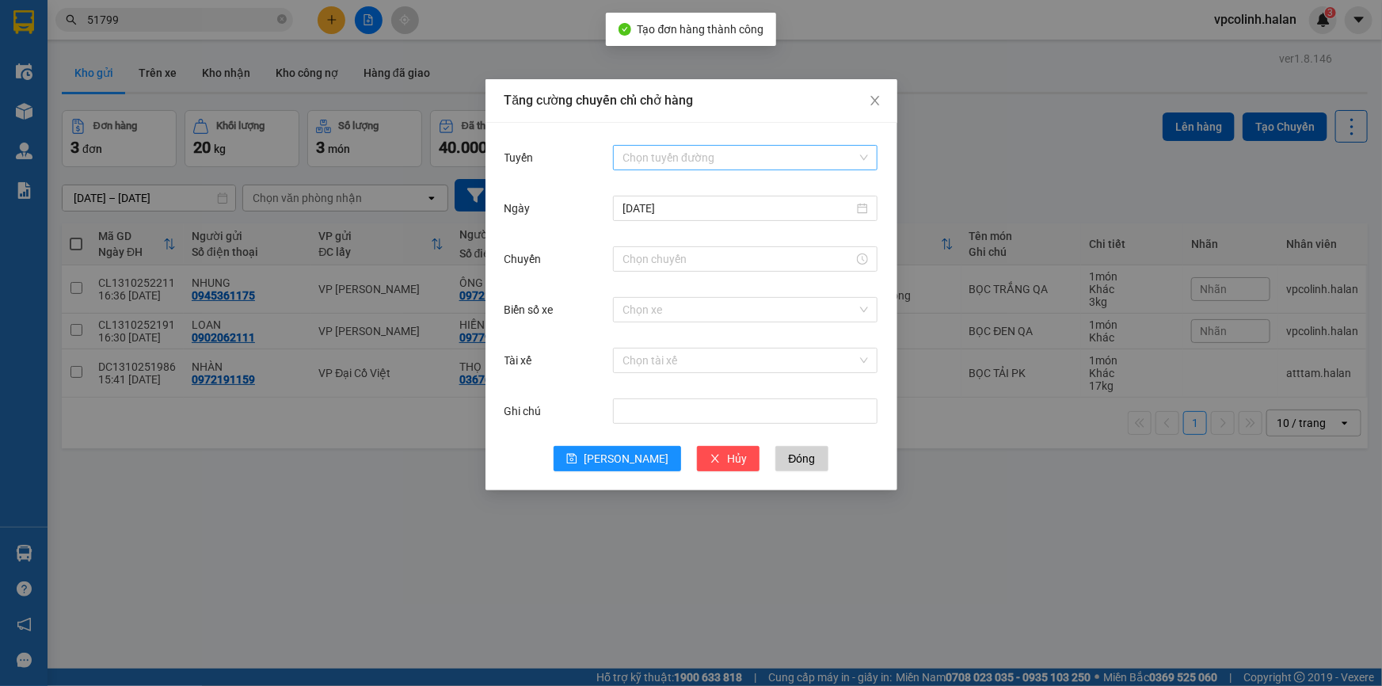
drag, startPoint x: 659, startPoint y: 146, endPoint x: 664, endPoint y: 163, distance: 18.1
click at [660, 147] on input "Tuyến" at bounding box center [740, 158] width 235 height 24
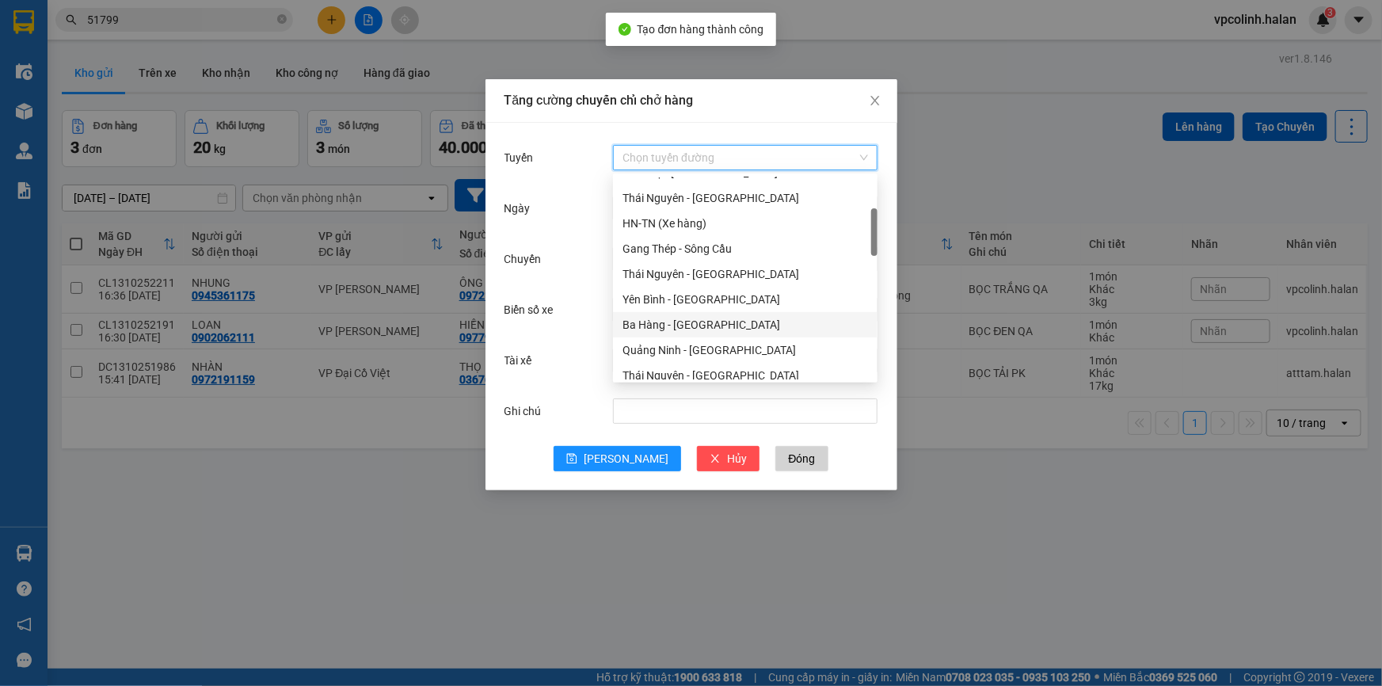
scroll to position [215, 0]
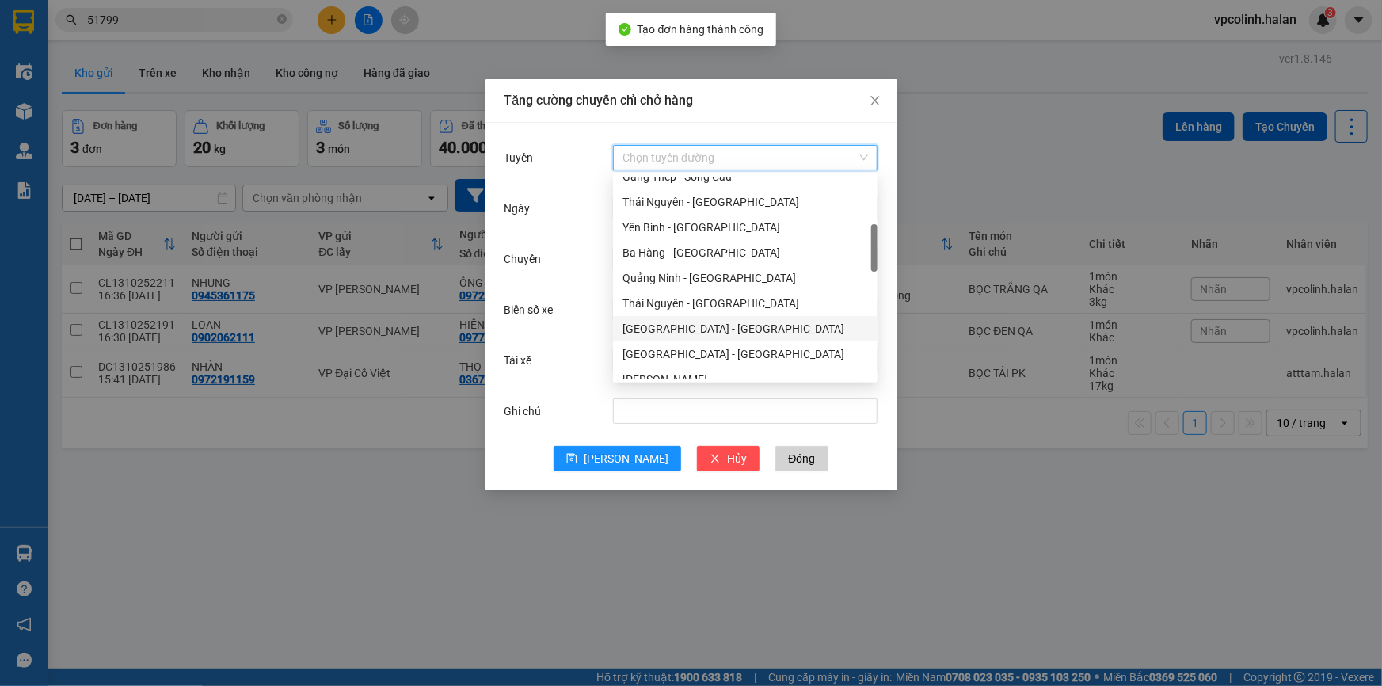
click at [674, 332] on div "[GEOGRAPHIC_DATA] - [GEOGRAPHIC_DATA]" at bounding box center [746, 328] width 246 height 17
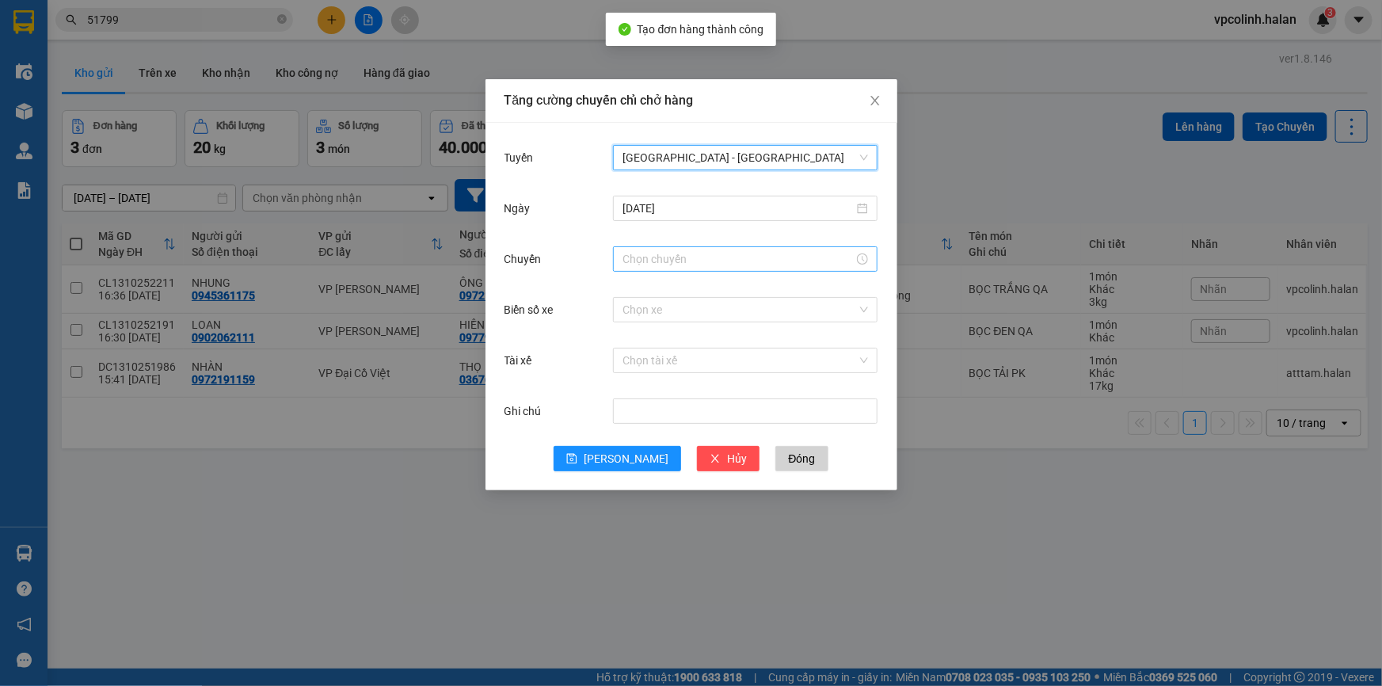
click at [665, 247] on div at bounding box center [745, 258] width 265 height 25
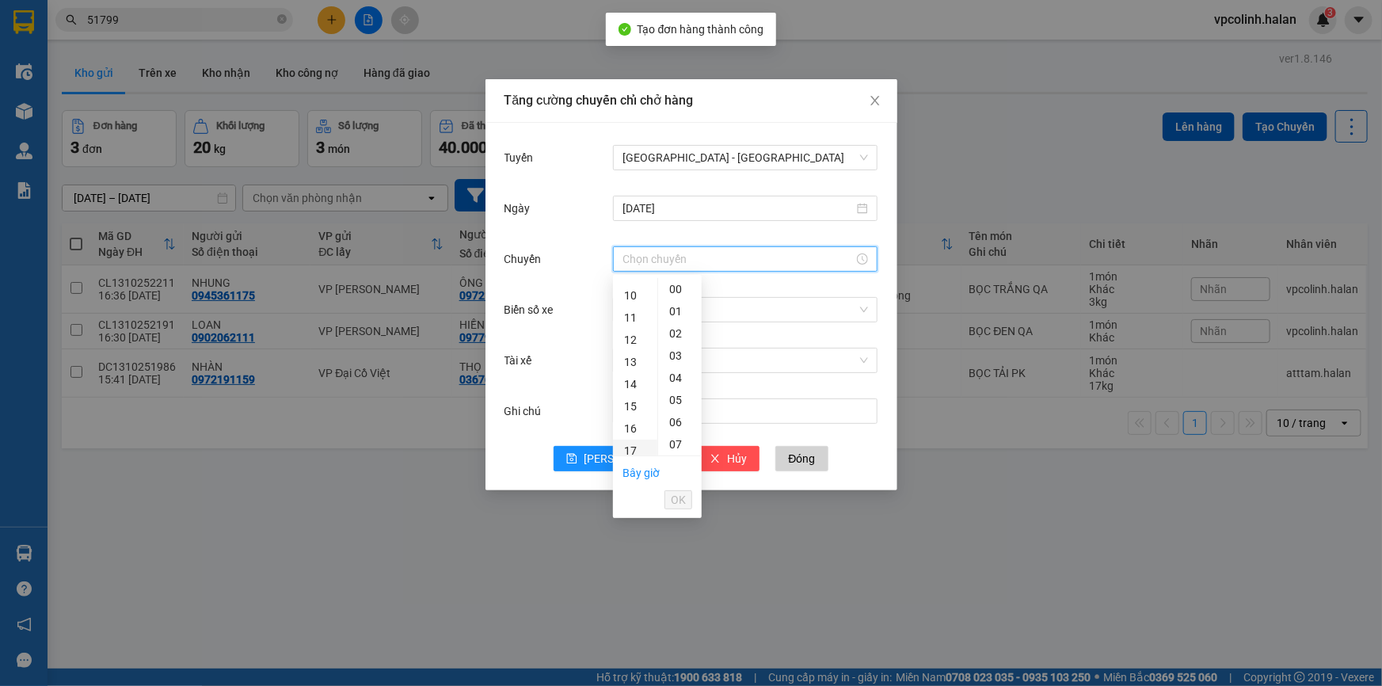
click at [633, 440] on div "17" at bounding box center [635, 451] width 44 height 22
click at [680, 337] on div "02" at bounding box center [680, 333] width 44 height 22
click at [681, 315] on div "03" at bounding box center [680, 311] width 44 height 22
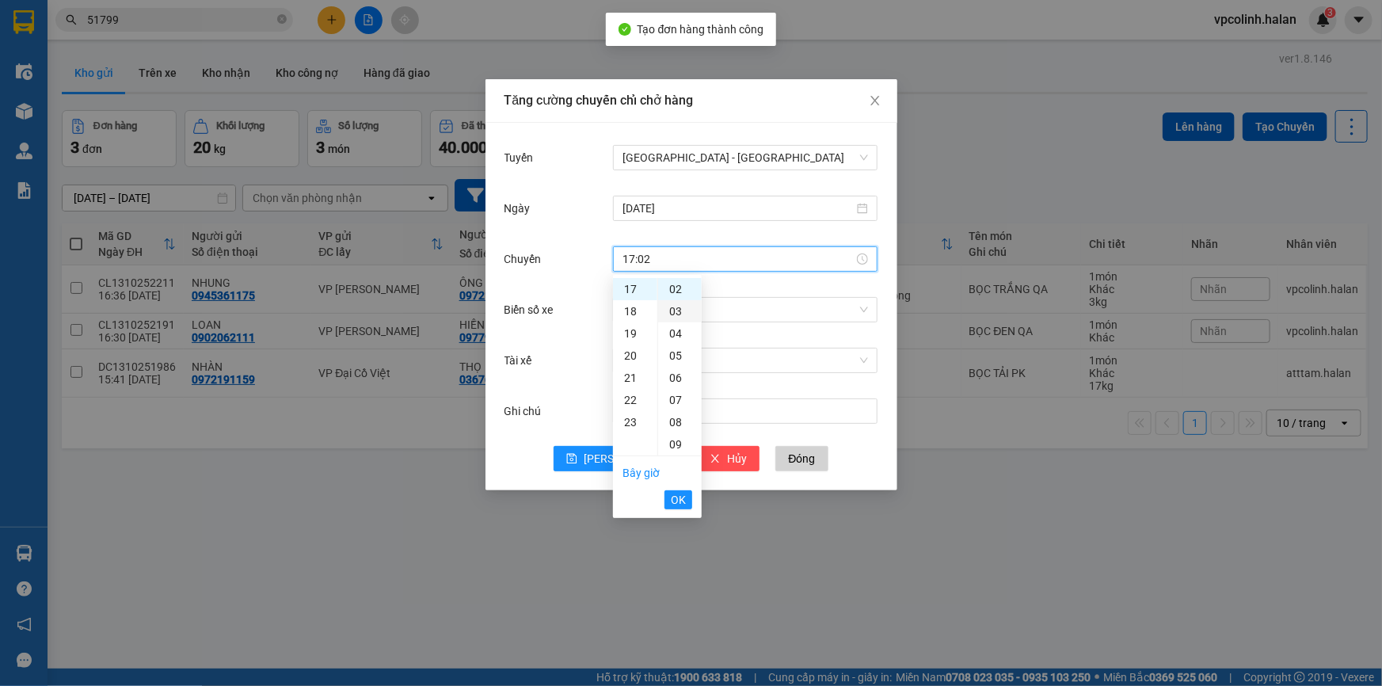
type input "17:03"
click at [686, 493] on button "OK" at bounding box center [679, 499] width 28 height 19
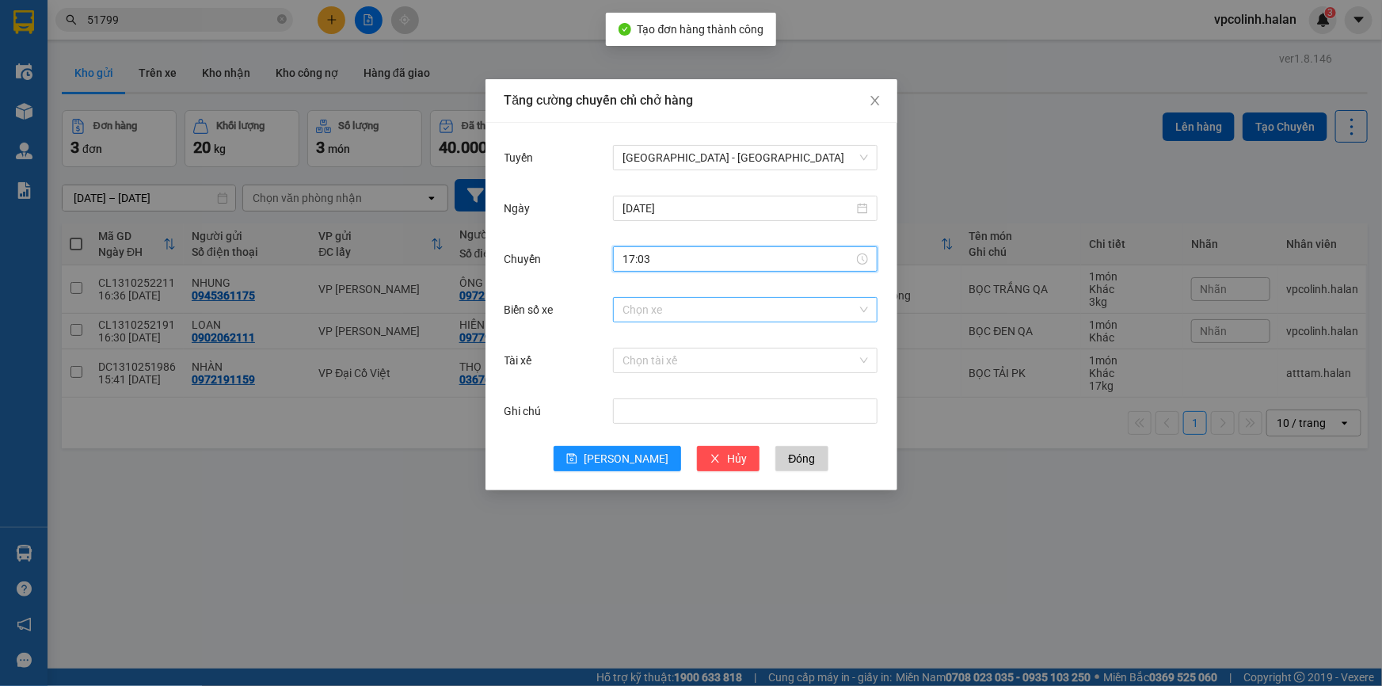
click at [665, 301] on input "Biển số xe" at bounding box center [740, 310] width 235 height 24
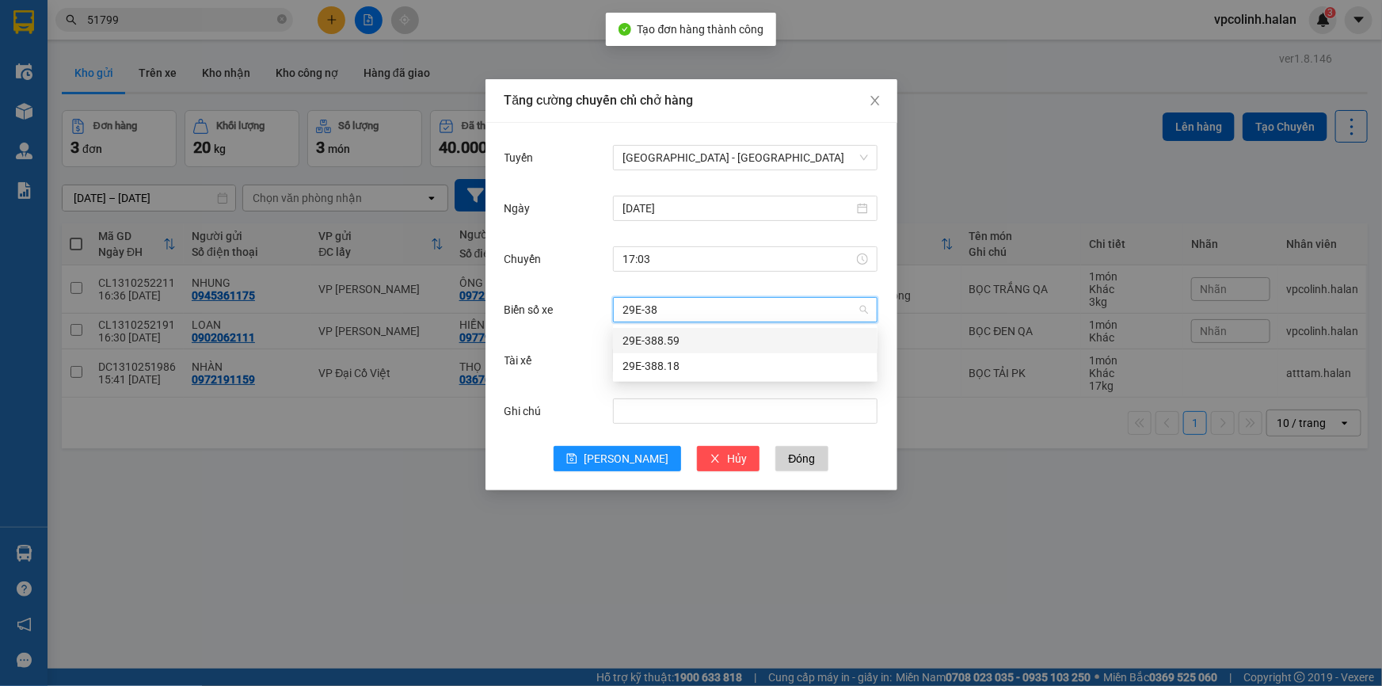
type input "29E-388"
click at [673, 371] on div "29E-388.18" at bounding box center [746, 365] width 246 height 17
click at [637, 364] on input "Tài xế" at bounding box center [740, 361] width 235 height 24
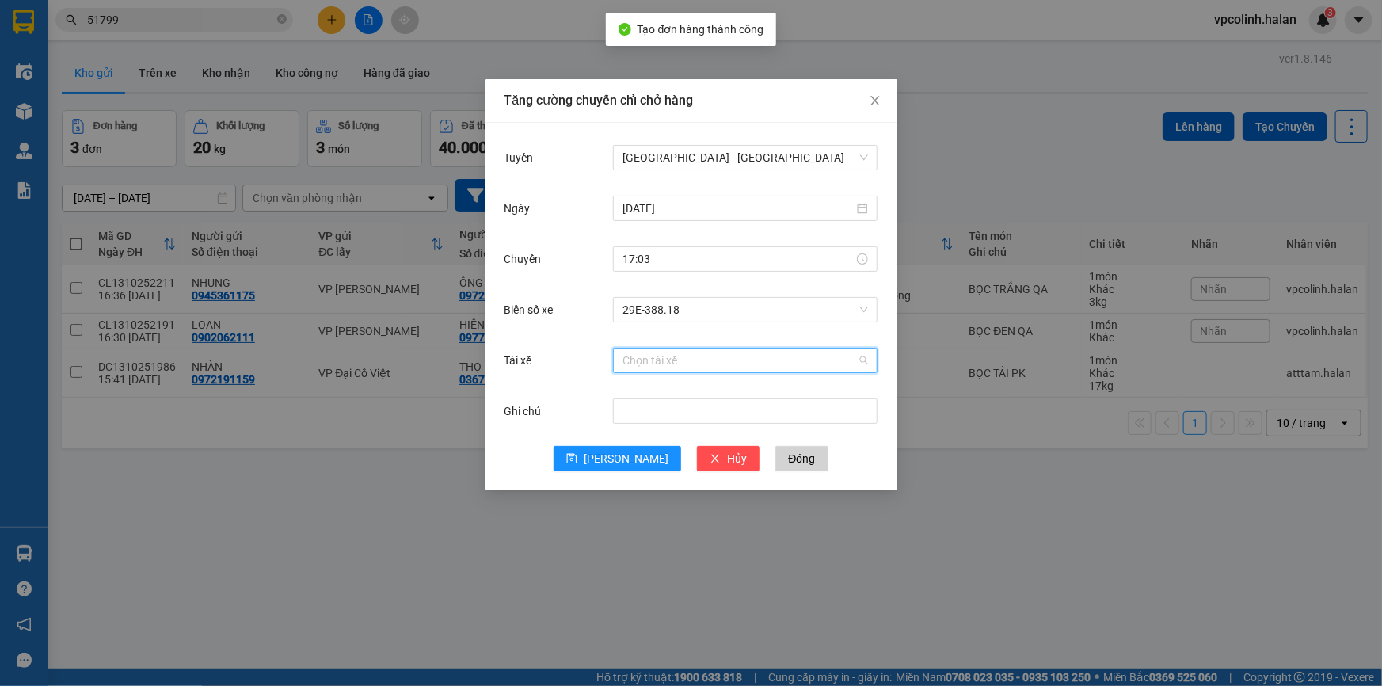
click at [642, 360] on input "Tài xế" at bounding box center [740, 361] width 235 height 24
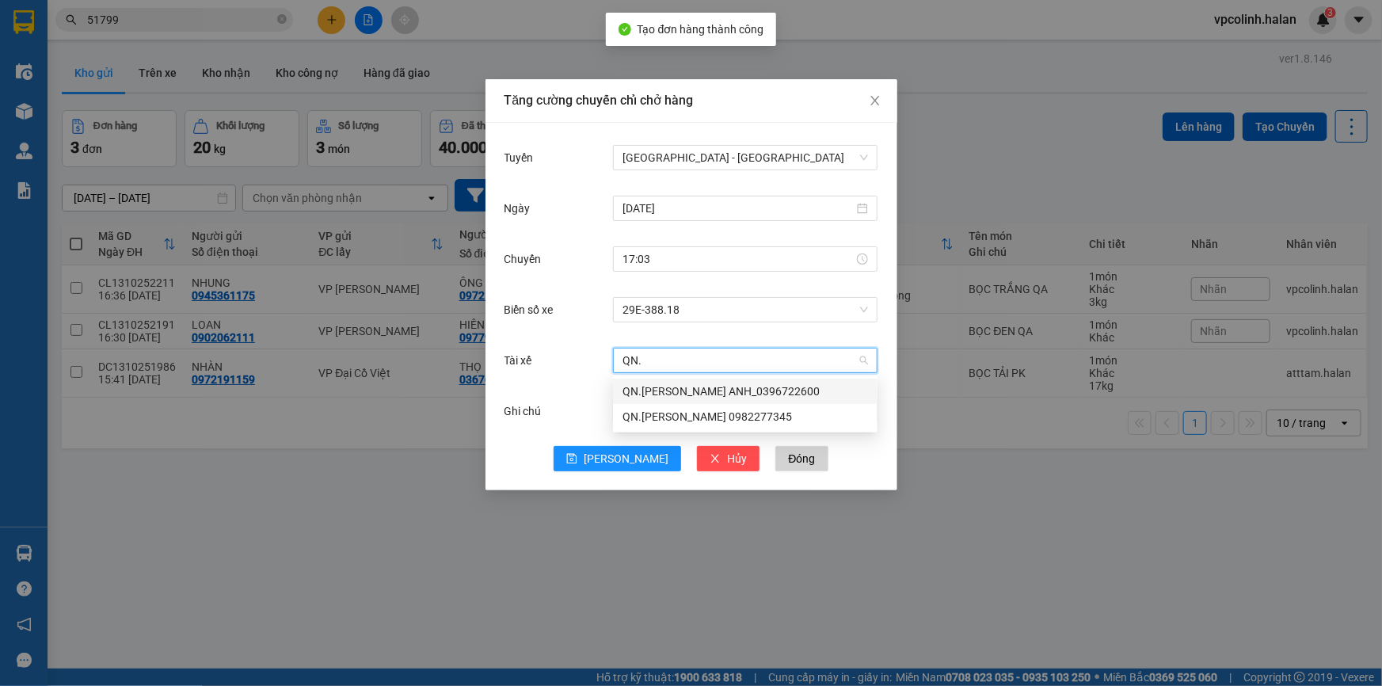
type input "QN.Đ"
click at [665, 410] on div "QN.[PERSON_NAME] 0982277345" at bounding box center [746, 416] width 246 height 17
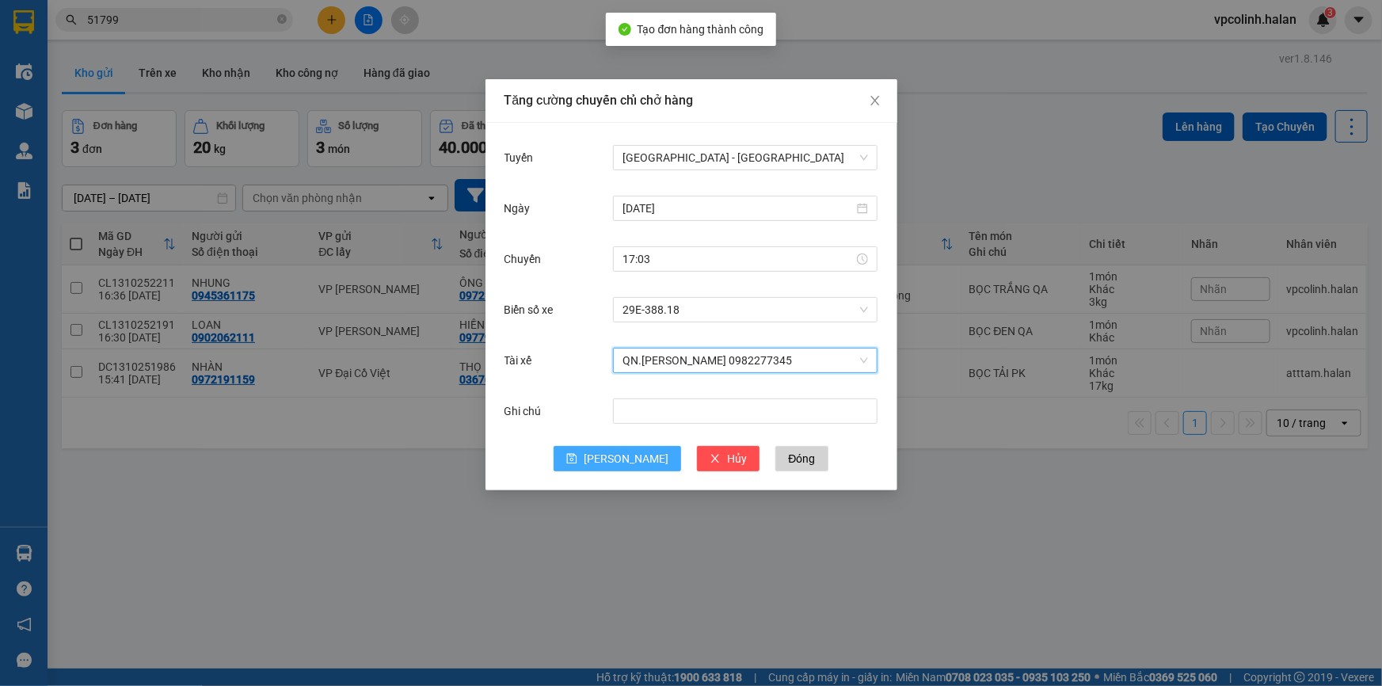
click at [593, 471] on button "[PERSON_NAME]" at bounding box center [618, 458] width 128 height 25
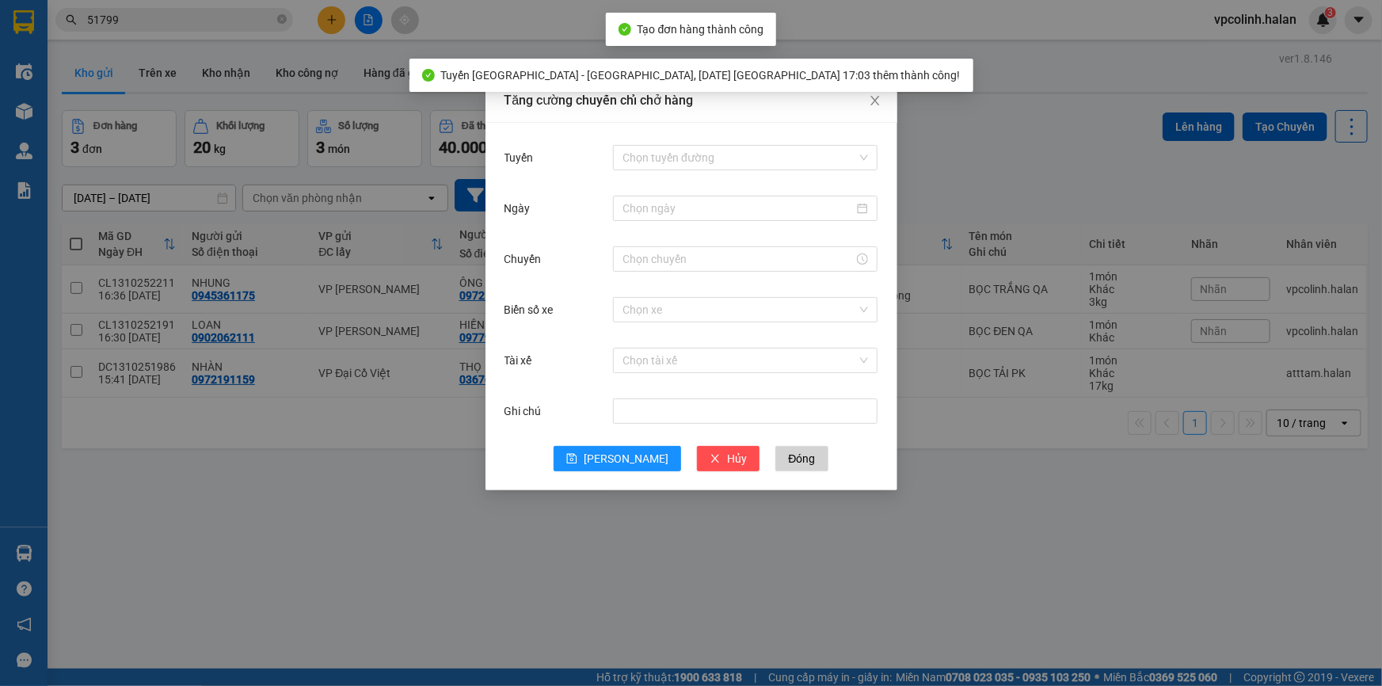
click at [521, 565] on div "Tăng cường chuyến chỉ chở hàng Tuyến Chọn tuyến đường Ngày Chuyến Biển số xe Ch…" at bounding box center [691, 343] width 1382 height 686
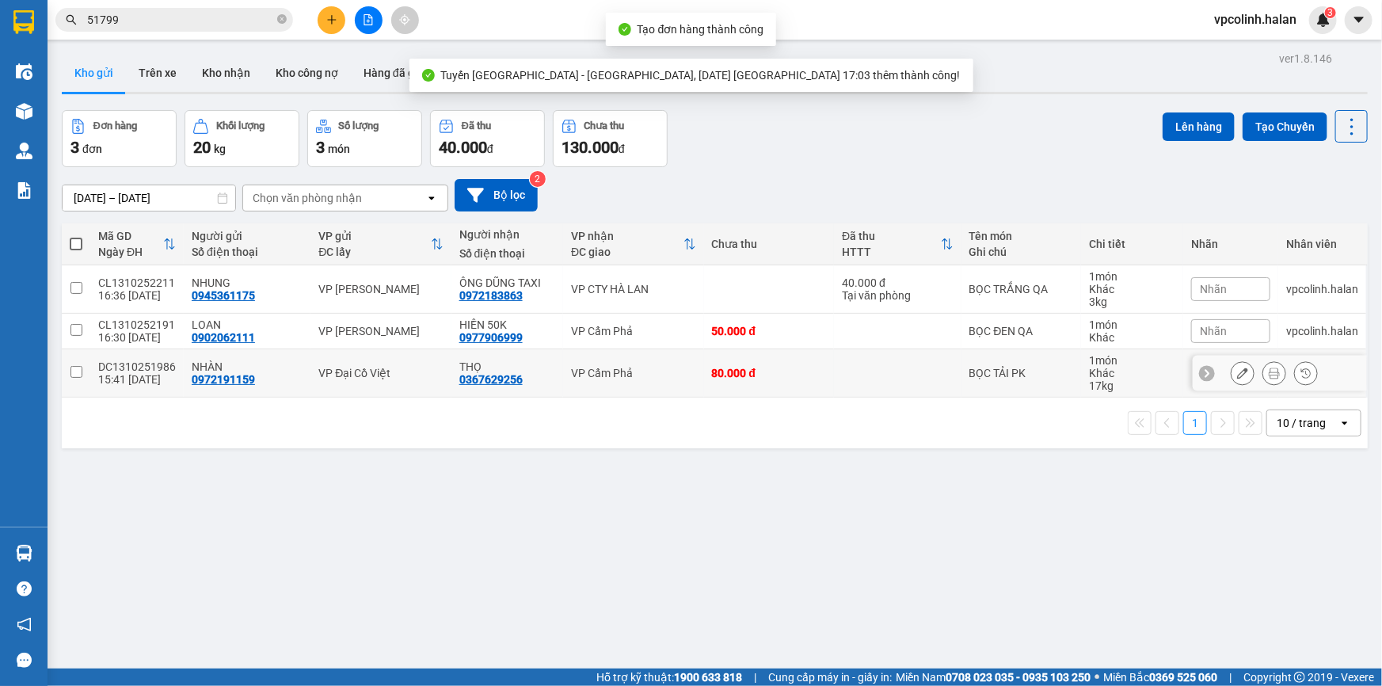
click at [501, 380] on div "0367629256" at bounding box center [490, 379] width 63 height 13
click at [904, 386] on td at bounding box center [897, 373] width 127 height 48
checkbox input "true"
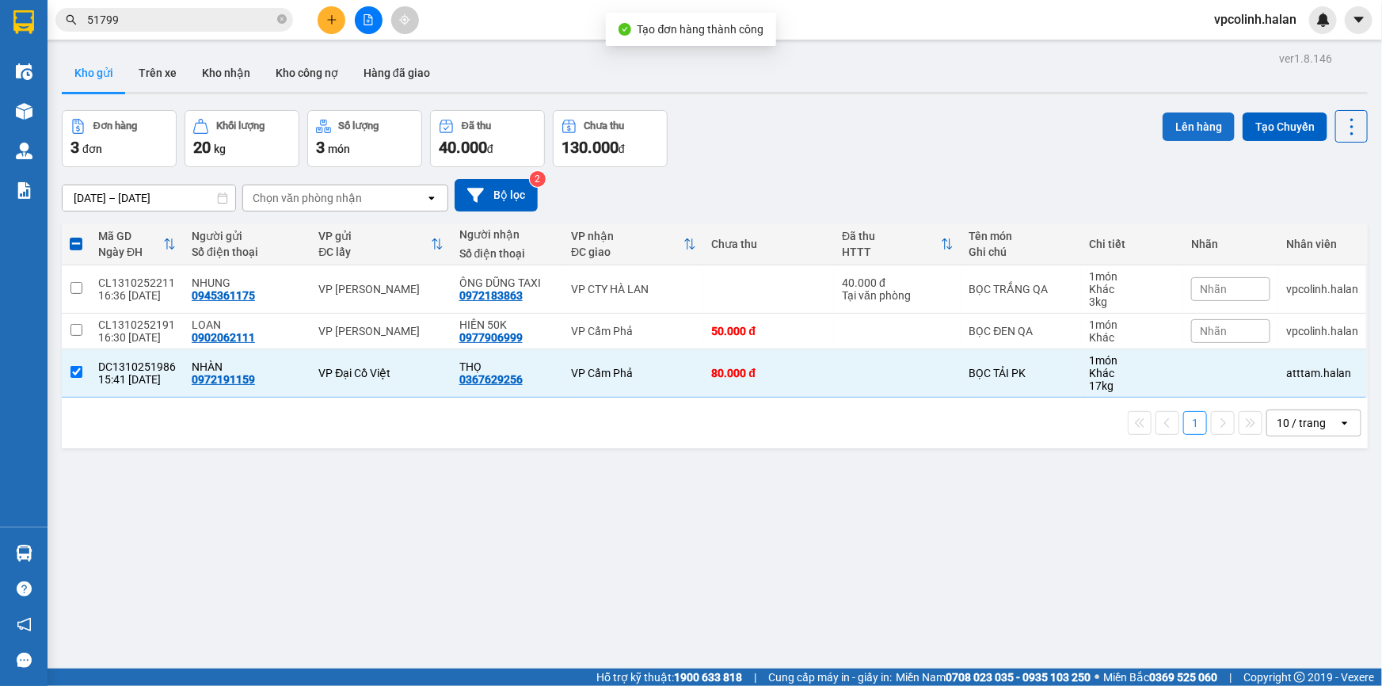
click at [1186, 119] on button "Lên hàng" at bounding box center [1199, 126] width 72 height 29
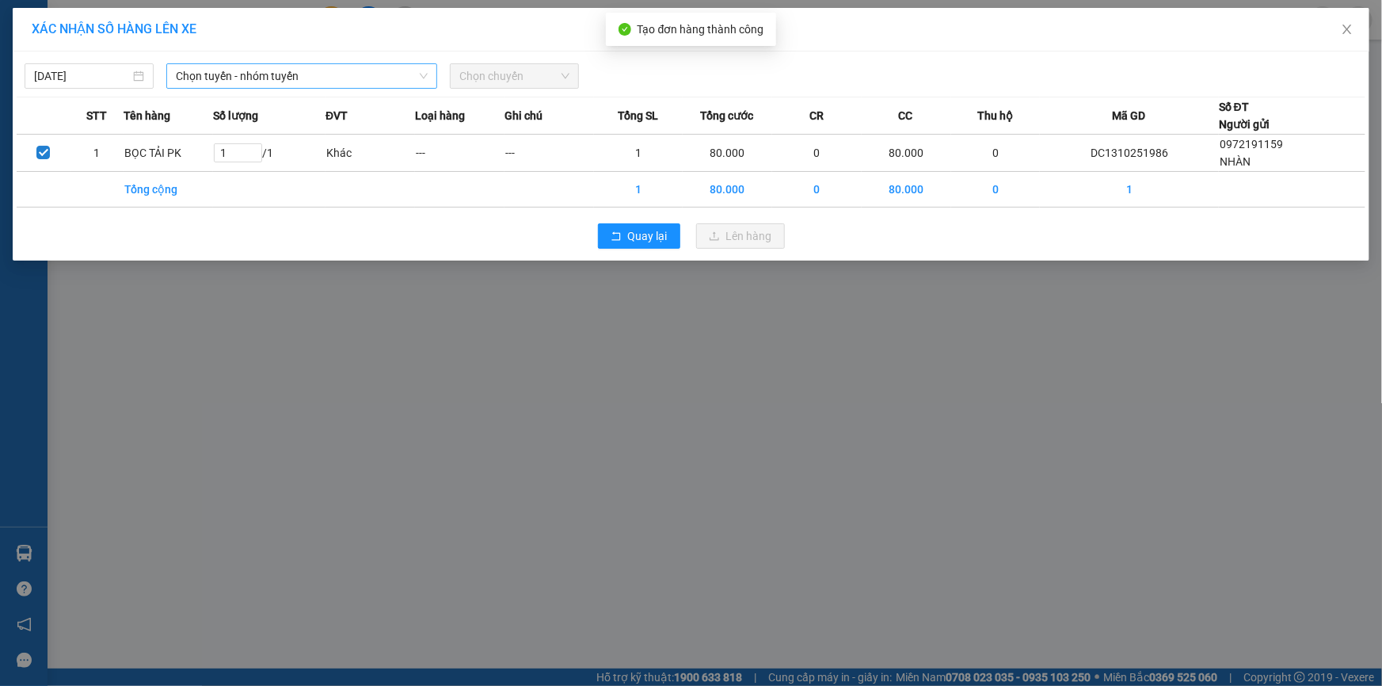
click at [265, 59] on div "[DATE] Chọn tuyến - nhóm tuyến Chọn chuyến STT Tên hàng Số lượng ĐVT Loại hàng …" at bounding box center [691, 155] width 1357 height 209
click at [273, 82] on span "Chọn tuyến - nhóm tuyến" at bounding box center [302, 76] width 252 height 24
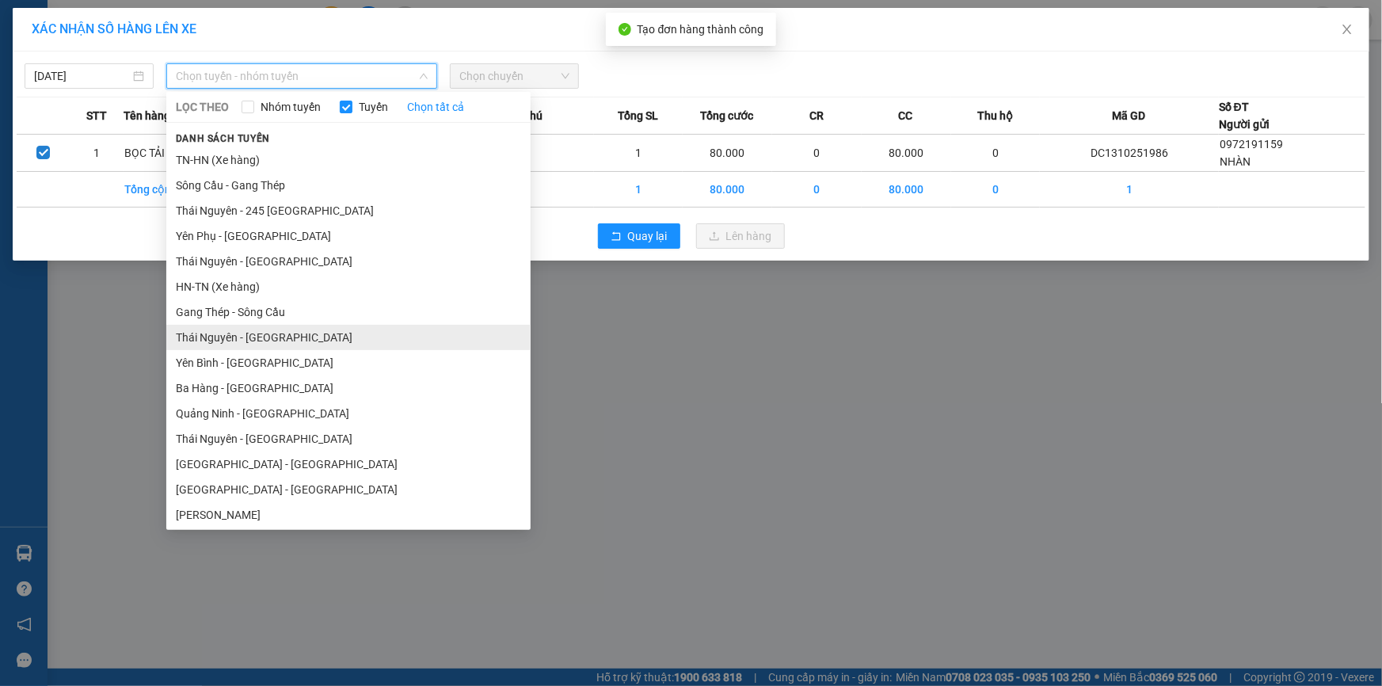
scroll to position [71, 0]
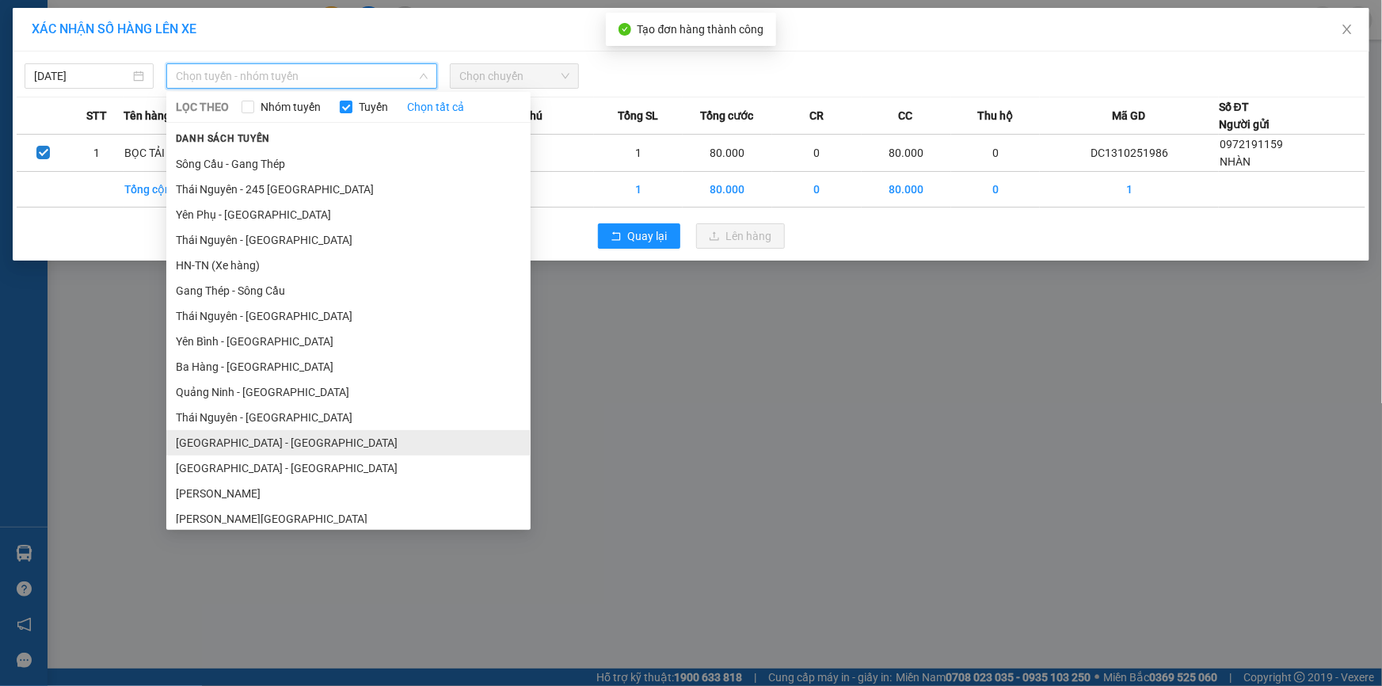
click at [235, 439] on li "[GEOGRAPHIC_DATA] - [GEOGRAPHIC_DATA]" at bounding box center [348, 442] width 364 height 25
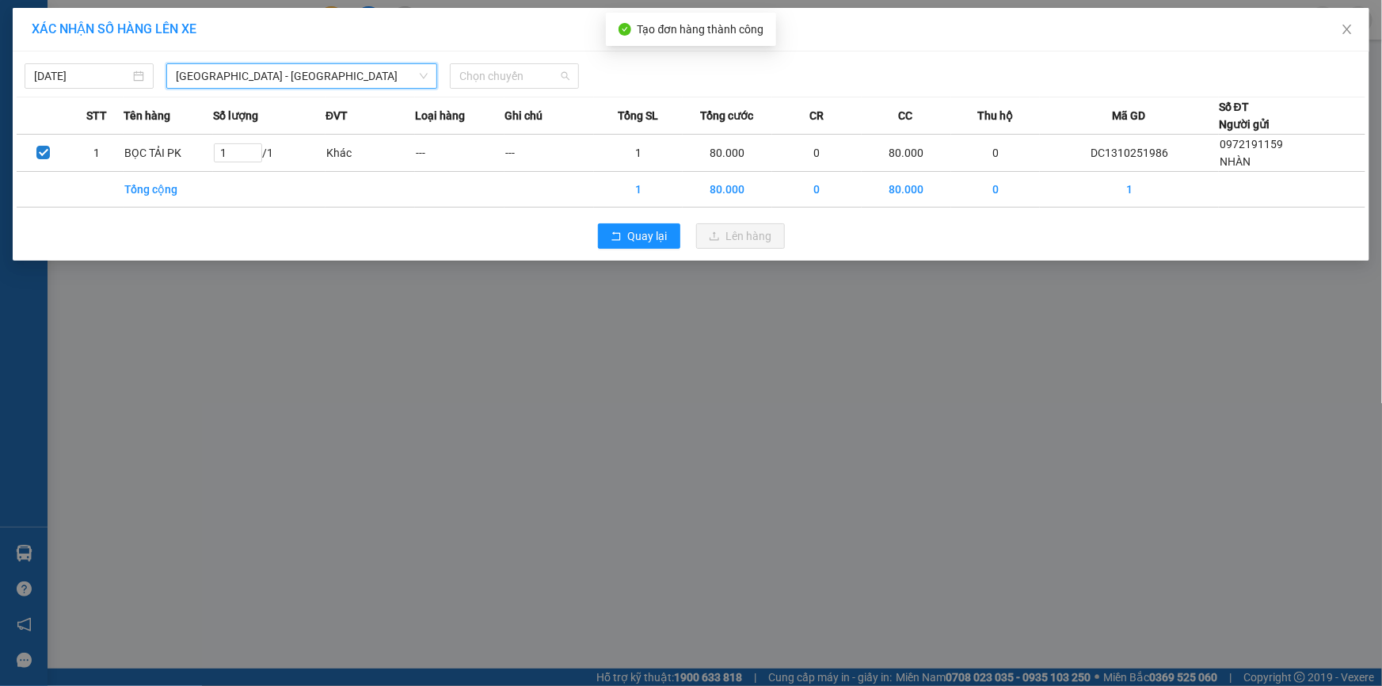
drag, startPoint x: 550, startPoint y: 71, endPoint x: 542, endPoint y: 149, distance: 78.0
click at [549, 74] on span "Chọn chuyến" at bounding box center [514, 76] width 110 height 24
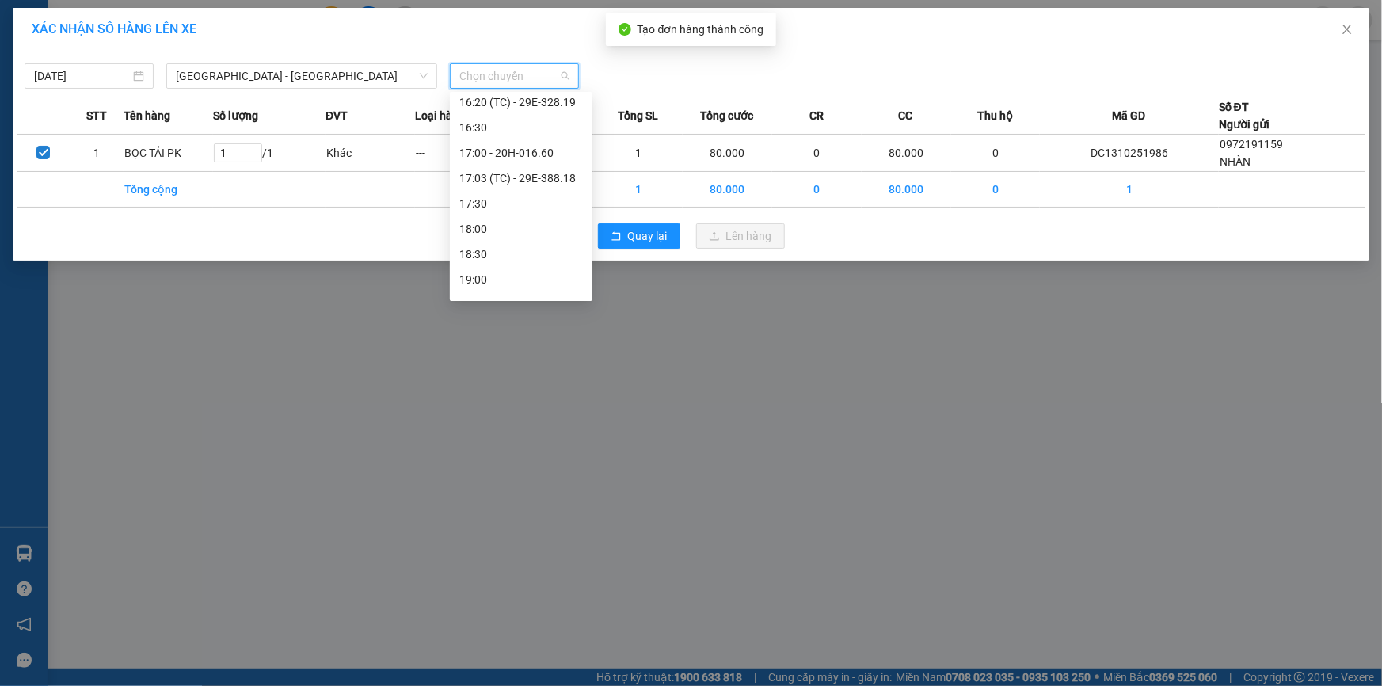
scroll to position [792, 0]
click at [524, 180] on div "17:03 (TC) - 29E-388.18" at bounding box center [521, 177] width 124 height 17
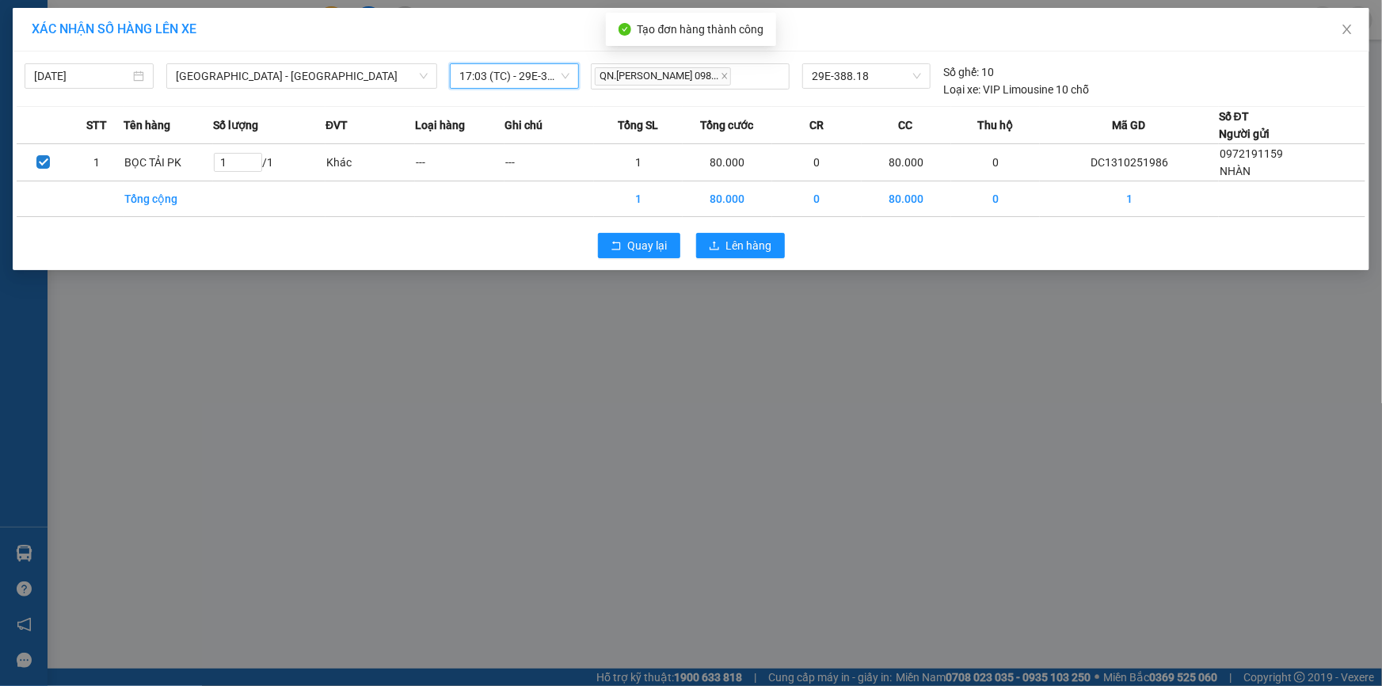
click at [704, 219] on div "[DATE] [GEOGRAPHIC_DATA] - [GEOGRAPHIC_DATA] LỌC THEO Nhóm tuyến Tuyến Chọn tất…" at bounding box center [691, 160] width 1357 height 219
click at [718, 246] on button "Lên hàng" at bounding box center [740, 245] width 89 height 25
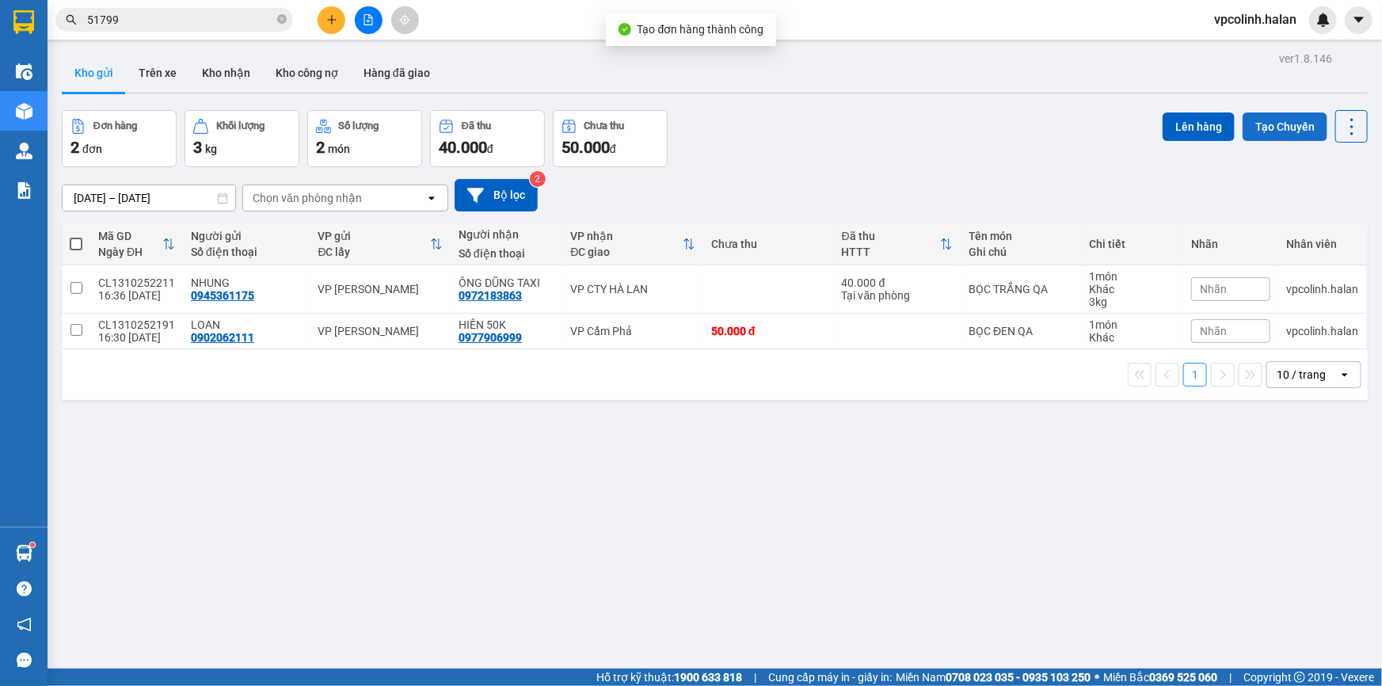
click at [1280, 118] on button "Tạo Chuyến" at bounding box center [1285, 126] width 85 height 29
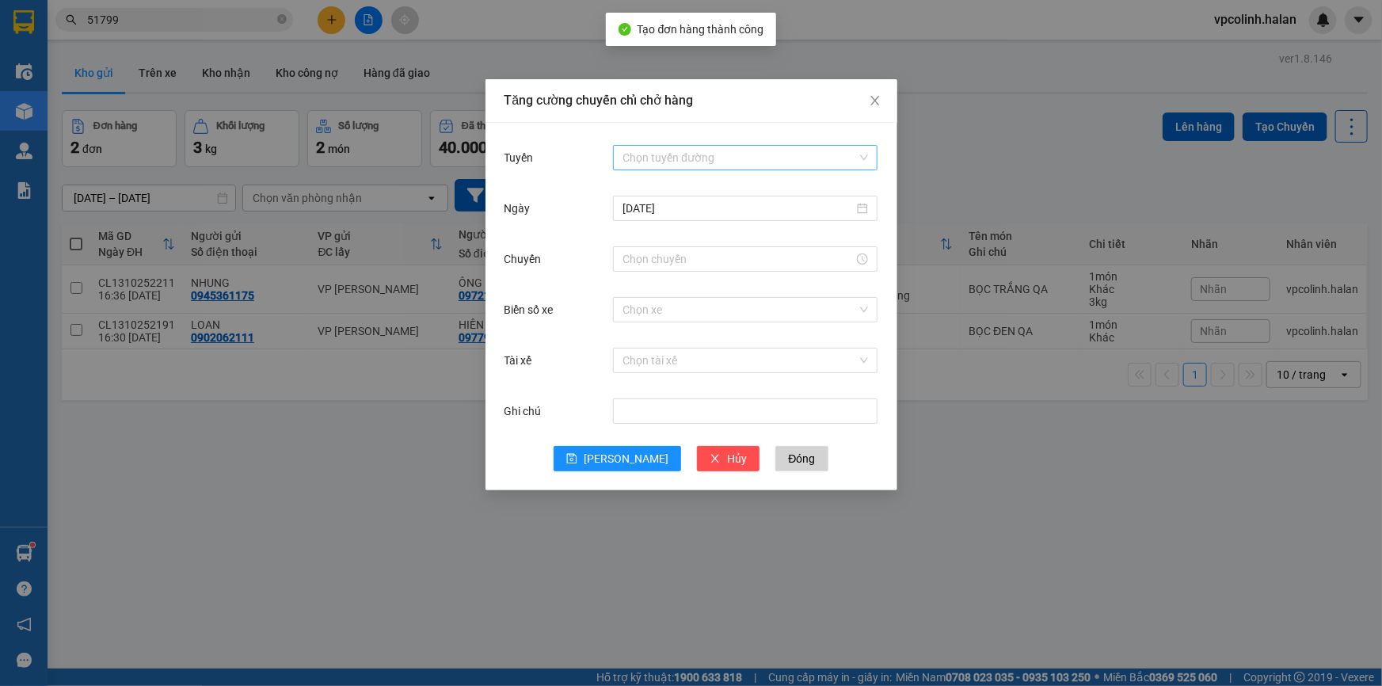
drag, startPoint x: 819, startPoint y: 158, endPoint x: 821, endPoint y: 213, distance: 55.5
click at [819, 158] on input "Tuyến" at bounding box center [740, 158] width 235 height 24
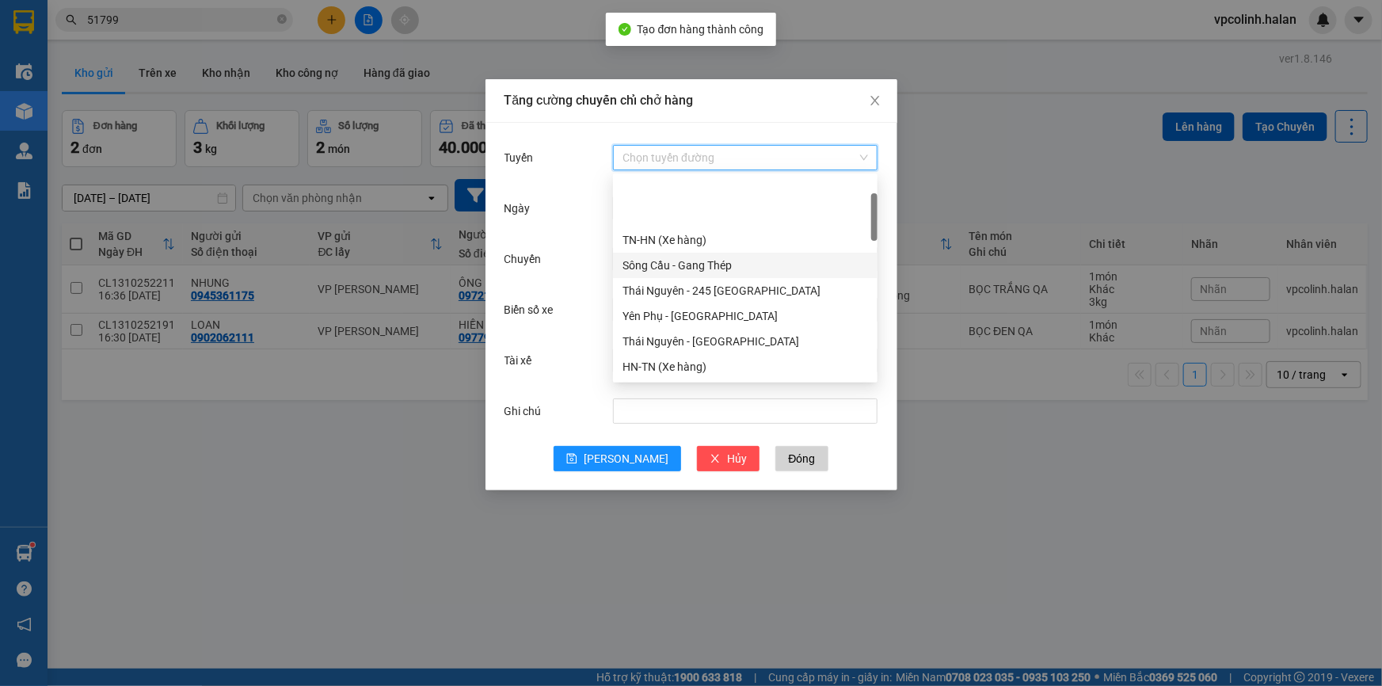
scroll to position [71, 0]
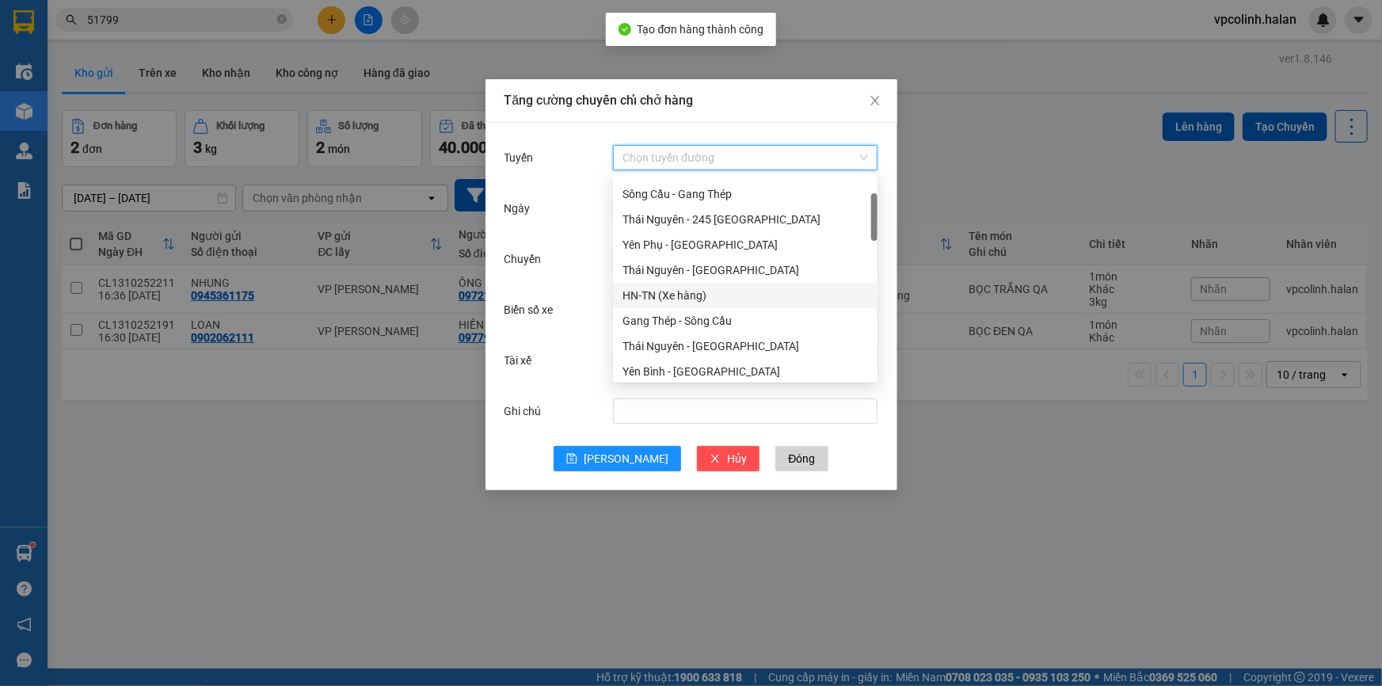
click at [650, 296] on div "HN-TN (Xe hàng)" at bounding box center [746, 295] width 246 height 17
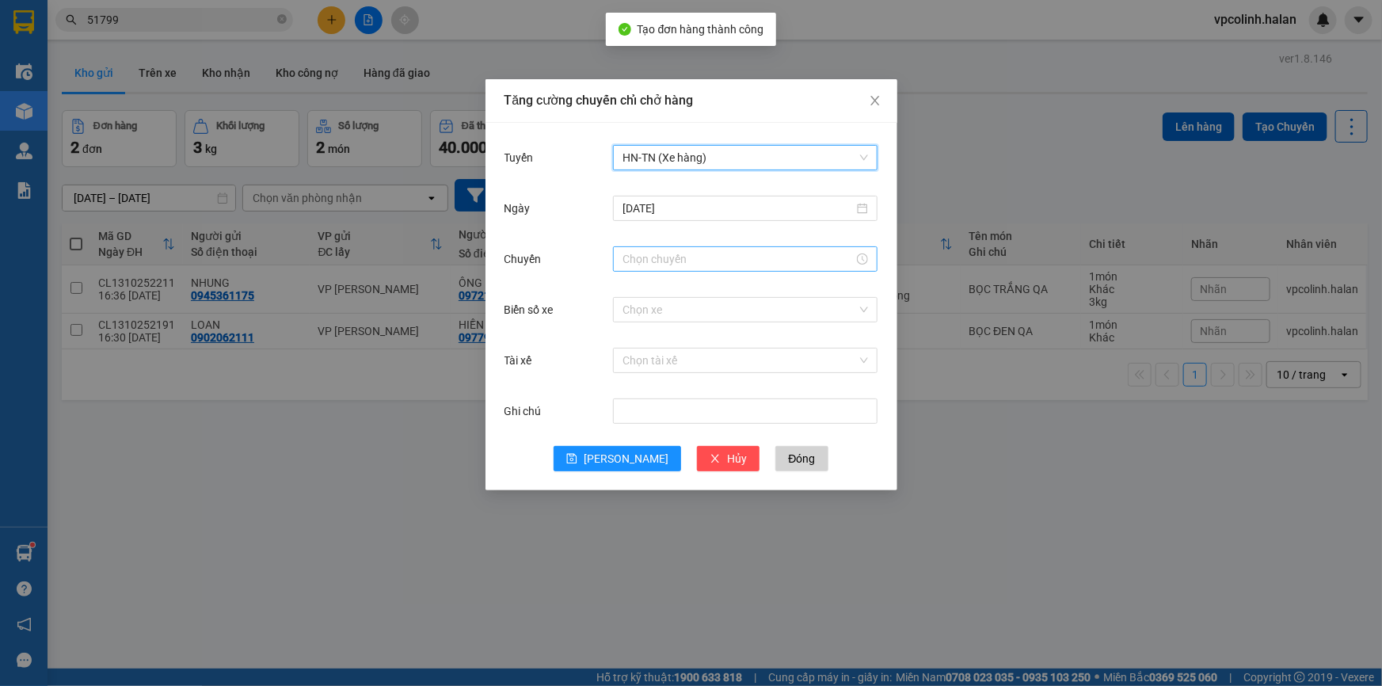
click at [643, 266] on input "Chuyến" at bounding box center [738, 258] width 231 height 17
click at [662, 165] on span "HN-TN (Xe hàng)" at bounding box center [746, 158] width 246 height 24
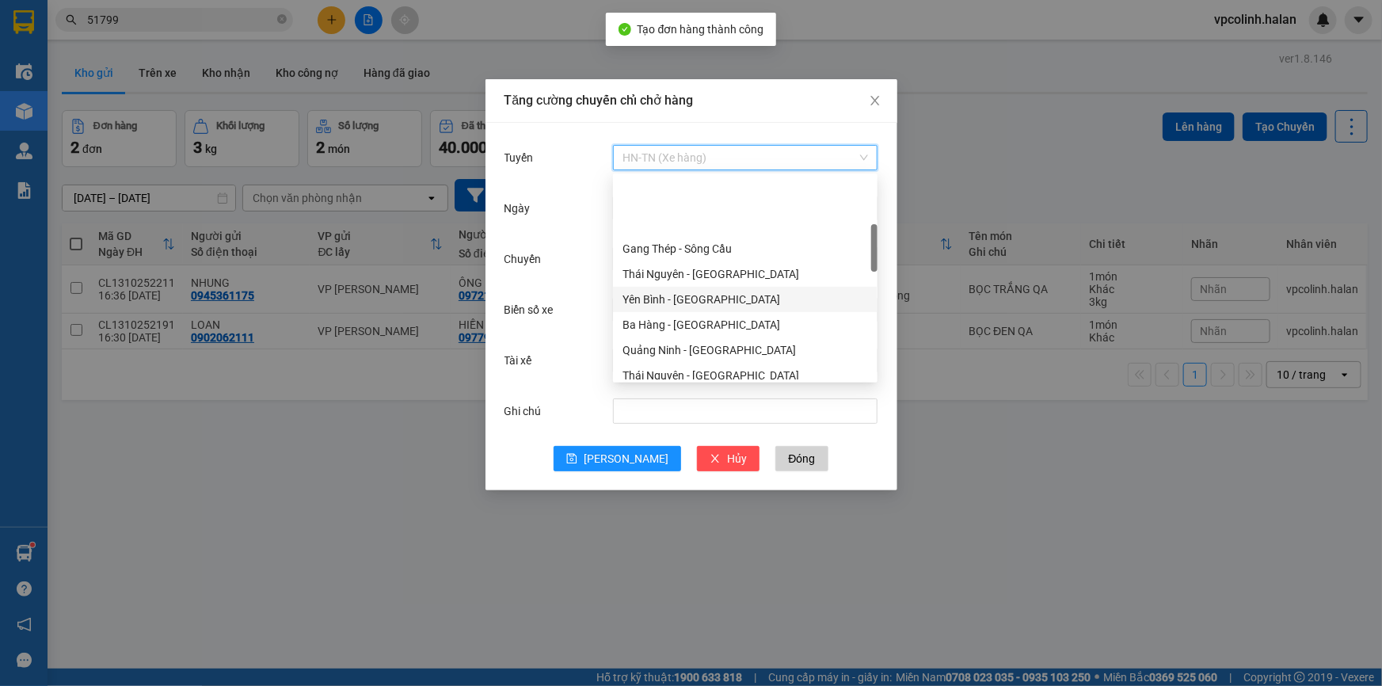
scroll to position [215, 0]
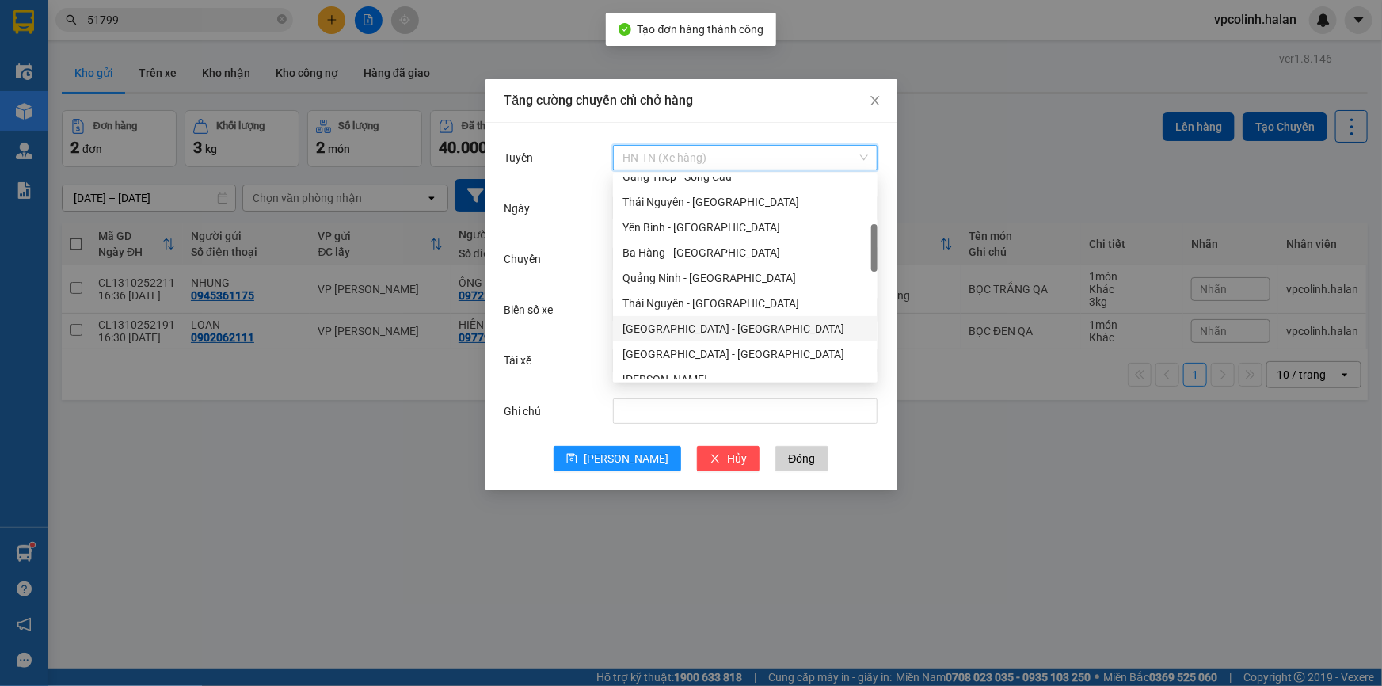
click at [646, 317] on div "[GEOGRAPHIC_DATA] - [GEOGRAPHIC_DATA]" at bounding box center [745, 328] width 265 height 25
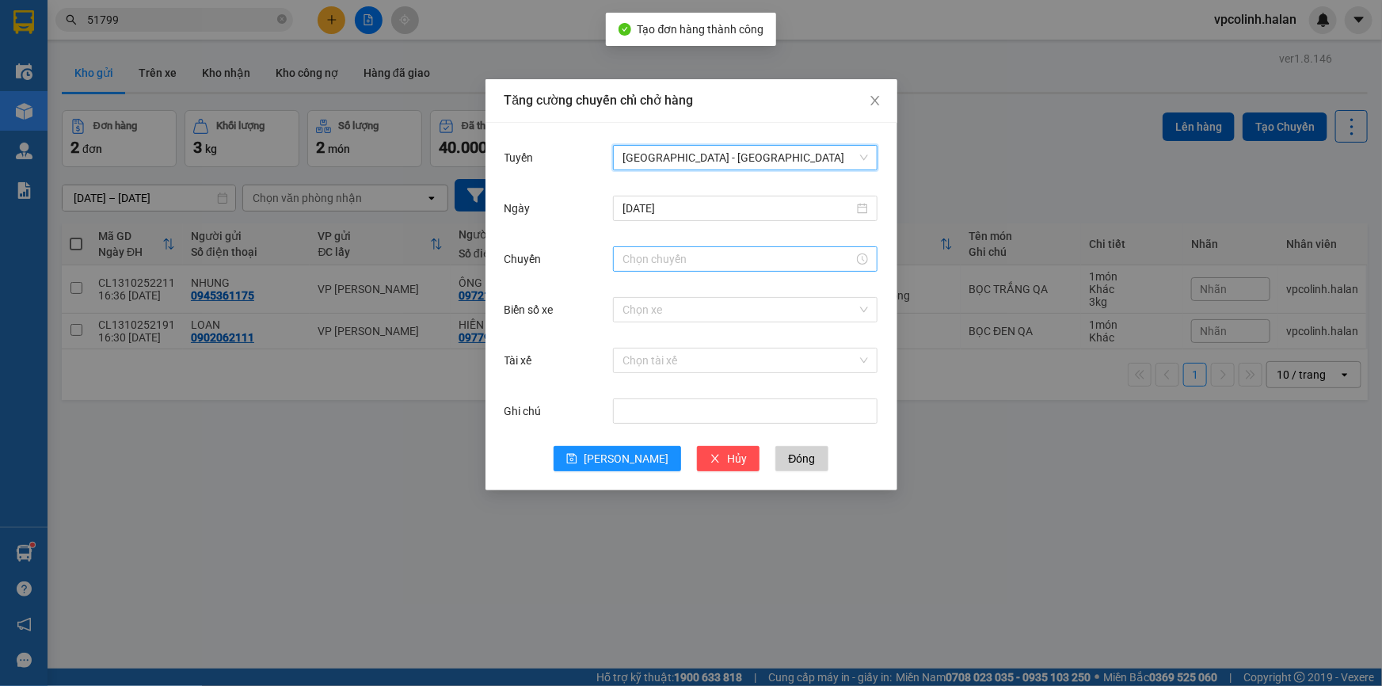
click at [658, 247] on div at bounding box center [745, 258] width 265 height 25
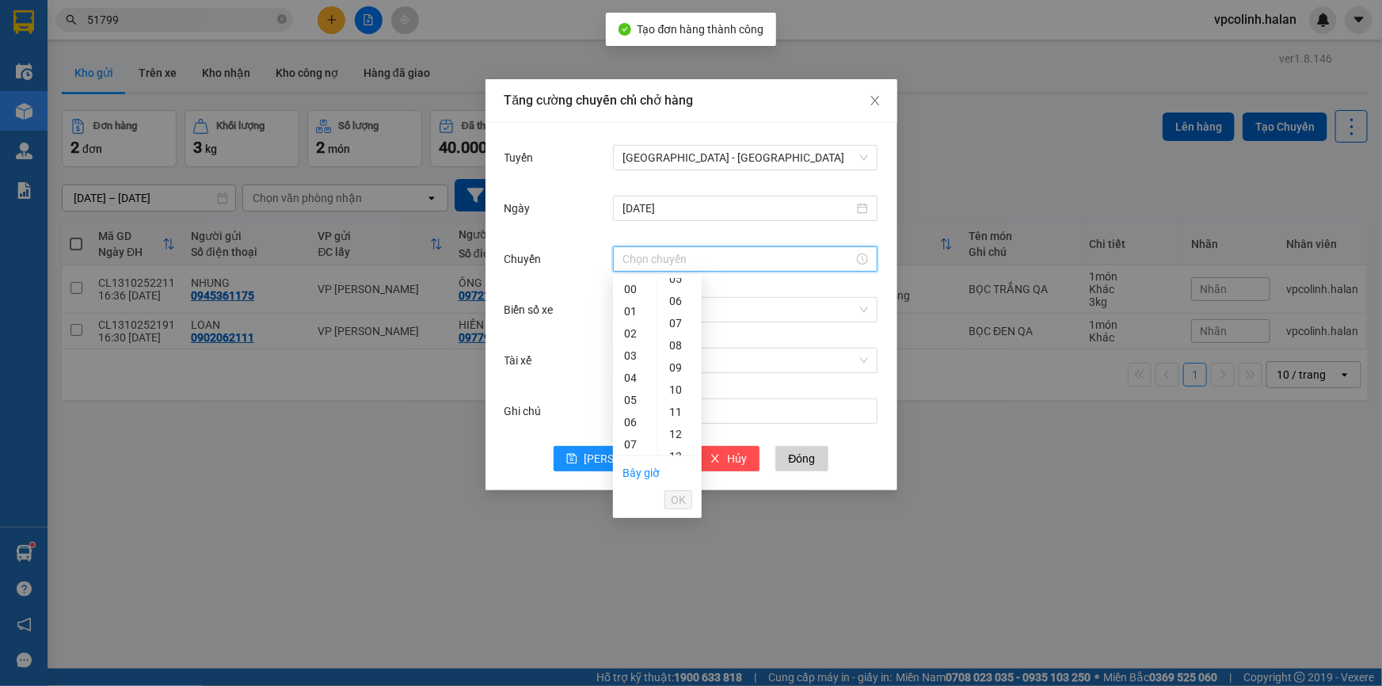
scroll to position [143, 0]
click at [627, 296] on div "17" at bounding box center [635, 307] width 44 height 22
click at [678, 315] on div "01" at bounding box center [680, 311] width 44 height 22
type input "17:01"
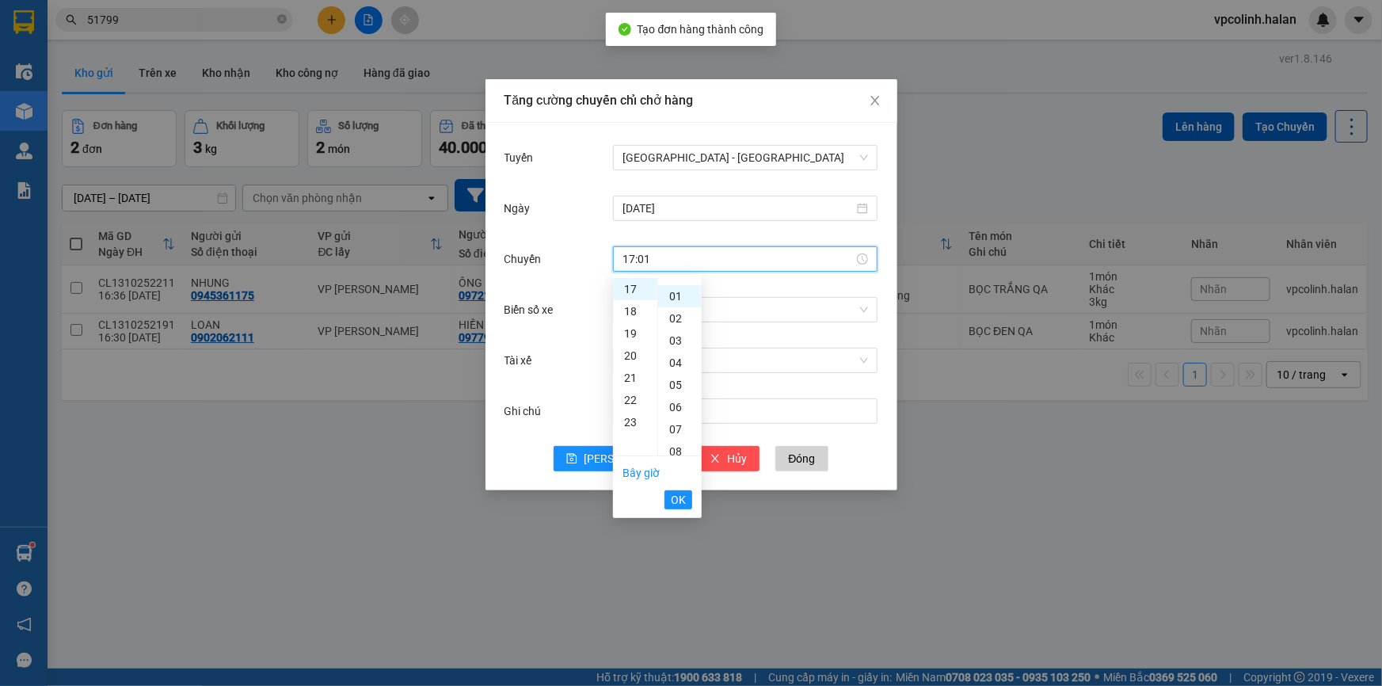
scroll to position [22, 0]
click at [666, 499] on button "OK" at bounding box center [679, 499] width 28 height 19
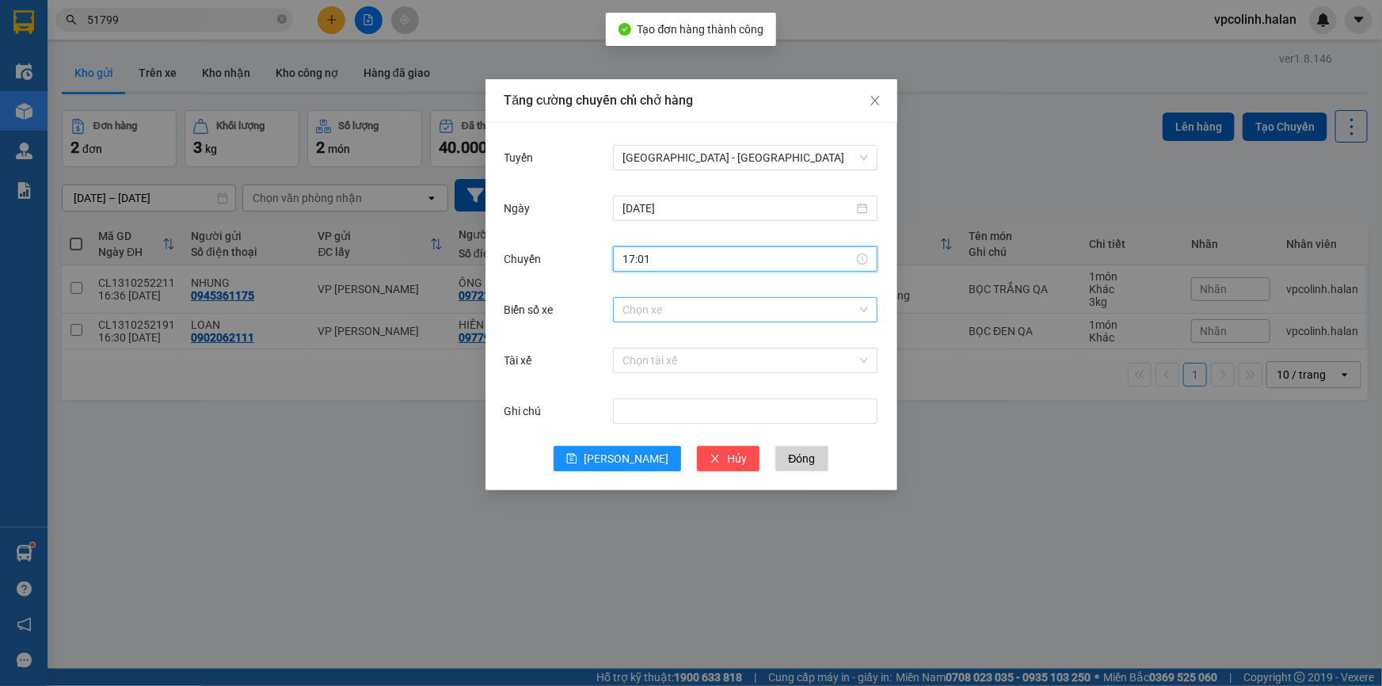
click at [677, 302] on input "Biển số xe" at bounding box center [740, 310] width 235 height 24
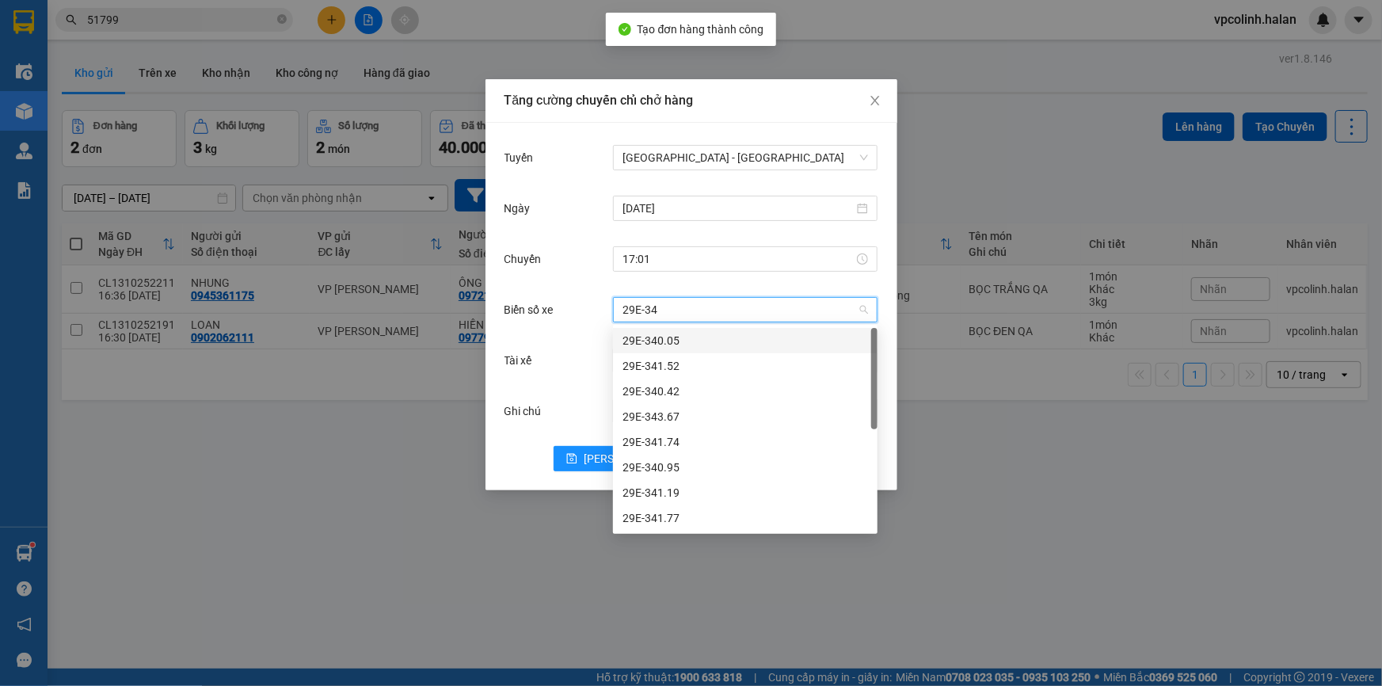
type input "29E-341"
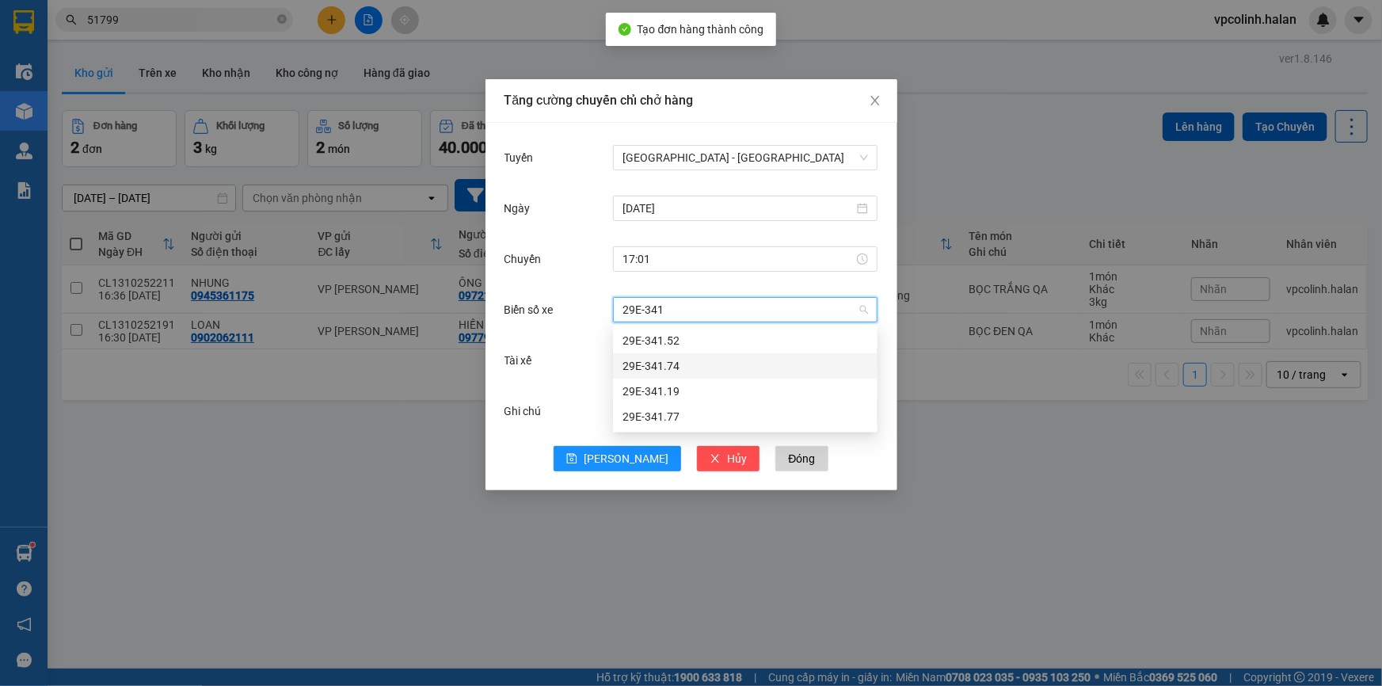
click at [677, 368] on div "29E-341.74" at bounding box center [746, 365] width 246 height 17
click at [650, 360] on input "Tài xế" at bounding box center [740, 361] width 235 height 24
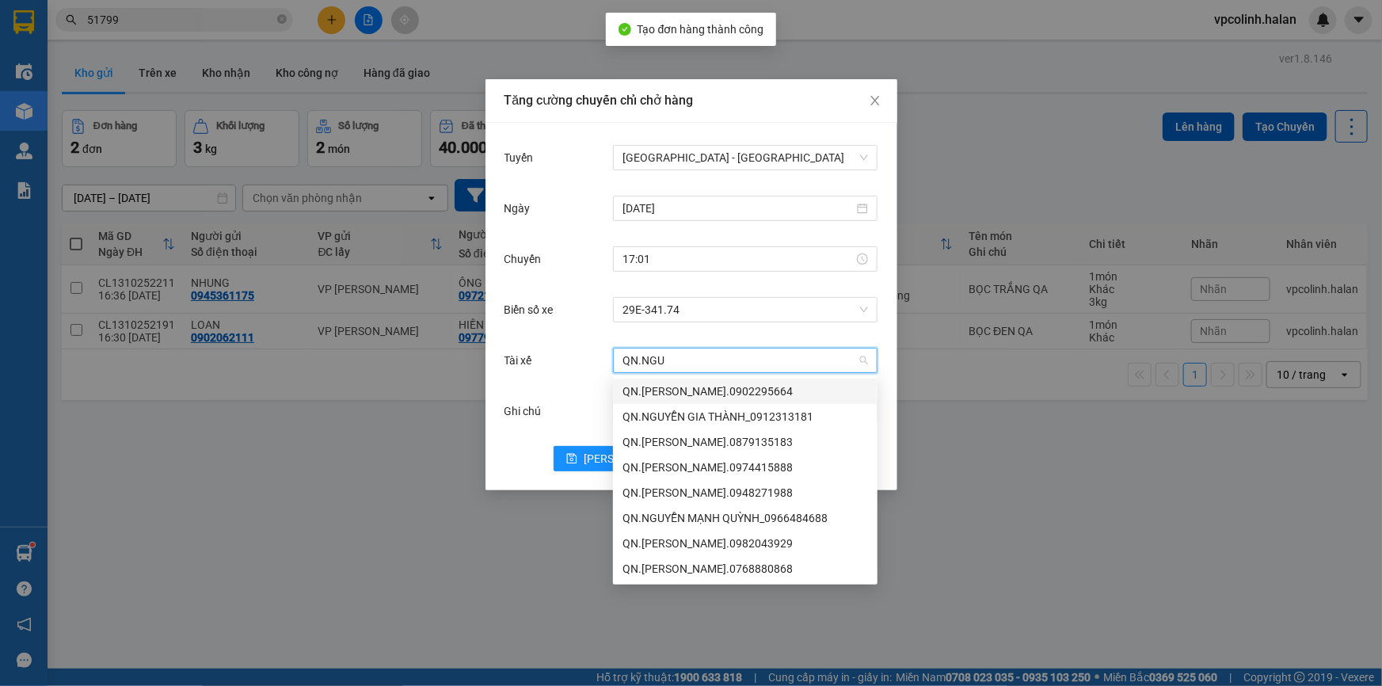
type input "QN.NGUY"
click at [724, 394] on div "QN.[PERSON_NAME].0902295664" at bounding box center [746, 391] width 246 height 17
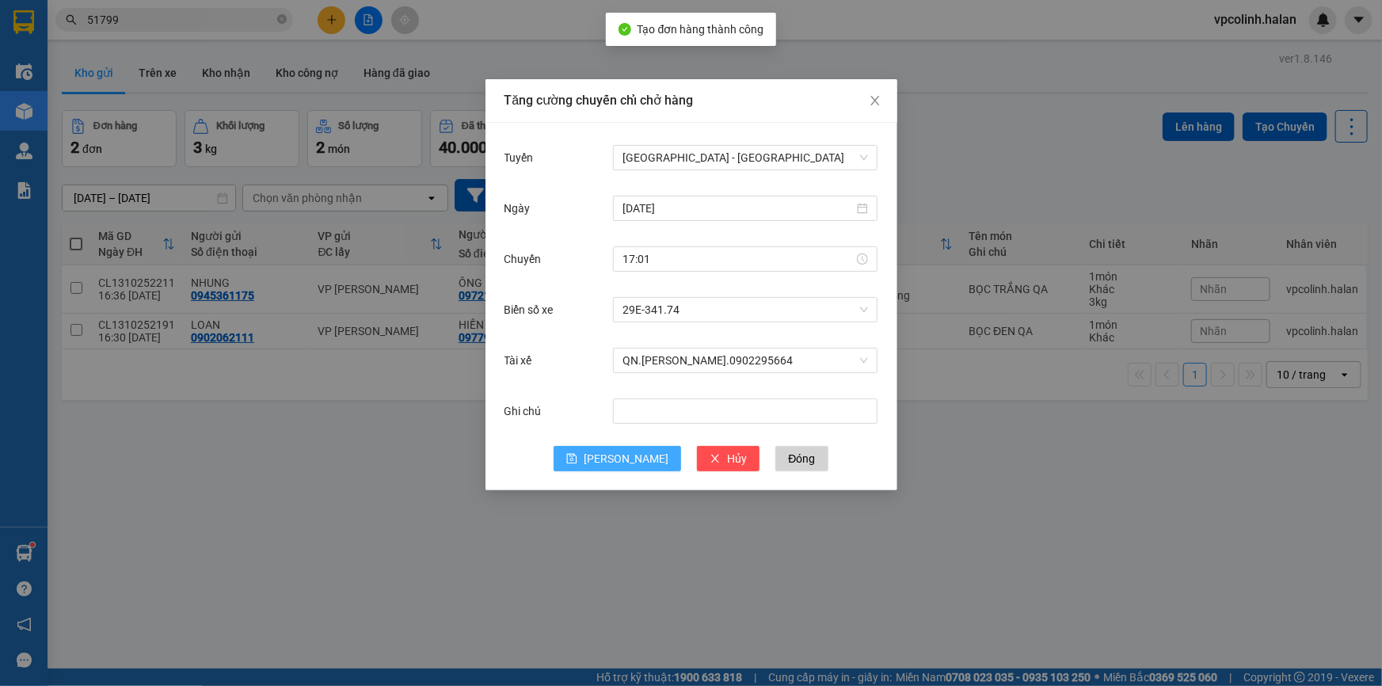
click at [578, 460] on icon "save" at bounding box center [571, 458] width 11 height 11
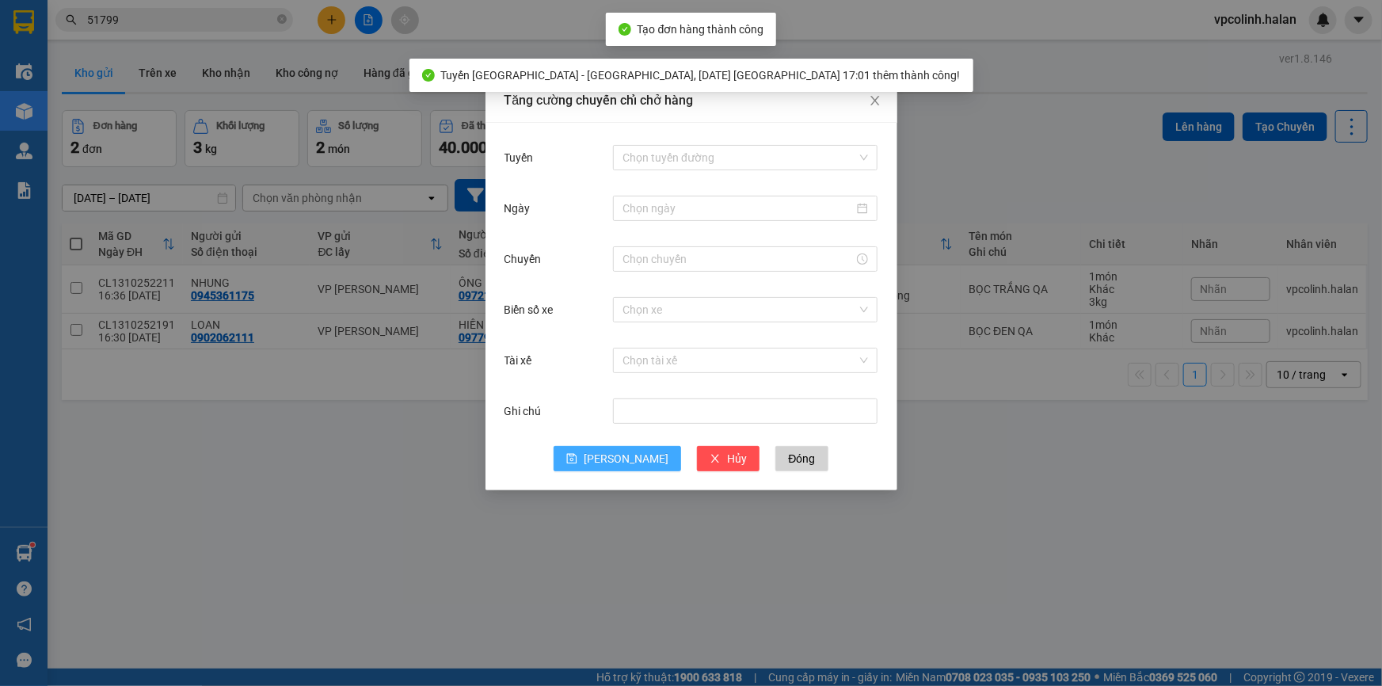
click at [627, 555] on div "Tăng cường chuyến chỉ chở hàng Tuyến Chọn tuyến đường Ngày Chuyến Biển số xe Ch…" at bounding box center [691, 343] width 1382 height 686
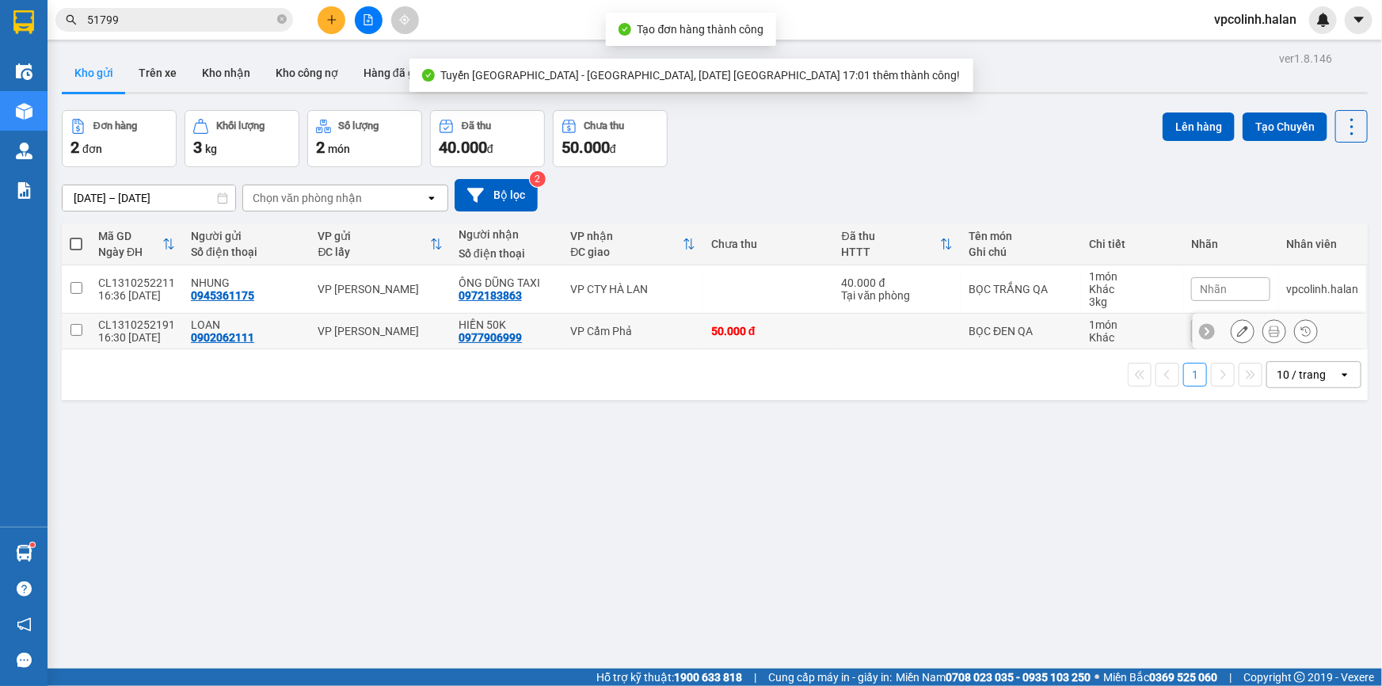
click at [936, 348] on td at bounding box center [897, 332] width 127 height 36
checkbox input "true"
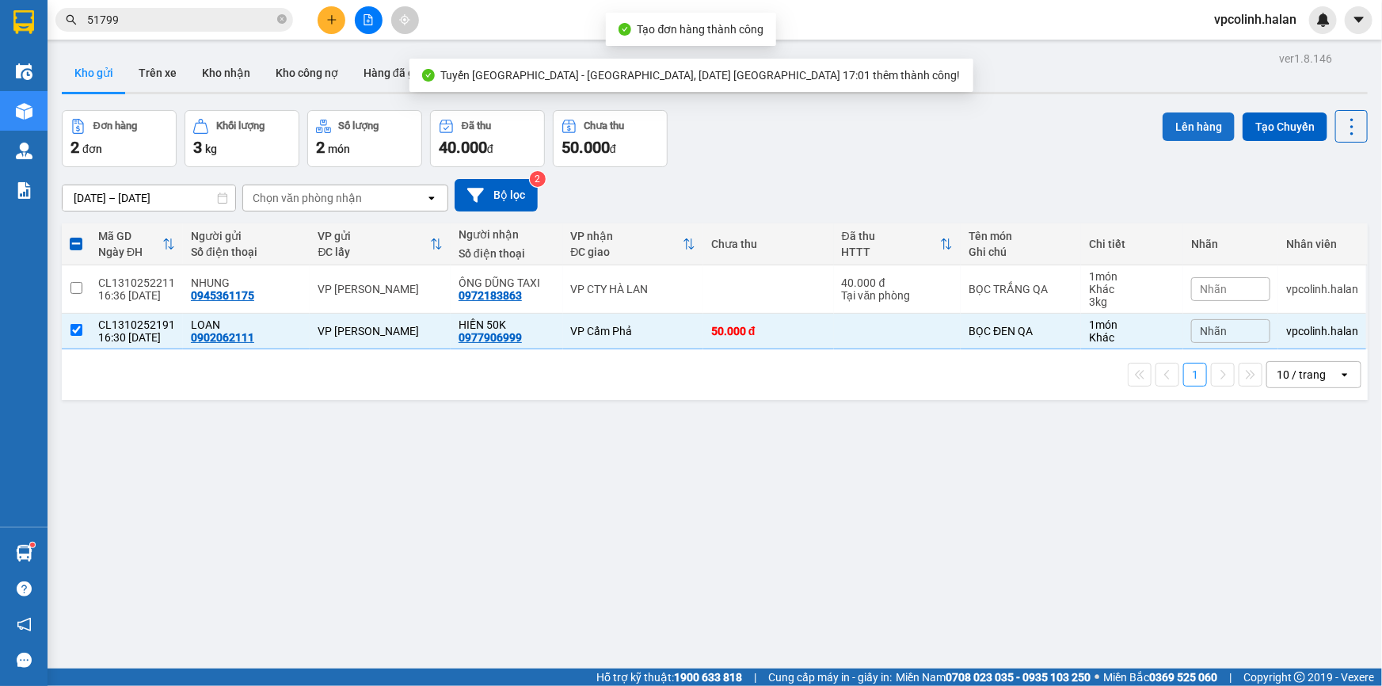
click at [1192, 115] on button "Lên hàng" at bounding box center [1199, 126] width 72 height 29
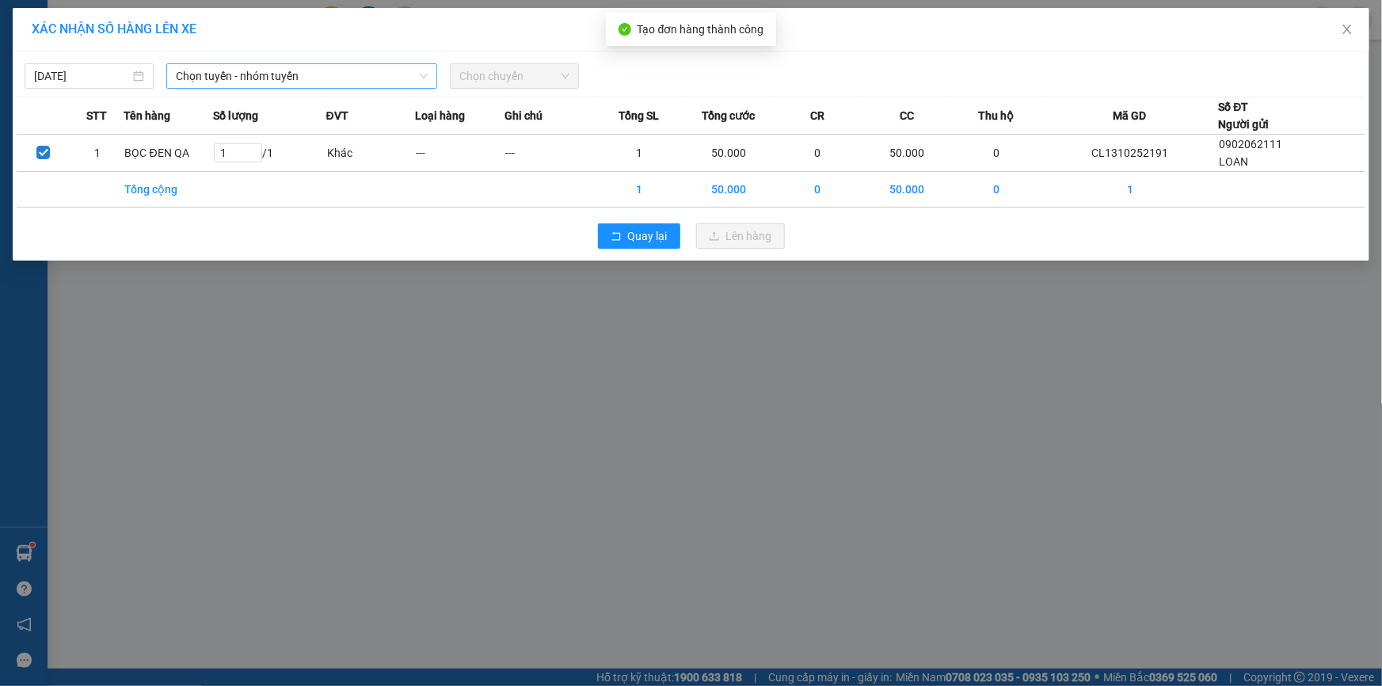
click at [364, 77] on span "Chọn tuyến - nhóm tuyến" at bounding box center [302, 76] width 252 height 24
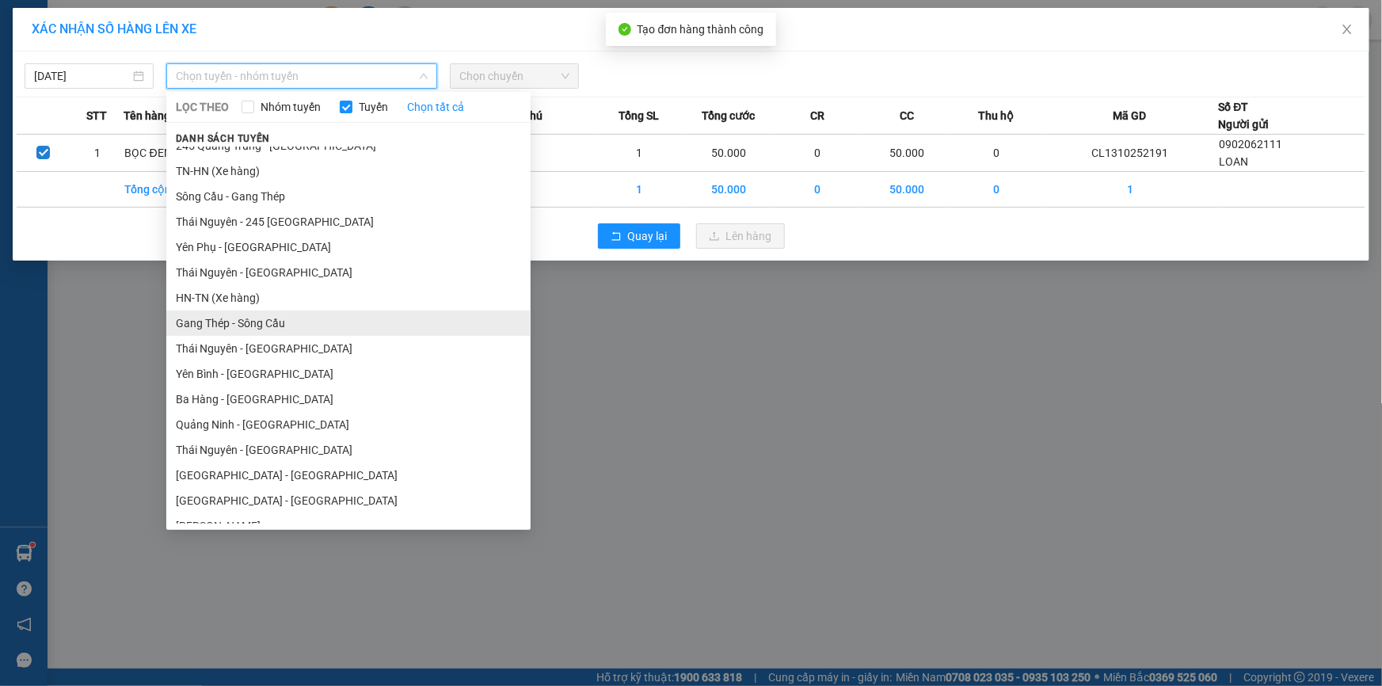
scroll to position [71, 0]
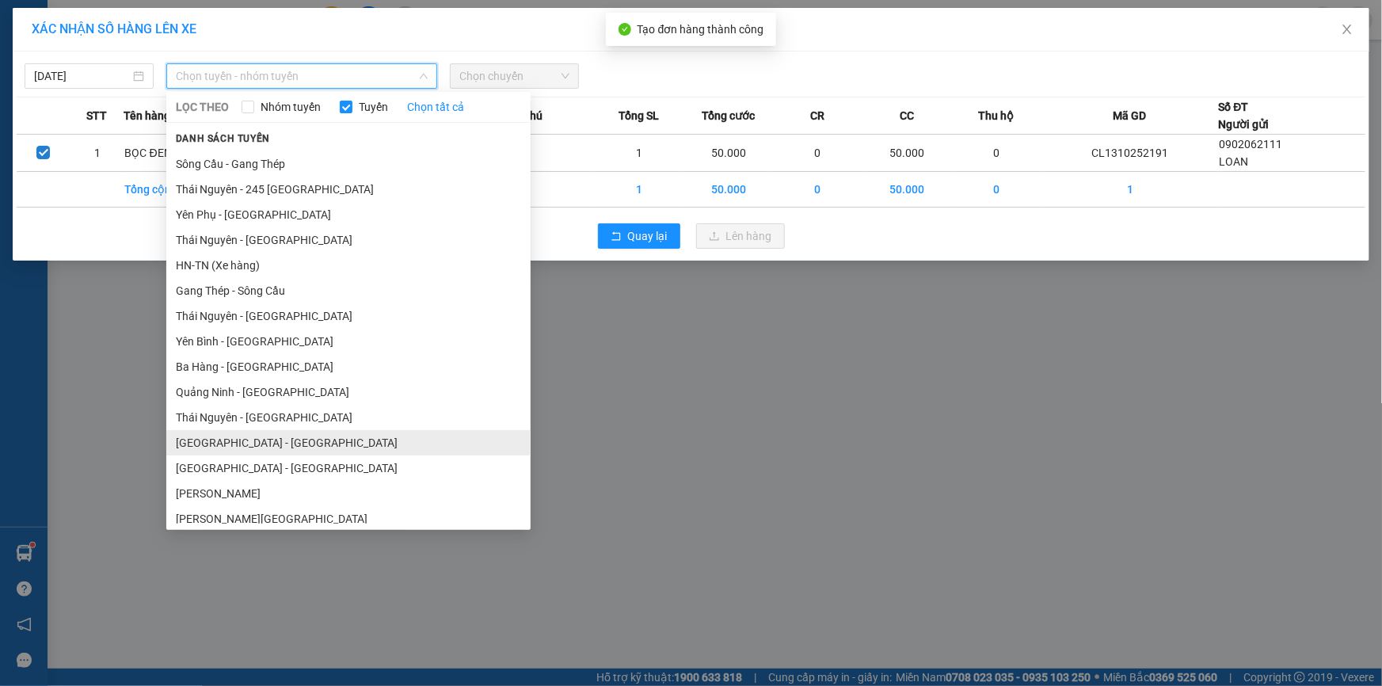
click at [213, 438] on li "[GEOGRAPHIC_DATA] - [GEOGRAPHIC_DATA]" at bounding box center [348, 442] width 364 height 25
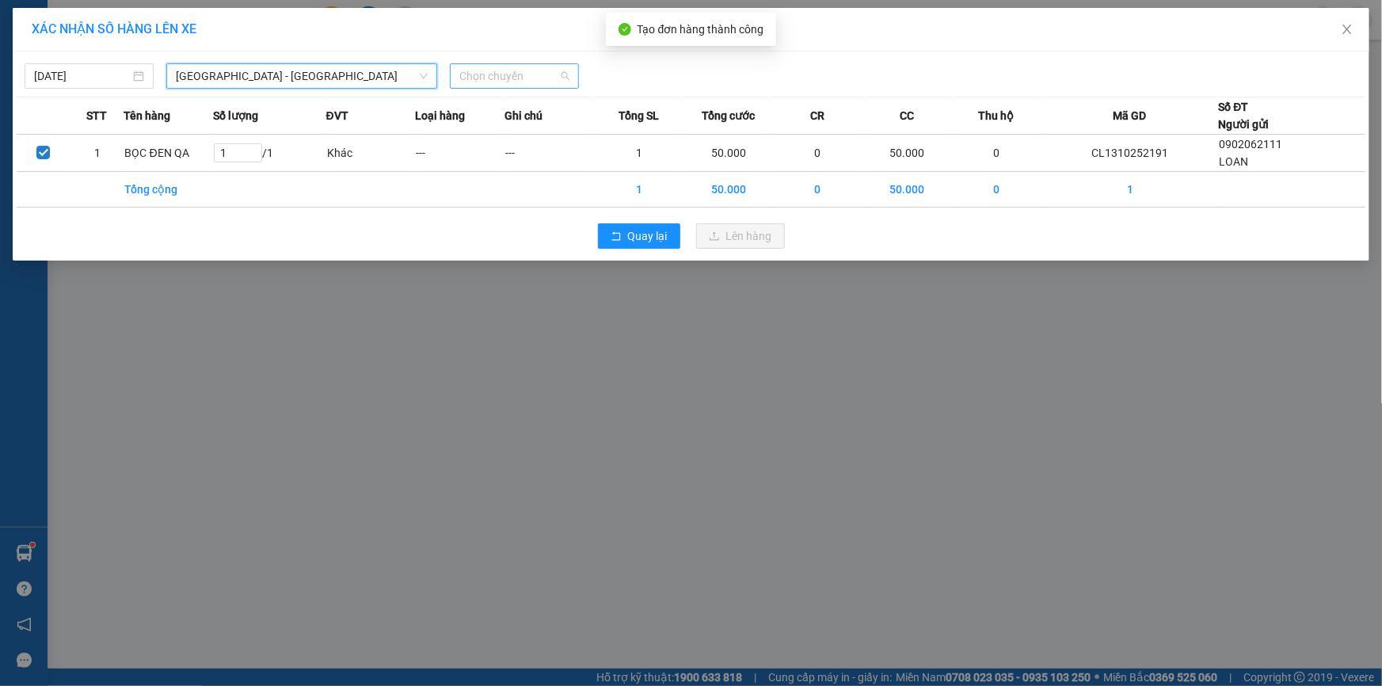
click at [513, 66] on span "Chọn chuyến" at bounding box center [514, 76] width 110 height 24
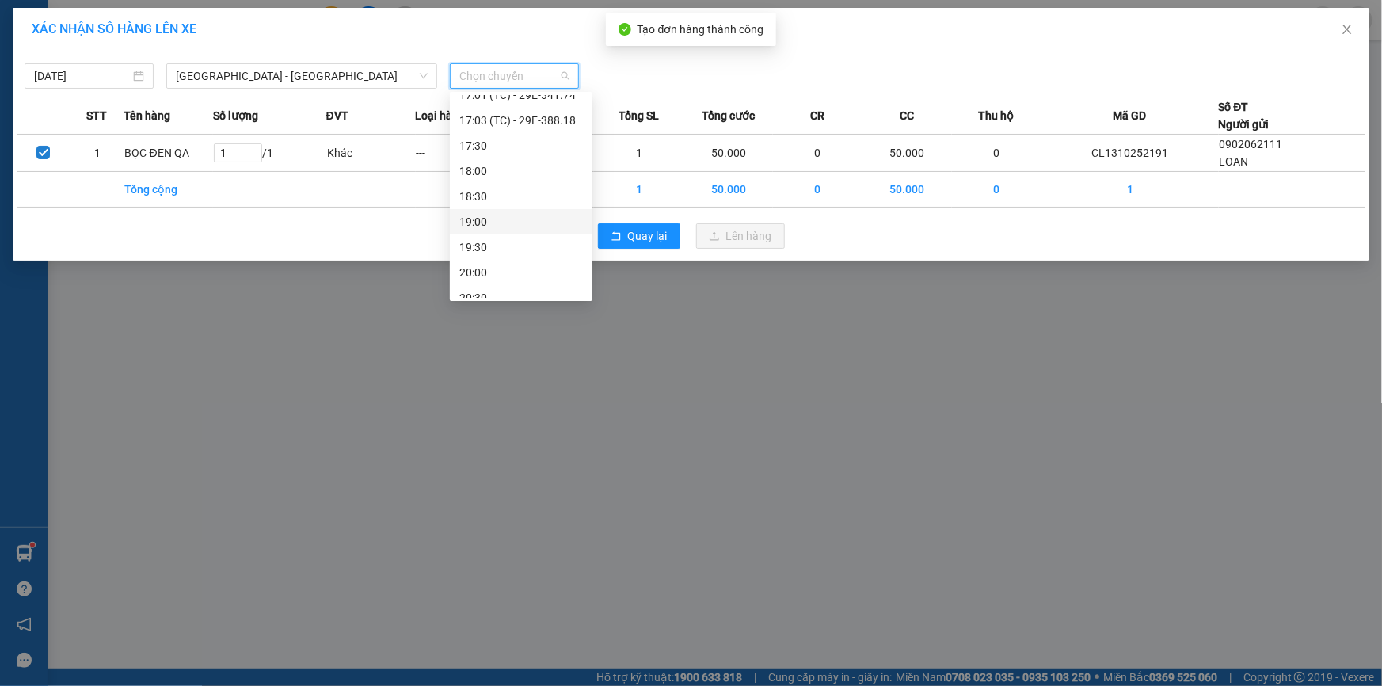
scroll to position [840, 0]
click at [553, 133] on div "17:01 (TC) - 29E-341.74" at bounding box center [521, 129] width 124 height 17
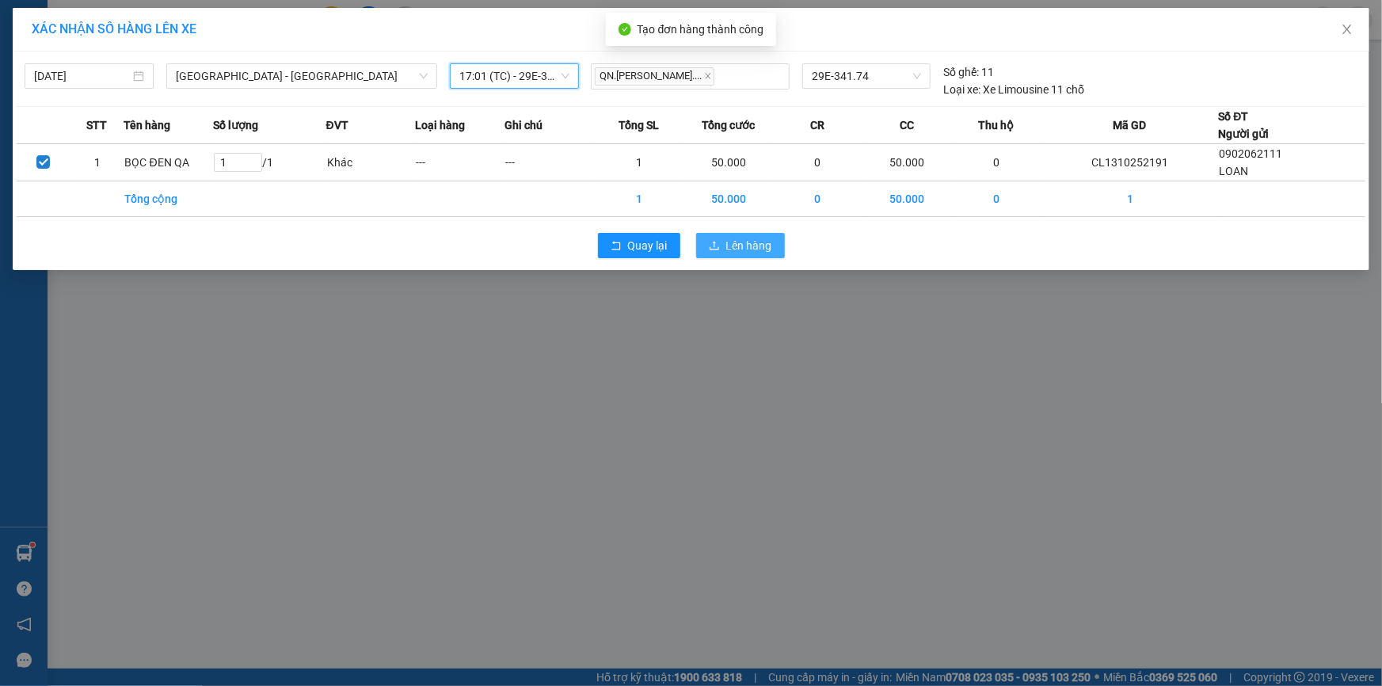
drag, startPoint x: 756, startPoint y: 242, endPoint x: 720, endPoint y: 320, distance: 86.2
click at [756, 241] on span "Lên hàng" at bounding box center [749, 245] width 46 height 17
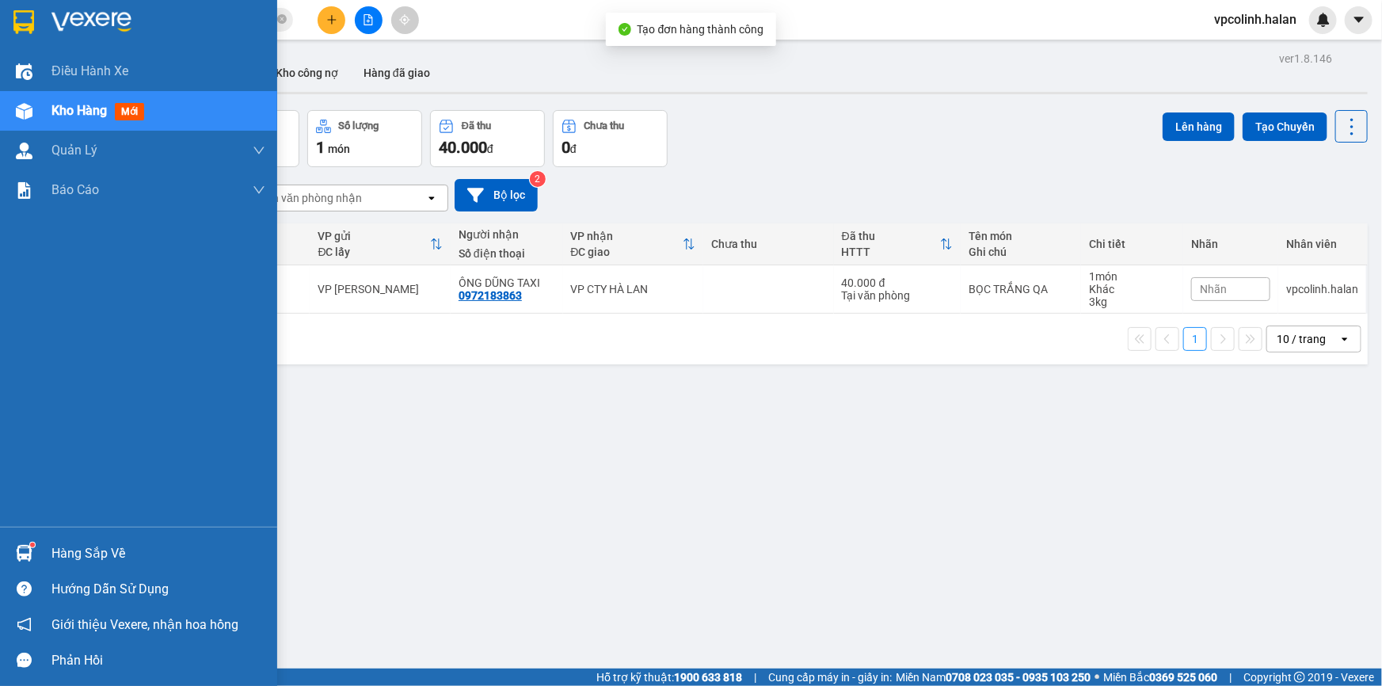
click at [3, 553] on div "Hàng sắp về" at bounding box center [138, 554] width 277 height 36
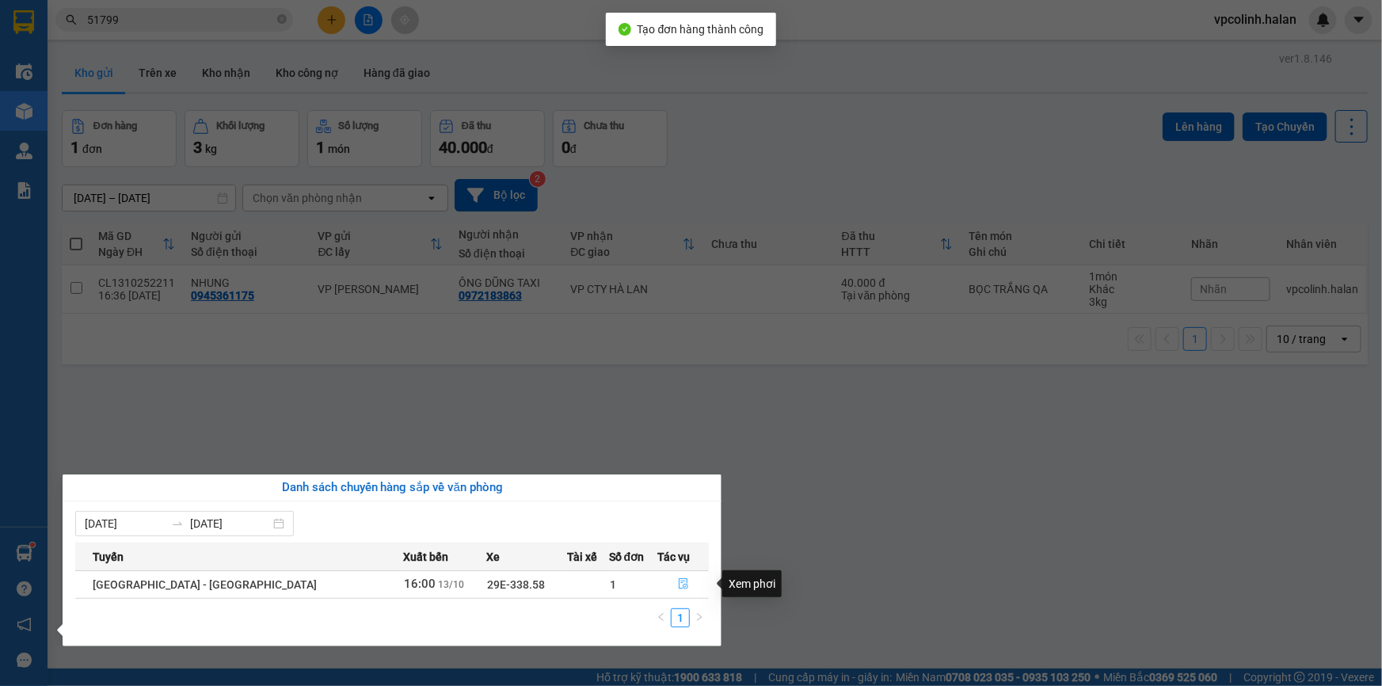
click at [683, 584] on button "button" at bounding box center [683, 584] width 50 height 25
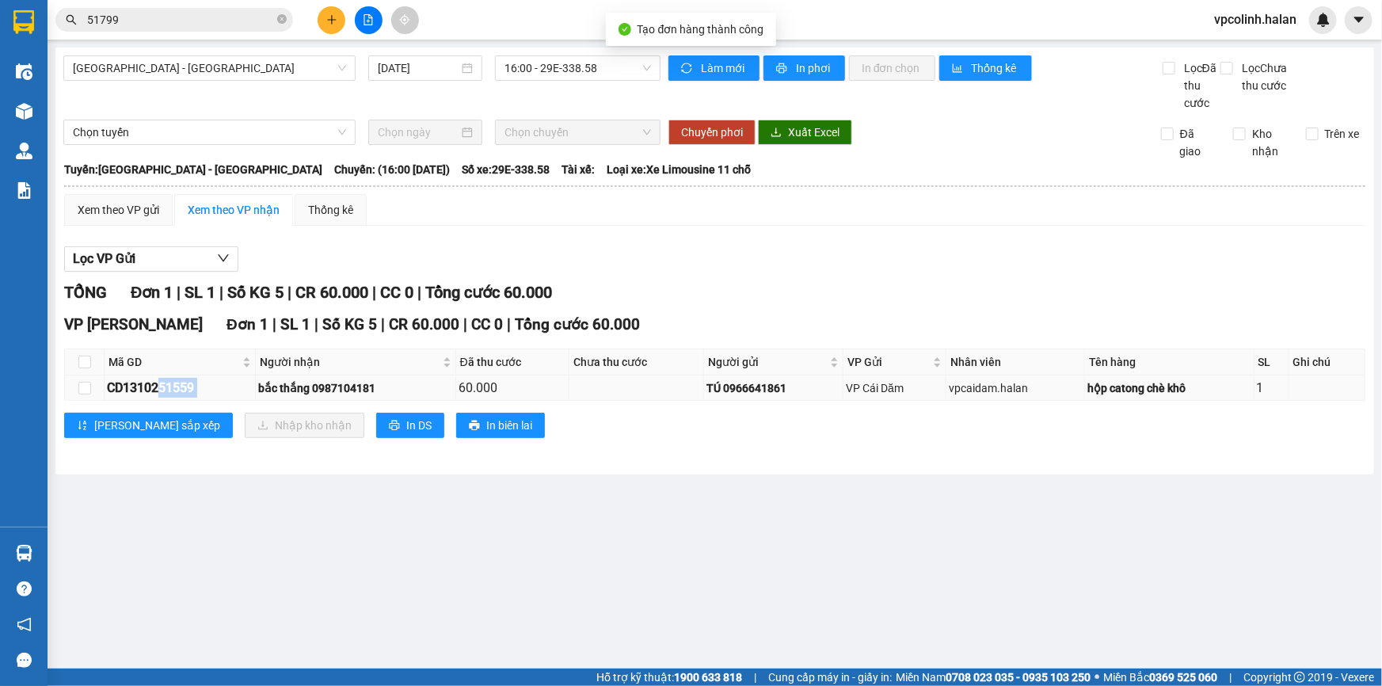
drag, startPoint x: 160, startPoint y: 390, endPoint x: 216, endPoint y: 379, distance: 57.2
click at [261, 385] on tr "CD1310251559 bắc thắng 0987104181 60.000 TÚ 0966641861 VP Cái Dăm vpcaidam.hala…" at bounding box center [715, 388] width 1301 height 25
drag, startPoint x: 146, startPoint y: 387, endPoint x: 228, endPoint y: 387, distance: 82.4
click at [228, 387] on div "CD1310251559" at bounding box center [180, 388] width 146 height 20
copy div "0251559"
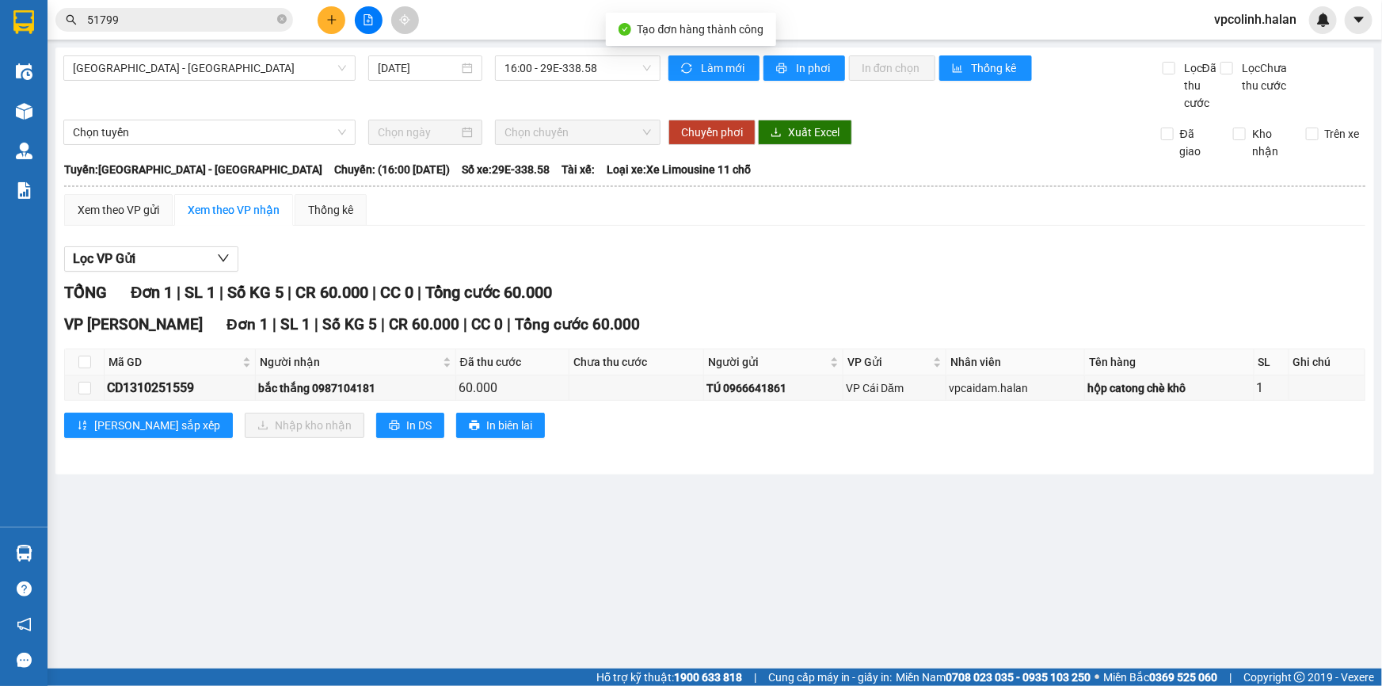
click at [203, 17] on input "51799" at bounding box center [180, 19] width 187 height 17
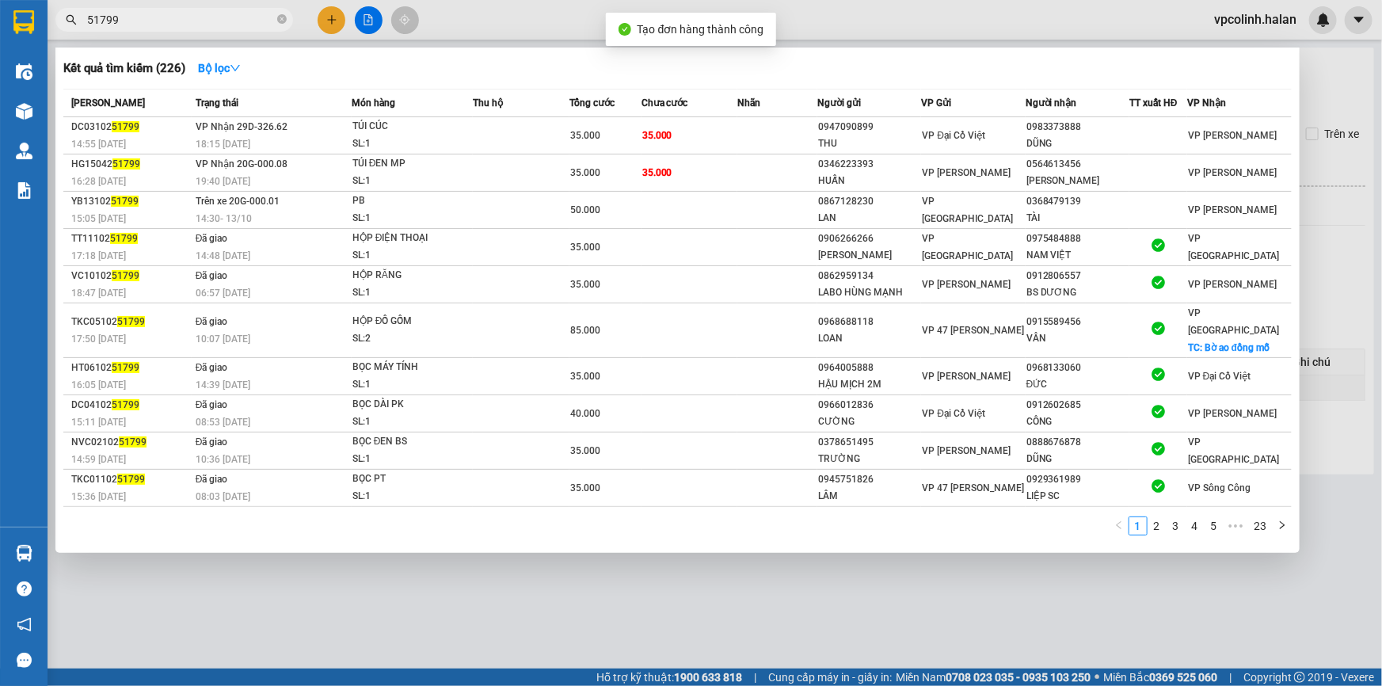
click at [203, 17] on input "51799" at bounding box center [180, 19] width 187 height 17
drag, startPoint x: 203, startPoint y: 17, endPoint x: 173, endPoint y: 23, distance: 30.8
click at [173, 23] on input "51799" at bounding box center [180, 19] width 187 height 17
paste input "025155"
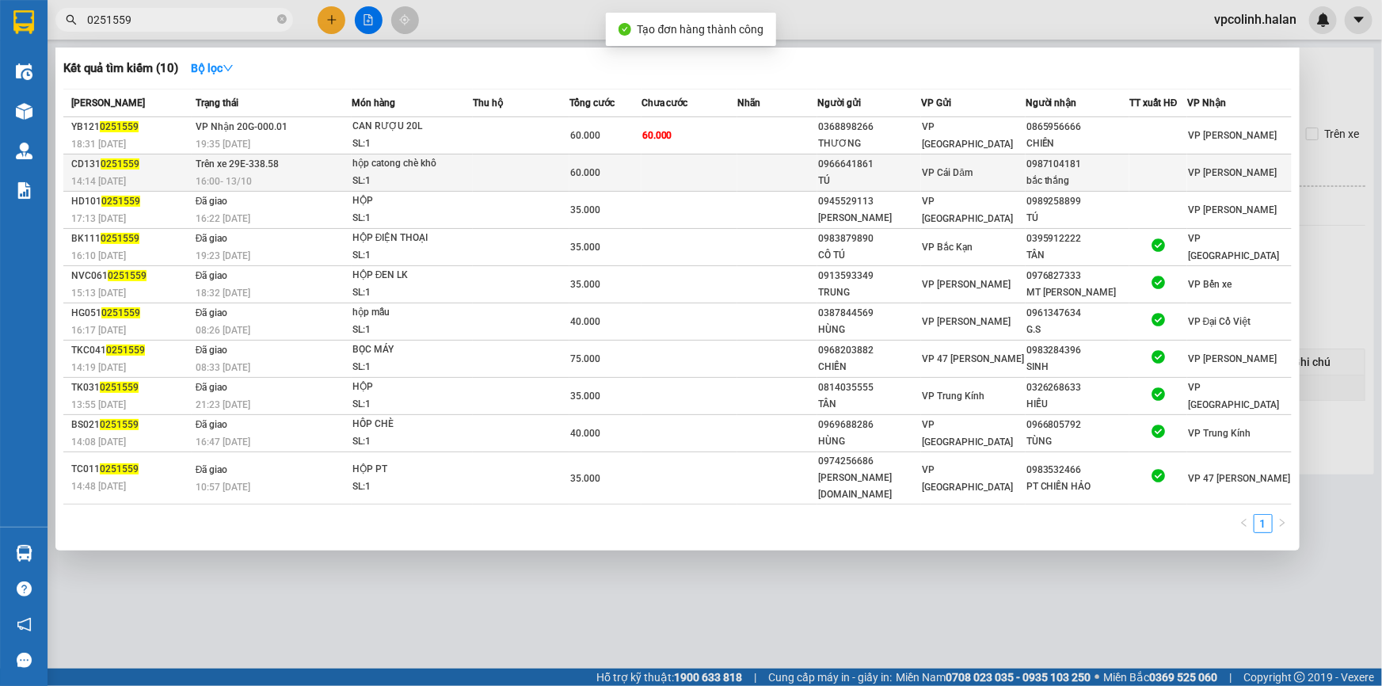
type input "0251559"
click at [799, 175] on td at bounding box center [778, 172] width 80 height 37
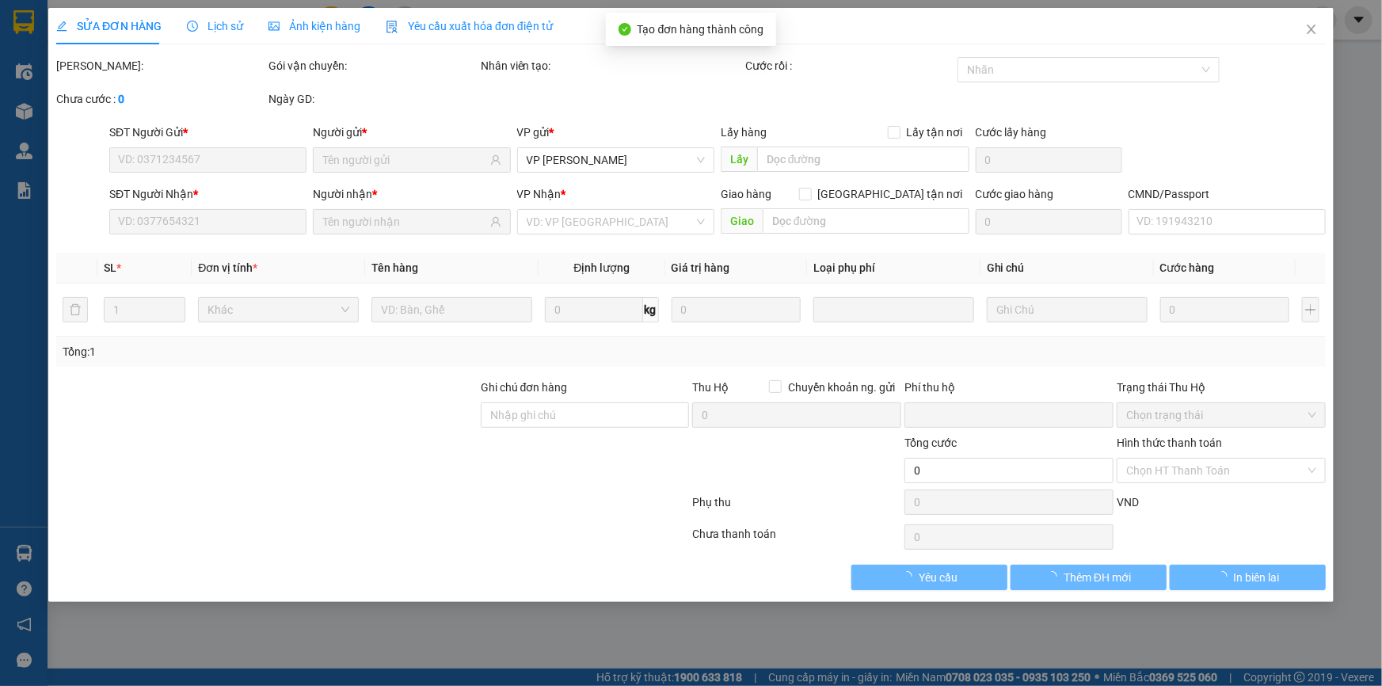
type input "0966641861"
type input "TÚ"
type input "0987104181"
type input "bắc thắng"
type input "0"
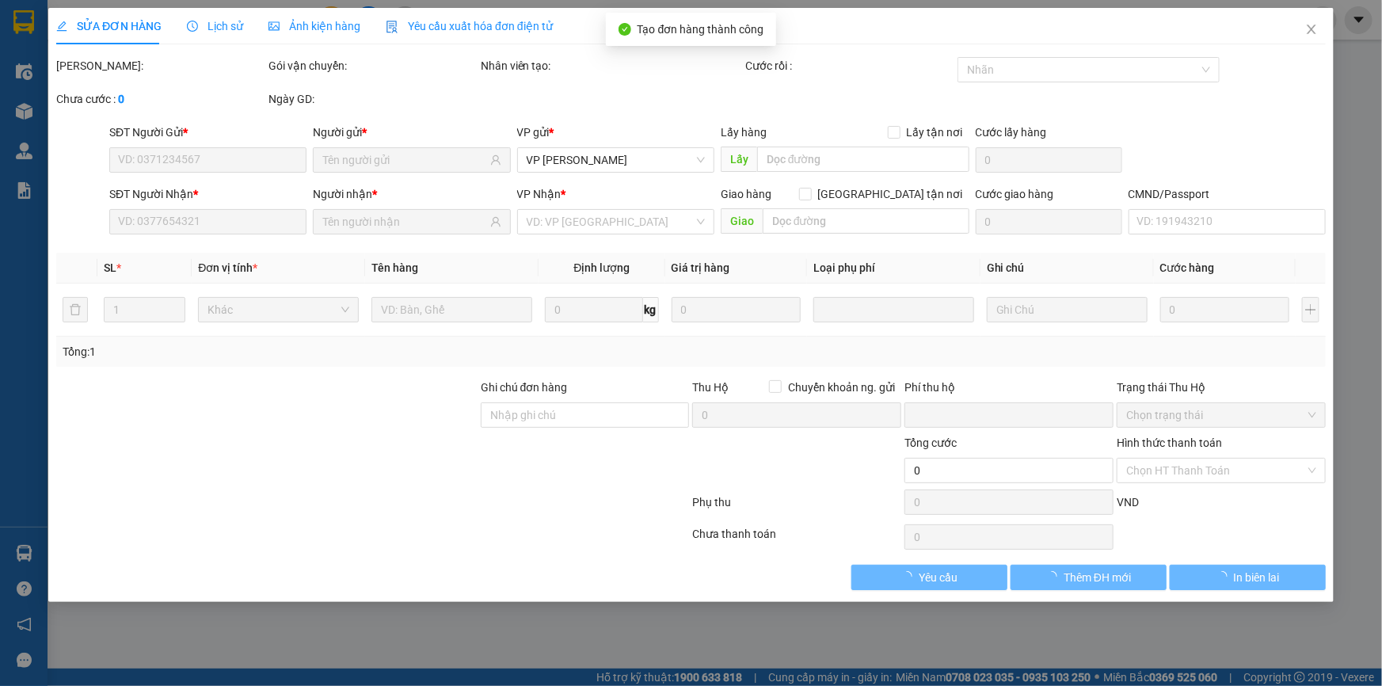
type input "60.000"
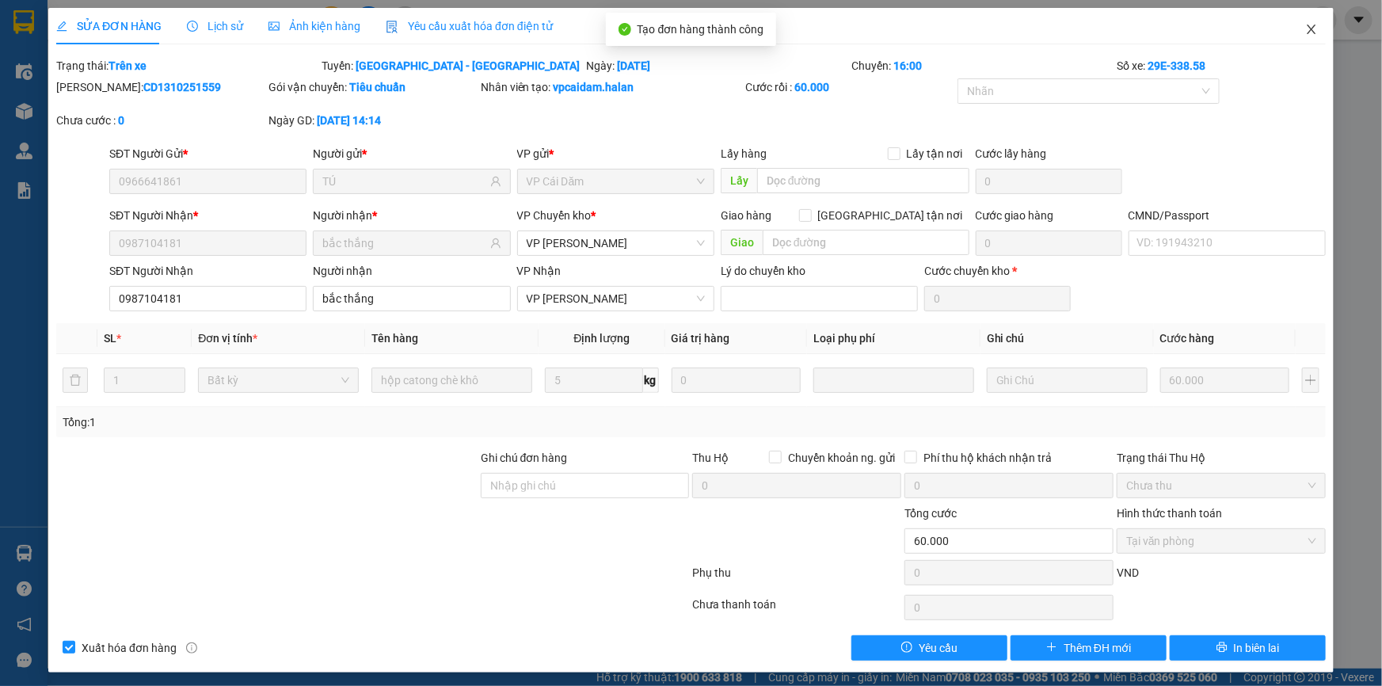
click at [1298, 40] on span "Close" at bounding box center [1312, 30] width 44 height 44
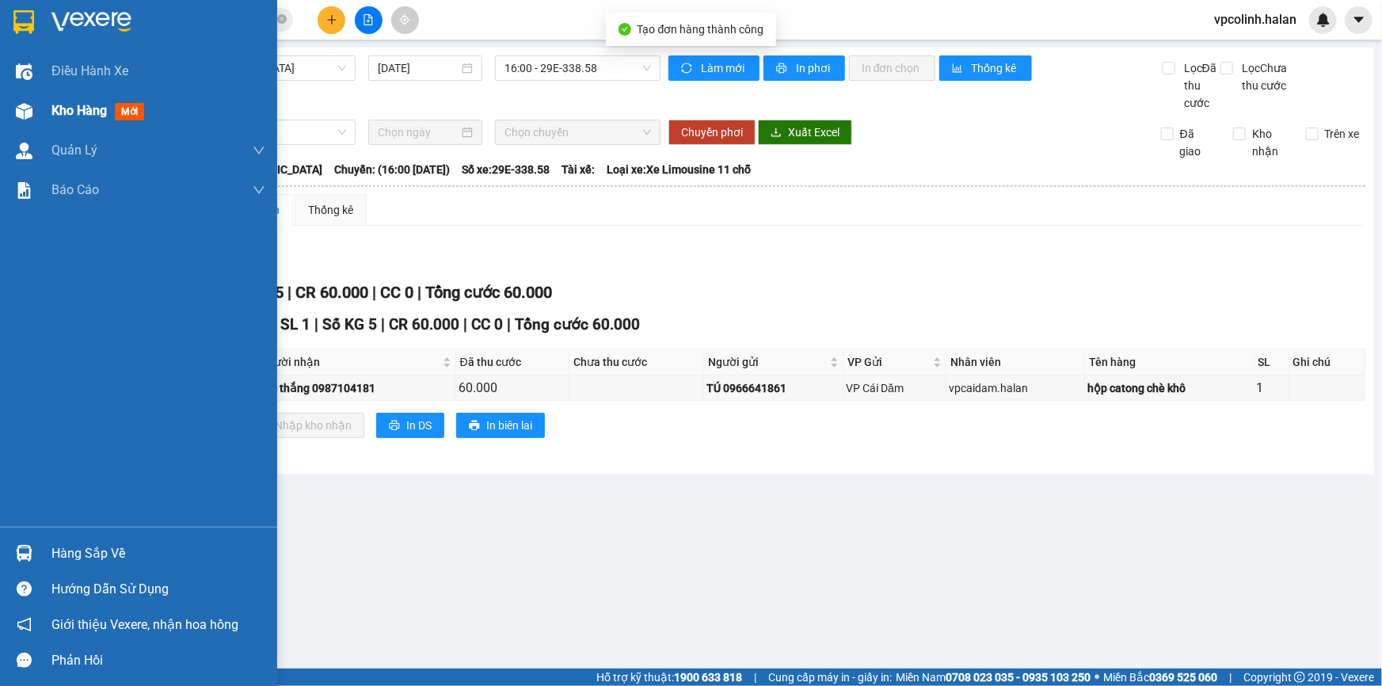
click at [30, 113] on img at bounding box center [24, 111] width 17 height 17
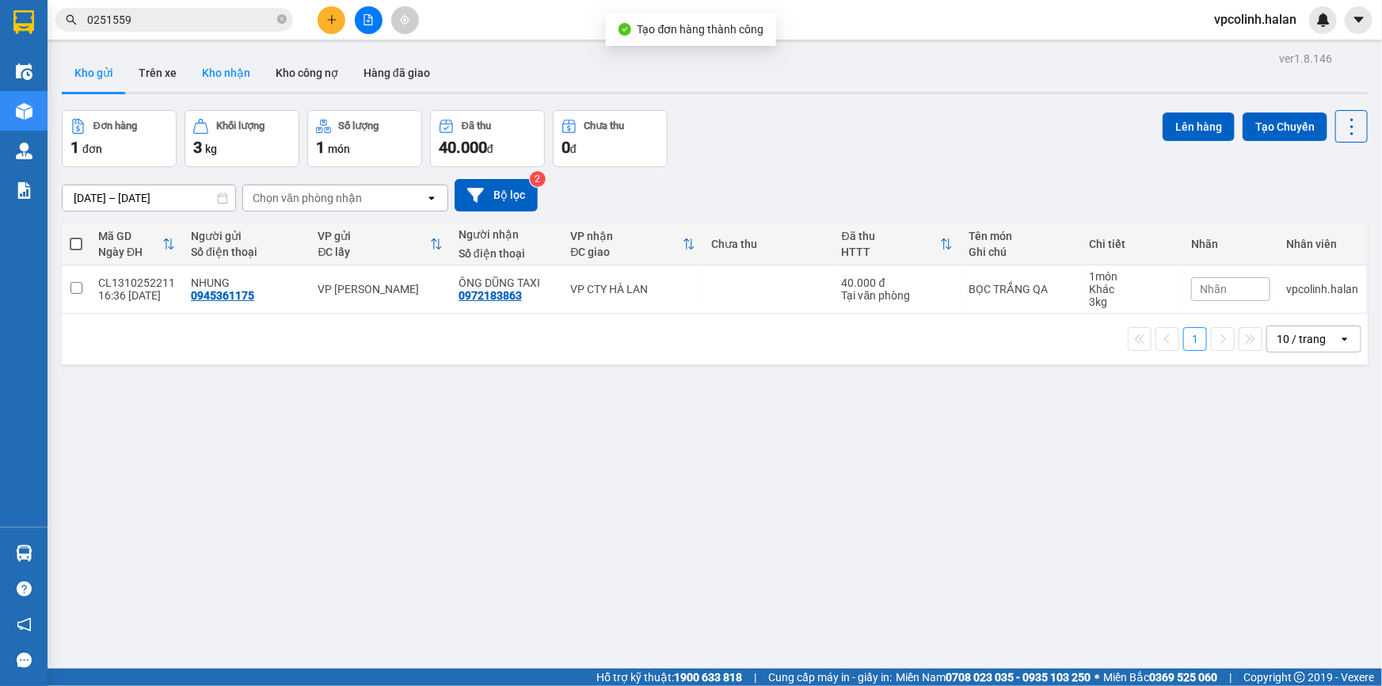
click at [228, 80] on button "Kho nhận" at bounding box center [226, 73] width 74 height 38
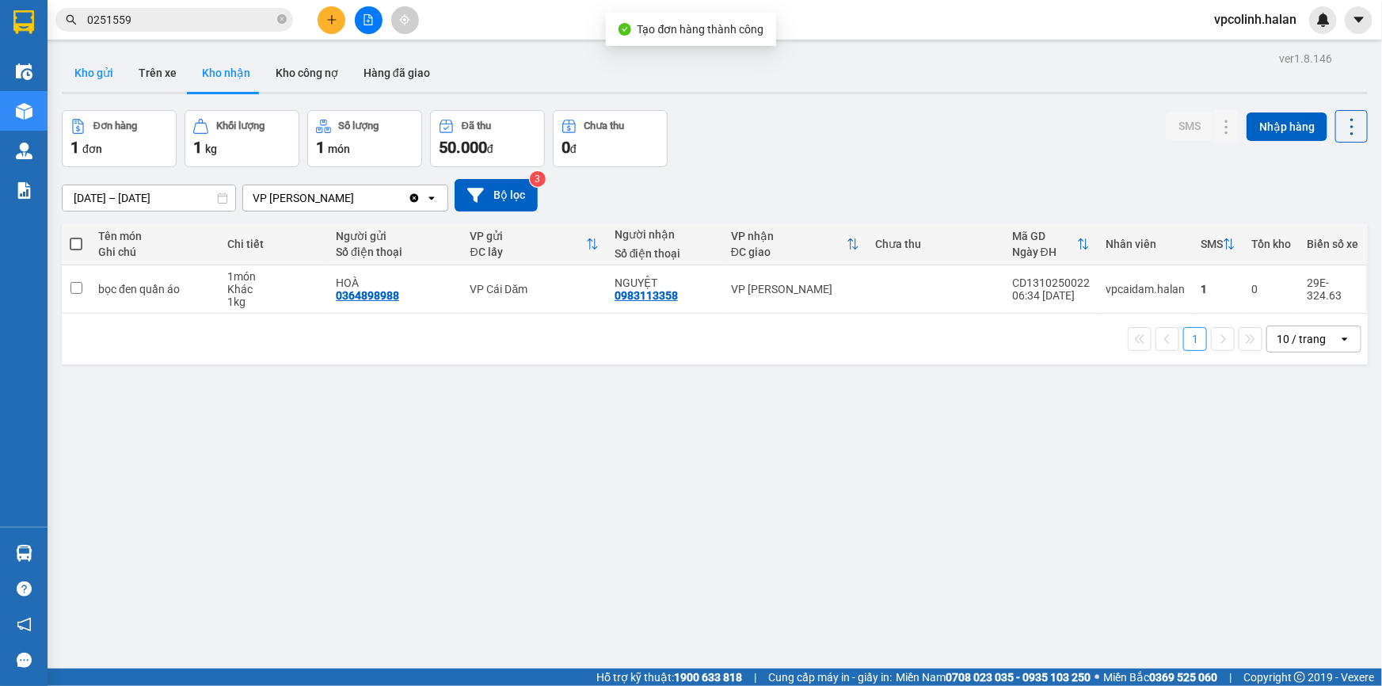
click at [114, 86] on button "Kho gửi" at bounding box center [94, 73] width 64 height 38
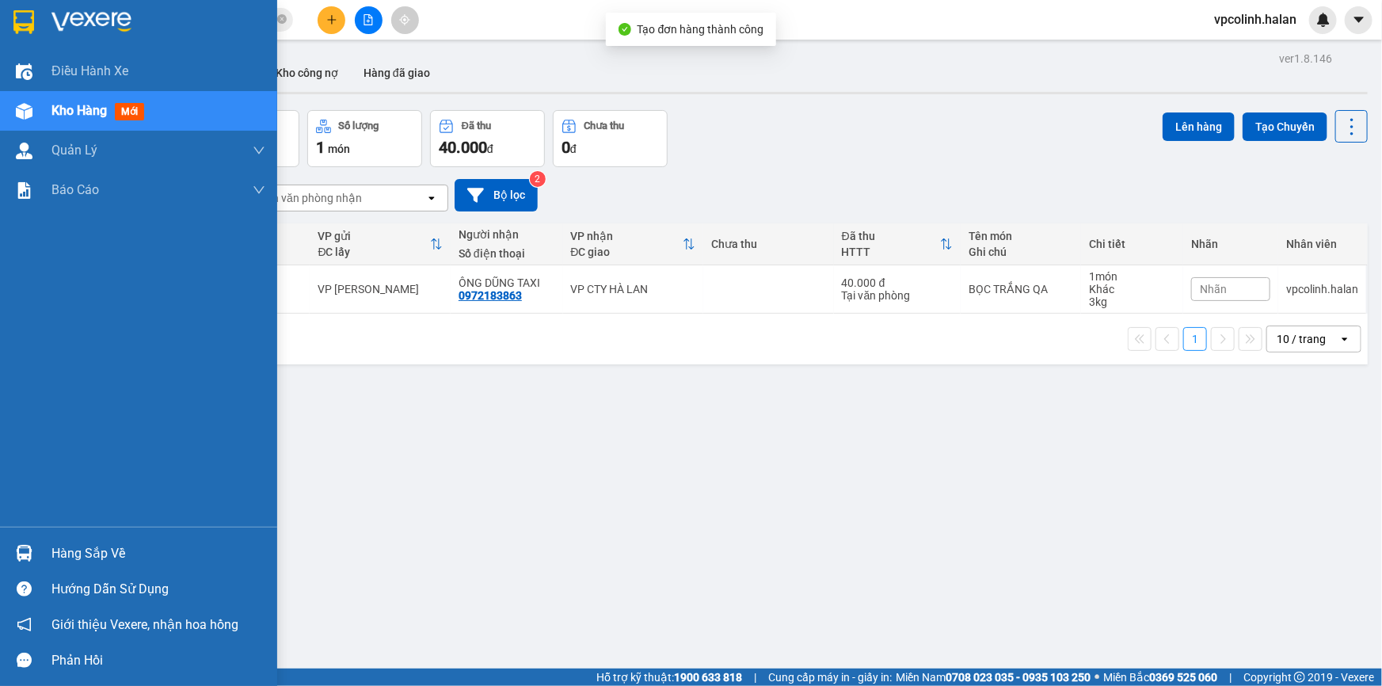
click at [38, 551] on div "Hàng sắp về" at bounding box center [138, 554] width 277 height 36
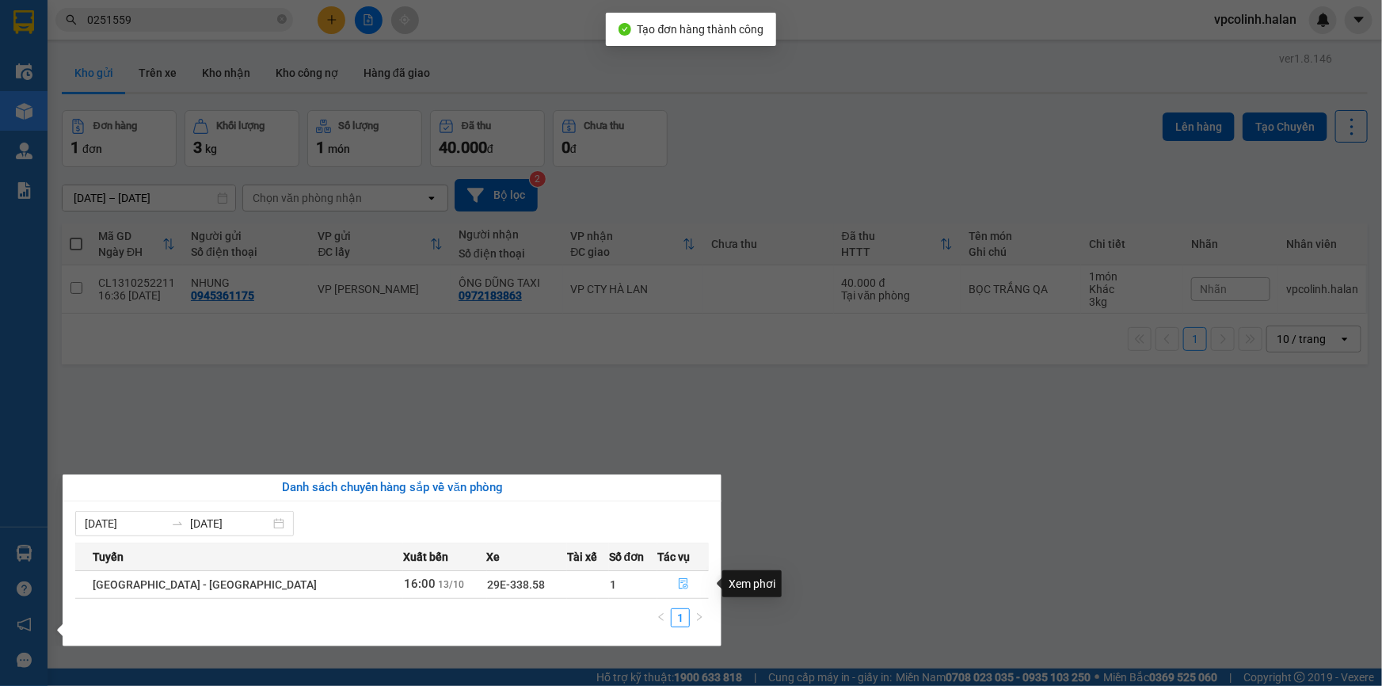
click at [662, 589] on button "button" at bounding box center [683, 584] width 50 height 25
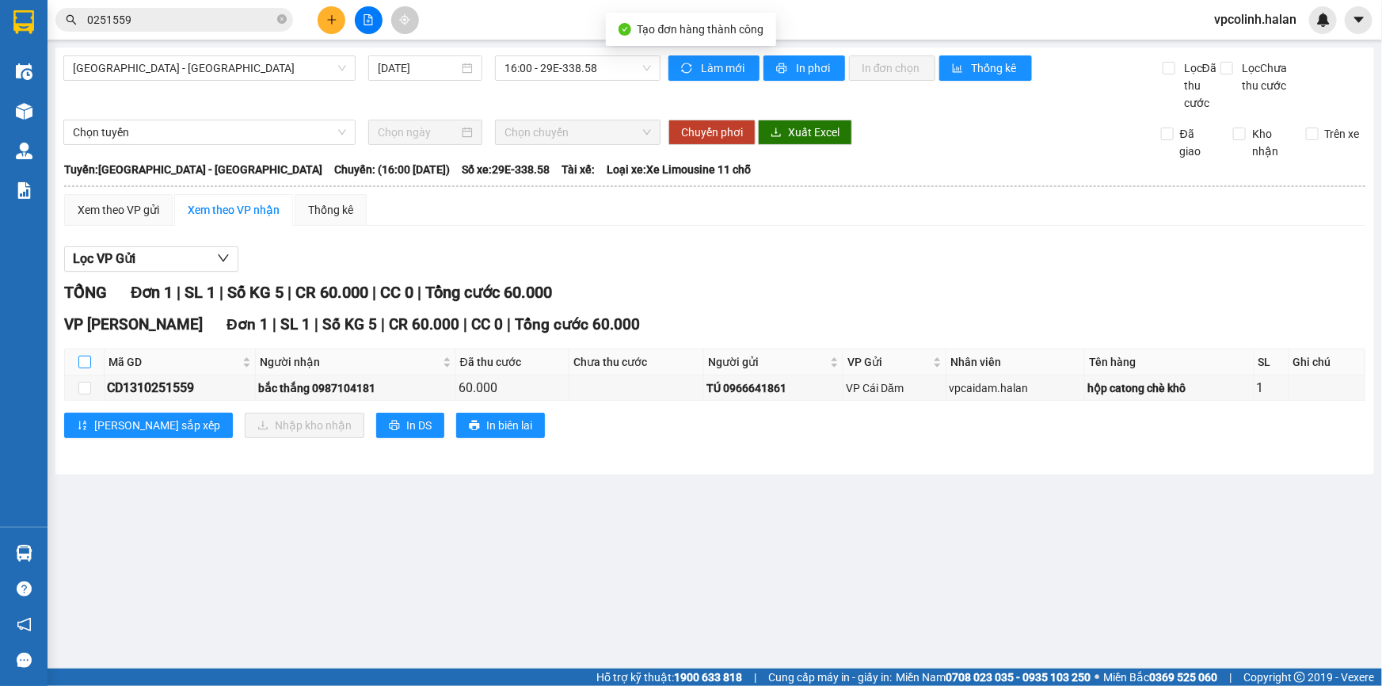
click at [81, 361] on input "checkbox" at bounding box center [84, 362] width 13 height 13
checkbox input "true"
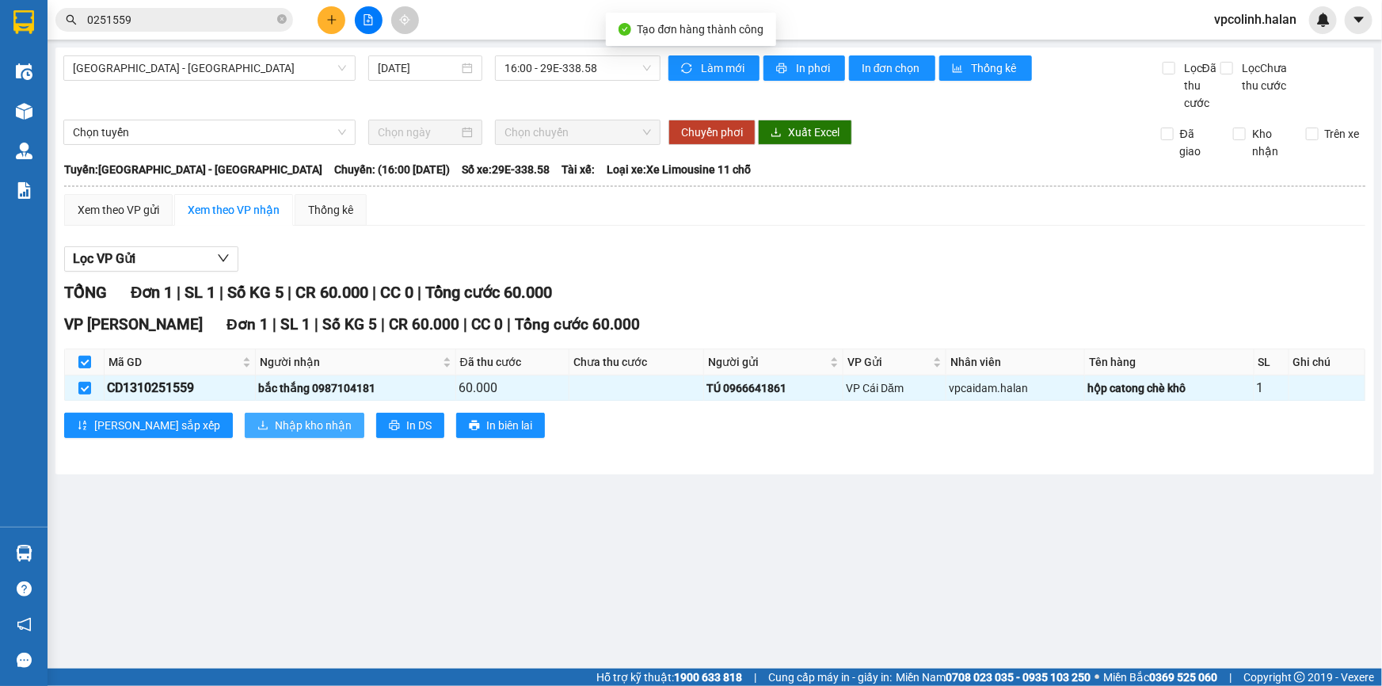
click at [275, 422] on span "Nhập kho nhận" at bounding box center [313, 425] width 77 height 17
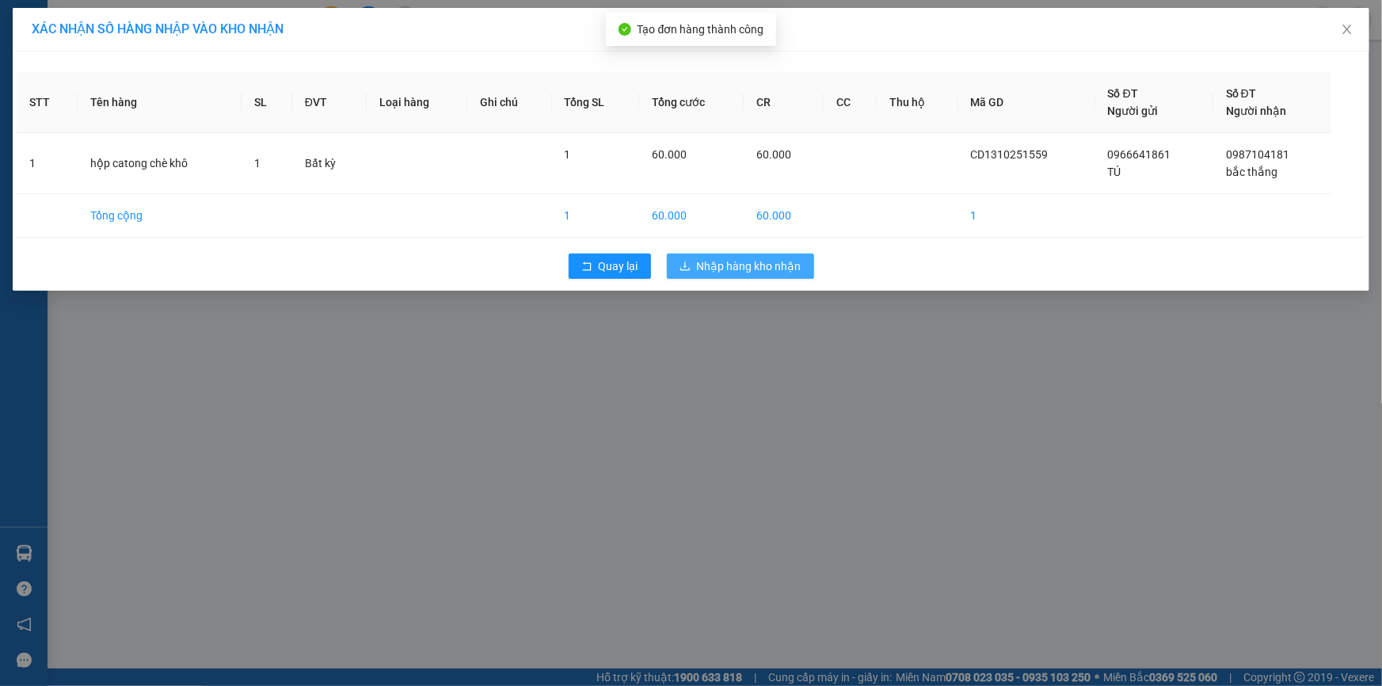
drag, startPoint x: 724, startPoint y: 261, endPoint x: 678, endPoint y: 369, distance: 117.1
click at [723, 261] on span "Nhập hàng kho nhận" at bounding box center [749, 265] width 105 height 17
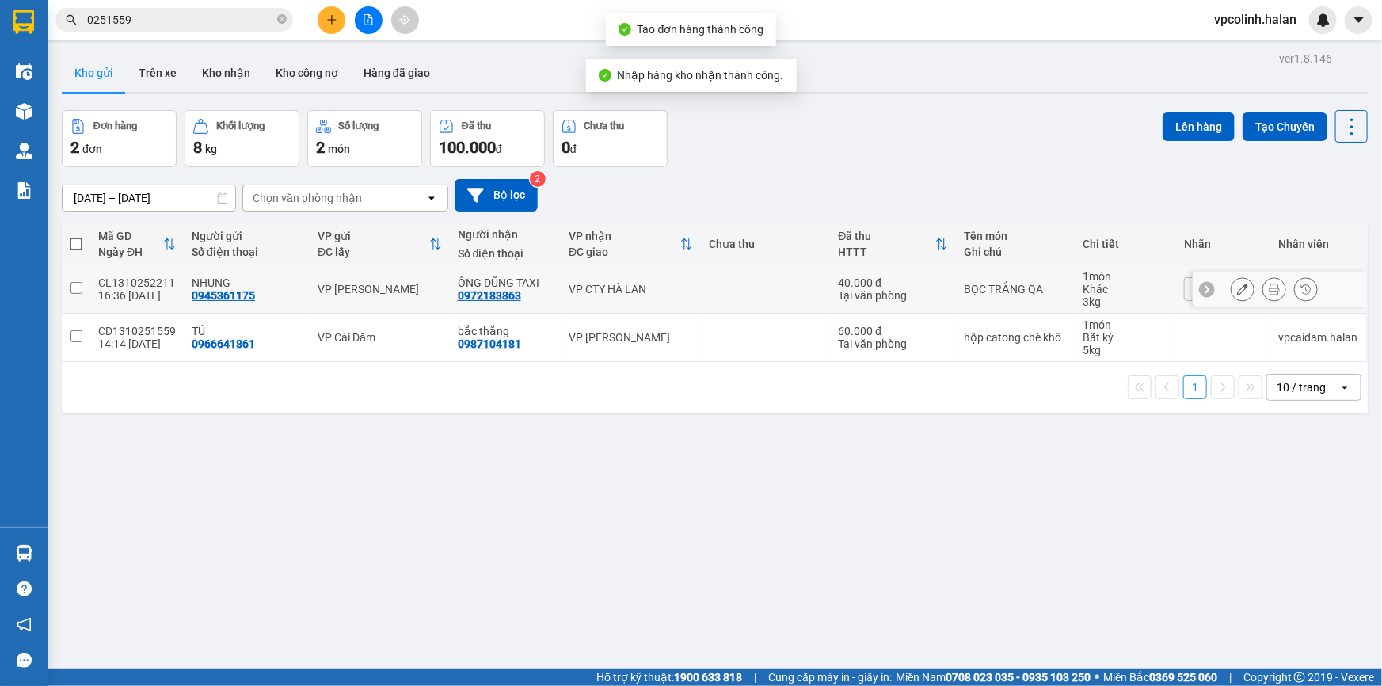
click at [831, 285] on td "40.000 đ Tại văn phòng" at bounding box center [893, 289] width 126 height 48
checkbox input "true"
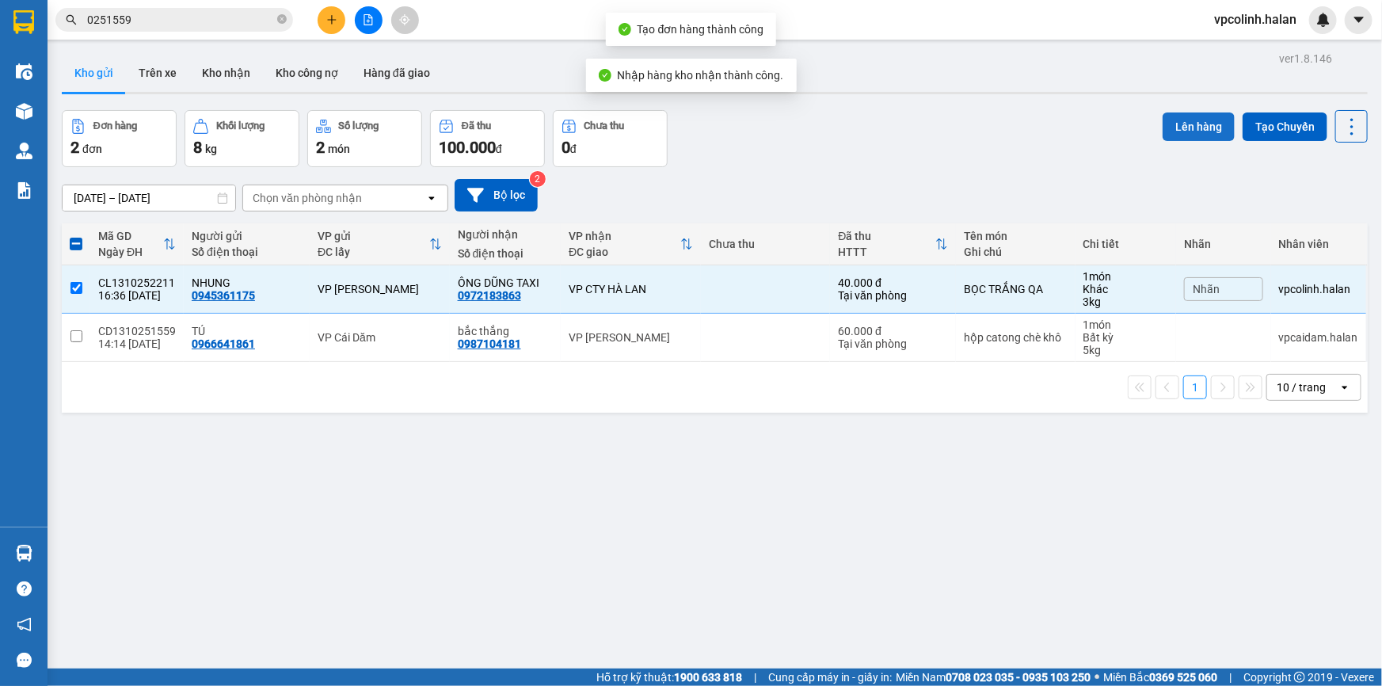
click at [1193, 112] on button "Lên hàng" at bounding box center [1199, 126] width 72 height 29
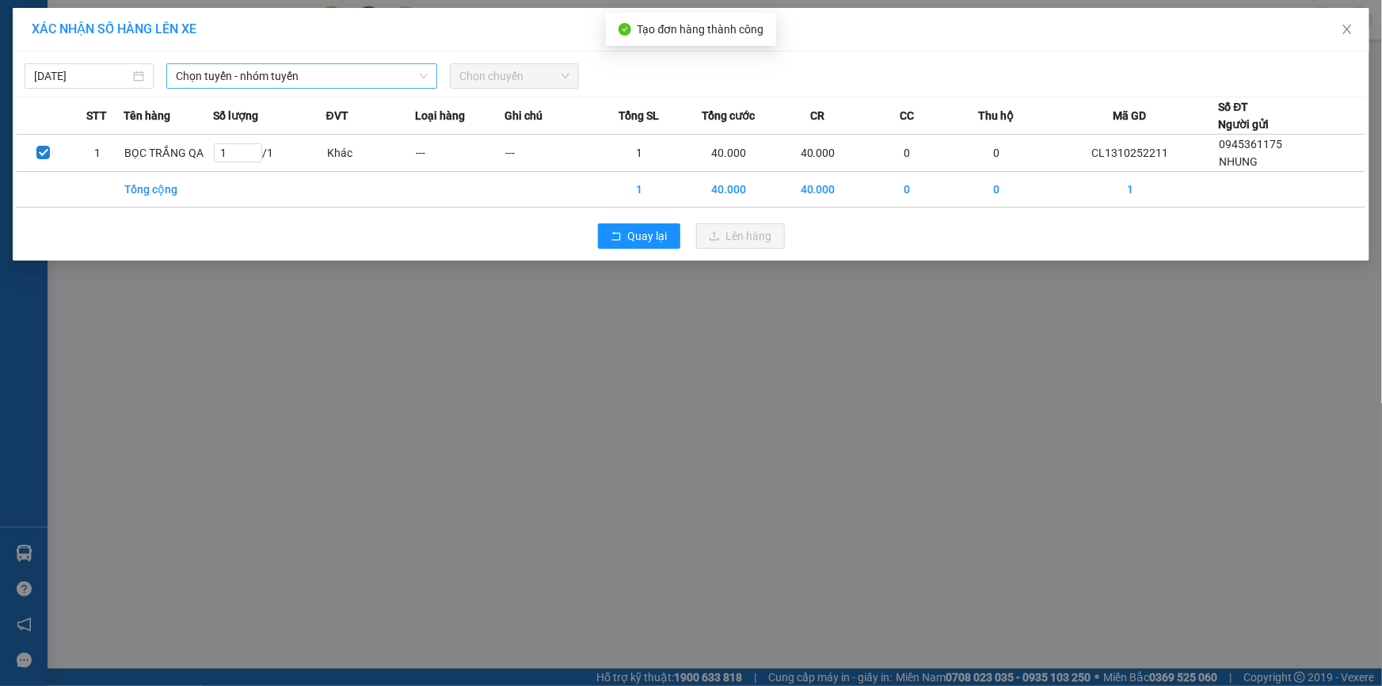
click at [227, 80] on span "Chọn tuyến - nhóm tuyến" at bounding box center [302, 76] width 252 height 24
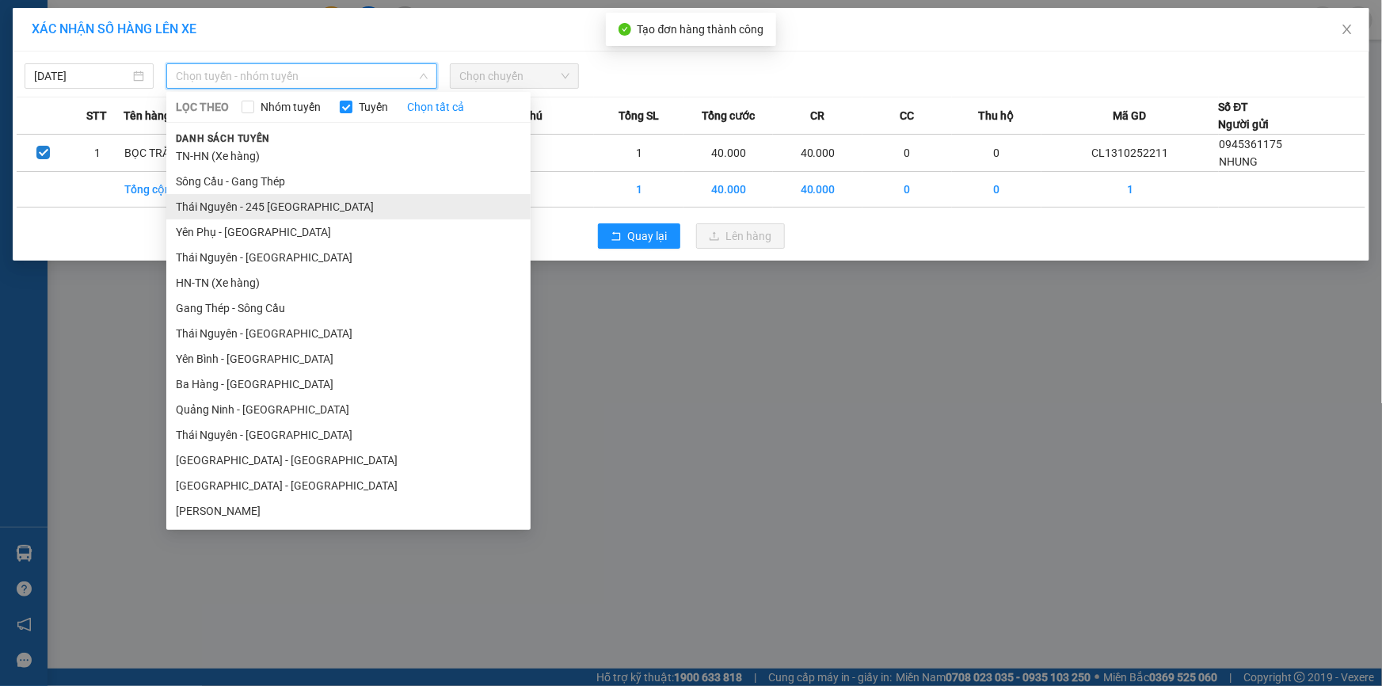
scroll to position [143, 0]
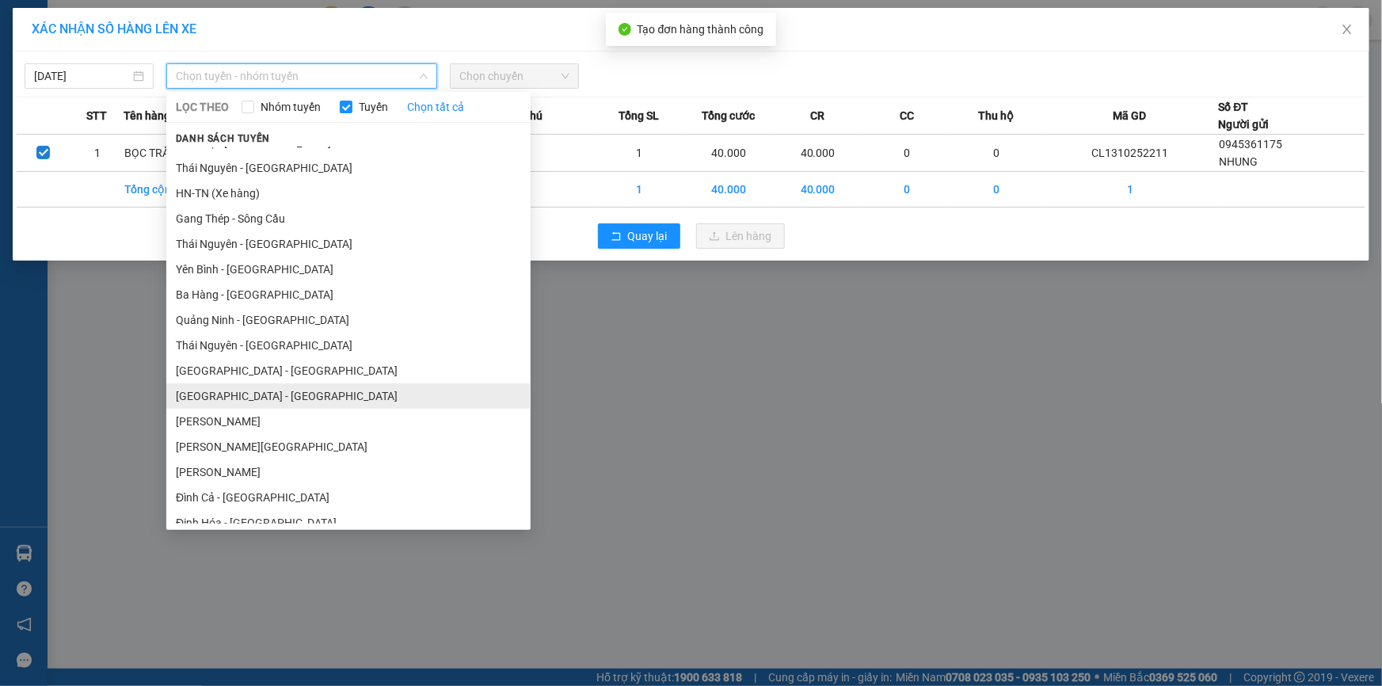
drag, startPoint x: 227, startPoint y: 397, endPoint x: 247, endPoint y: 337, distance: 62.9
click at [227, 396] on li "[GEOGRAPHIC_DATA] - [GEOGRAPHIC_DATA]" at bounding box center [348, 395] width 364 height 25
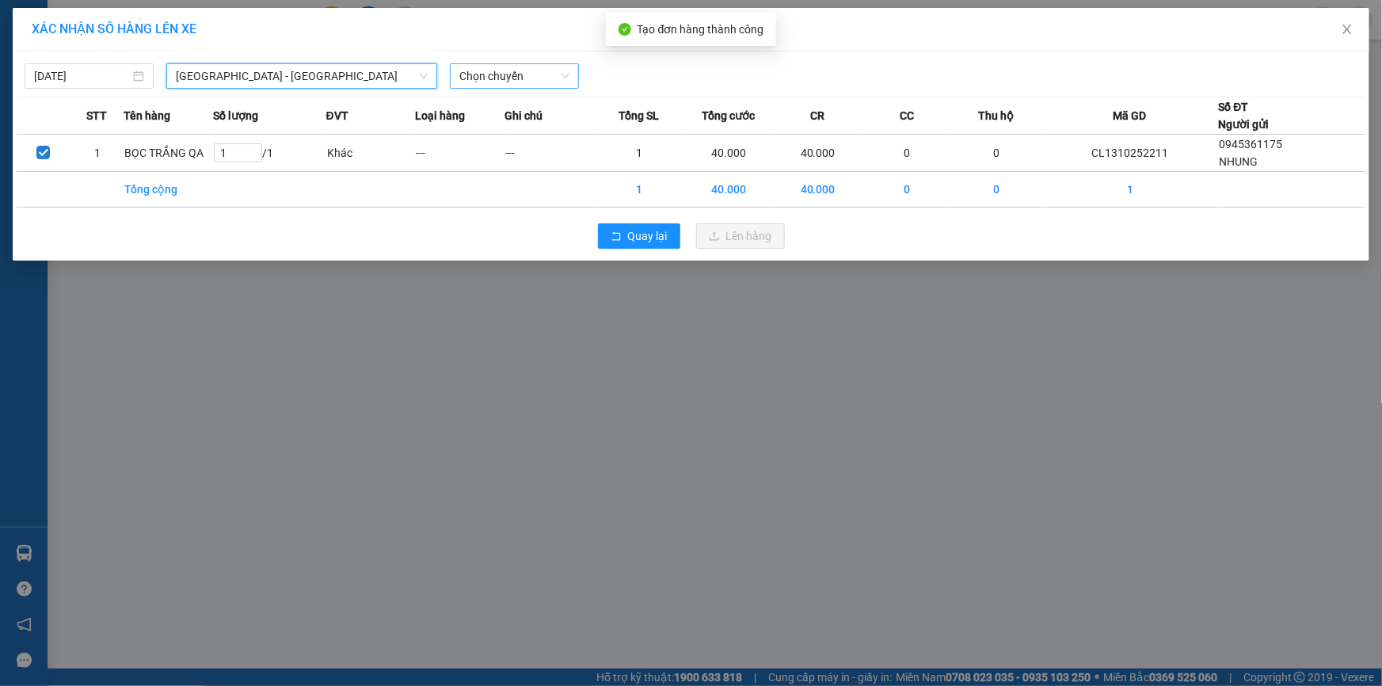
drag, startPoint x: 464, startPoint y: 67, endPoint x: 467, endPoint y: 82, distance: 15.2
click at [465, 70] on span "Chọn chuyến" at bounding box center [514, 76] width 110 height 24
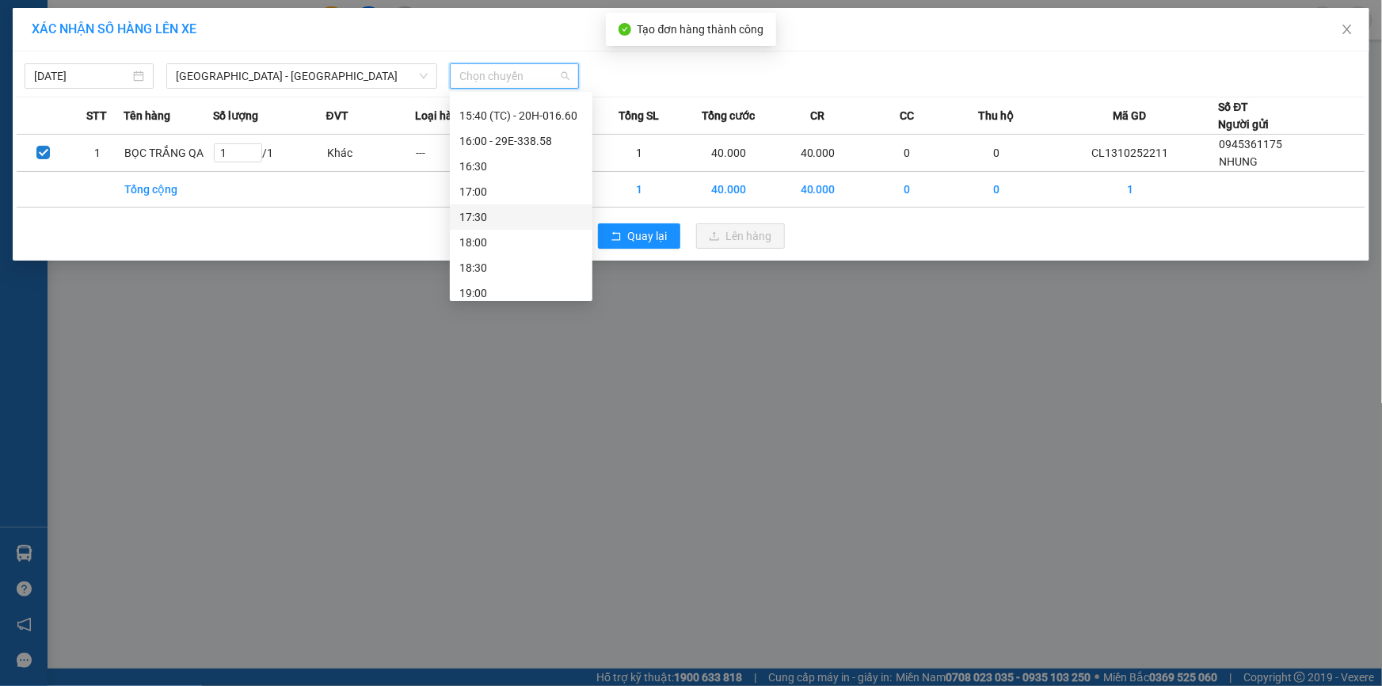
scroll to position [648, 0]
click at [496, 190] on div "17:30" at bounding box center [521, 194] width 124 height 17
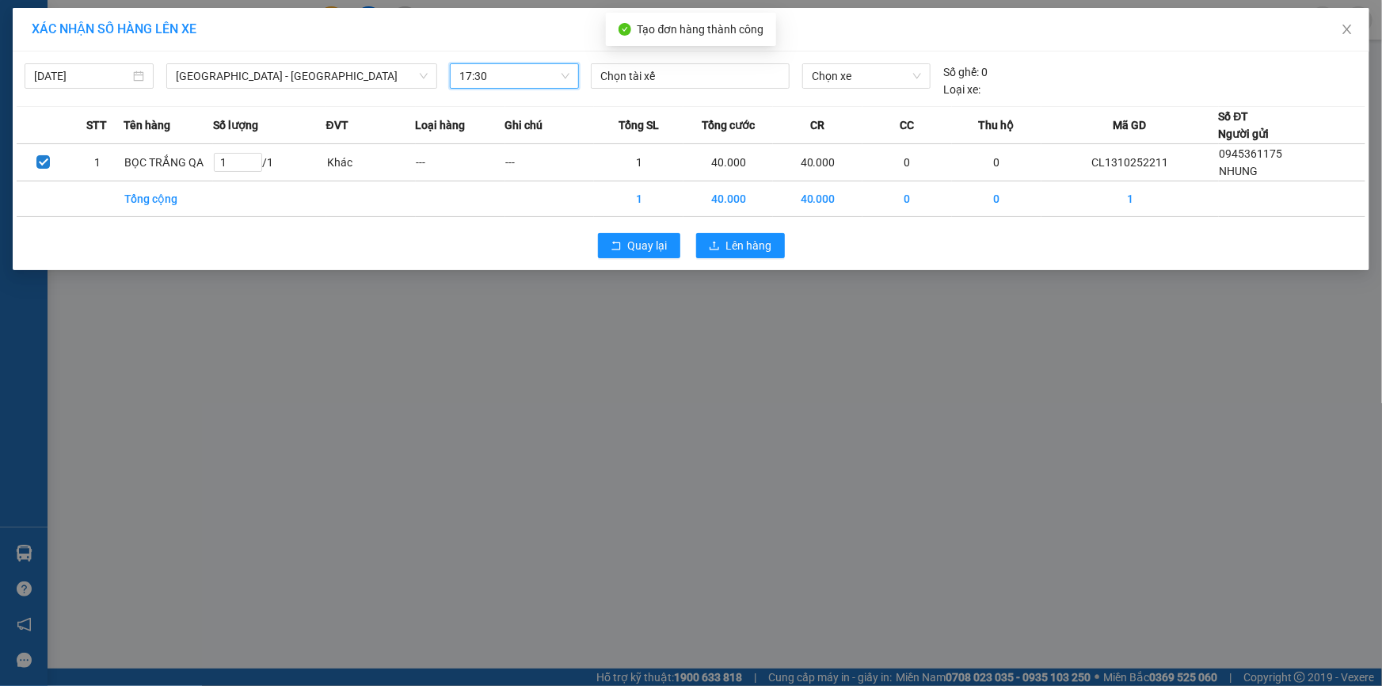
click at [716, 96] on div "Chọn tài xế" at bounding box center [691, 80] width 212 height 35
click at [715, 82] on div at bounding box center [690, 76] width 191 height 19
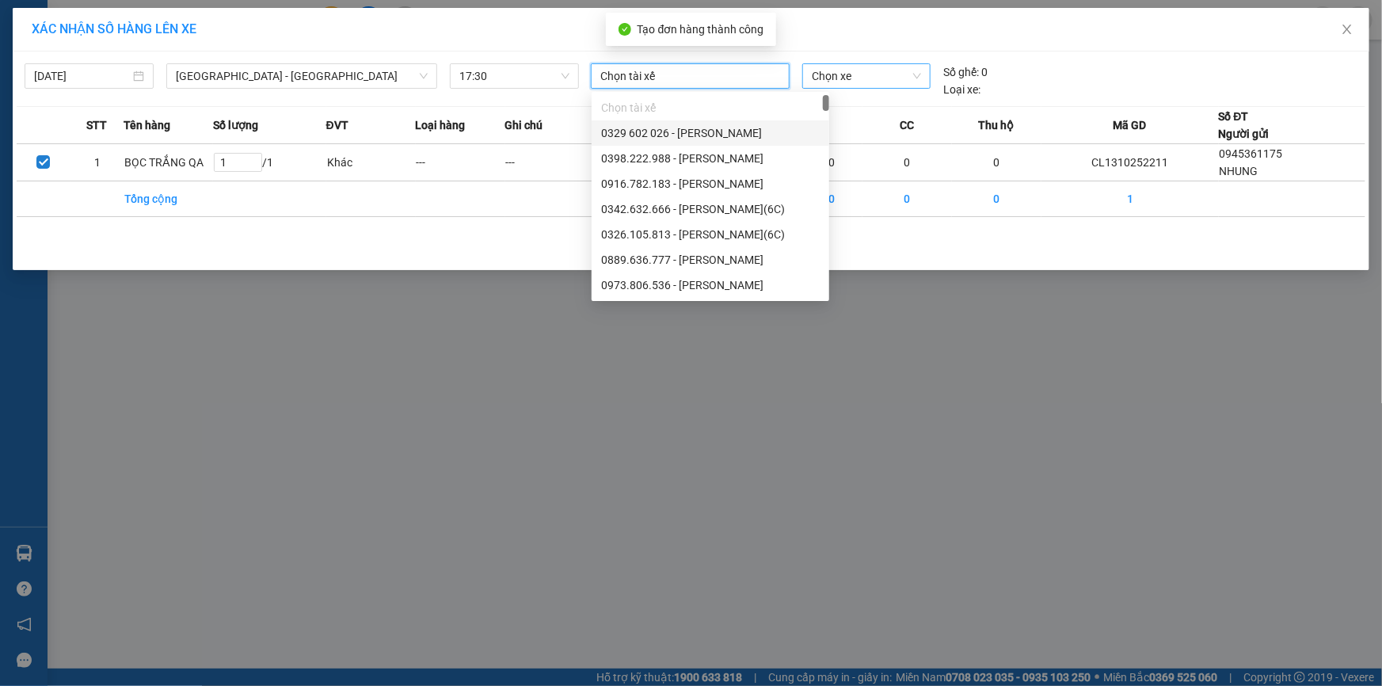
click at [879, 64] on span "Chọn xe" at bounding box center [866, 76] width 109 height 24
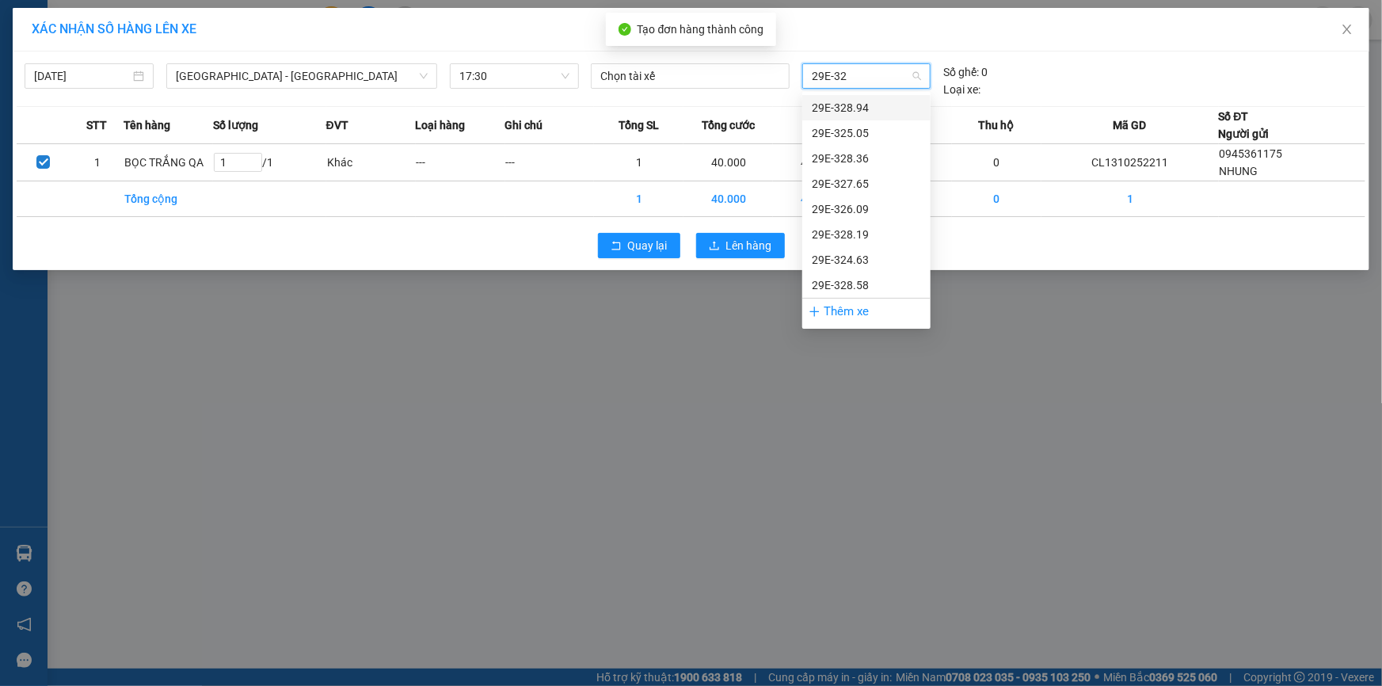
type input "29E-328"
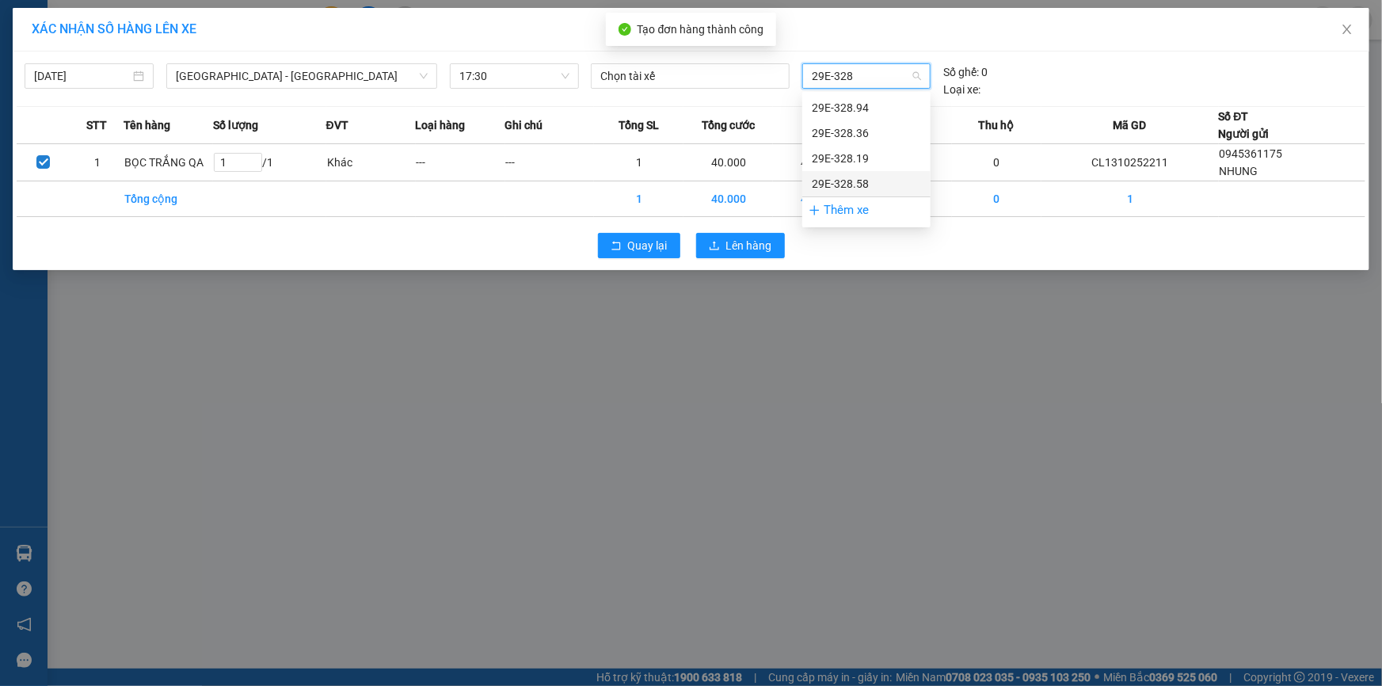
click at [878, 184] on div "29E-328.58" at bounding box center [866, 183] width 109 height 17
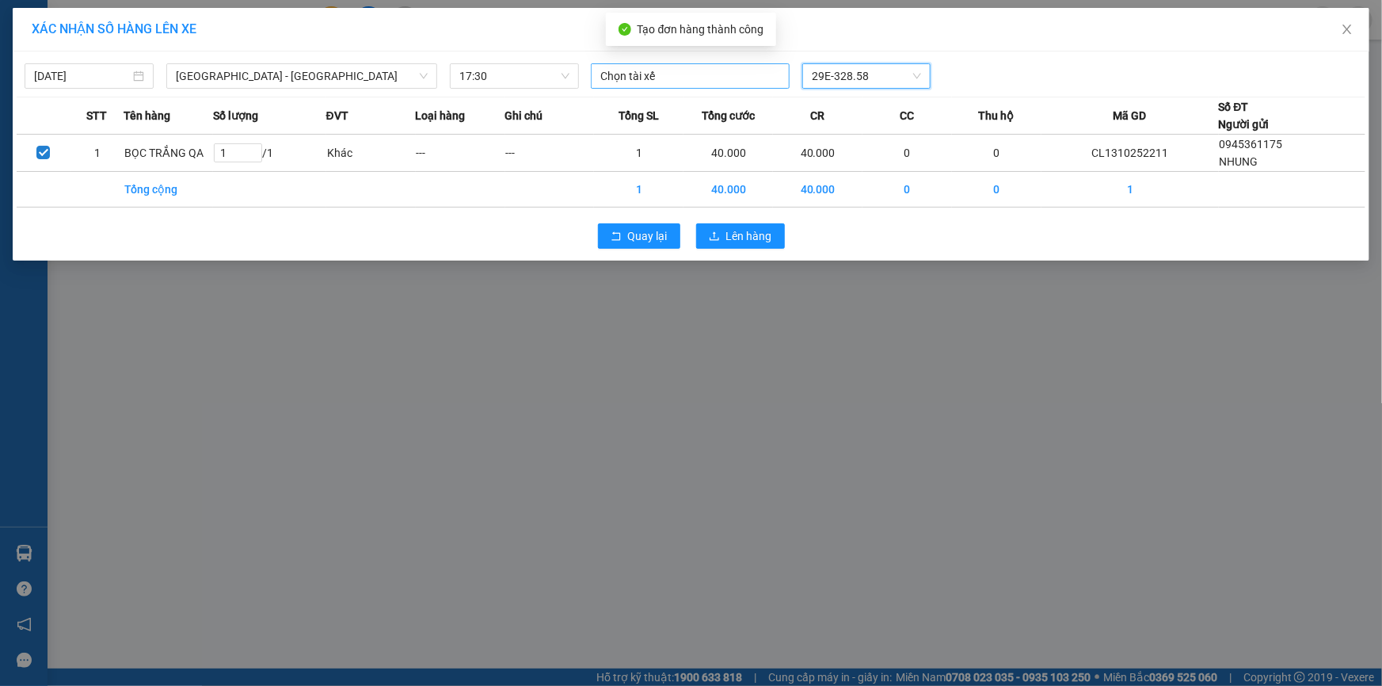
click at [688, 81] on div at bounding box center [690, 76] width 191 height 19
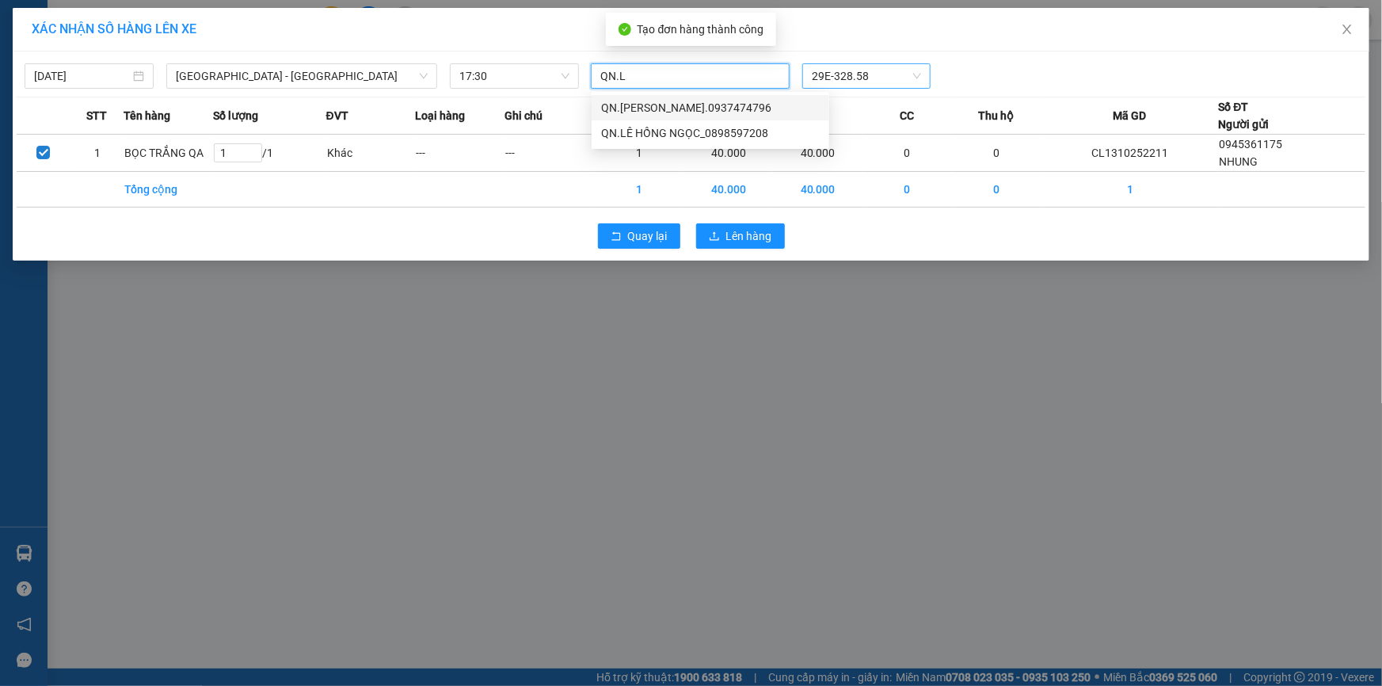
type input "QN.LÊ"
click at [719, 107] on div "QN.[PERSON_NAME].0937474796" at bounding box center [710, 107] width 219 height 17
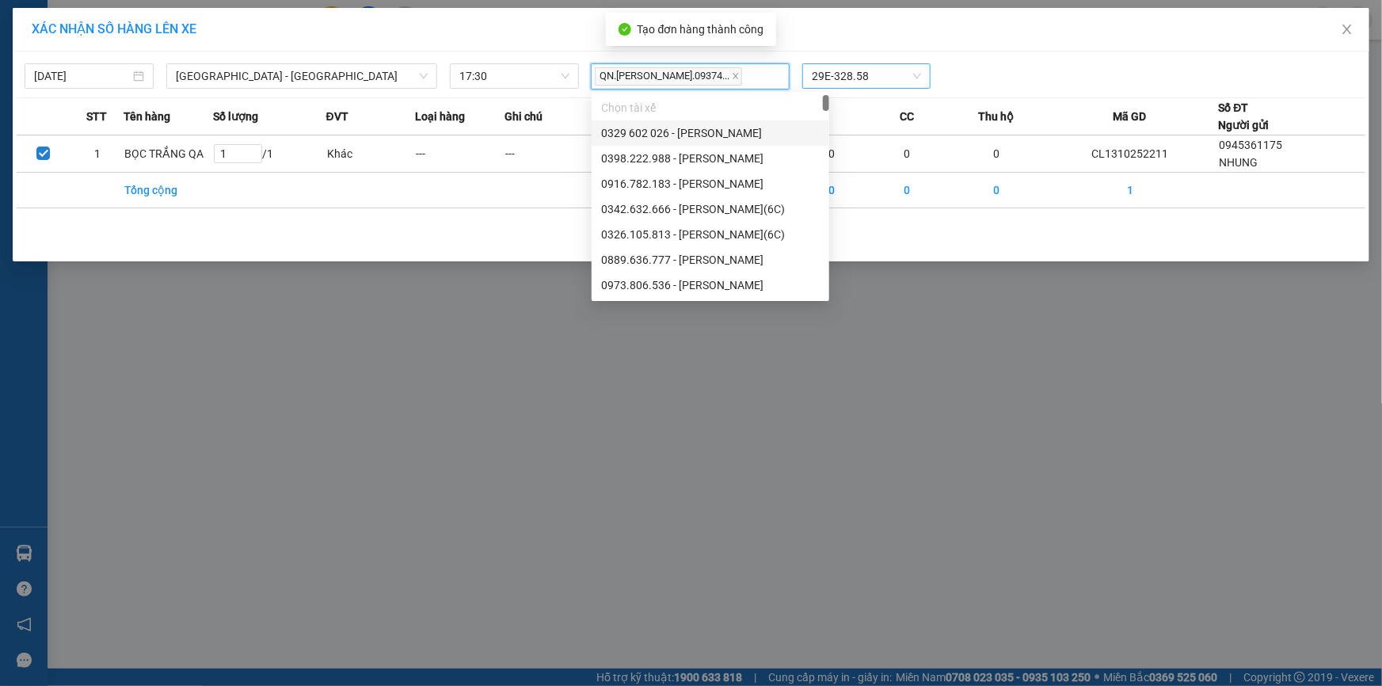
click at [751, 71] on div "QN.[PERSON_NAME].09374..." at bounding box center [690, 76] width 191 height 23
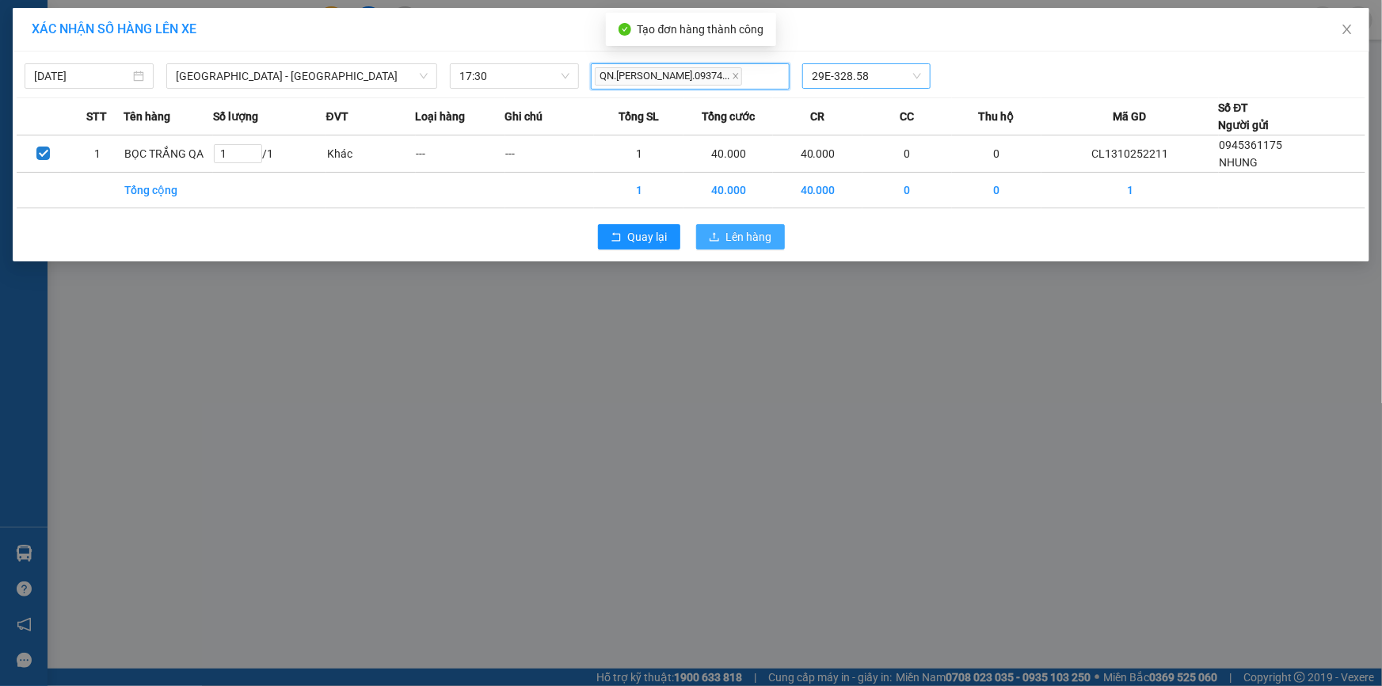
click at [752, 241] on span "Lên hàng" at bounding box center [749, 236] width 46 height 17
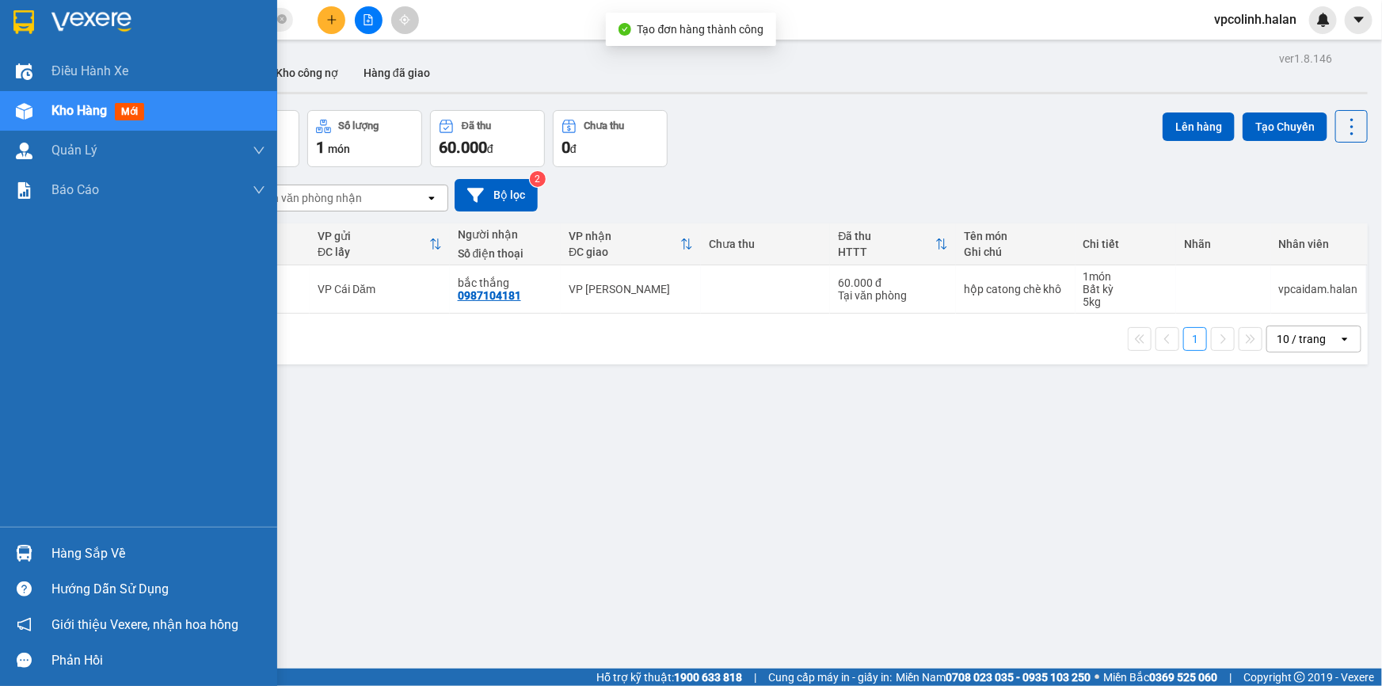
click at [23, 124] on div at bounding box center [24, 111] width 28 height 28
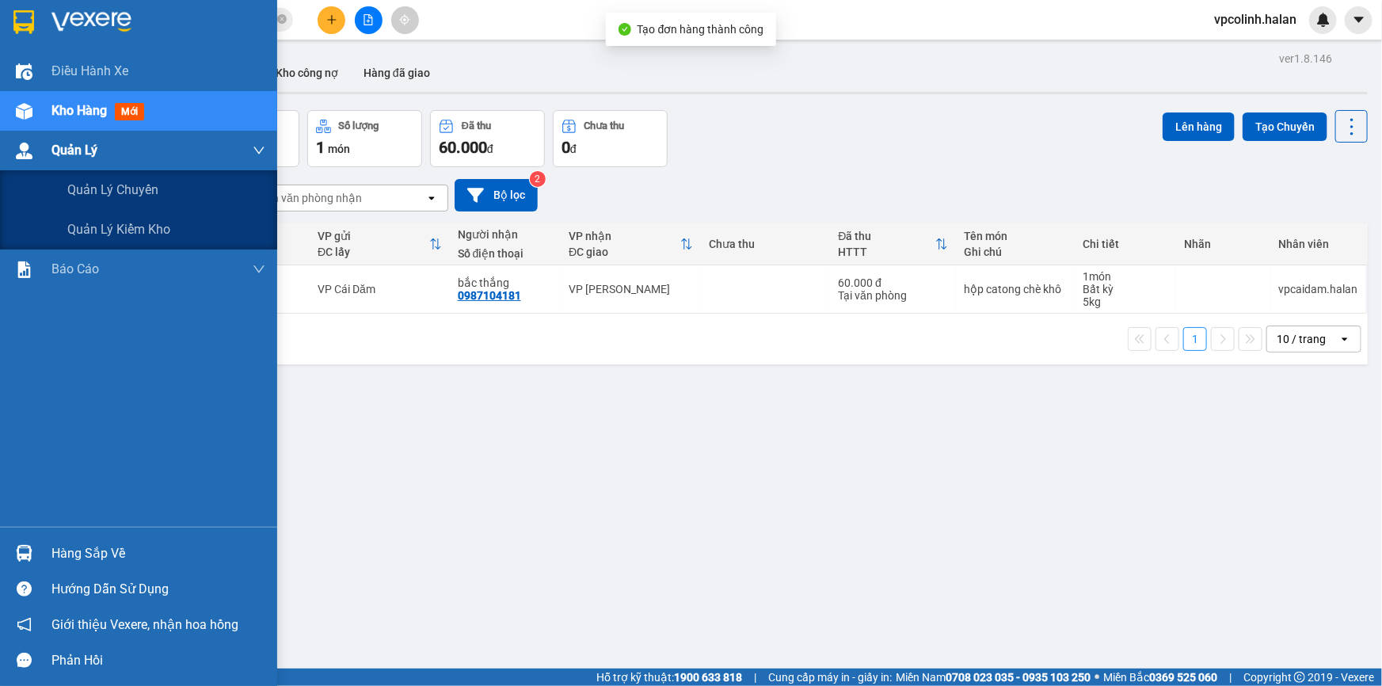
click at [39, 158] on div "Quản Lý" at bounding box center [138, 151] width 277 height 40
click at [93, 200] on div "Quản lý chuyến" at bounding box center [166, 190] width 198 height 40
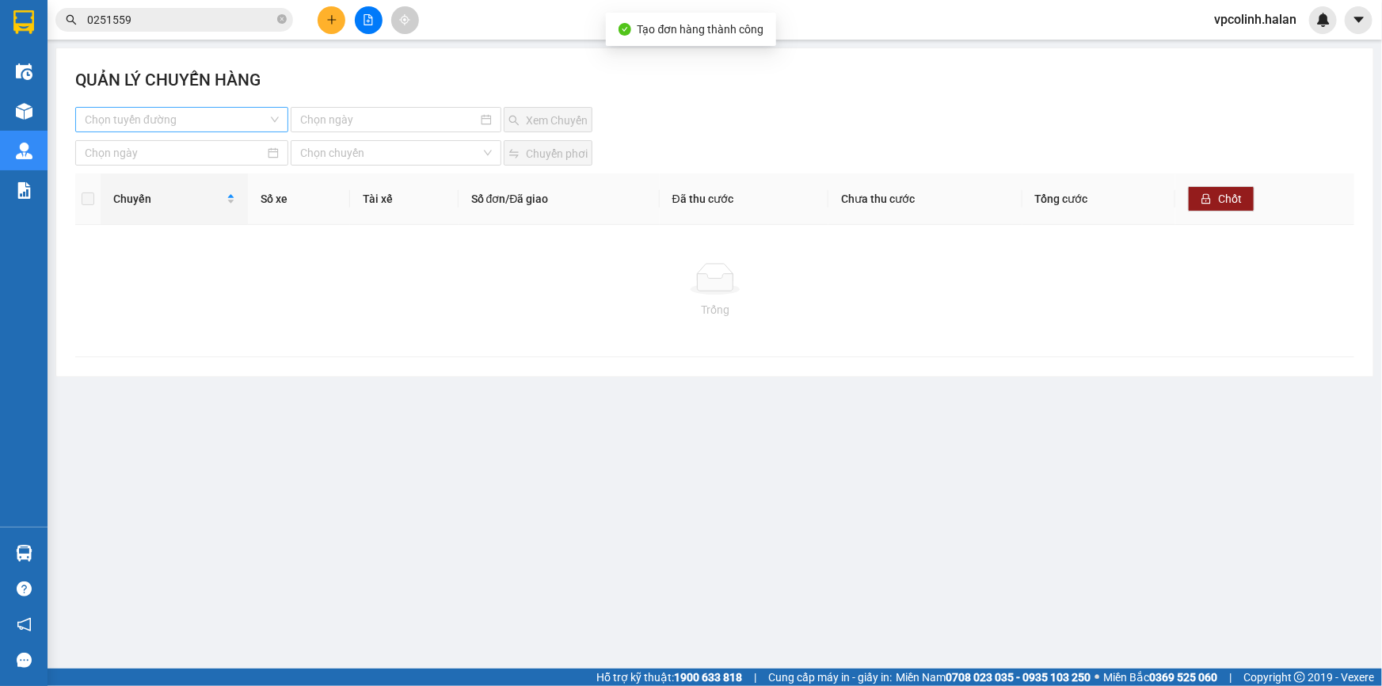
click at [181, 127] on input "search" at bounding box center [176, 120] width 183 height 24
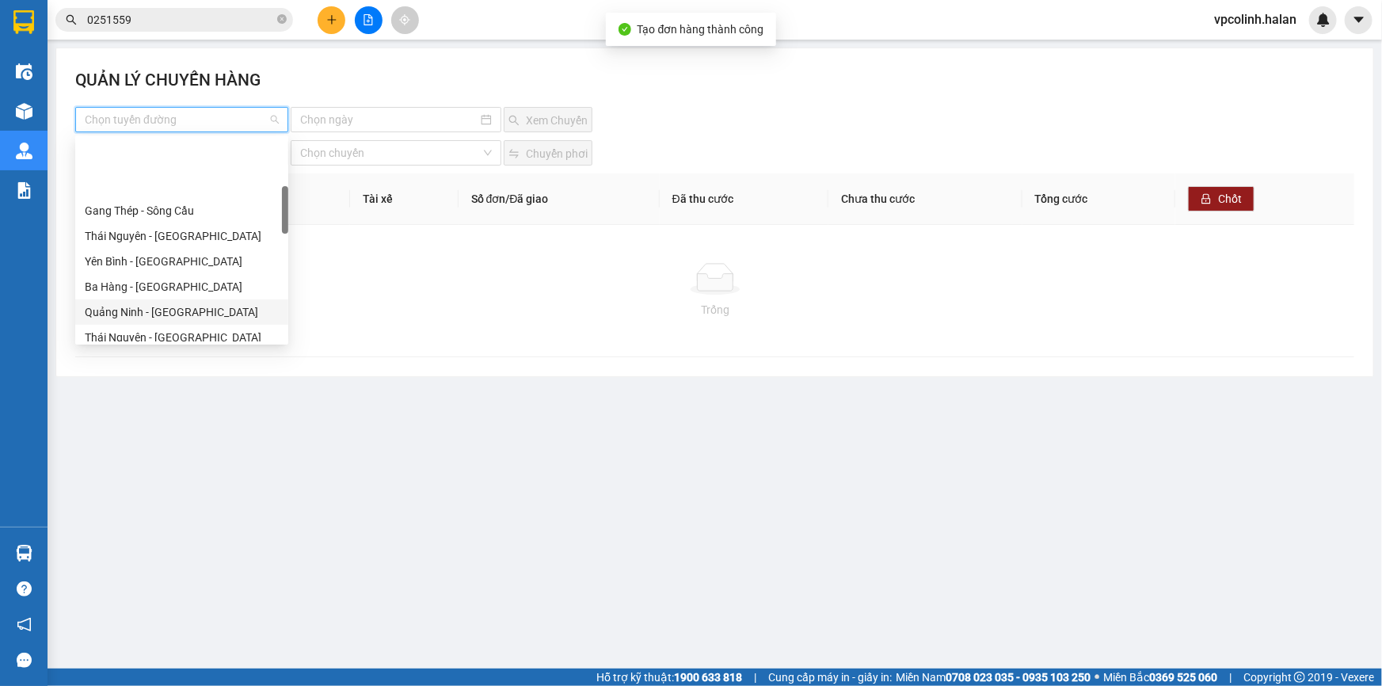
scroll to position [215, 0]
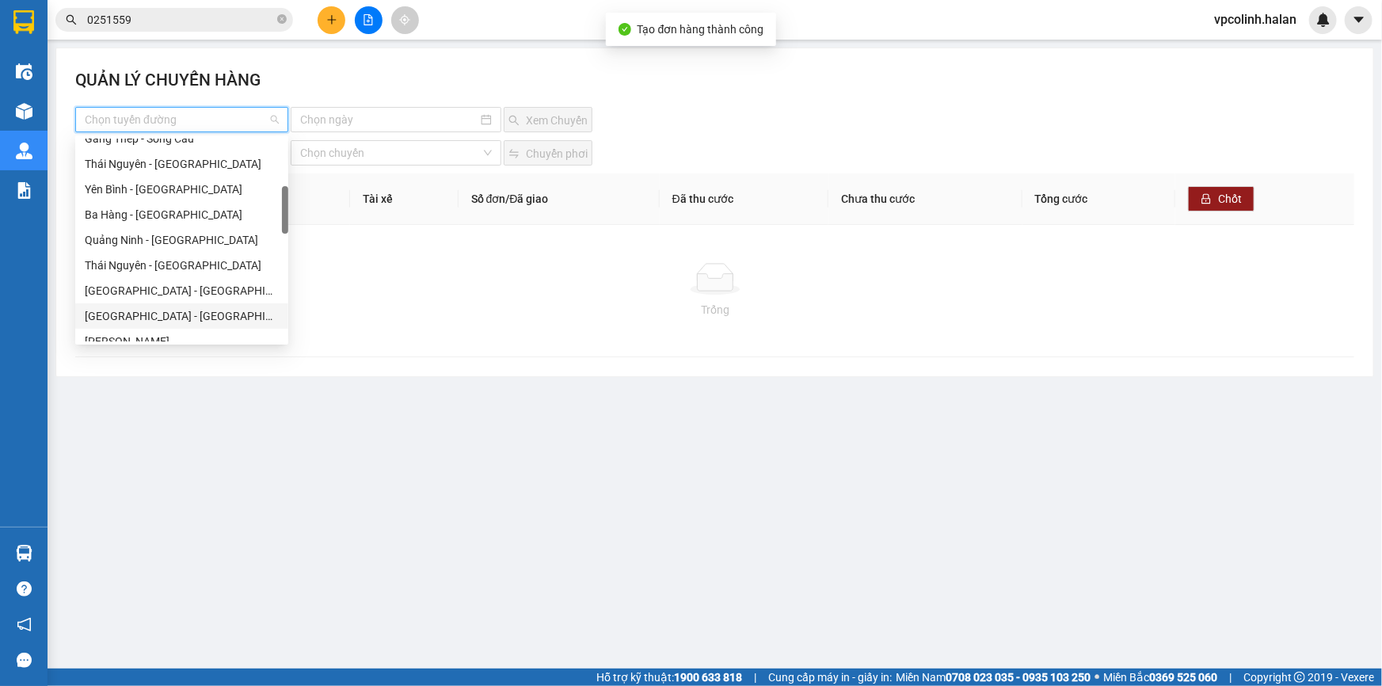
click at [124, 317] on div "[GEOGRAPHIC_DATA] - [GEOGRAPHIC_DATA]" at bounding box center [182, 315] width 194 height 17
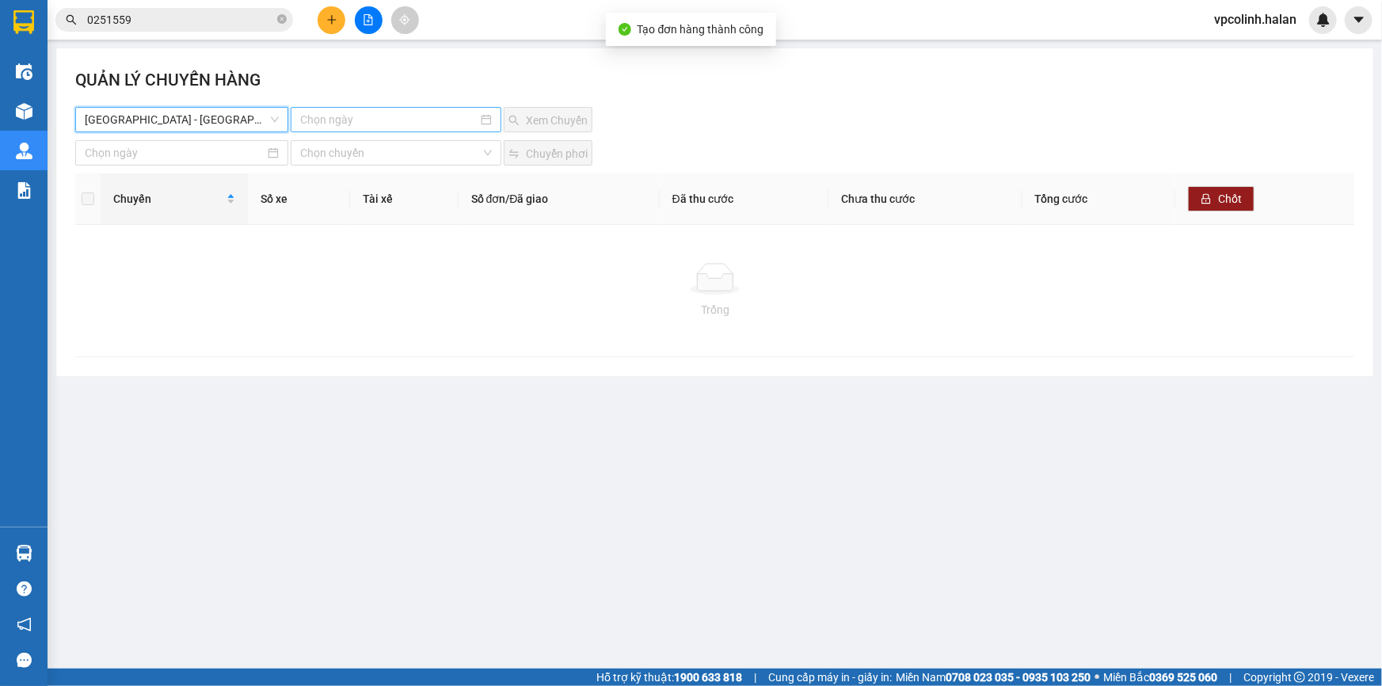
click at [362, 119] on input at bounding box center [388, 119] width 177 height 17
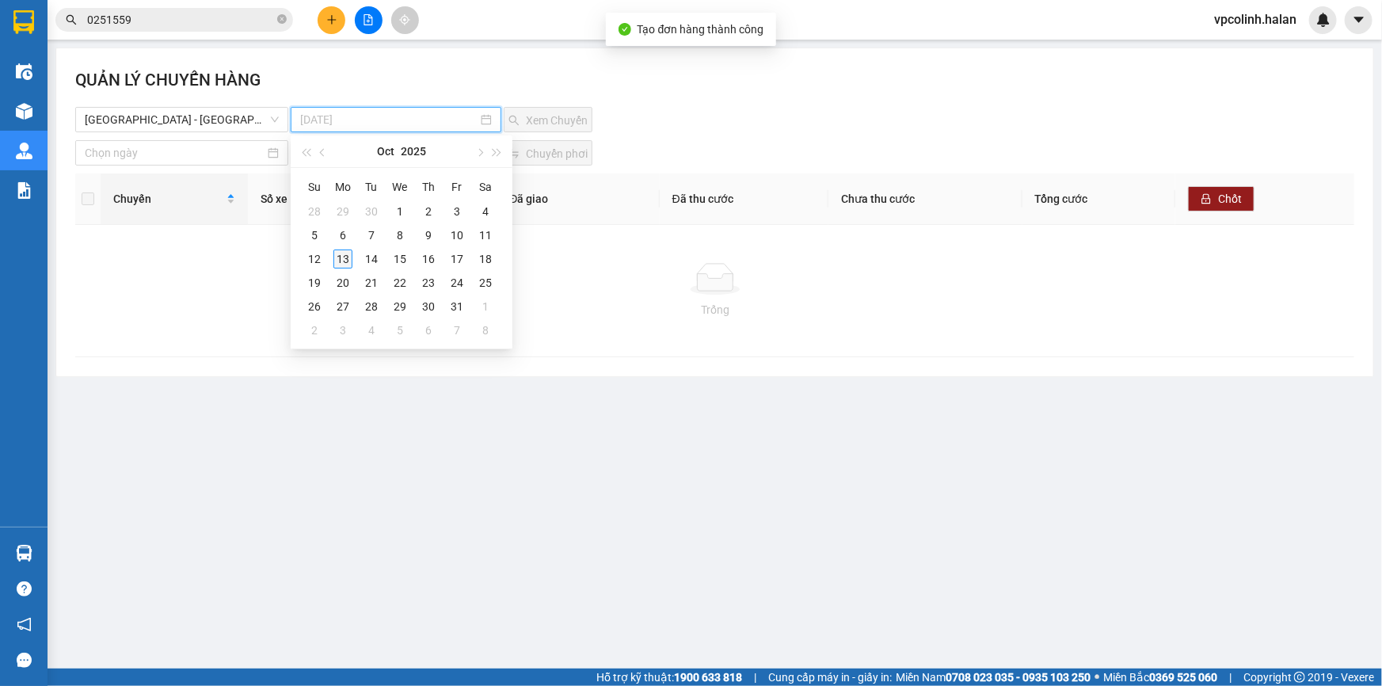
type input "[DATE]"
click at [345, 257] on div "13" at bounding box center [343, 259] width 19 height 19
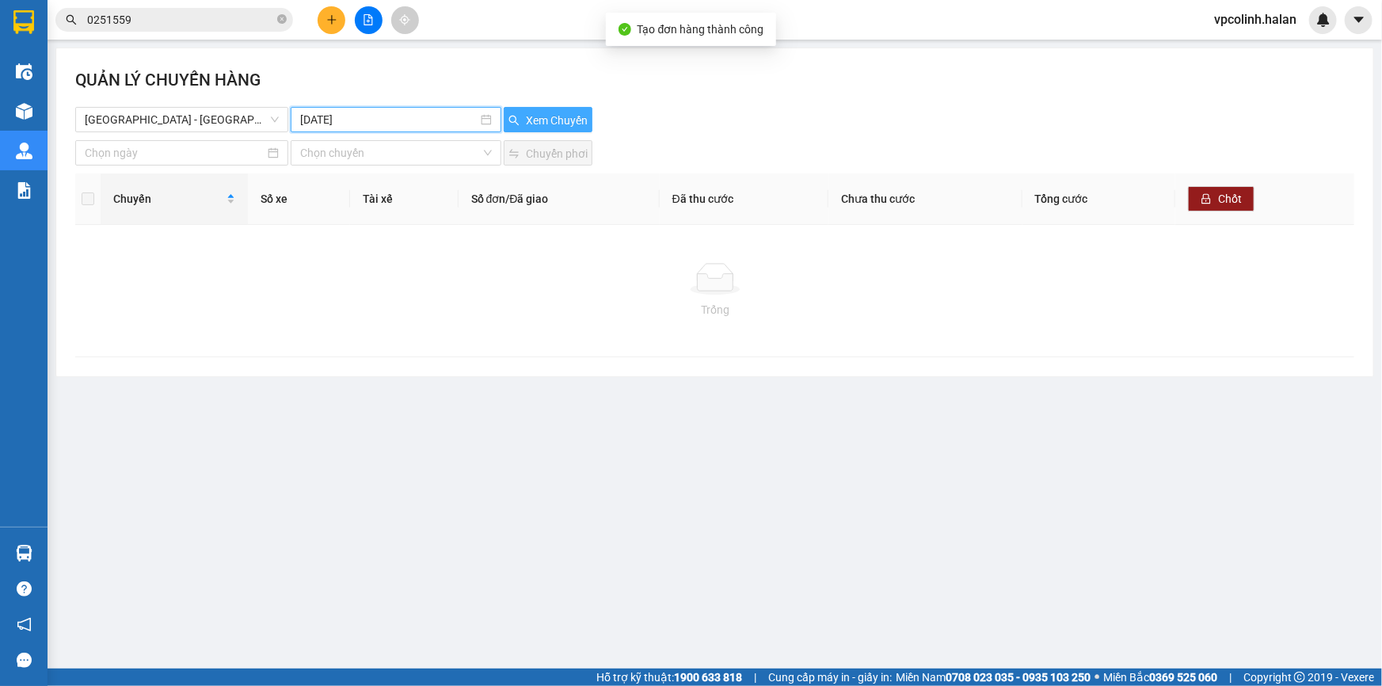
click at [562, 112] on span "Xem Chuyến" at bounding box center [557, 120] width 62 height 17
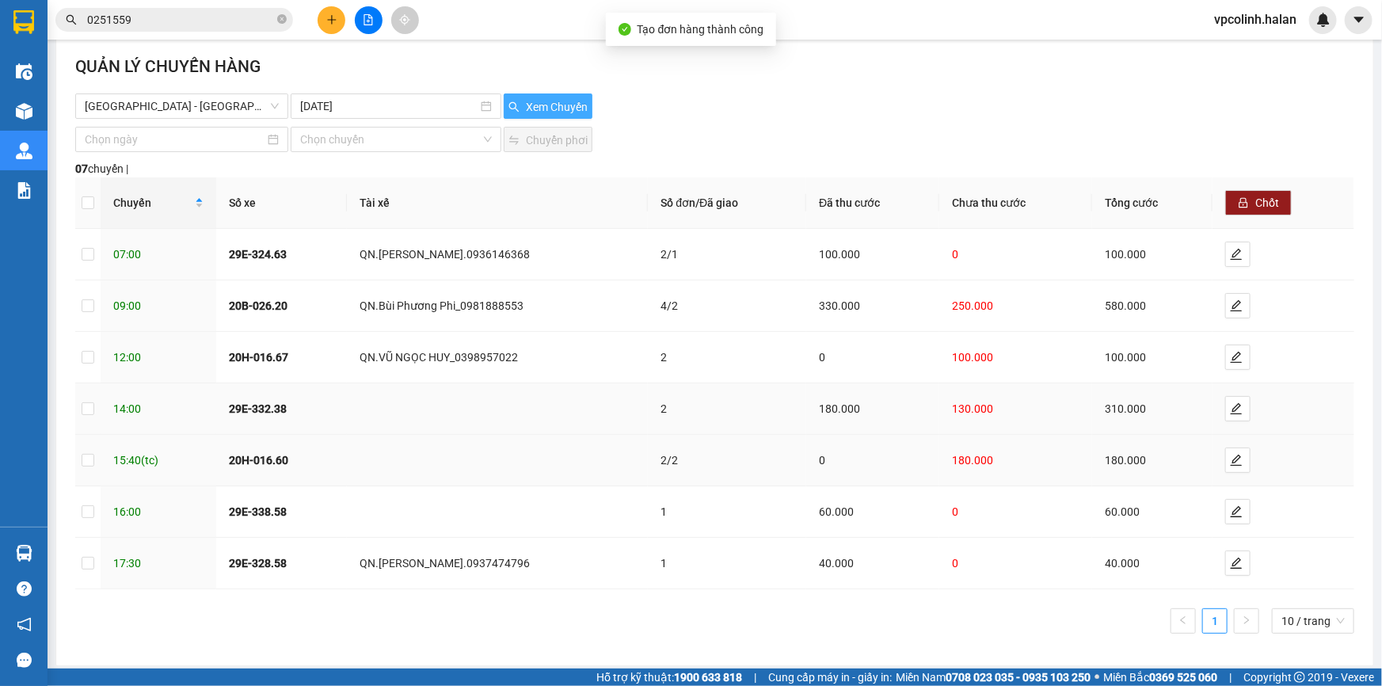
scroll to position [17, 0]
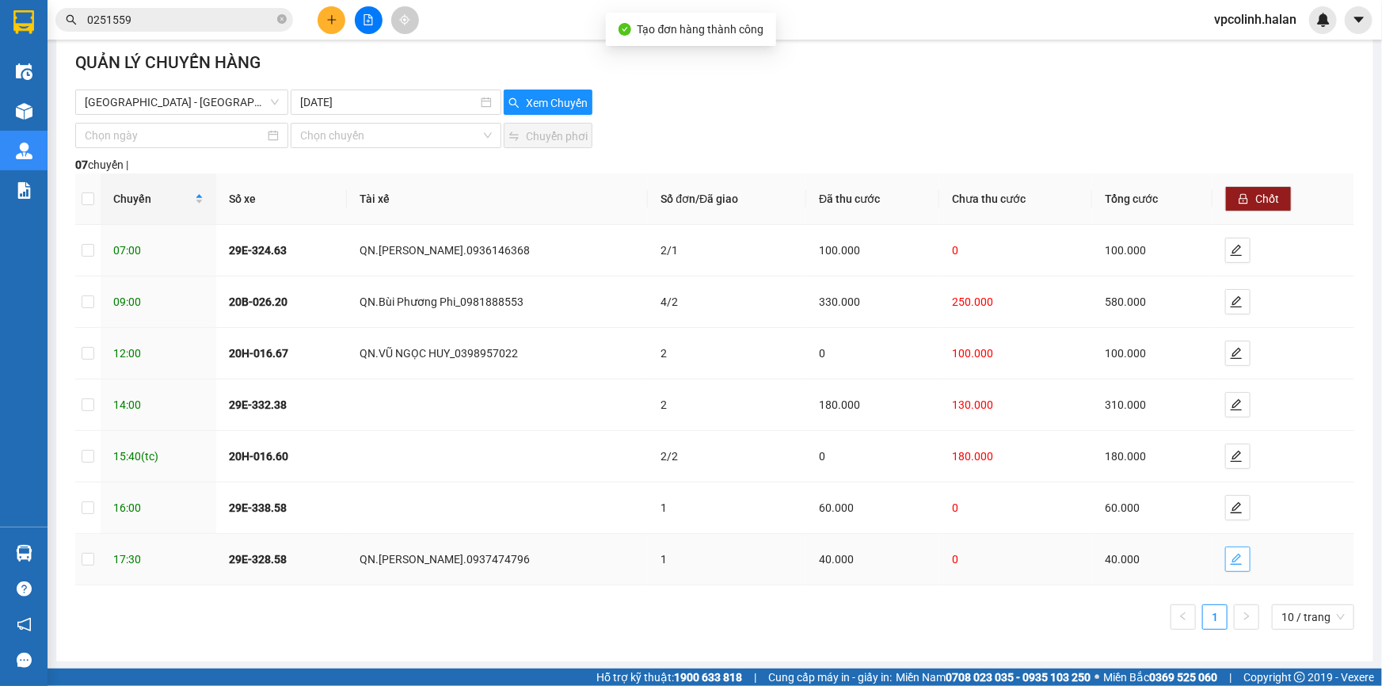
click at [1230, 560] on icon "edit" at bounding box center [1236, 559] width 13 height 13
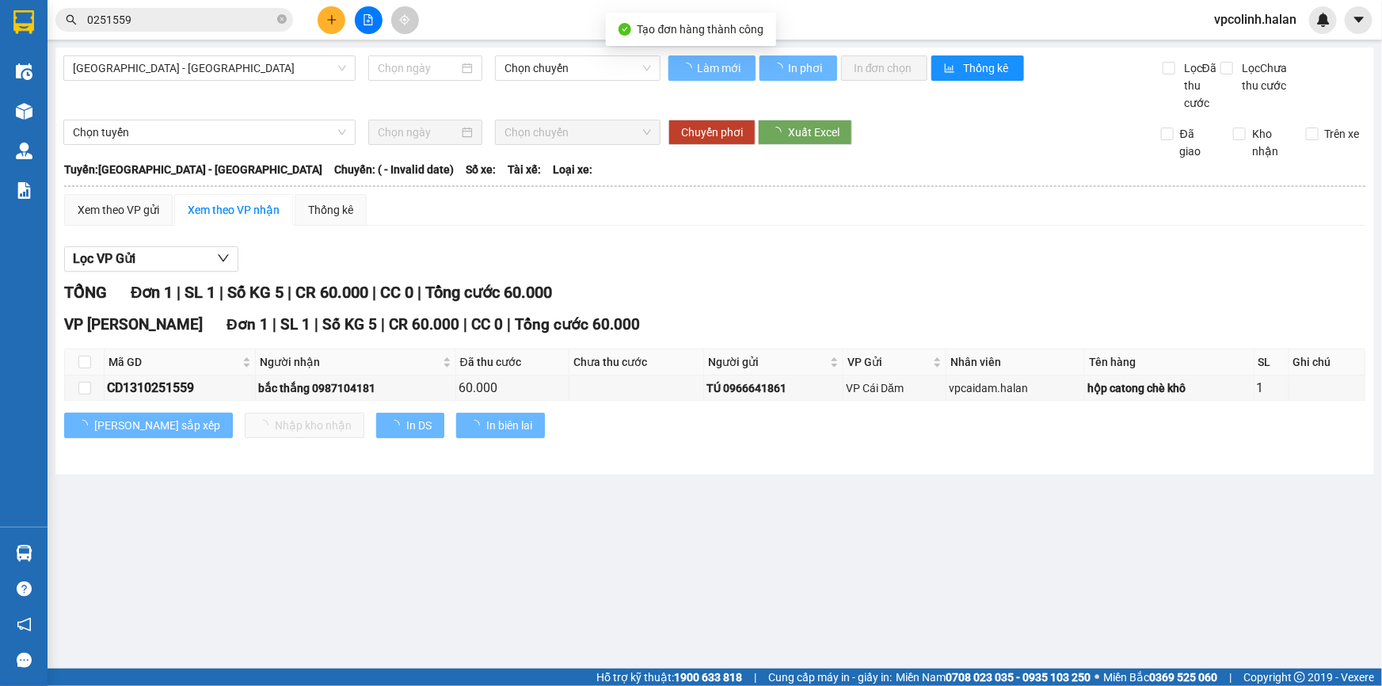
type input "[DATE]"
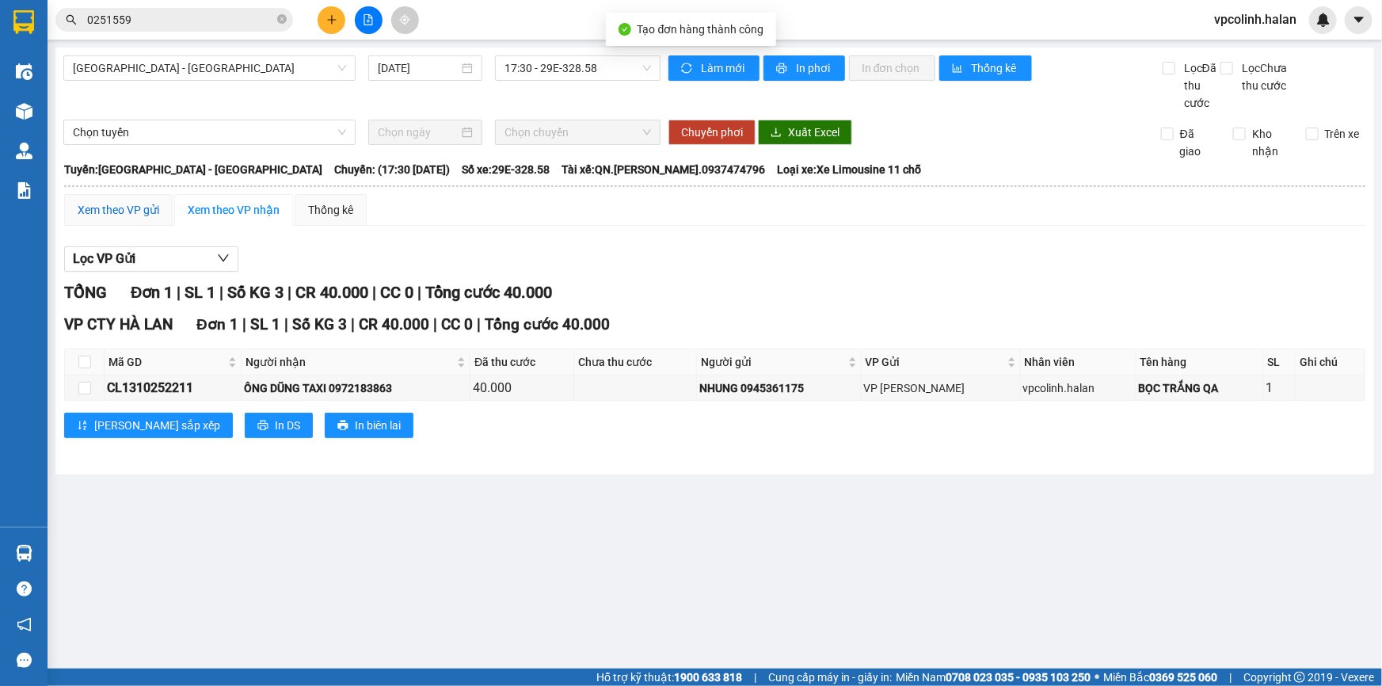
click at [117, 212] on div "Xem theo VP gửi" at bounding box center [119, 209] width 82 height 17
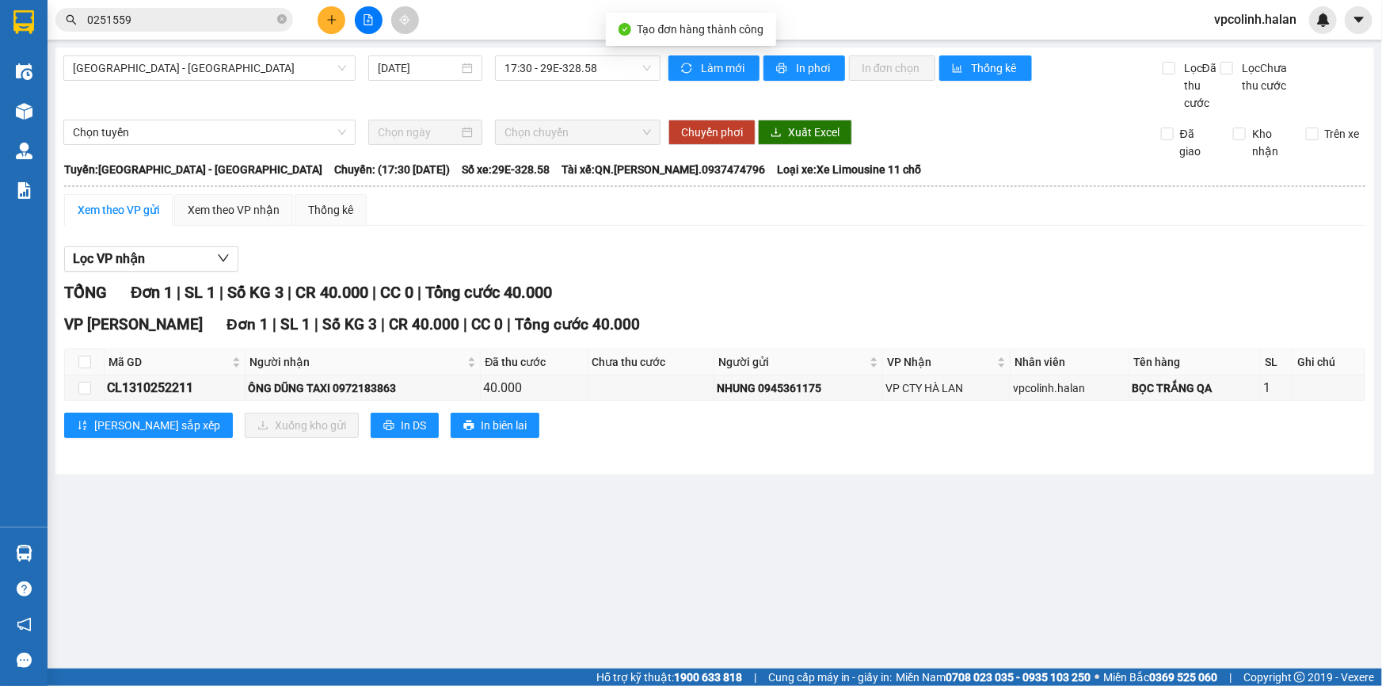
drag, startPoint x: 77, startPoint y: 358, endPoint x: 84, endPoint y: 364, distance: 9.0
click at [77, 359] on th at bounding box center [85, 362] width 40 height 26
click at [83, 362] on input "checkbox" at bounding box center [84, 362] width 13 height 13
checkbox input "true"
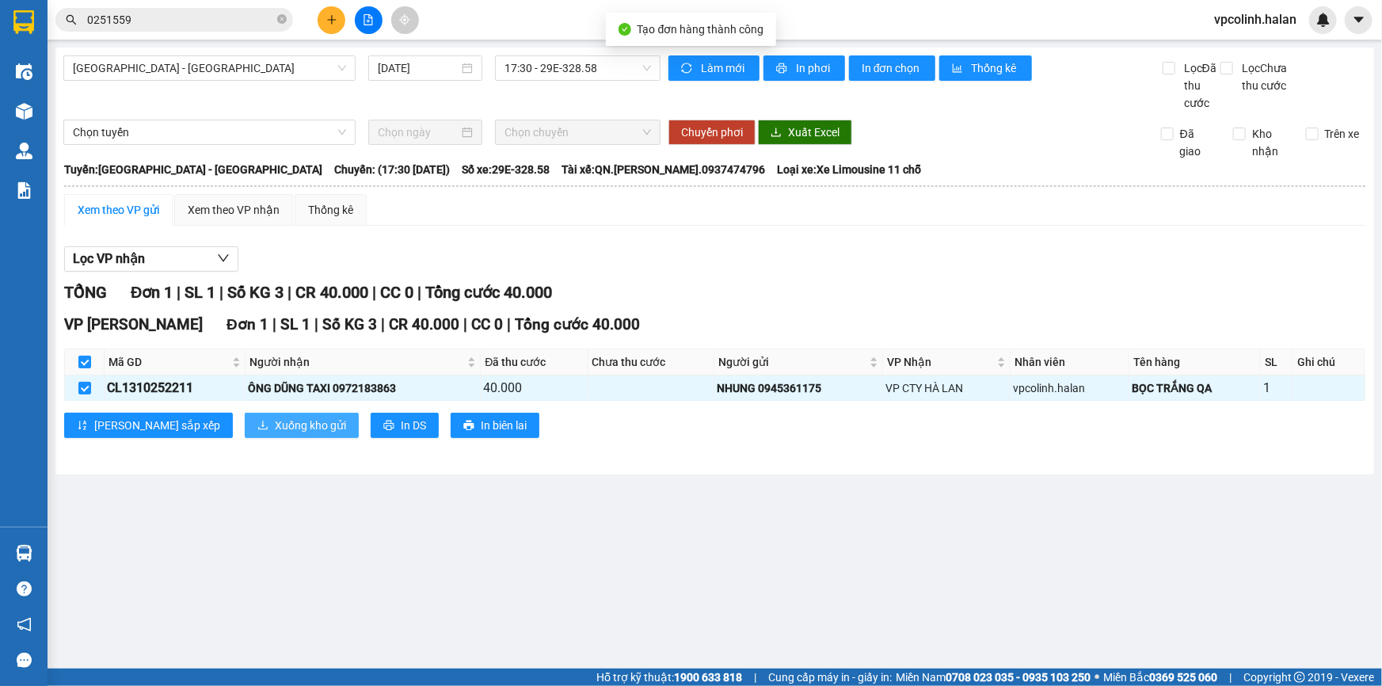
click at [275, 425] on span "Xuống kho gửi" at bounding box center [310, 425] width 71 height 17
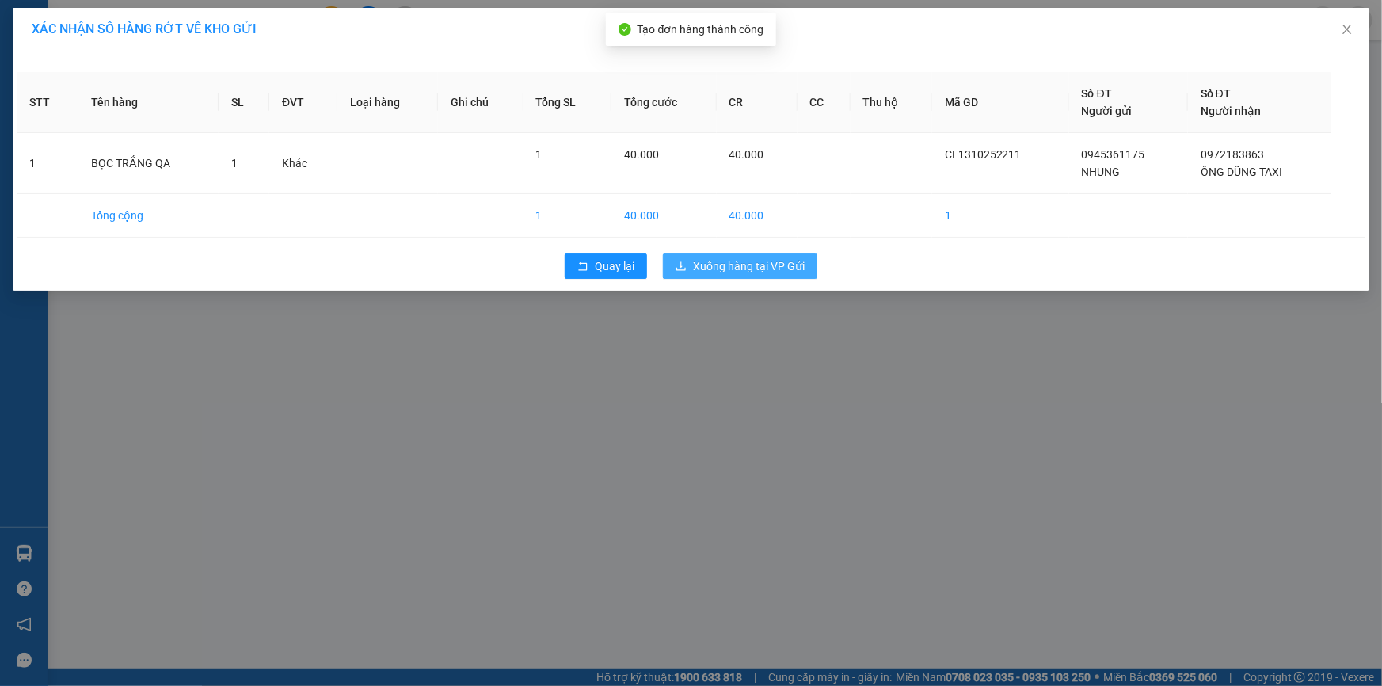
click at [702, 257] on span "Xuống hàng tại VP Gửi" at bounding box center [749, 265] width 112 height 17
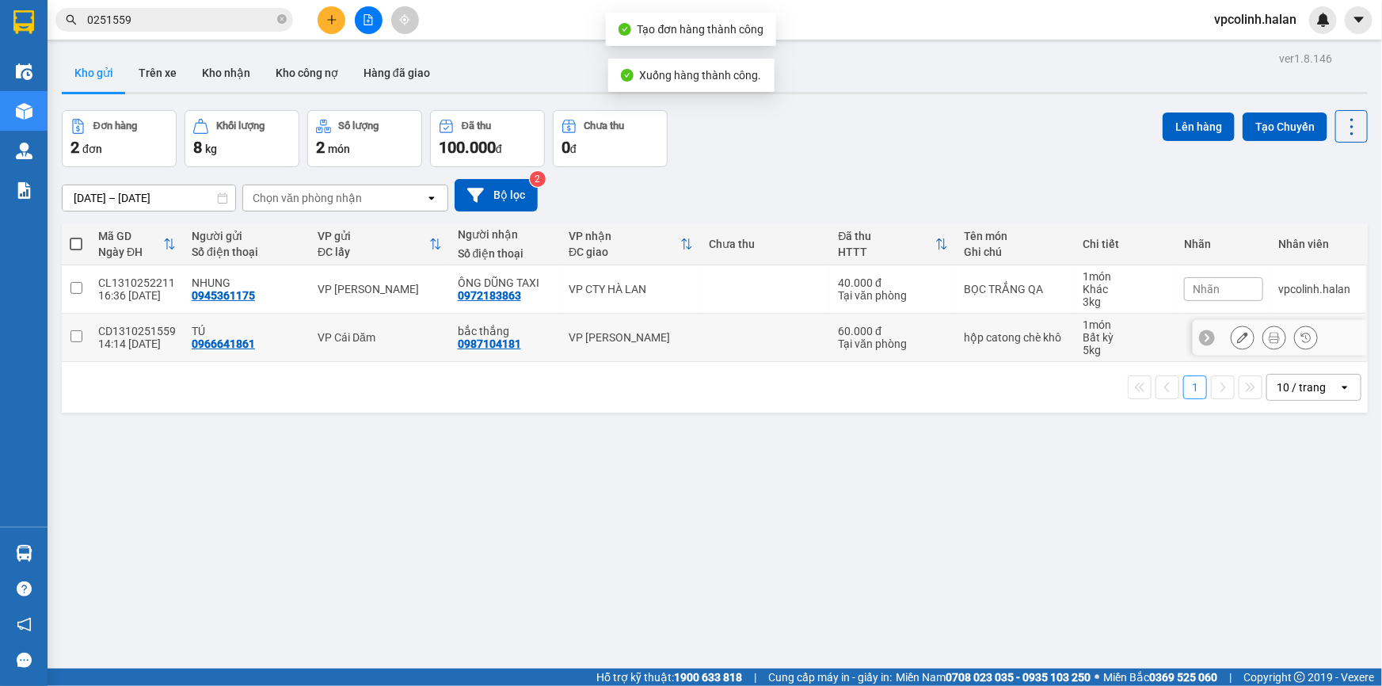
click at [576, 326] on td "VP [PERSON_NAME]" at bounding box center [631, 338] width 140 height 48
checkbox input "true"
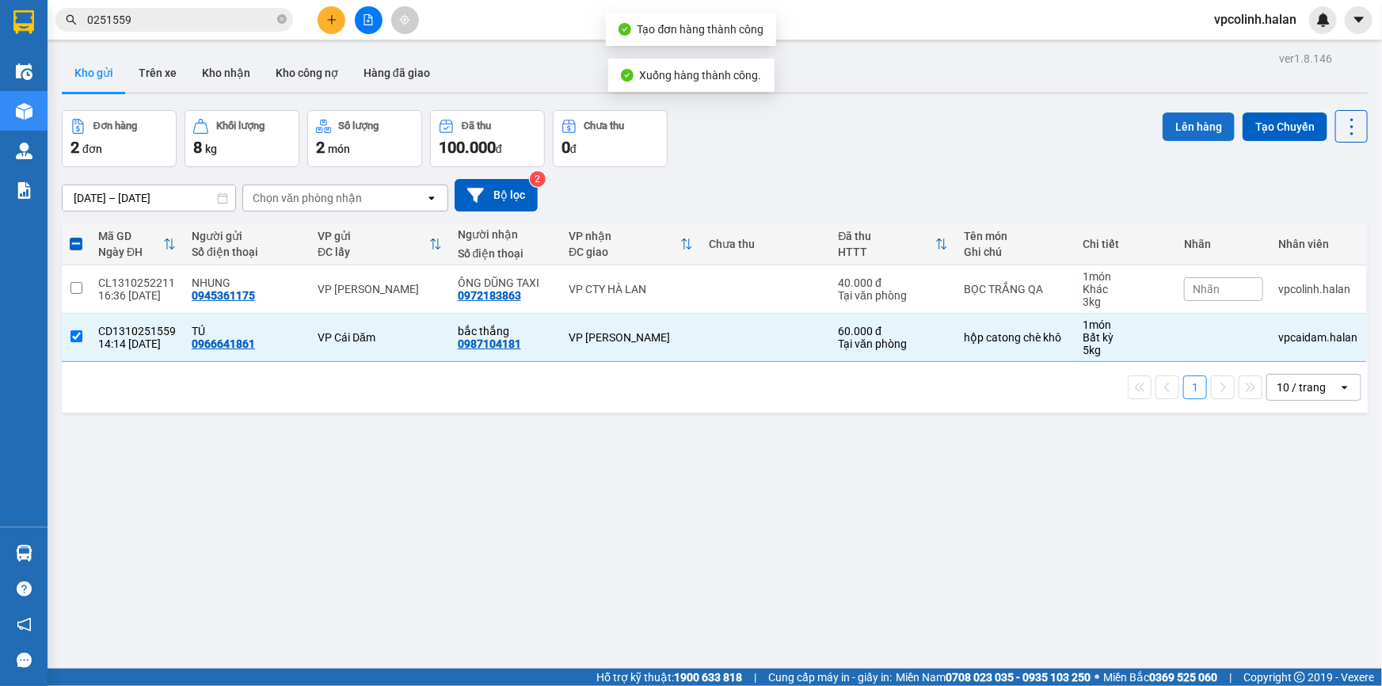
drag, startPoint x: 1157, startPoint y: 127, endPoint x: 1176, endPoint y: 121, distance: 19.8
click at [1174, 121] on button "Lên hàng" at bounding box center [1199, 126] width 72 height 29
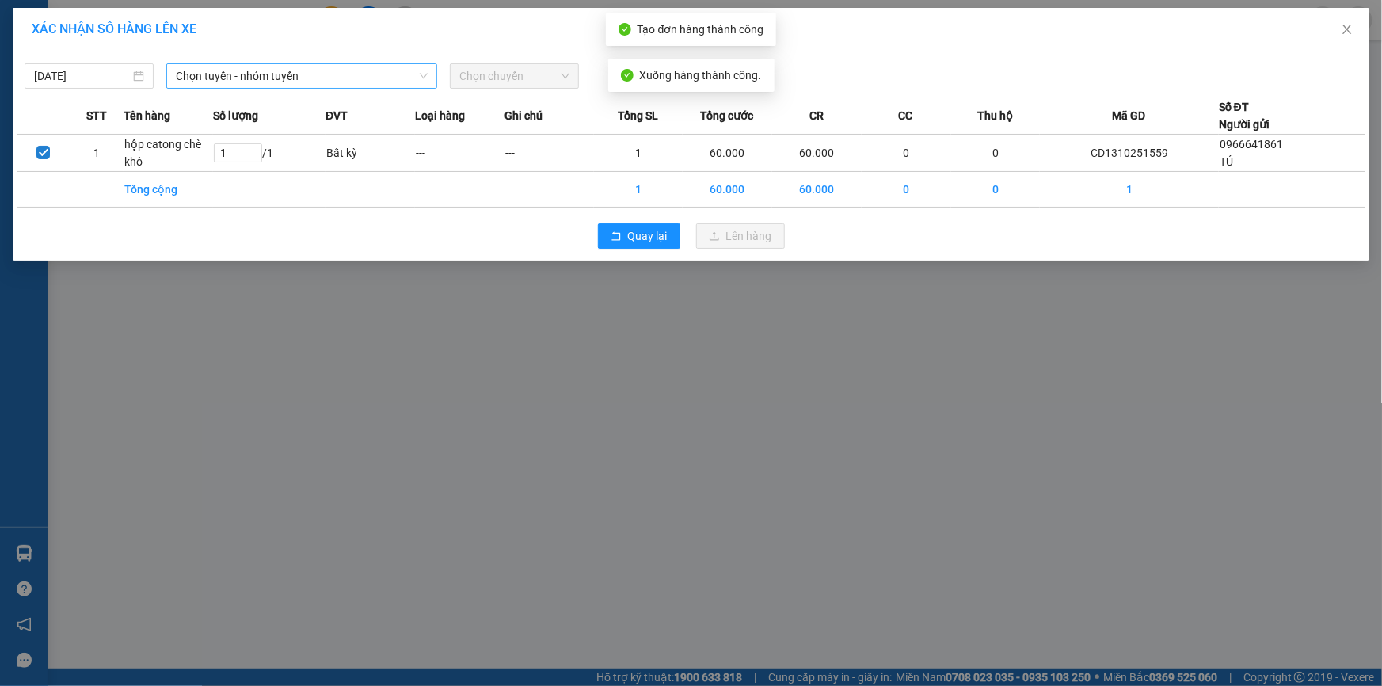
click at [371, 71] on span "Chọn tuyến - nhóm tuyến" at bounding box center [302, 76] width 252 height 24
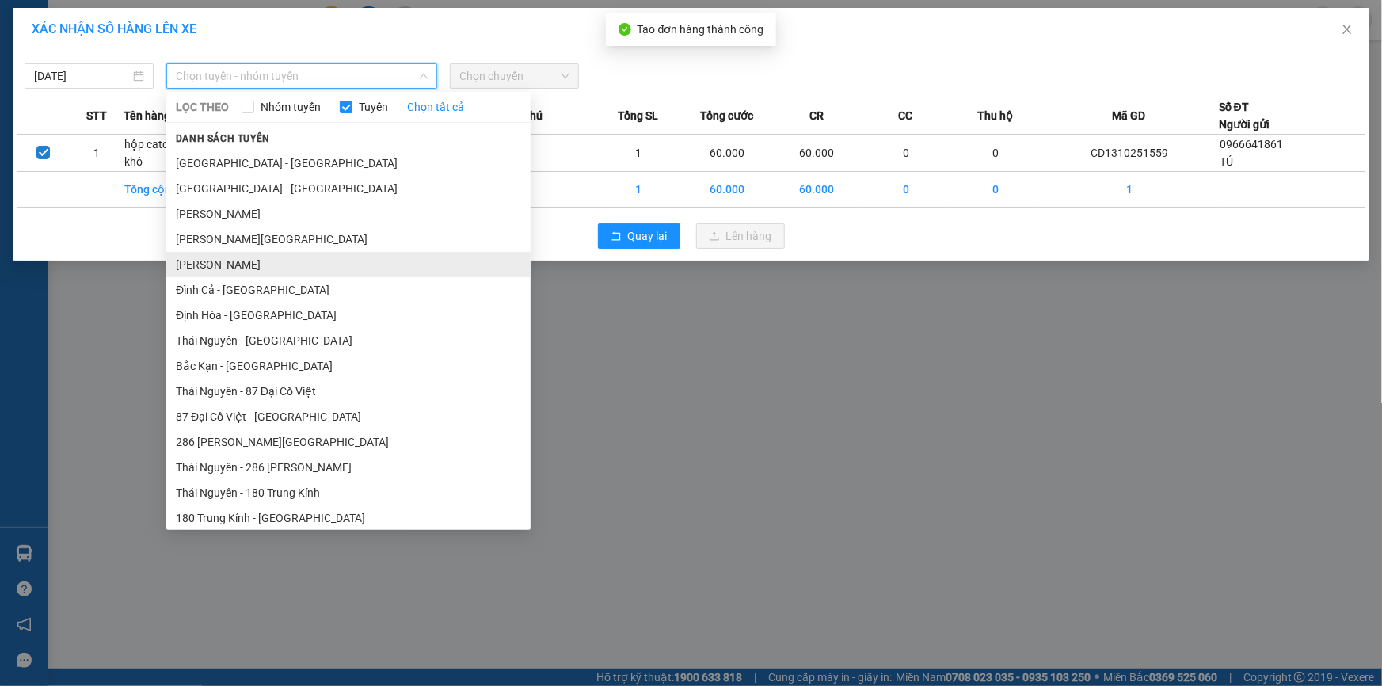
scroll to position [360, 0]
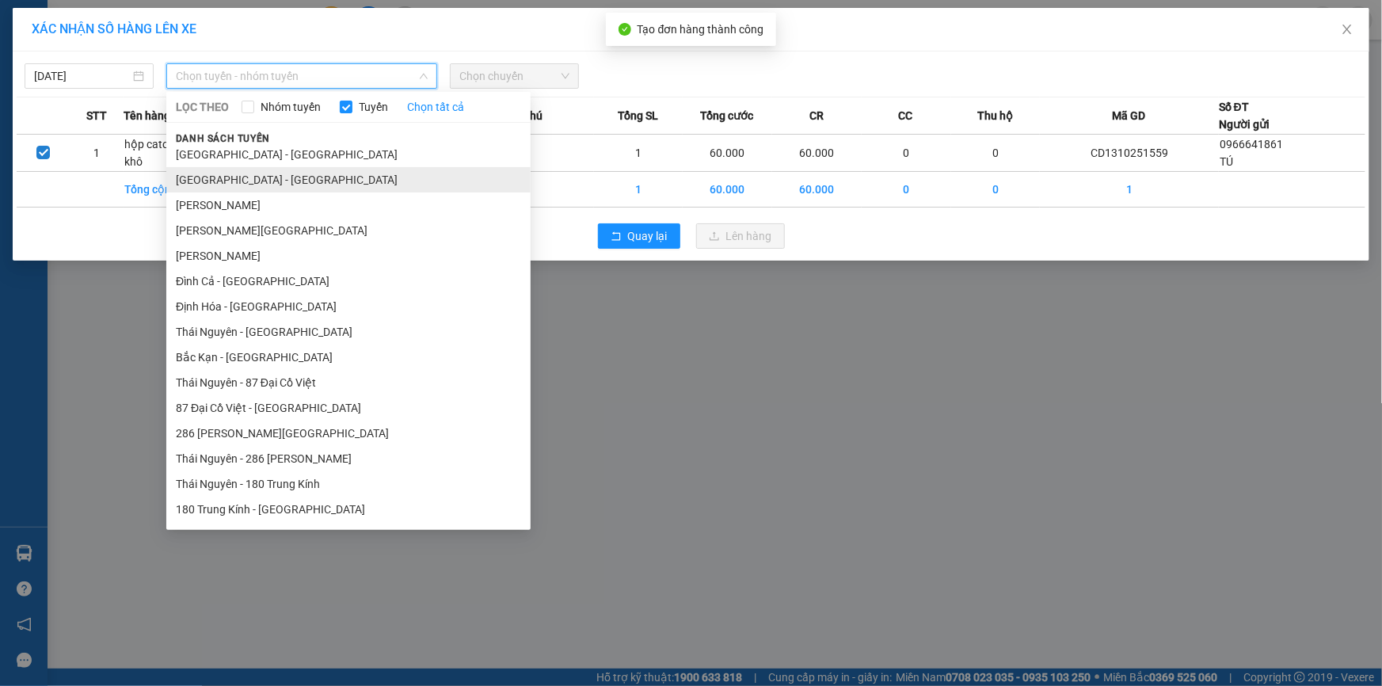
click at [254, 168] on li "[GEOGRAPHIC_DATA] - [GEOGRAPHIC_DATA]" at bounding box center [348, 179] width 364 height 25
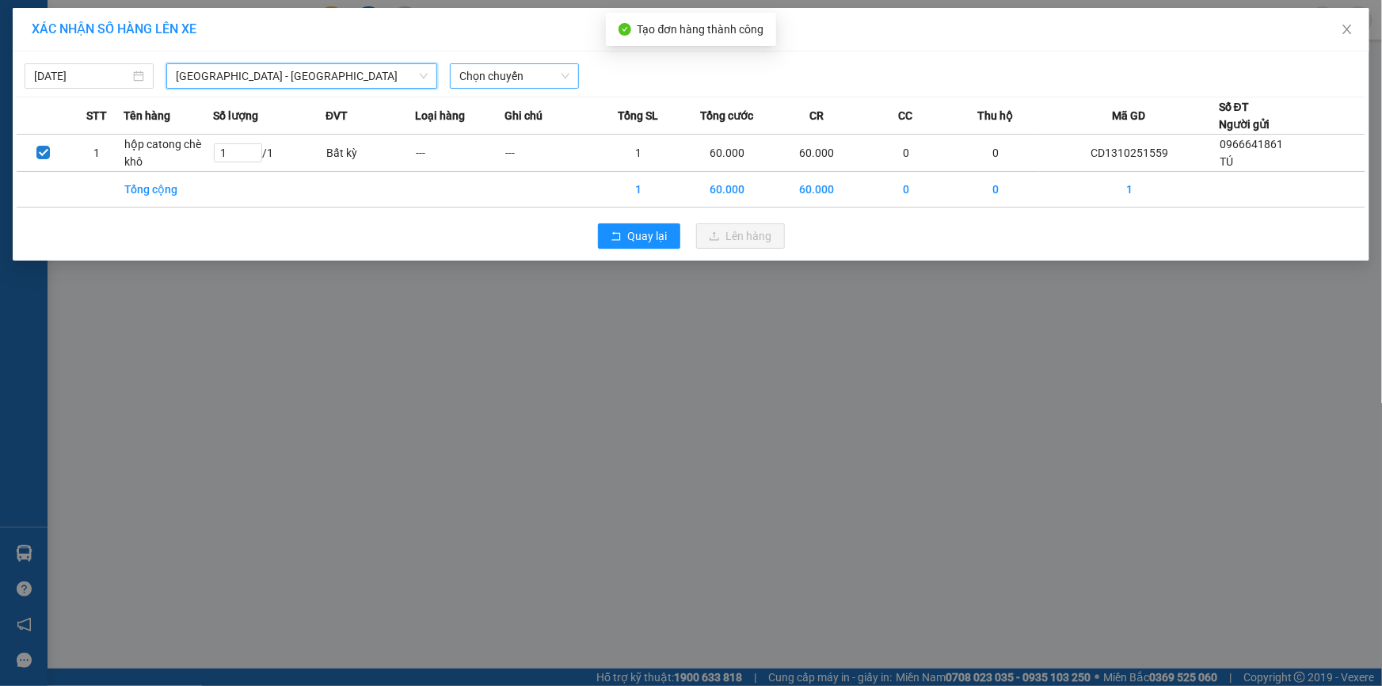
click at [503, 78] on span "Chọn chuyến" at bounding box center [514, 76] width 110 height 24
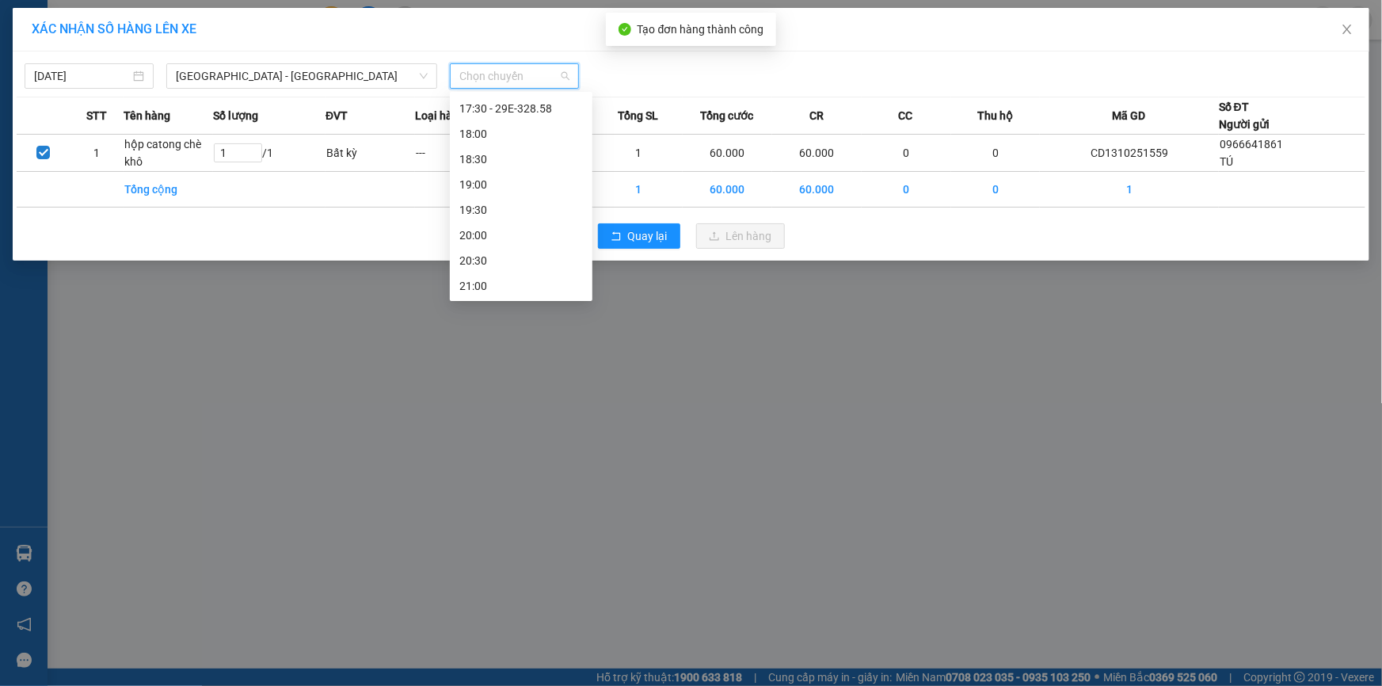
scroll to position [662, 0]
click at [521, 185] on div "17:30 - 29E-328.58" at bounding box center [521, 180] width 124 height 17
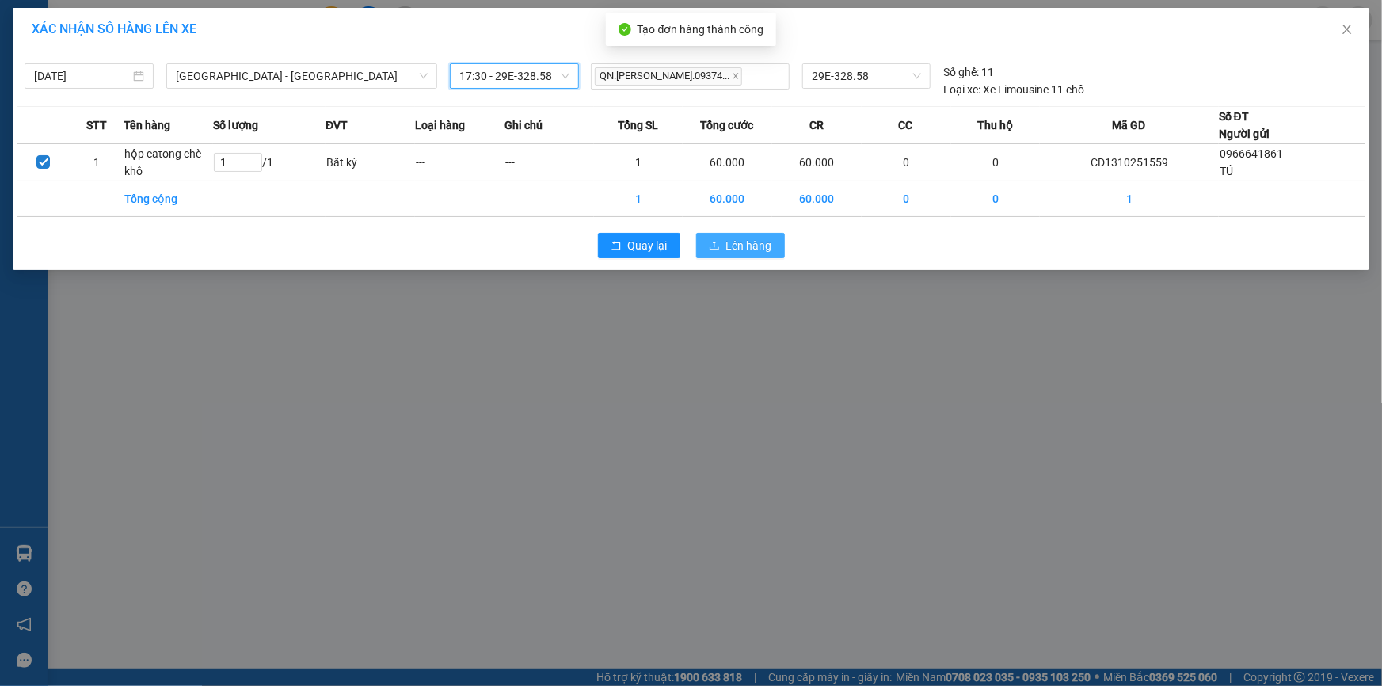
click at [755, 241] on span "Lên hàng" at bounding box center [749, 245] width 46 height 17
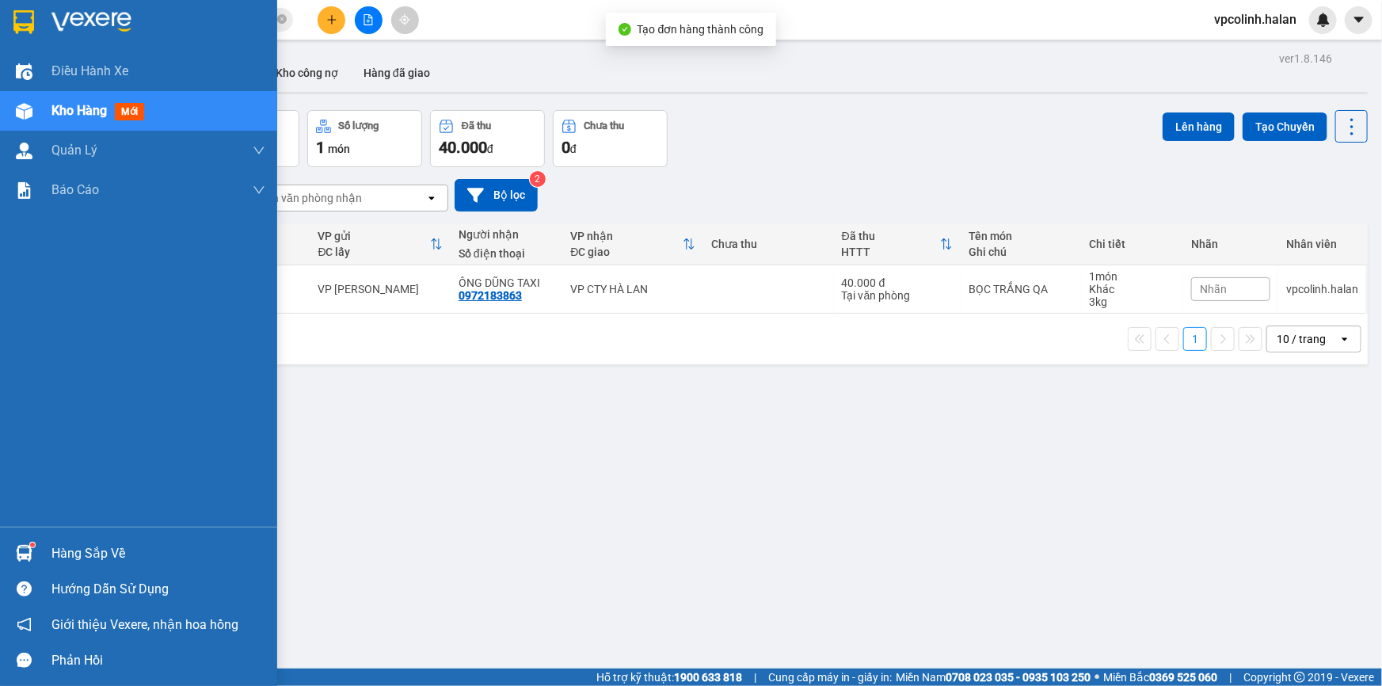
click at [0, 542] on div "Hàng sắp về" at bounding box center [138, 554] width 277 height 36
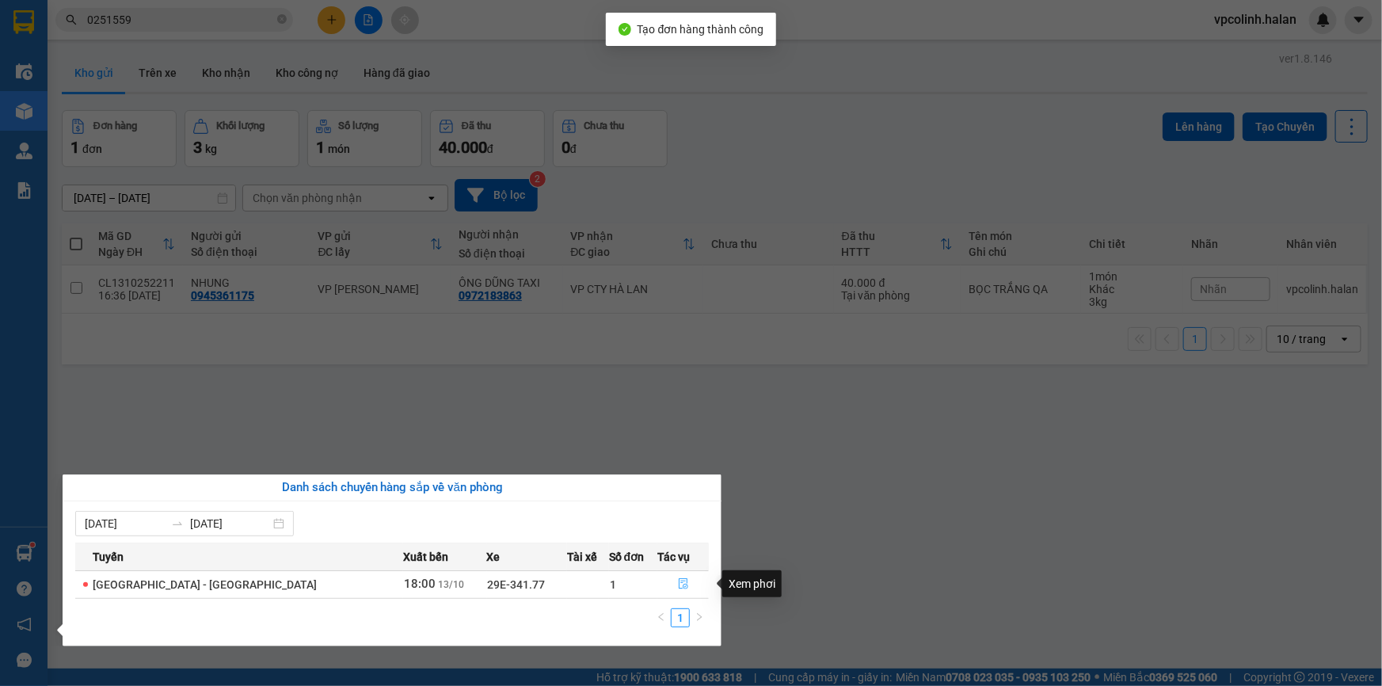
click at [683, 584] on button "button" at bounding box center [683, 584] width 50 height 25
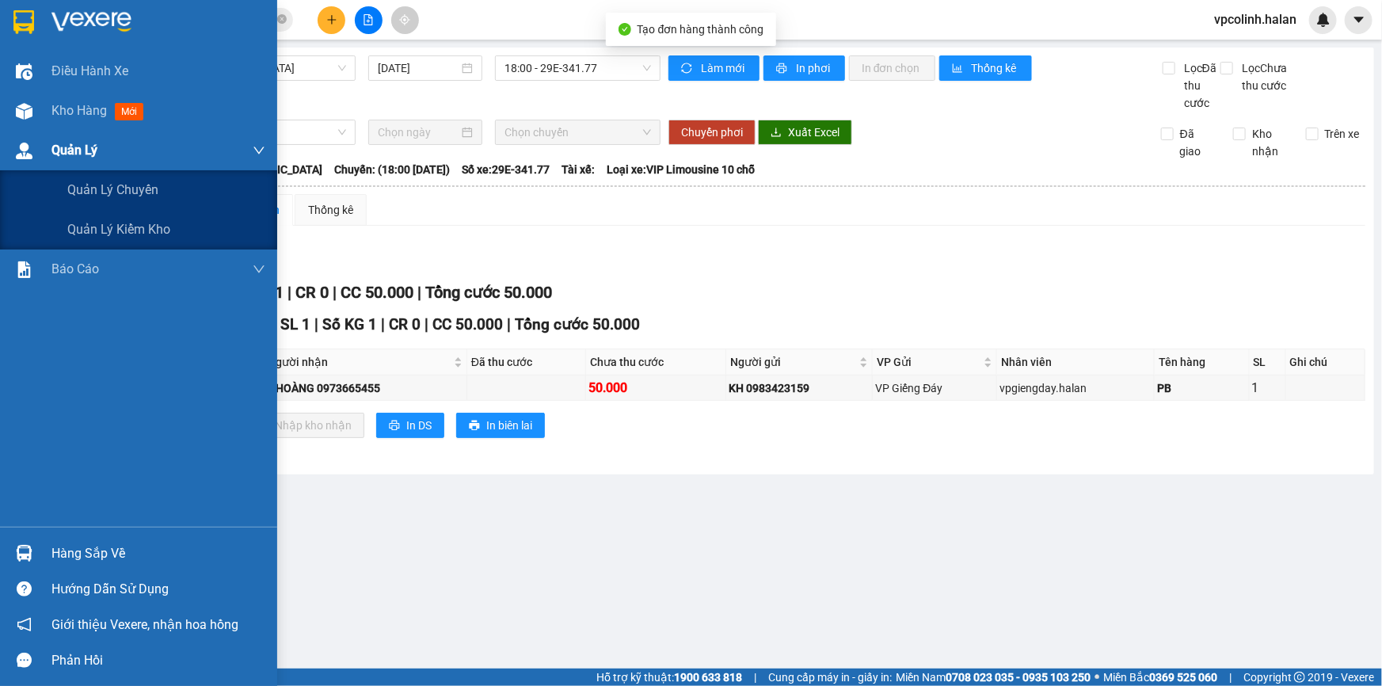
click at [21, 140] on div at bounding box center [24, 151] width 28 height 28
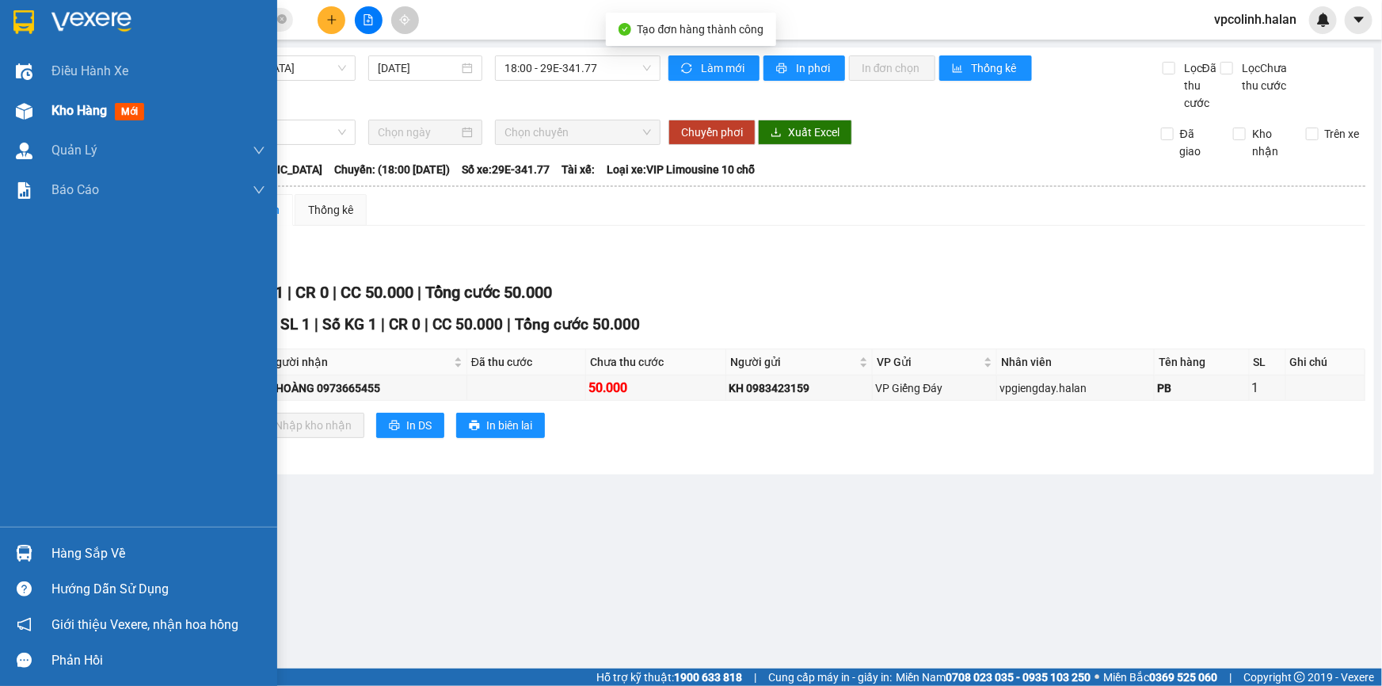
click at [36, 110] on div at bounding box center [24, 111] width 28 height 28
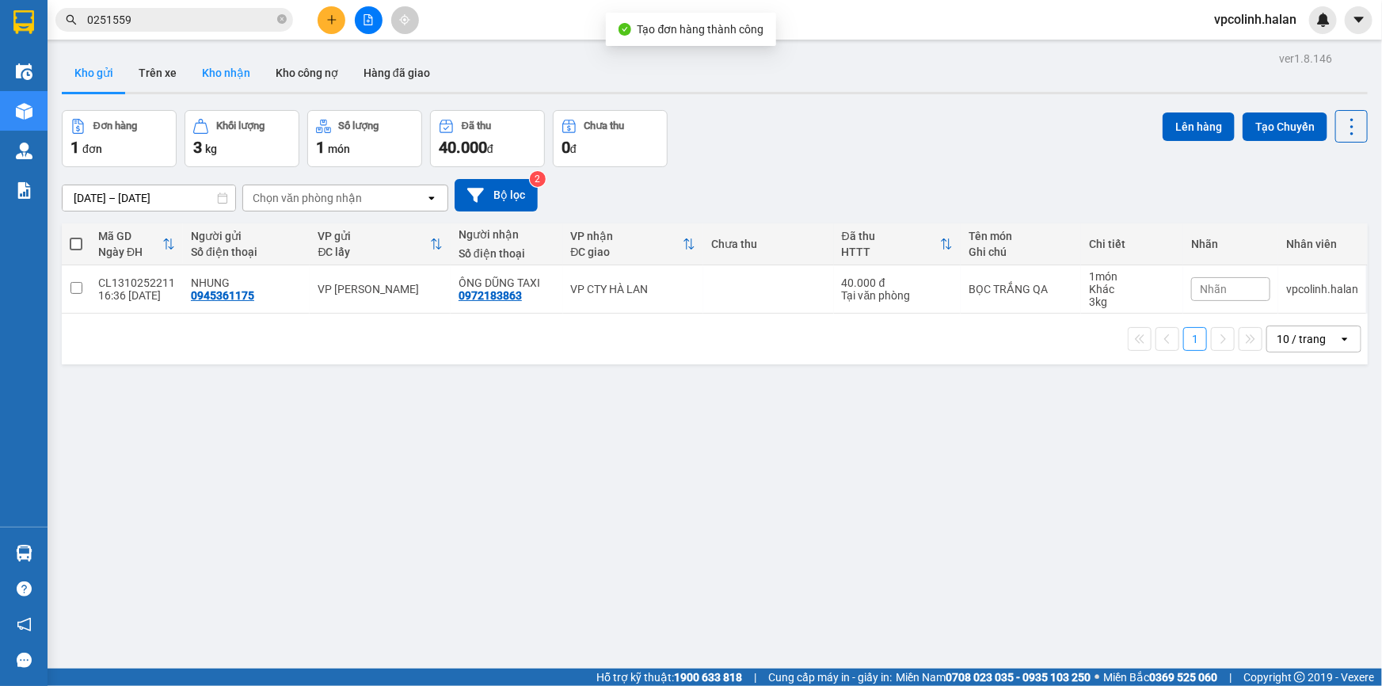
click at [223, 87] on button "Kho nhận" at bounding box center [226, 73] width 74 height 38
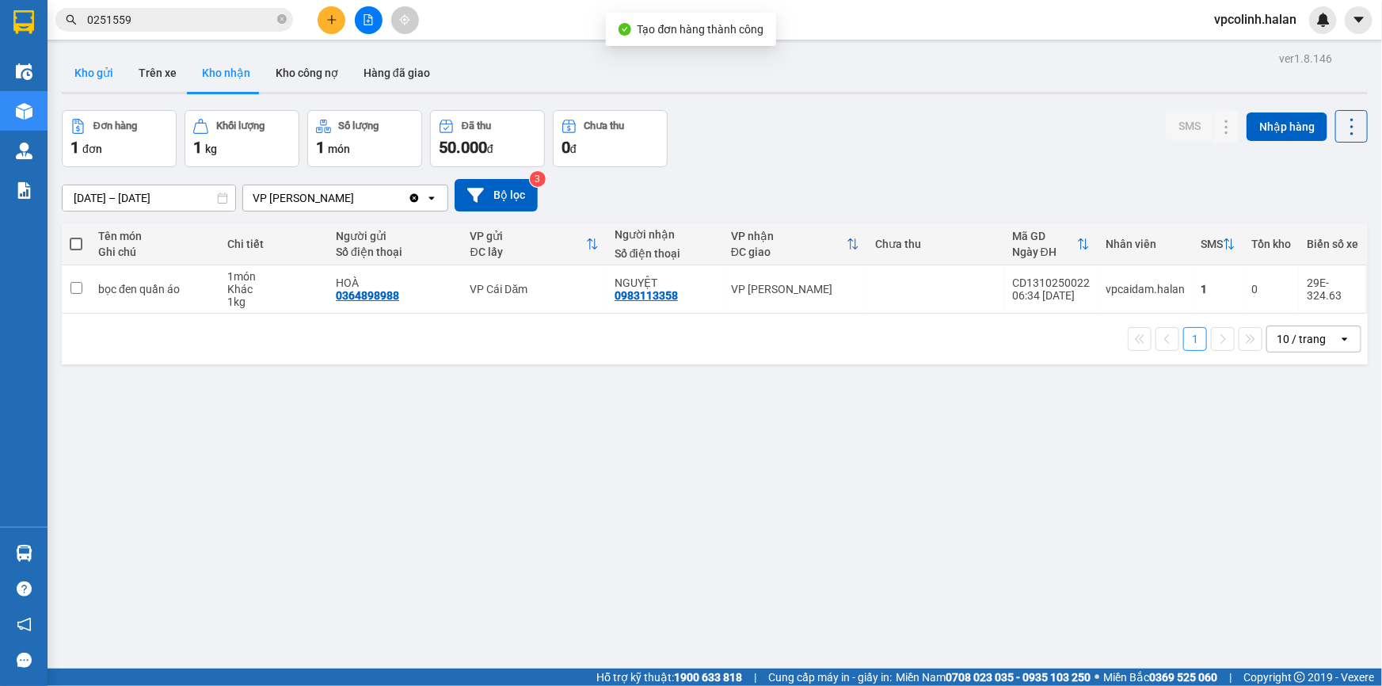
click at [115, 89] on button "Kho gửi" at bounding box center [94, 73] width 64 height 38
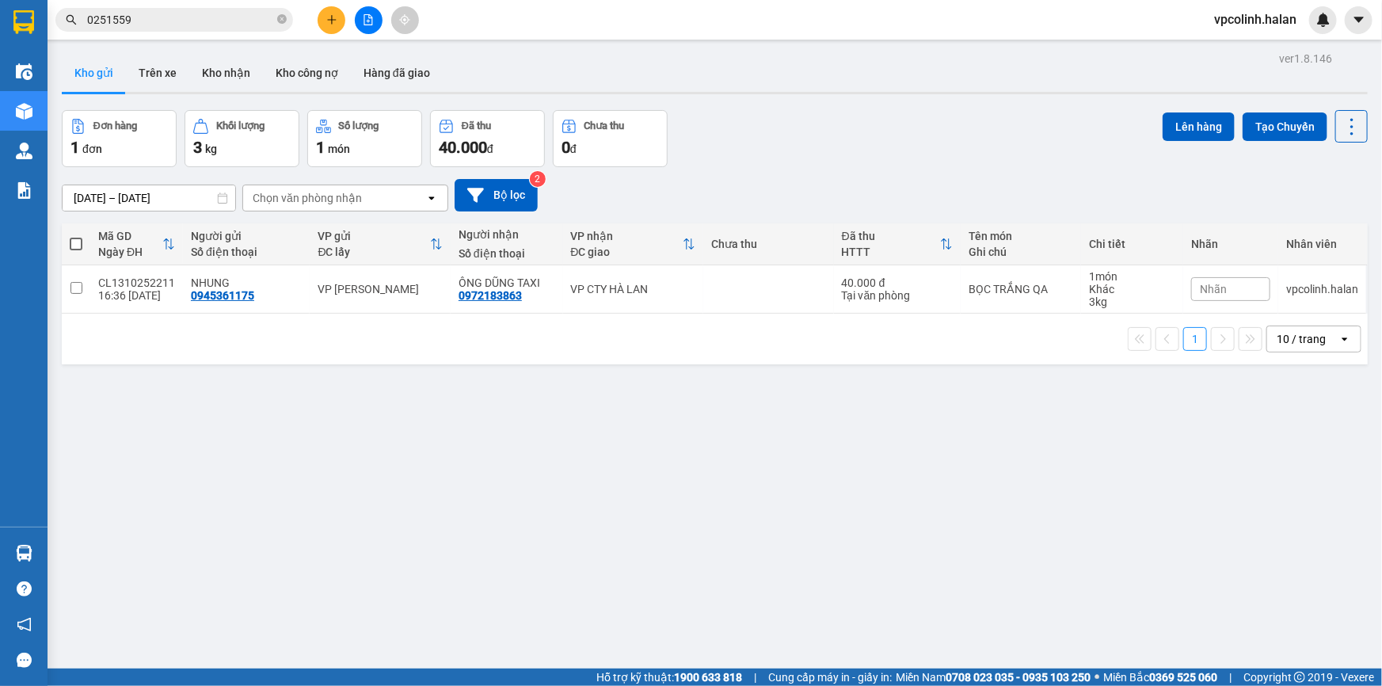
click at [15, 541] on div at bounding box center [24, 554] width 28 height 28
click at [818, 540] on section "Kết quả tìm kiếm ( 10 ) Bộ lọc Mã ĐH Trạng thái Món hàng Thu hộ Tổng cước Chưa …" at bounding box center [691, 343] width 1382 height 686
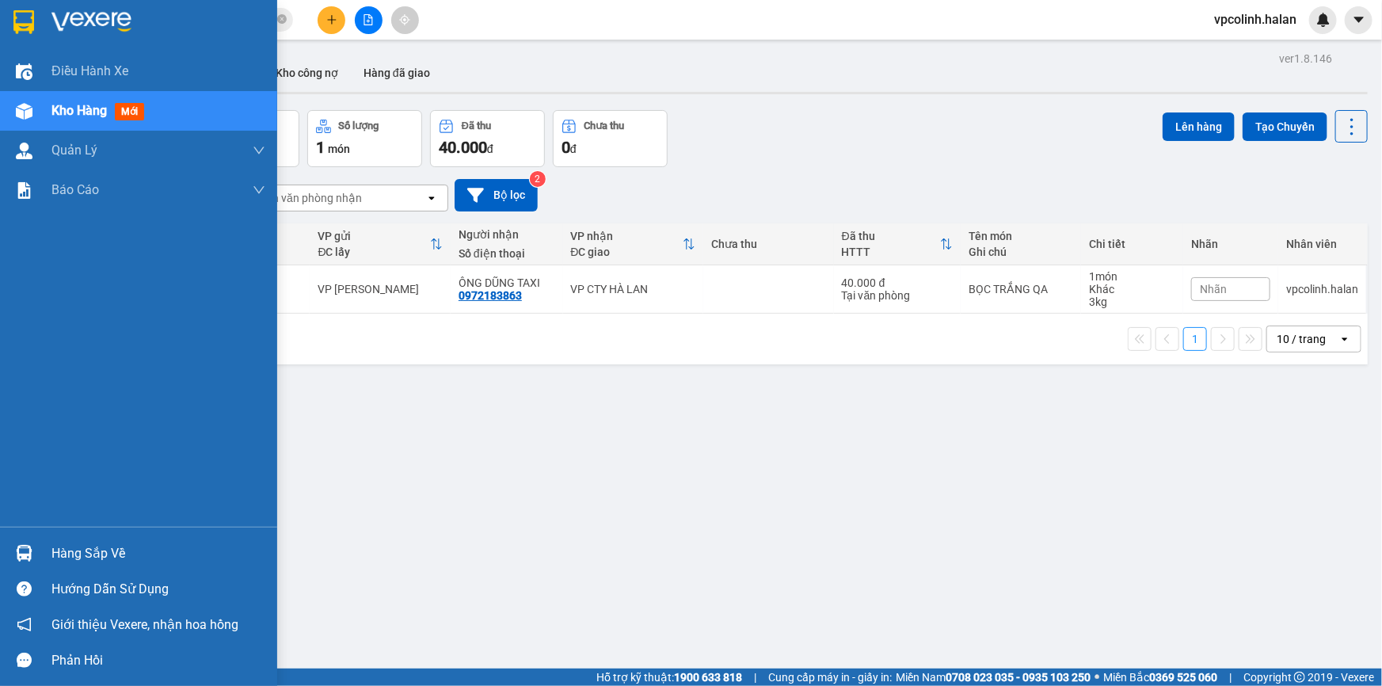
click at [12, 543] on div at bounding box center [24, 554] width 28 height 28
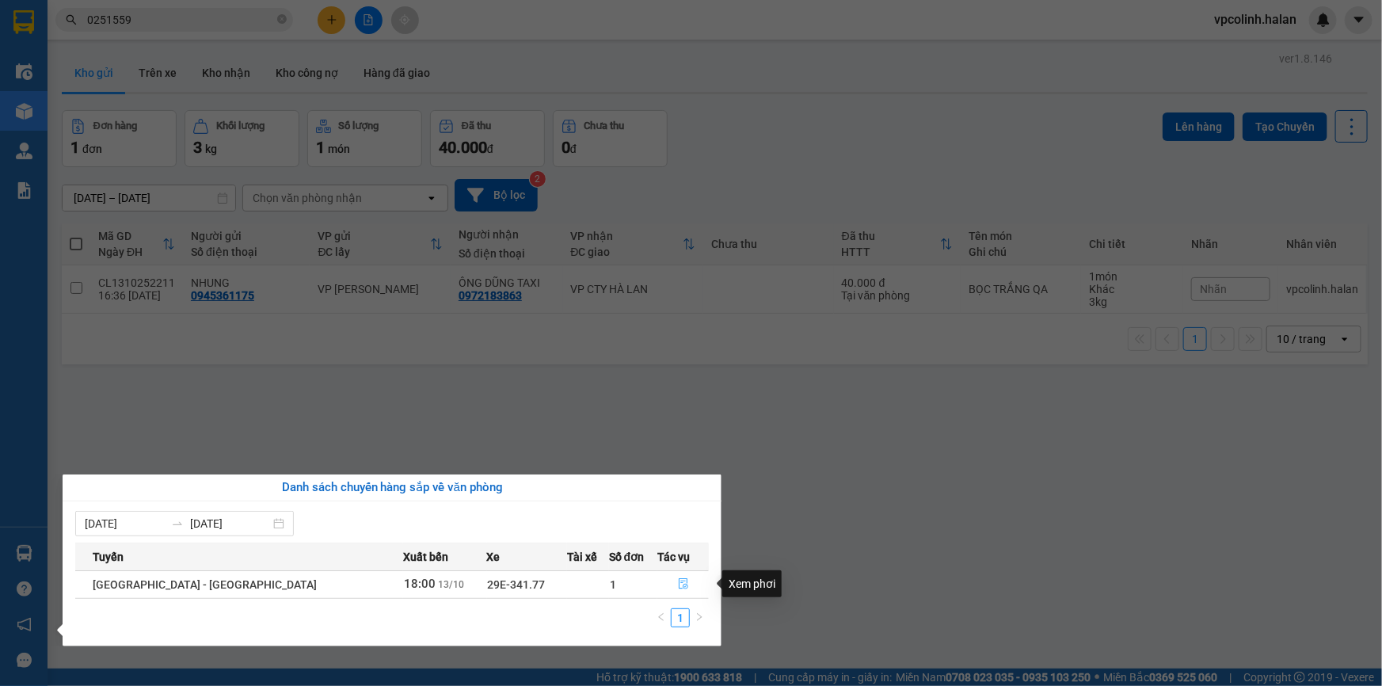
click at [684, 574] on button "button" at bounding box center [683, 584] width 50 height 25
